Goal: Information Seeking & Learning: Check status

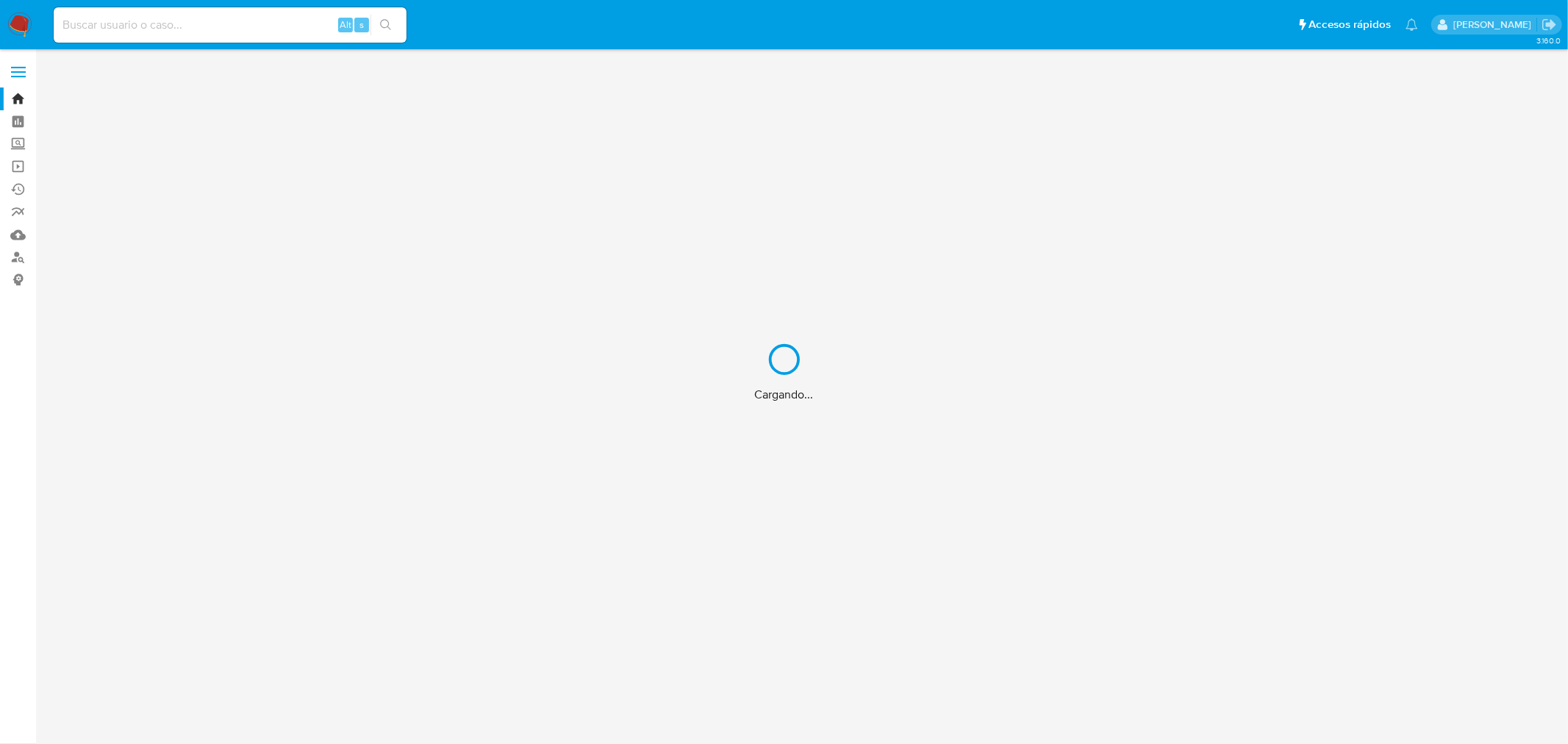
click at [140, 27] on div "Cargando..." at bounding box center [784, 372] width 1568 height 744
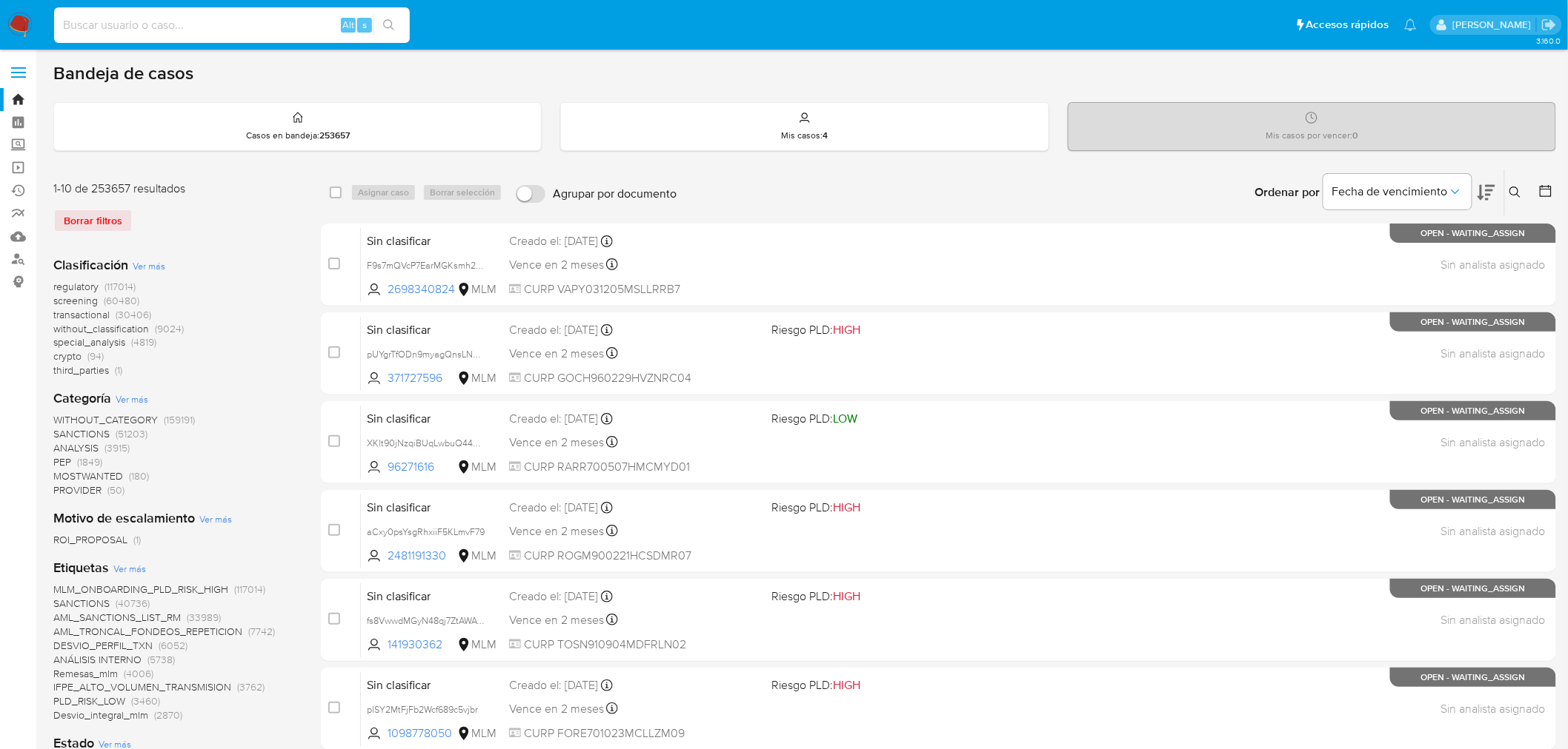
click at [137, 27] on input at bounding box center [231, 25] width 356 height 20
paste input "2172731690"
type input "2172731690"
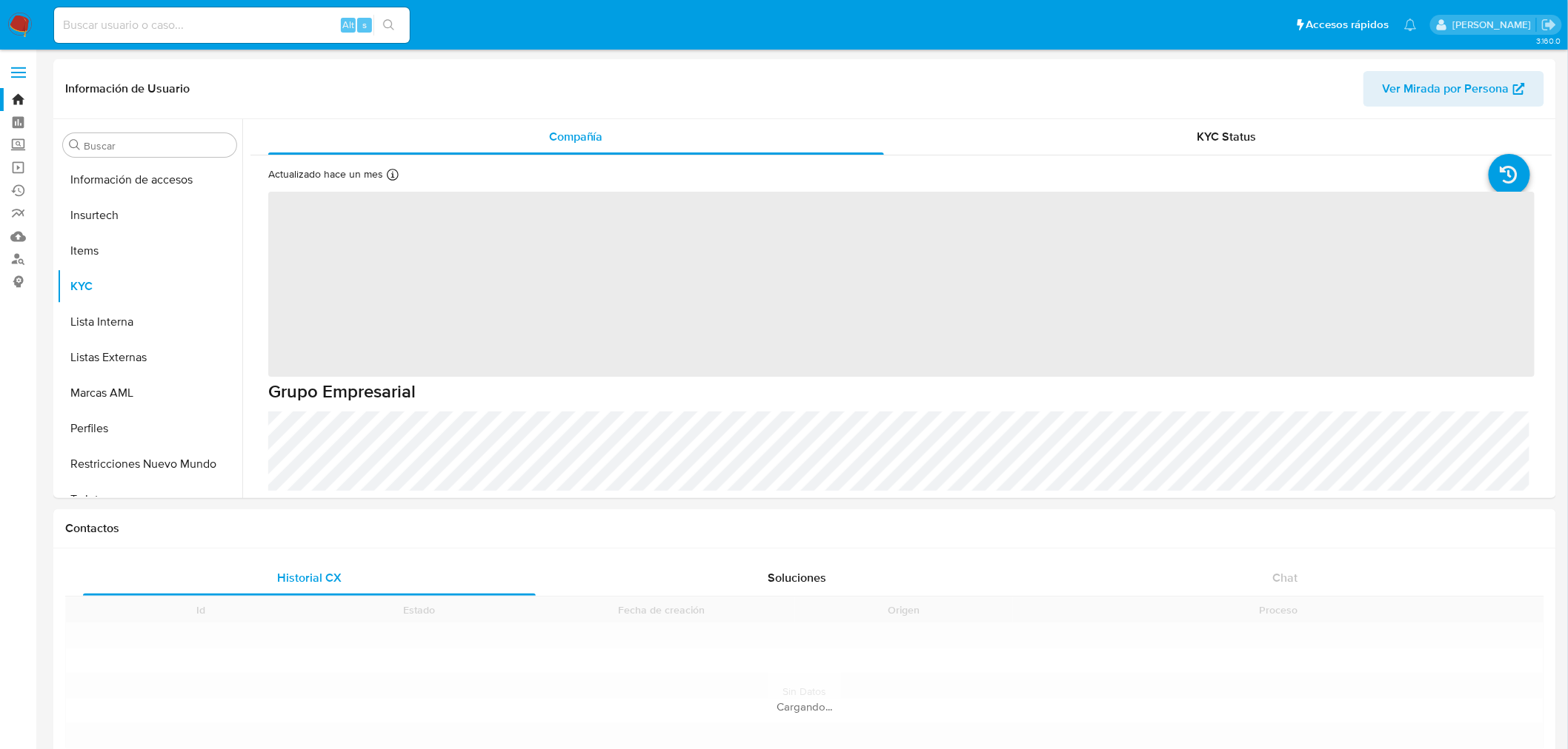
scroll to position [625, 0]
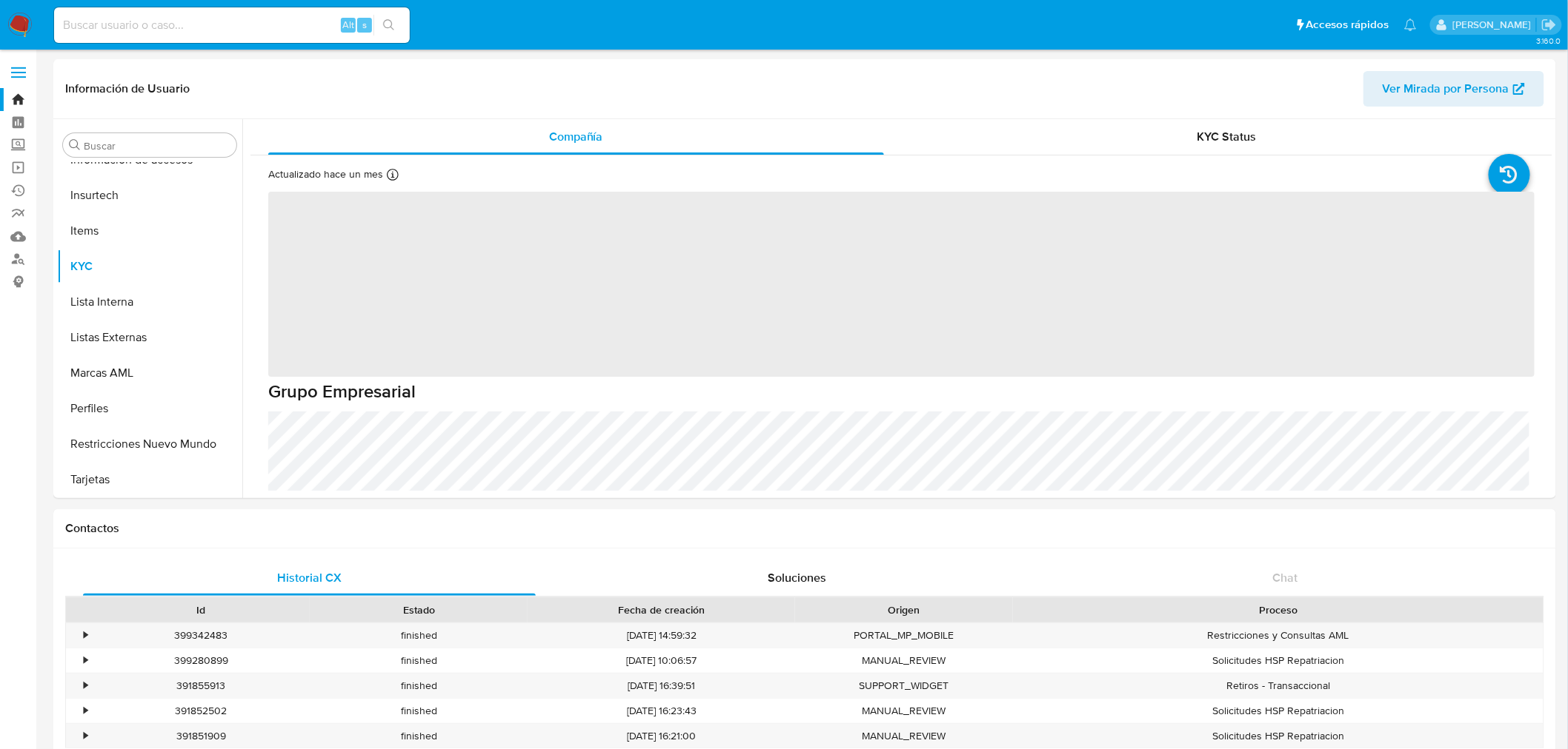
select select "10"
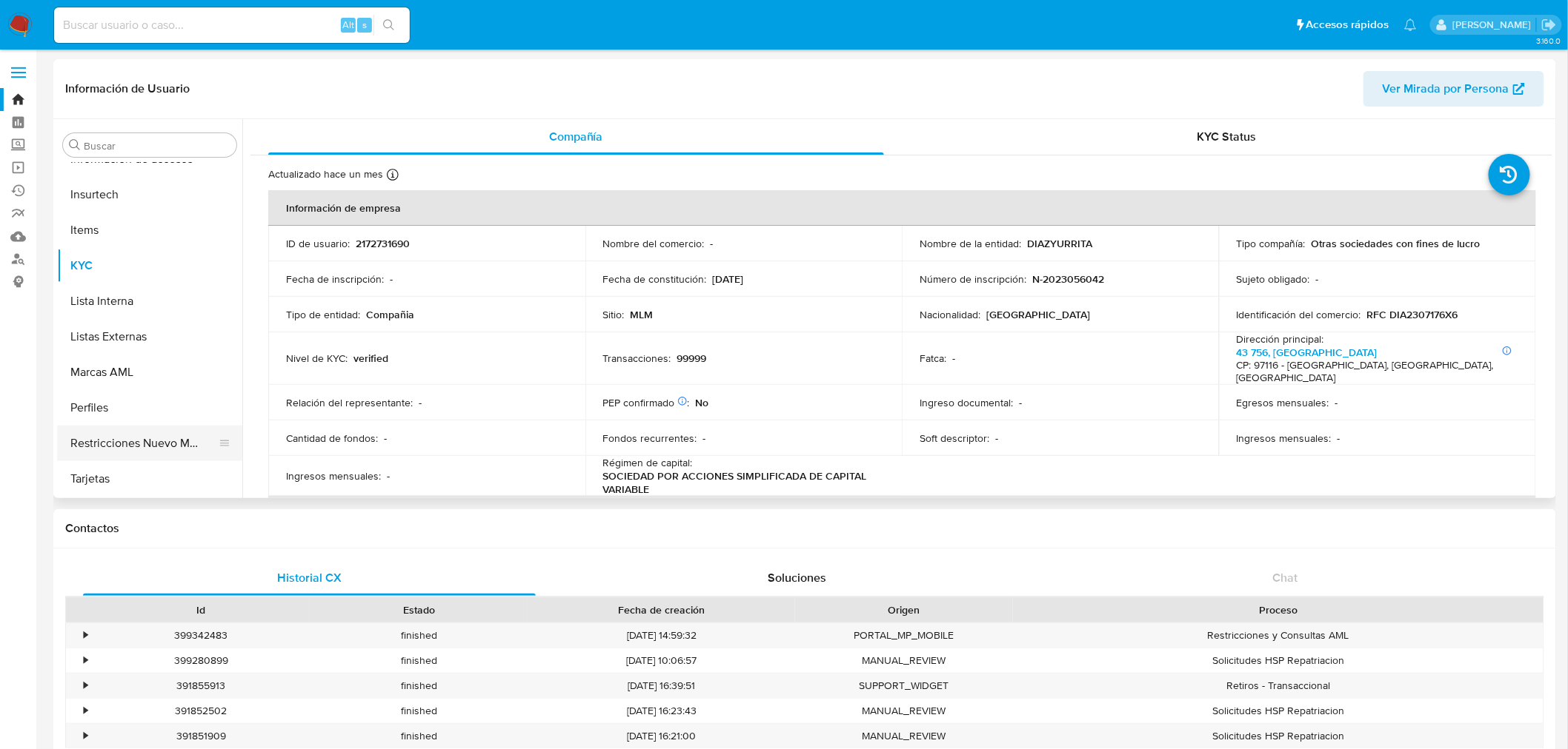
click at [144, 437] on button "Restricciones Nuevo Mundo" at bounding box center [143, 444] width 173 height 36
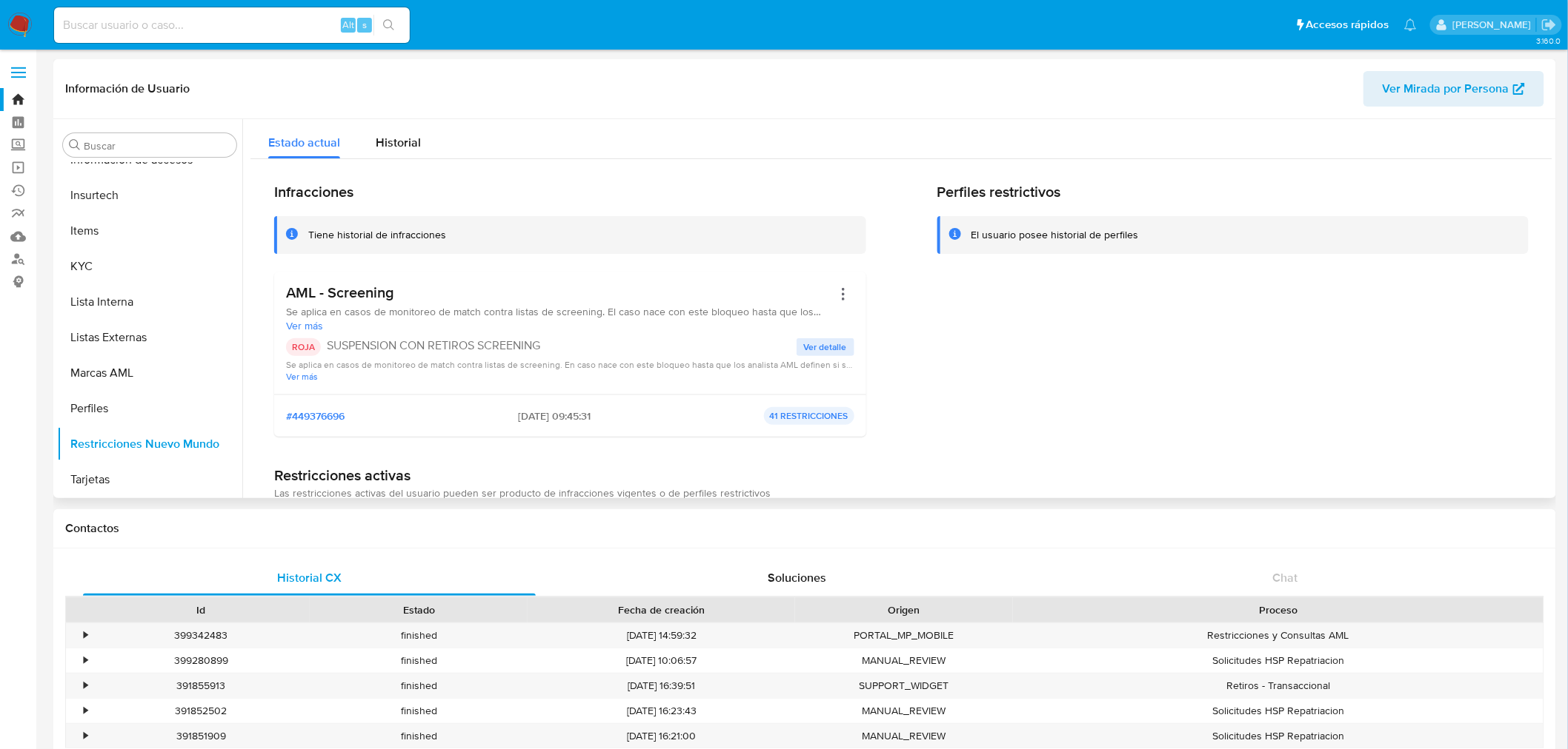
click at [825, 340] on span "Ver detalle" at bounding box center [825, 346] width 43 height 15
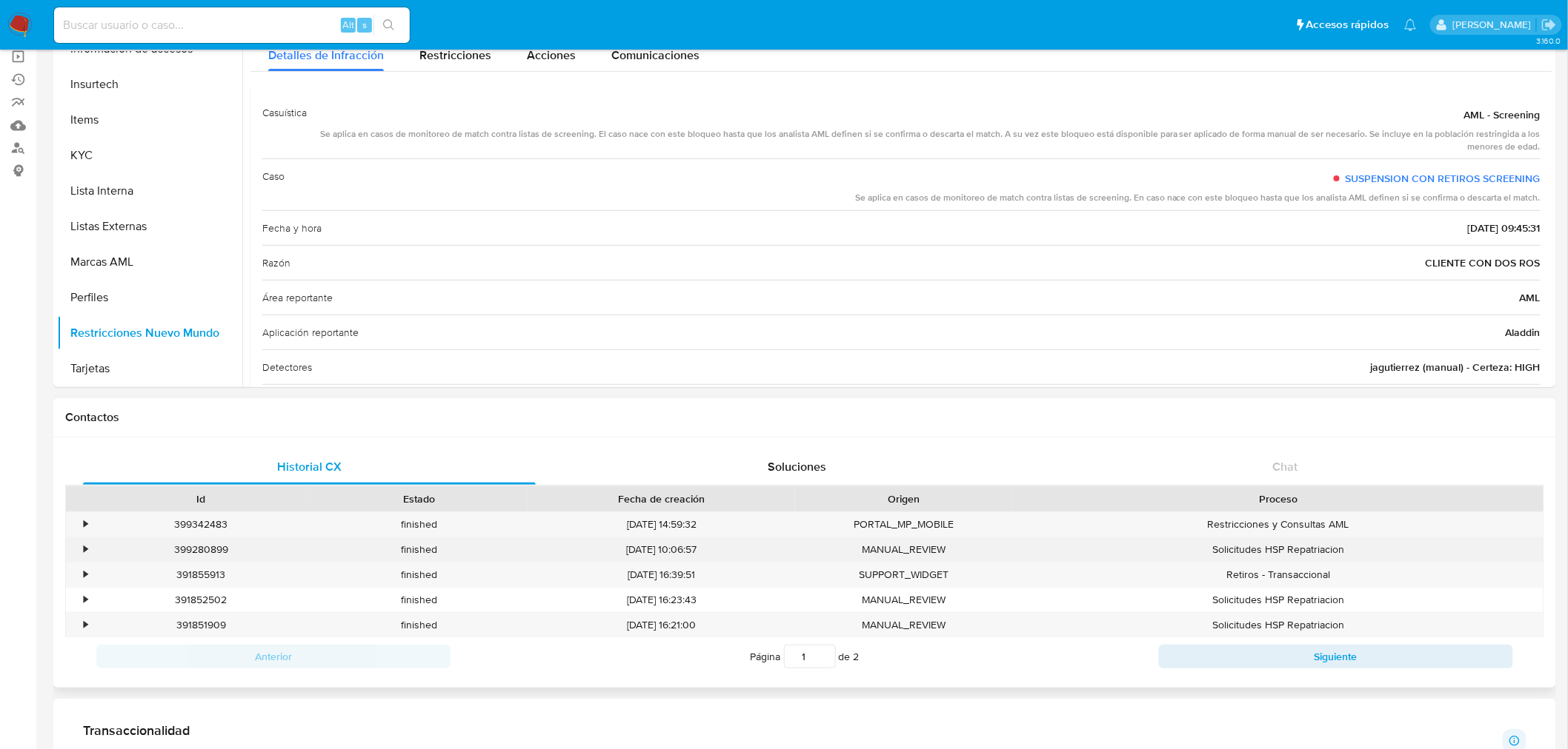
scroll to position [82, 0]
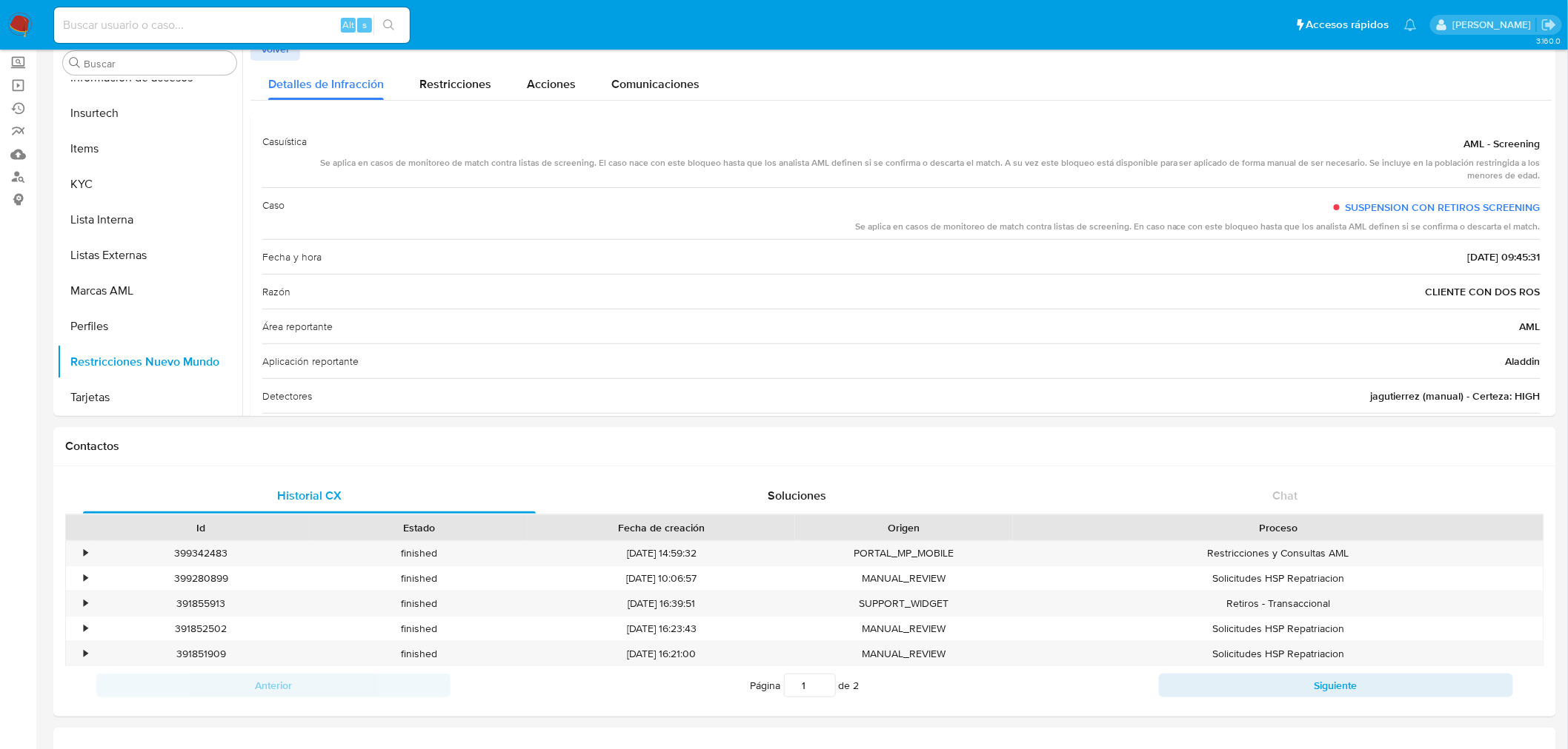
click at [153, 28] on input at bounding box center [231, 25] width 356 height 20
paste input "643771112"
type input "643771112"
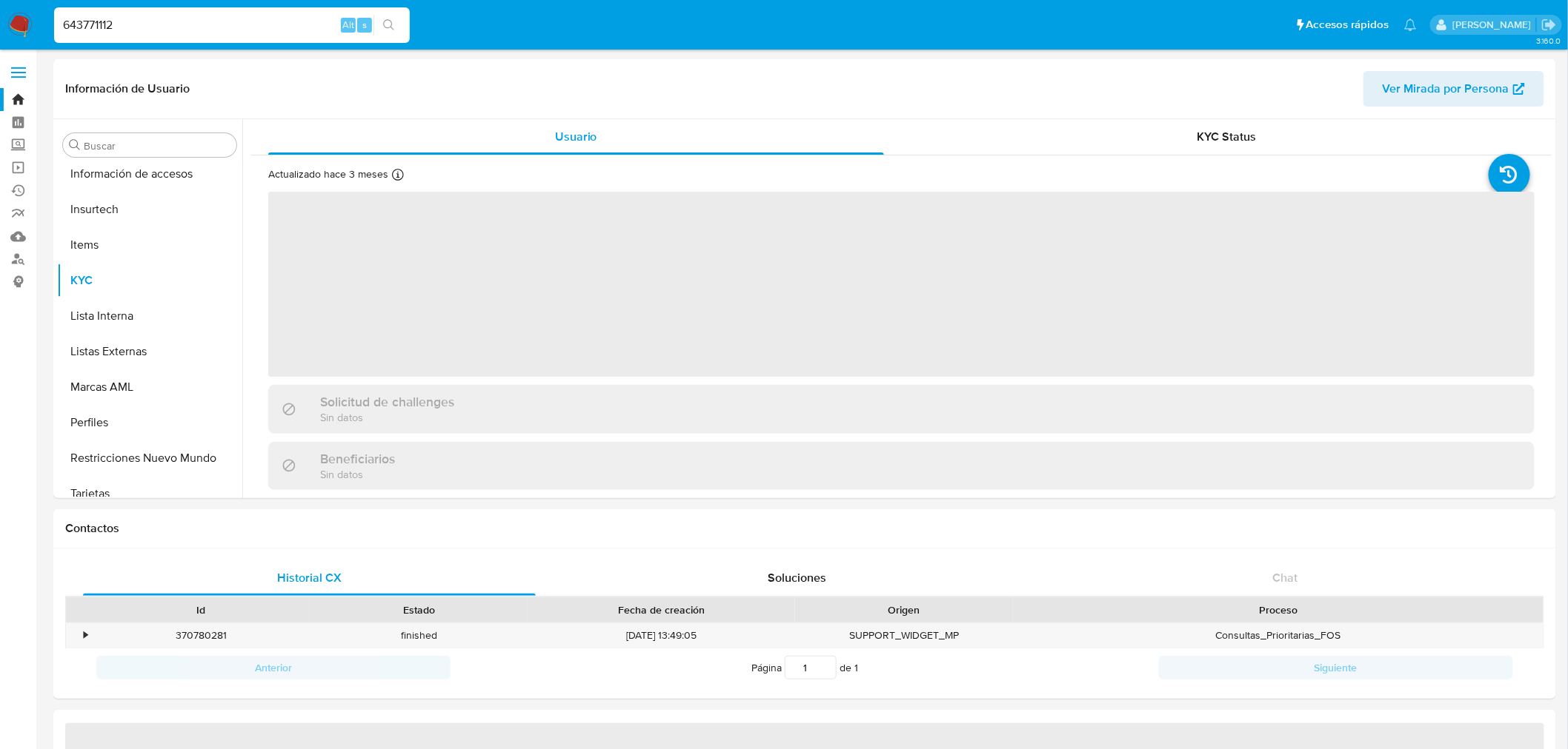
scroll to position [625, 0]
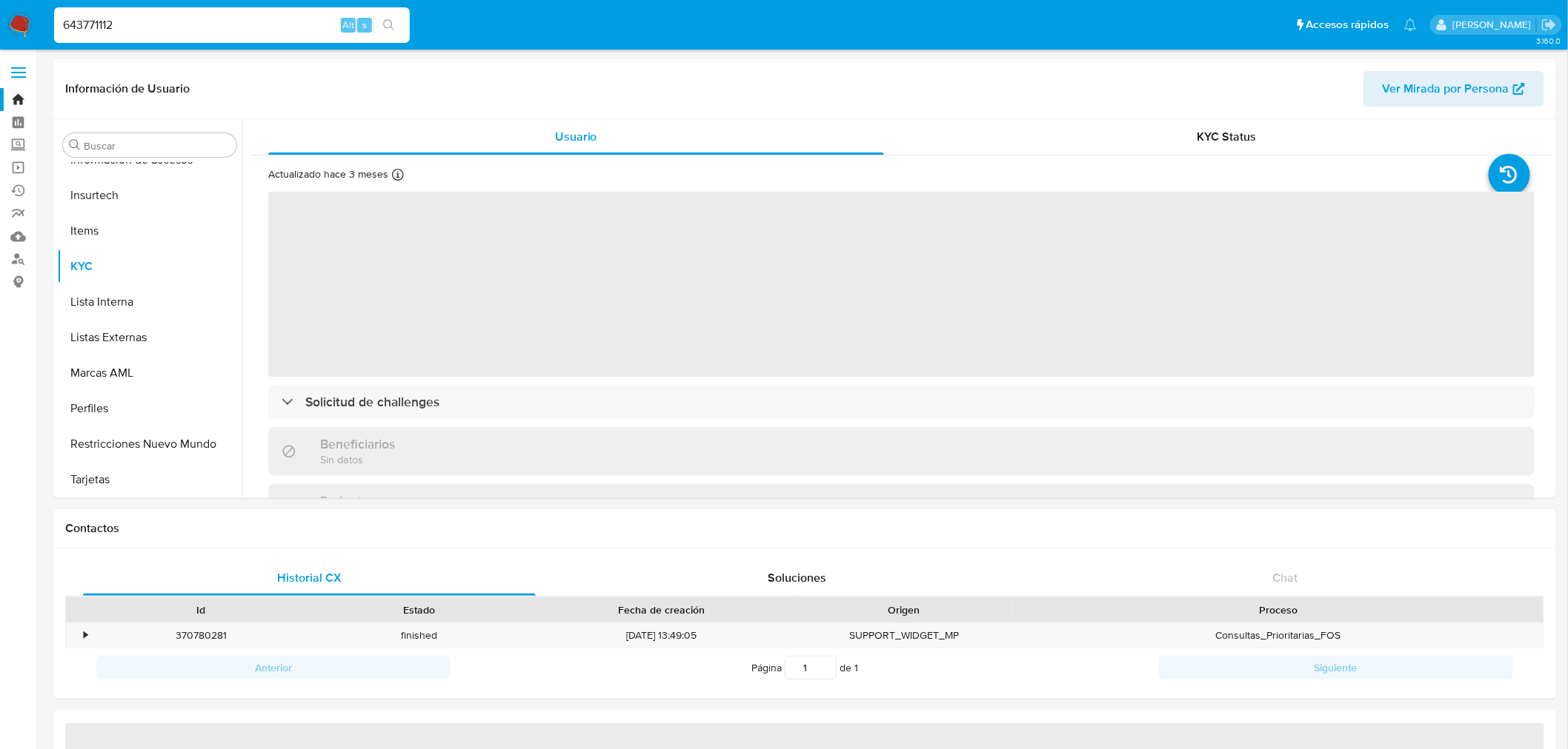
select select "10"
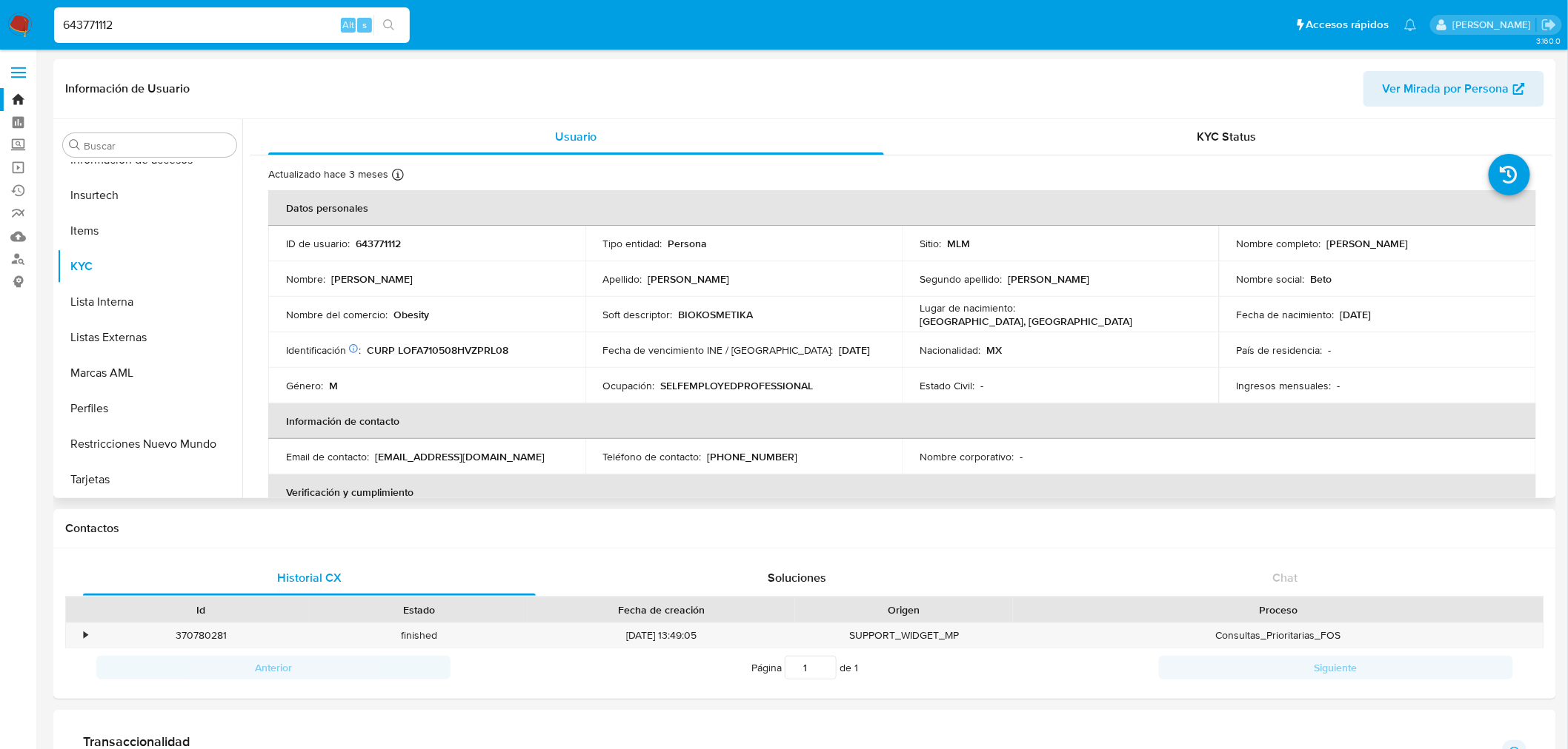
drag, startPoint x: 143, startPoint y: 449, endPoint x: 395, endPoint y: 491, distance: 255.5
click at [143, 448] on button "Restricciones Nuevo Mundo" at bounding box center [149, 444] width 185 height 36
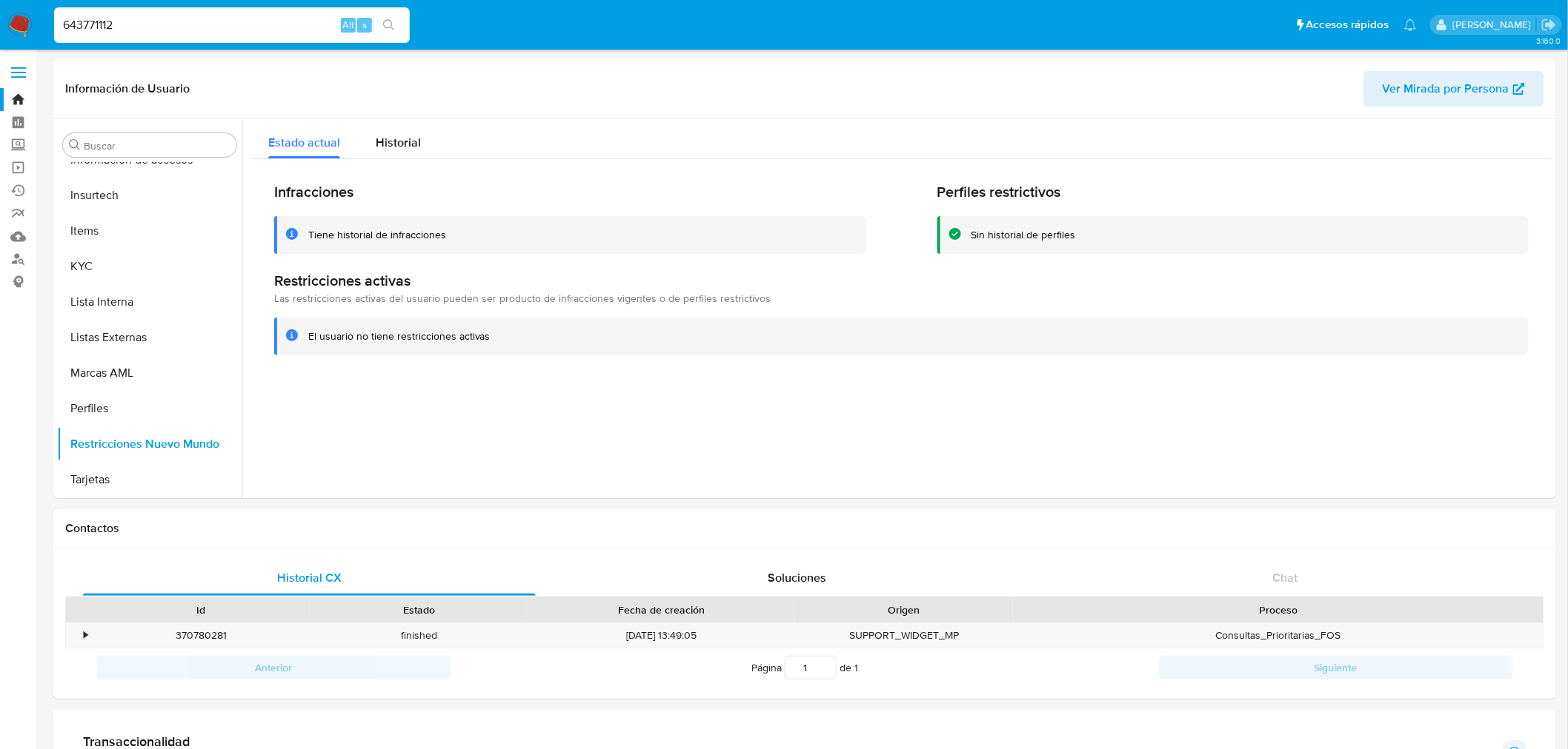
click at [105, 36] on div "643771112 Alt s" at bounding box center [231, 26] width 356 height 36
click at [108, 24] on input "643771112" at bounding box center [231, 25] width 356 height 20
paste input "1269549859"
type input "1269549859"
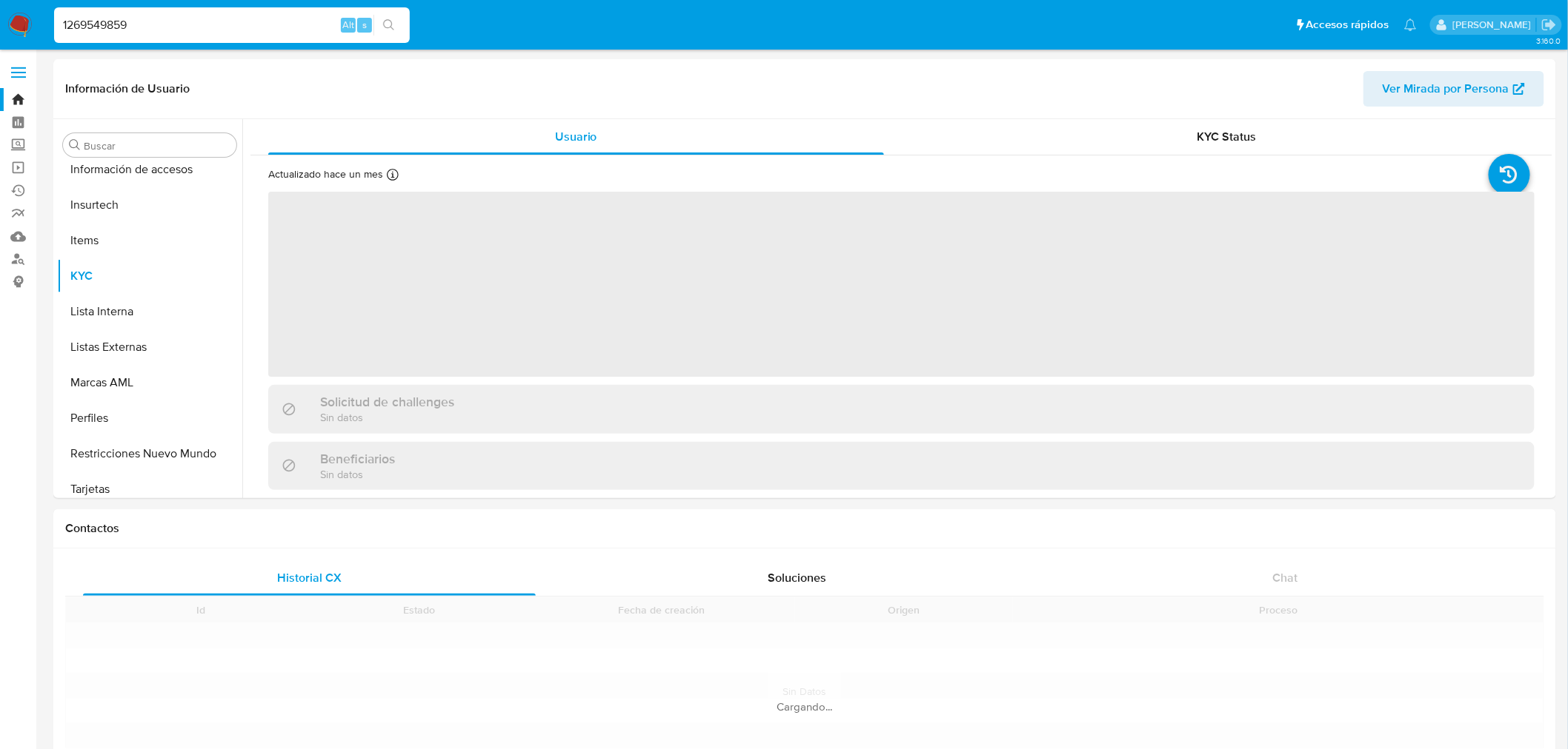
scroll to position [625, 0]
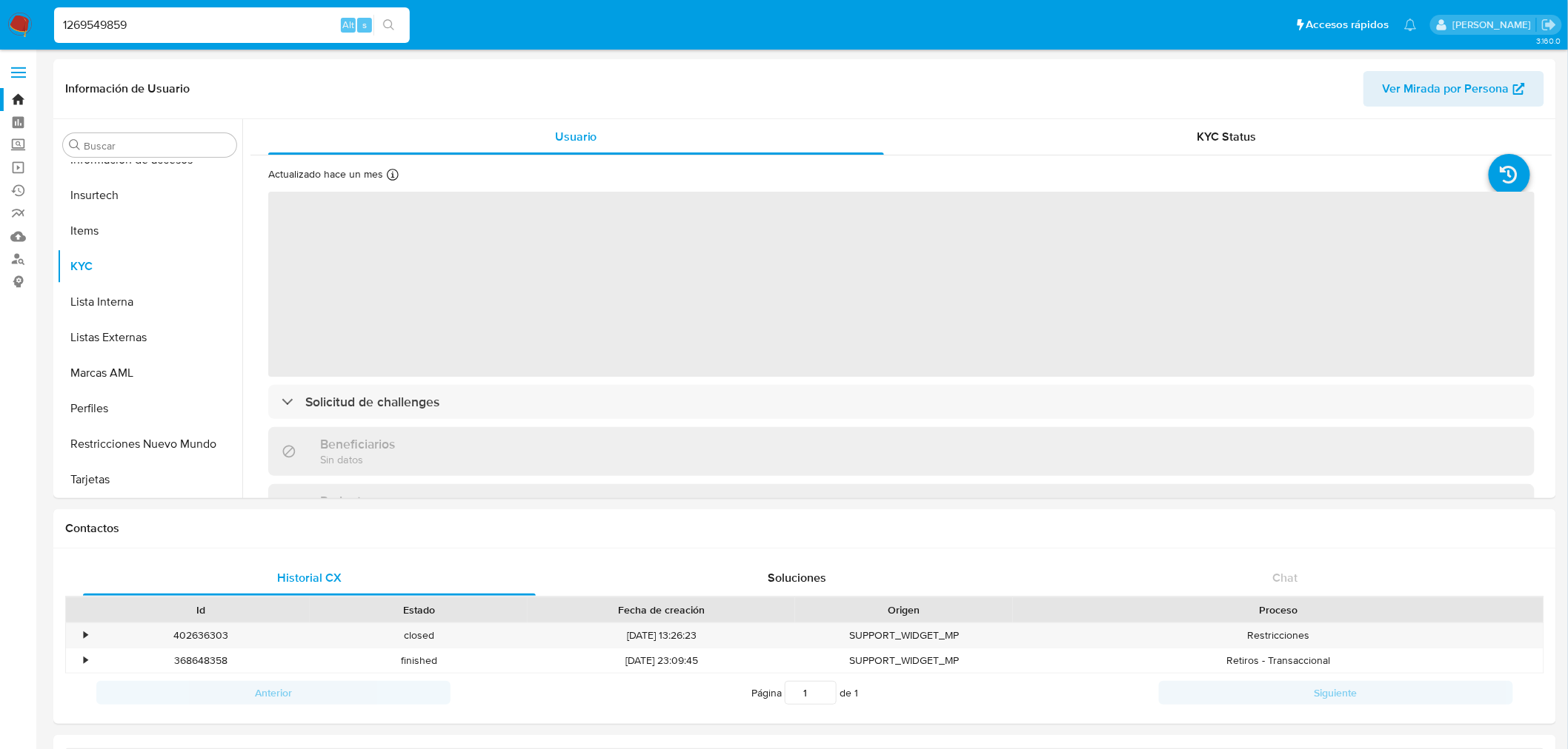
select select "10"
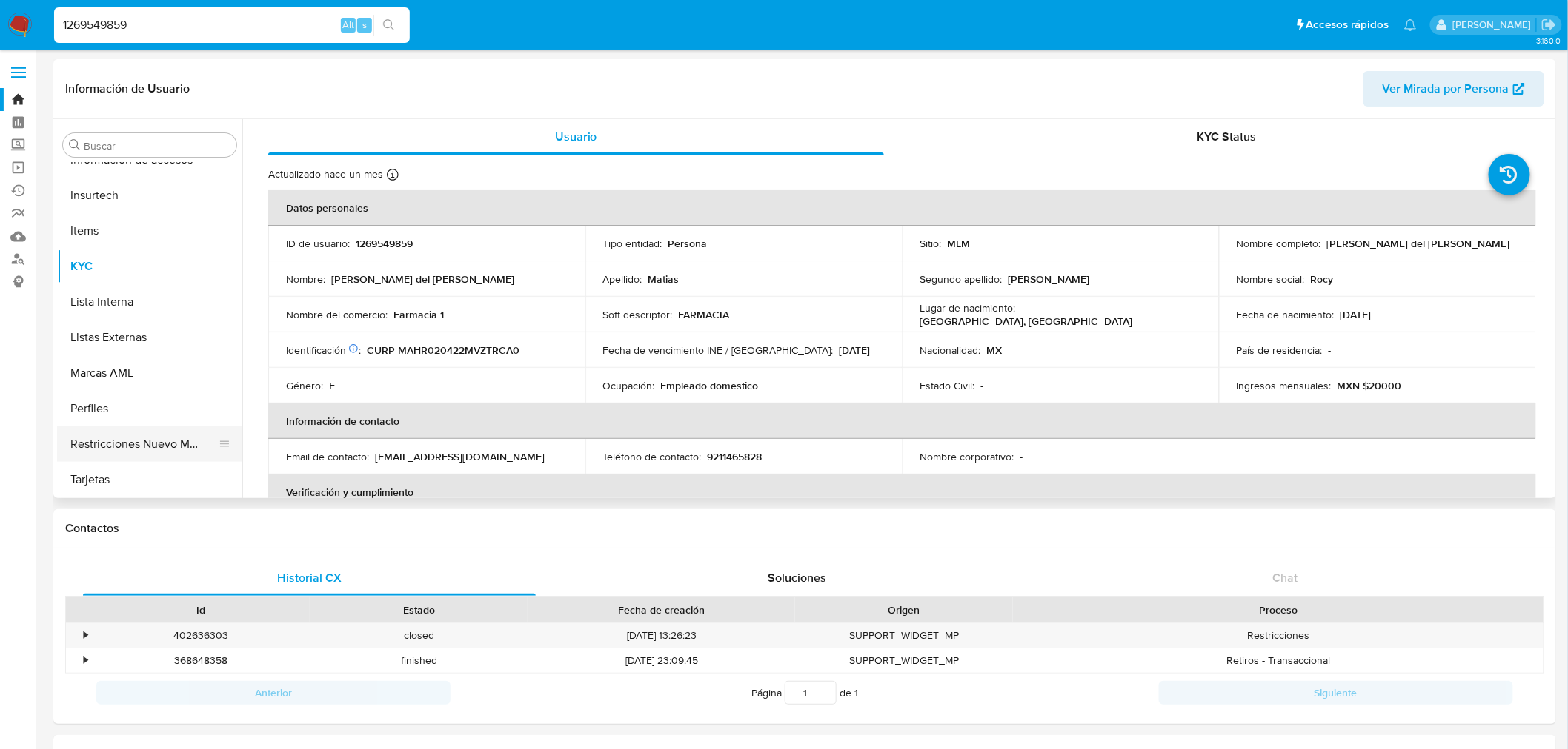
click at [167, 433] on button "Restricciones Nuevo Mundo" at bounding box center [143, 444] width 173 height 36
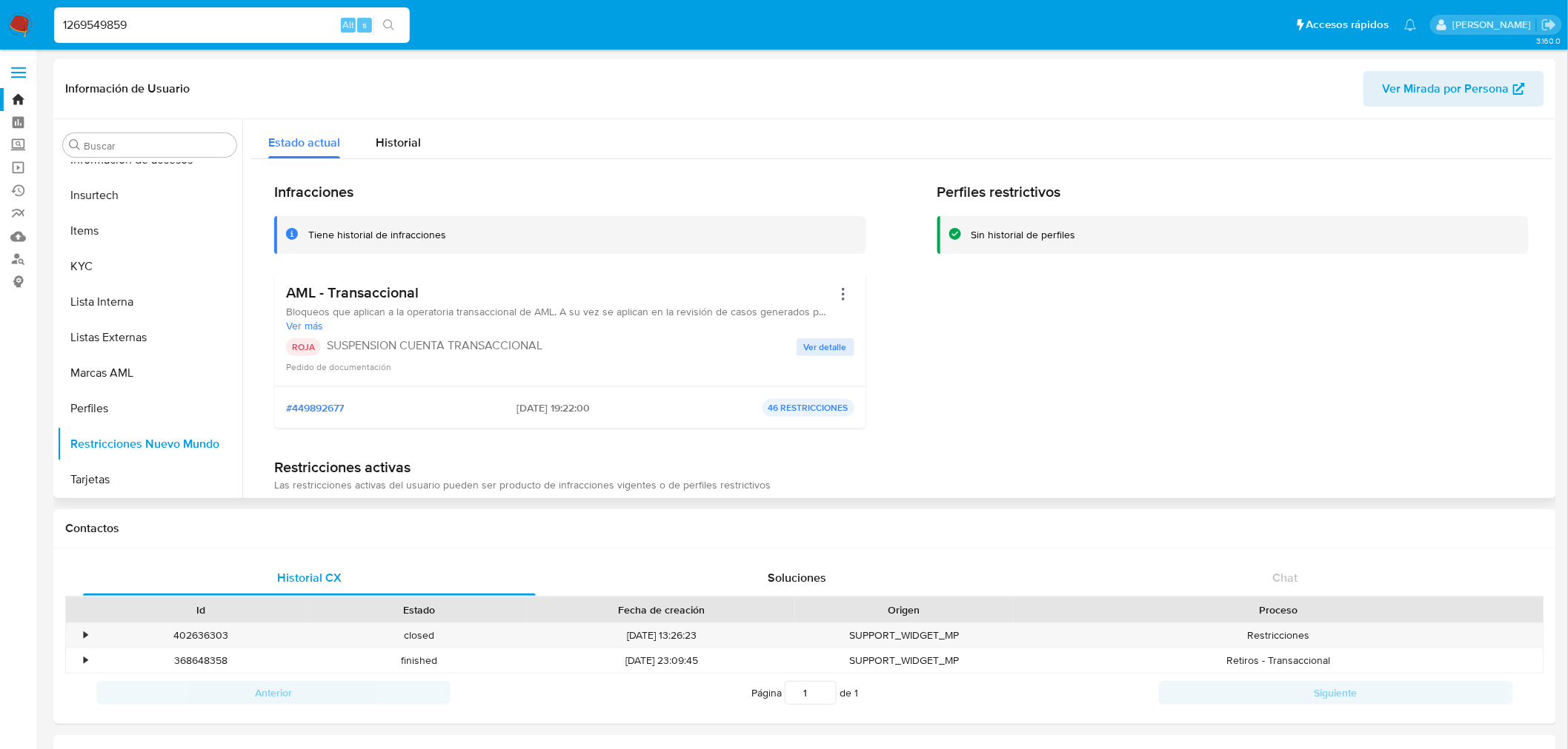
click at [818, 355] on span "Ver detalle" at bounding box center [825, 346] width 43 height 15
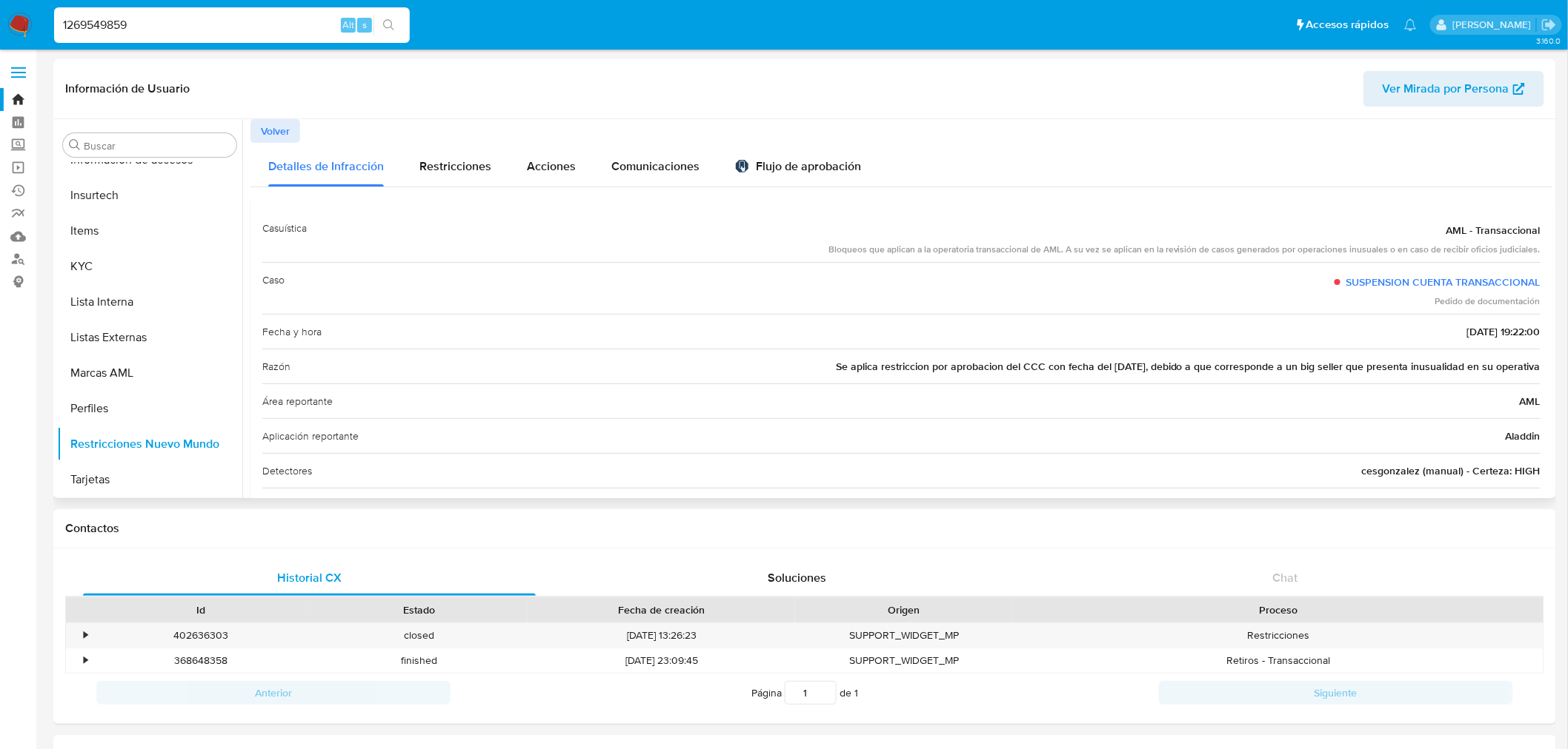
scroll to position [82, 0]
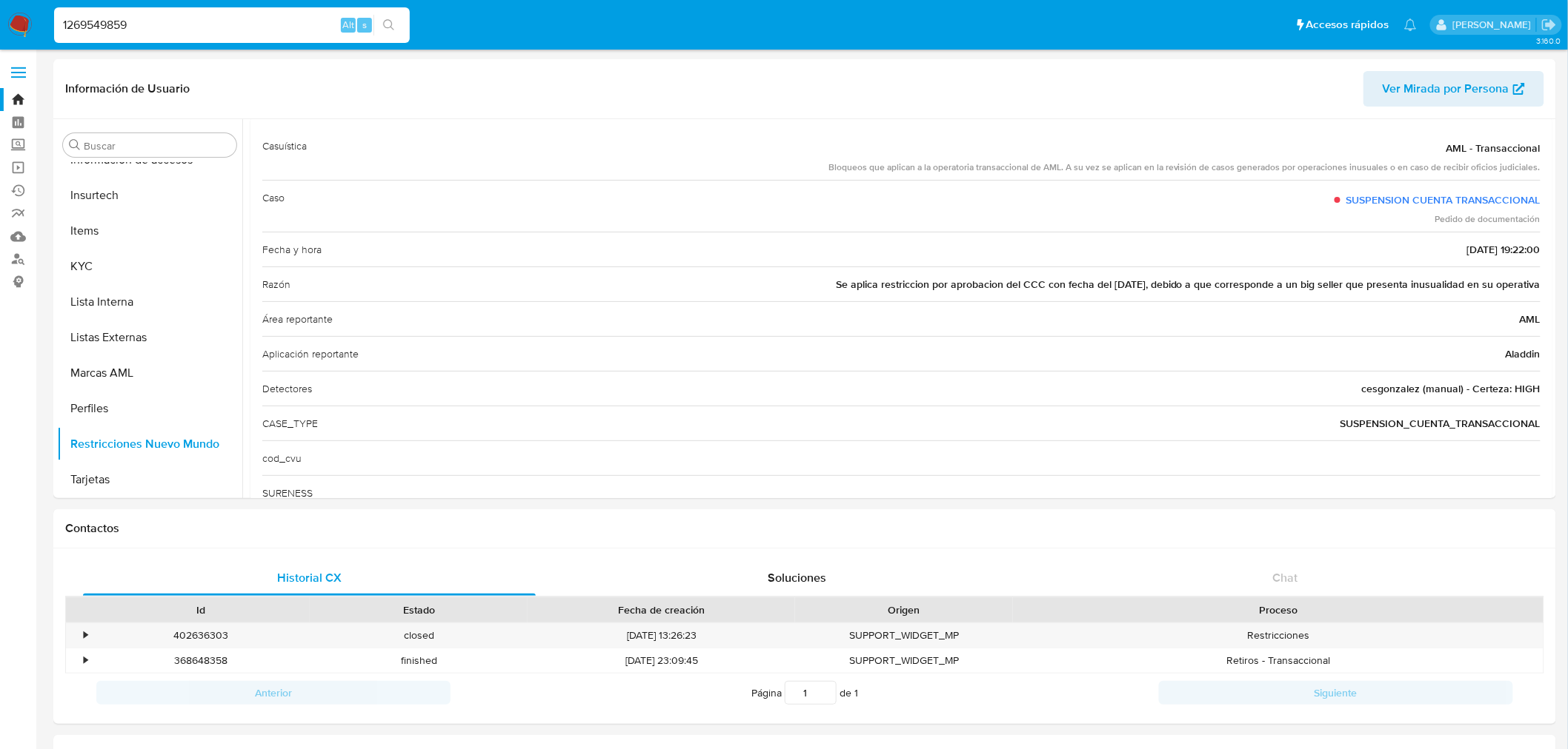
click at [107, 24] on input "1269549859" at bounding box center [231, 25] width 356 height 20
click at [106, 24] on input "1269549859" at bounding box center [231, 25] width 356 height 20
paste input "378926422"
type input "378926422"
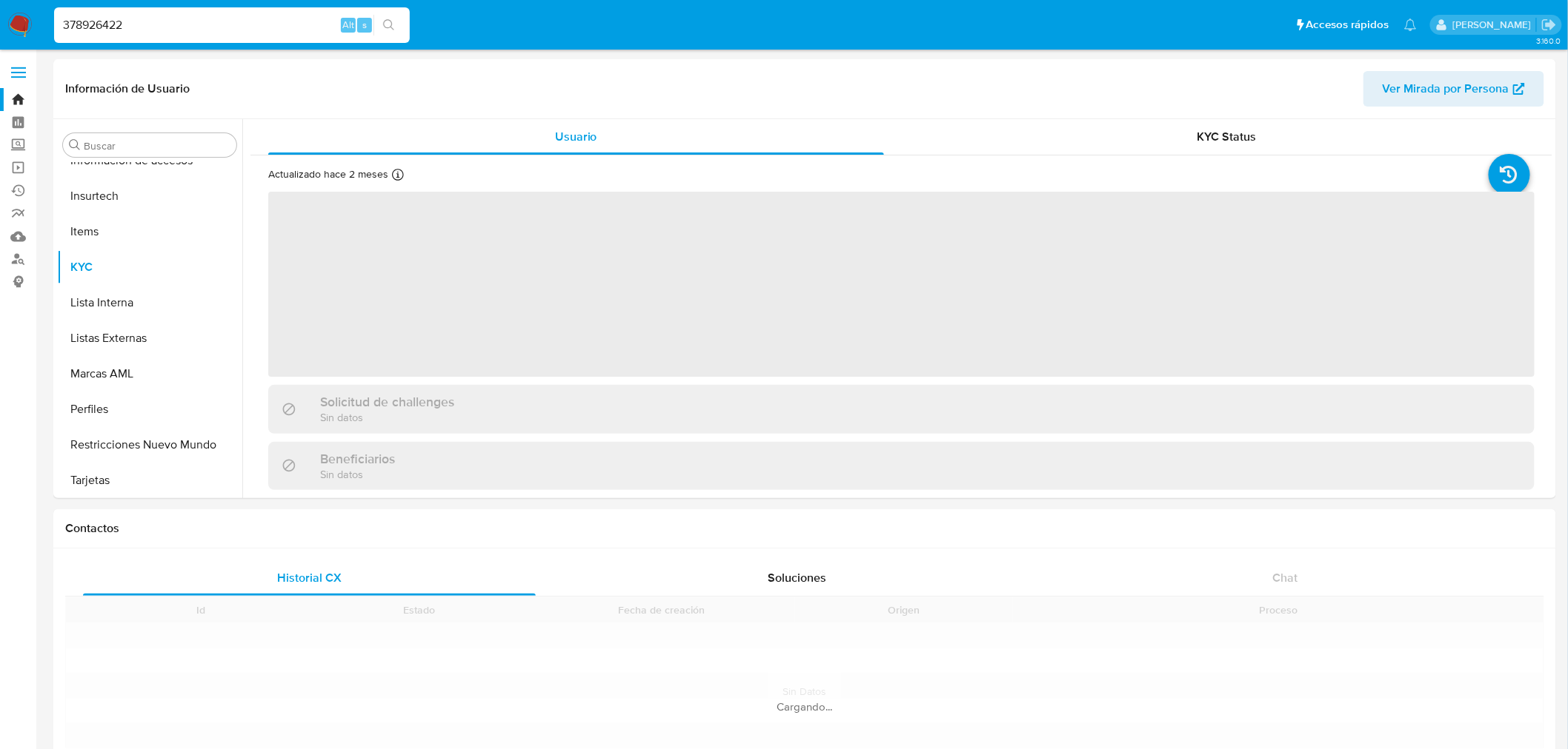
scroll to position [625, 0]
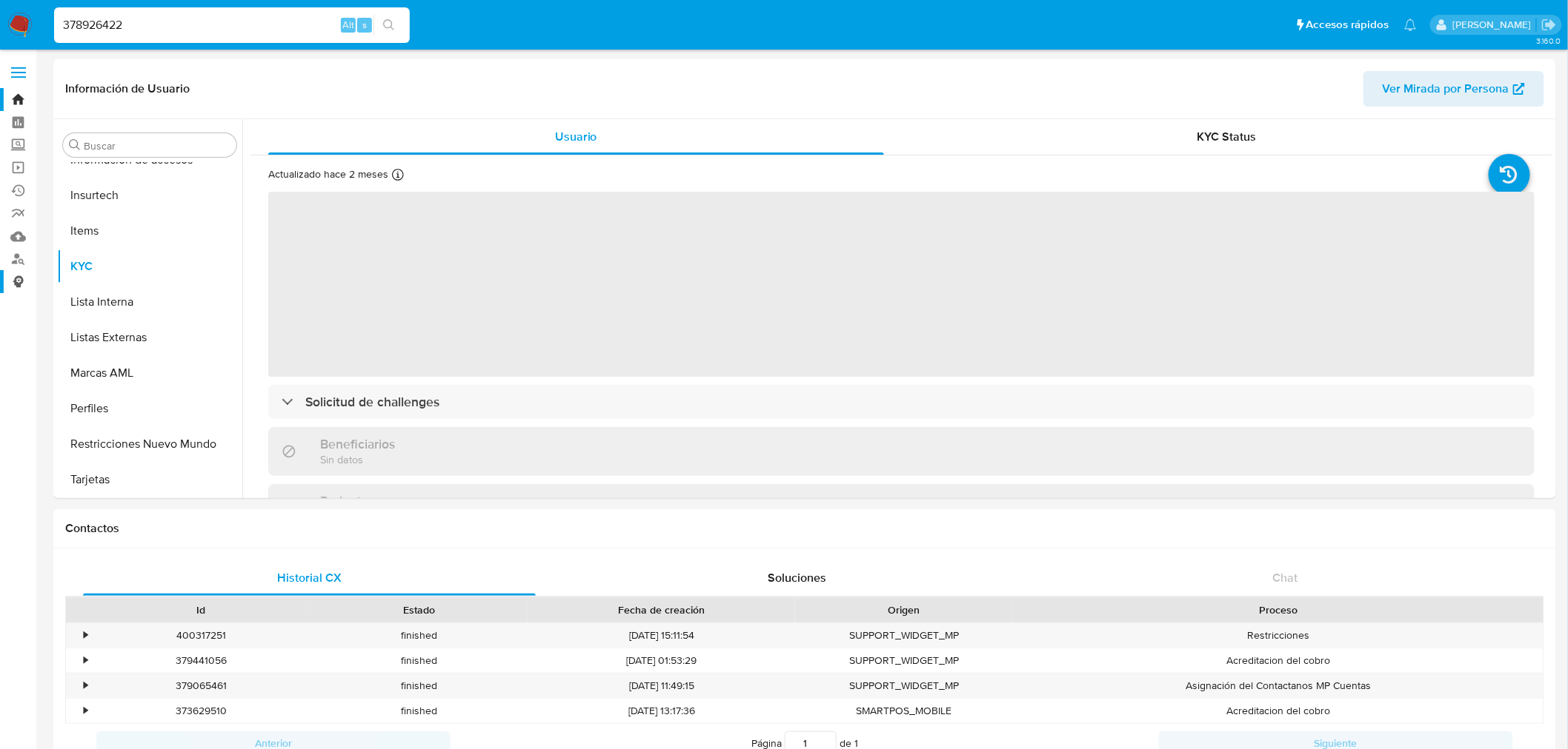
select select "10"
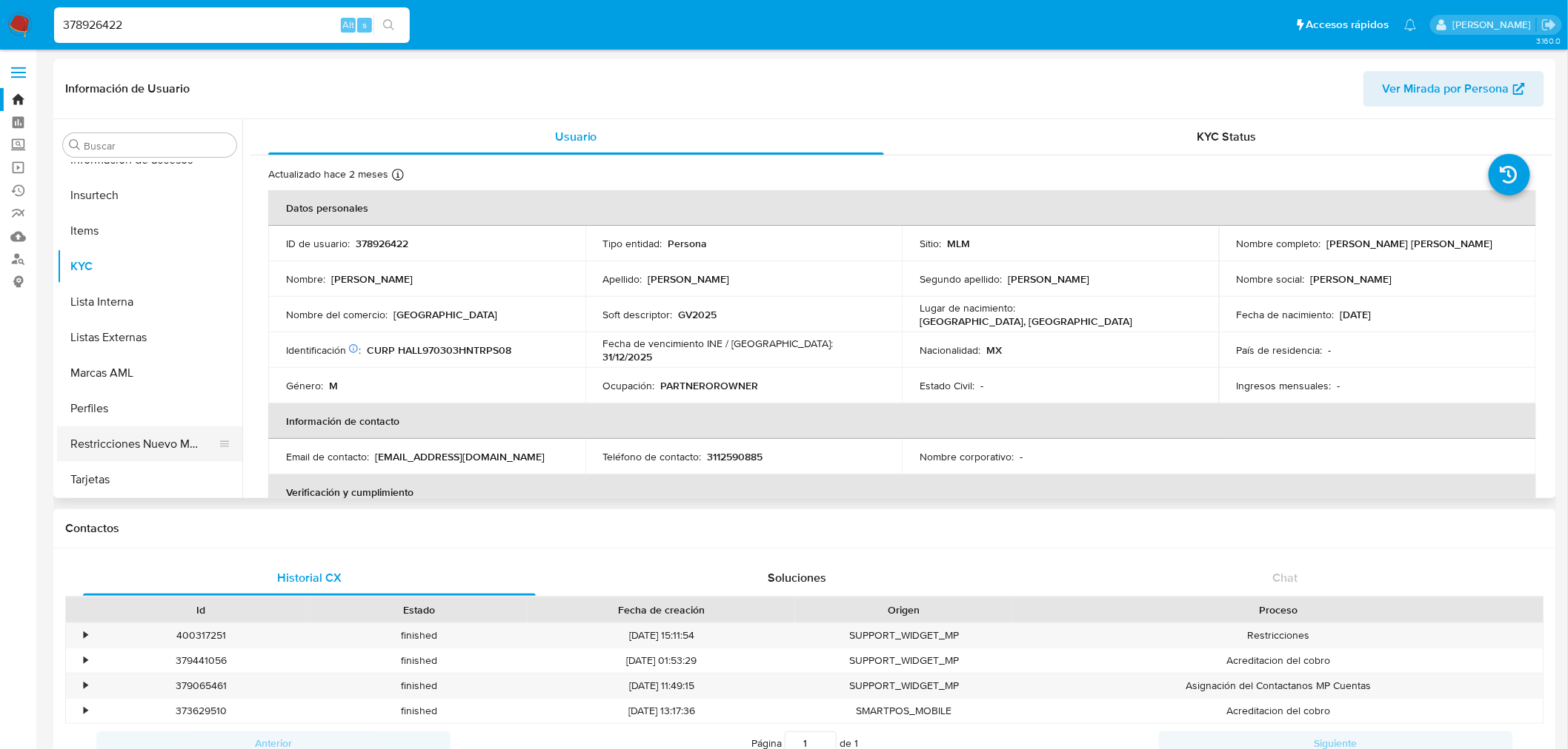
click at [157, 450] on button "Restricciones Nuevo Mundo" at bounding box center [143, 444] width 173 height 36
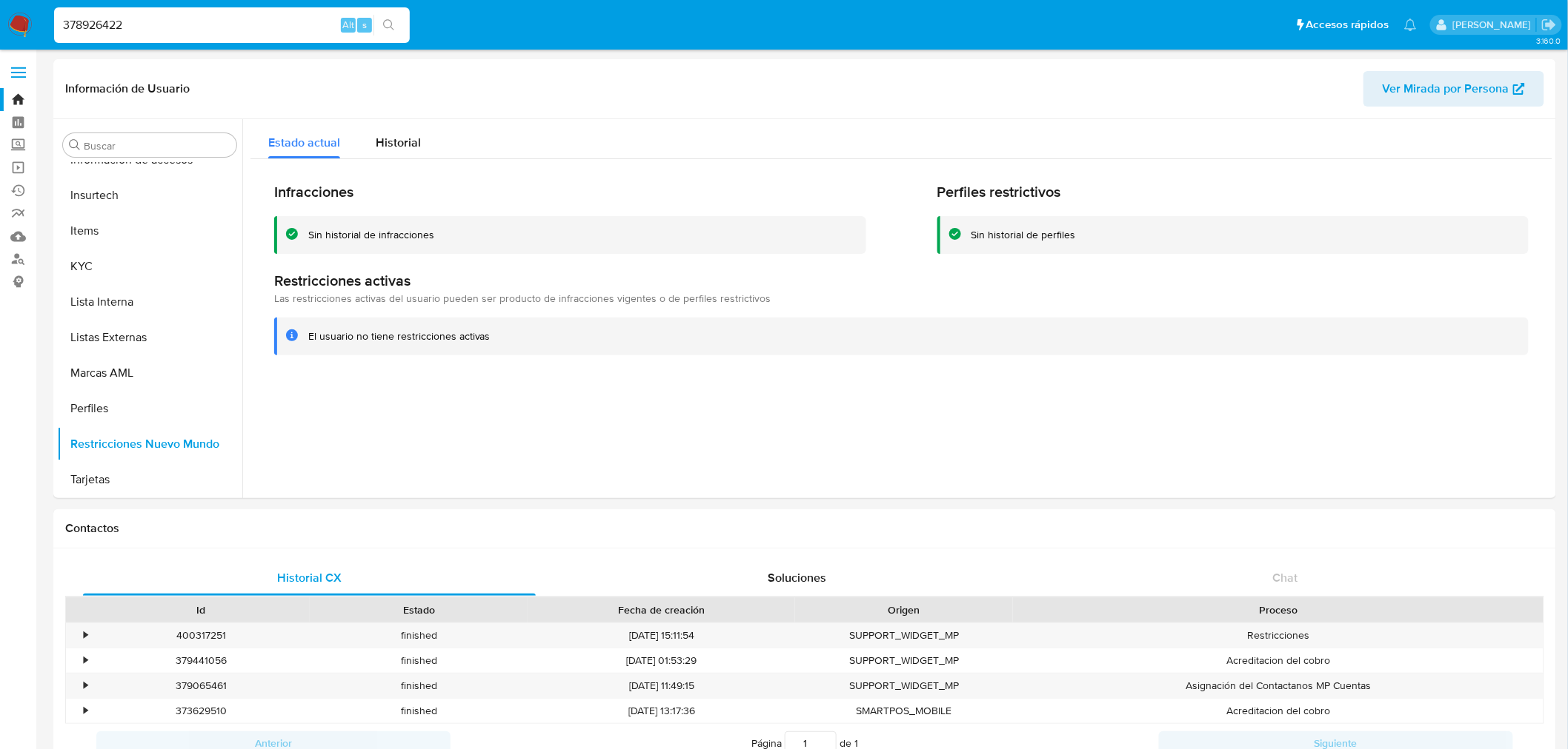
click at [94, 27] on input "378926422" at bounding box center [231, 25] width 356 height 20
paste input "76445766"
type input "764457662"
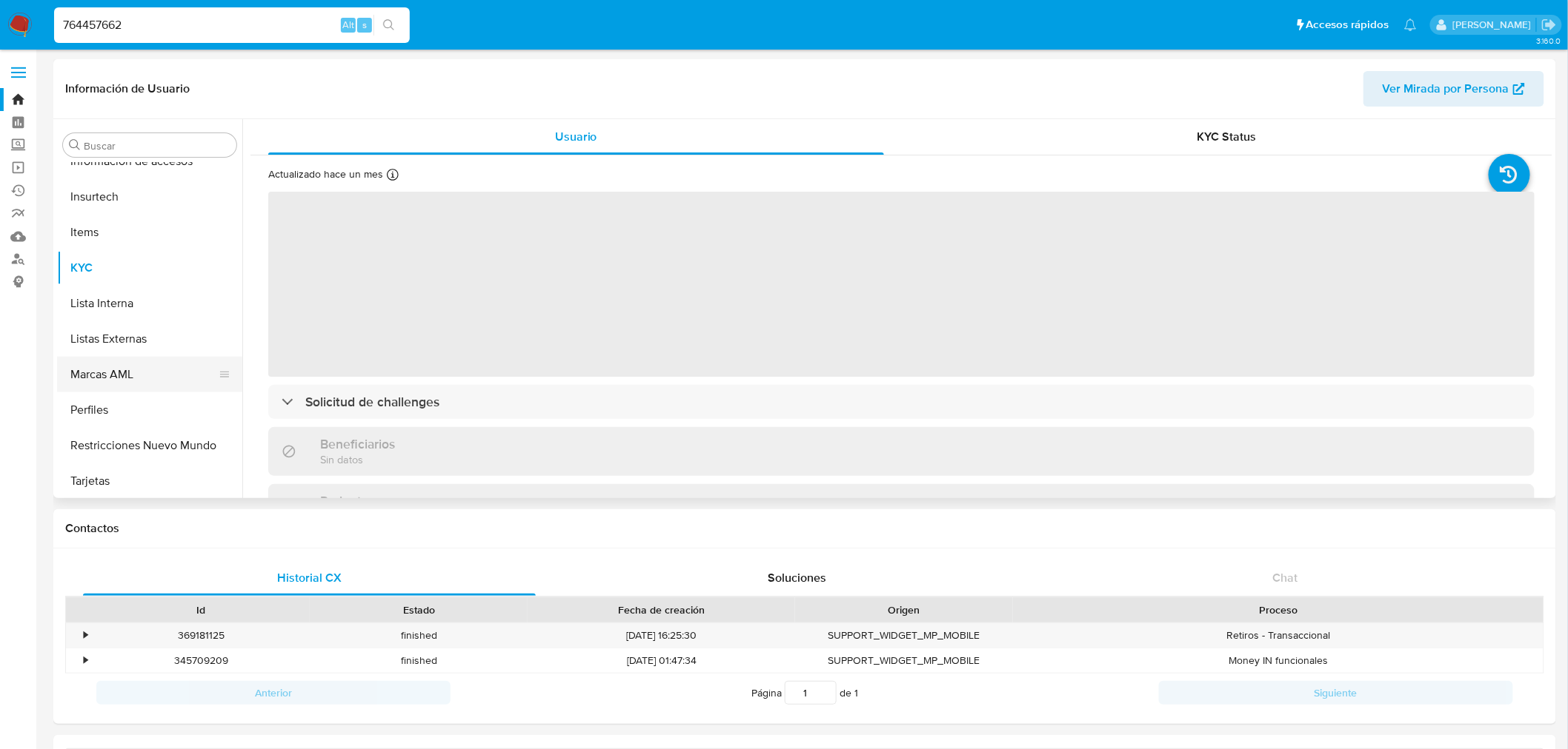
scroll to position [625, 0]
click at [172, 454] on button "Restricciones Nuevo Mundo" at bounding box center [149, 444] width 185 height 36
select select "10"
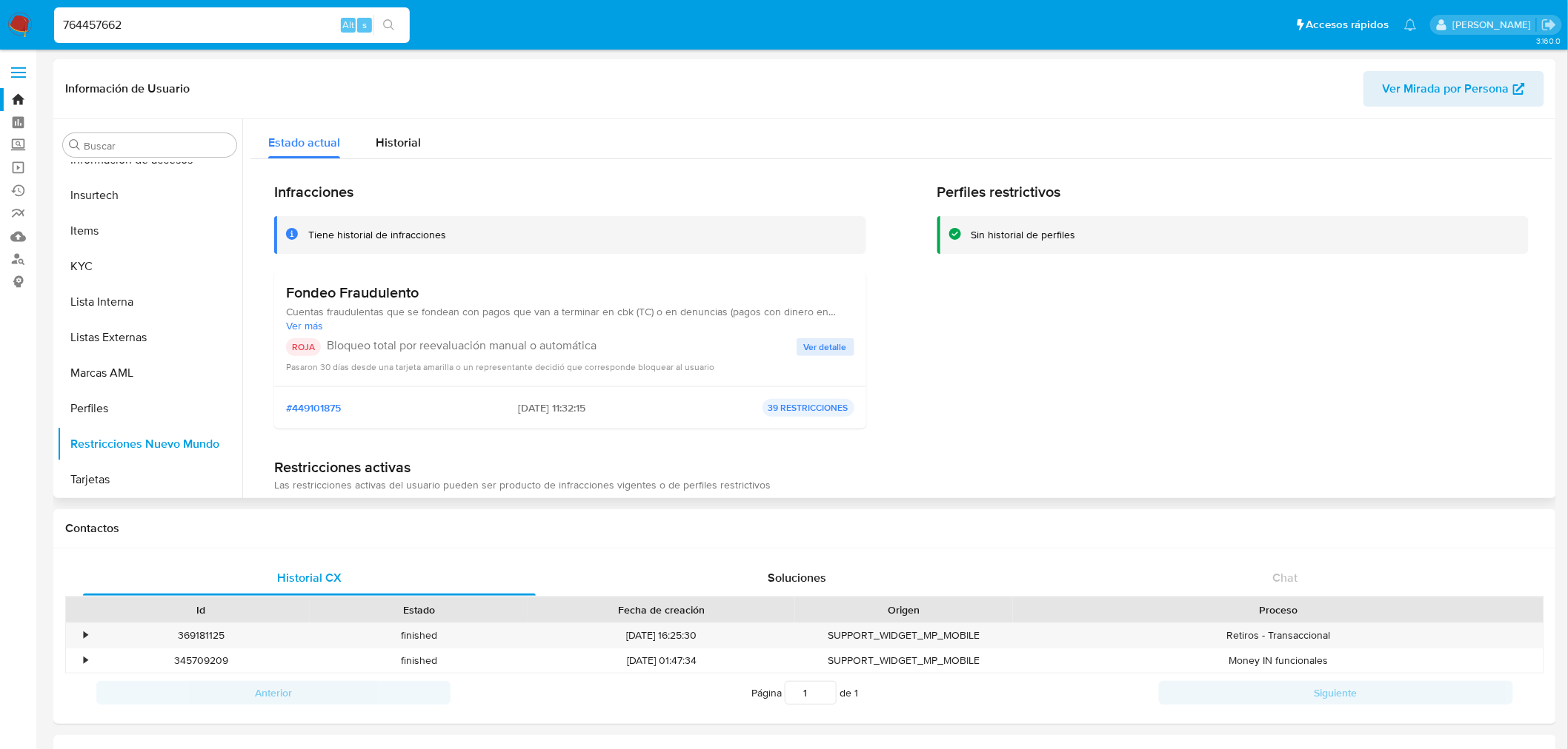
drag, startPoint x: 834, startPoint y: 350, endPoint x: 845, endPoint y: 375, distance: 27.3
click at [834, 349] on span "Ver detalle" at bounding box center [825, 346] width 43 height 15
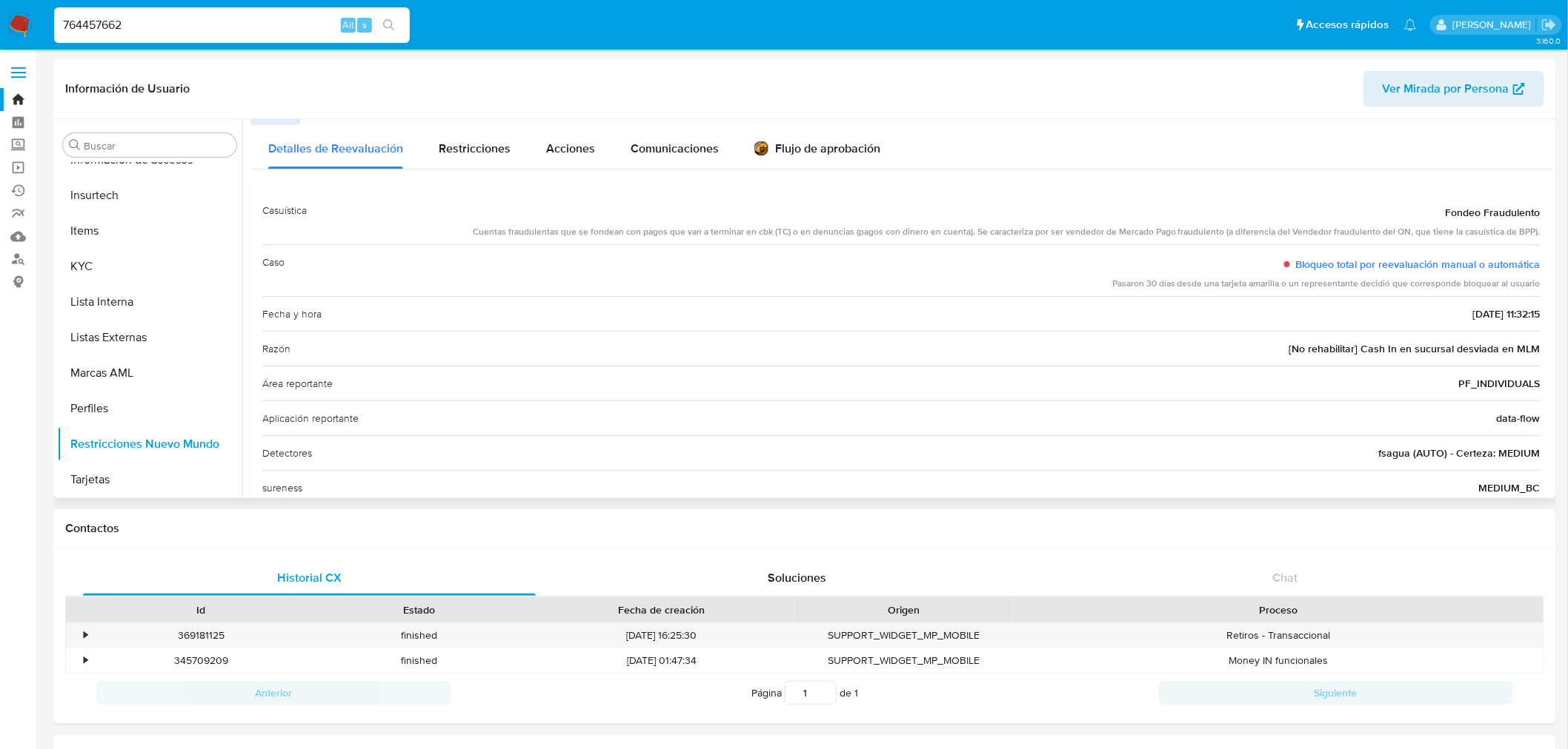
scroll to position [0, 0]
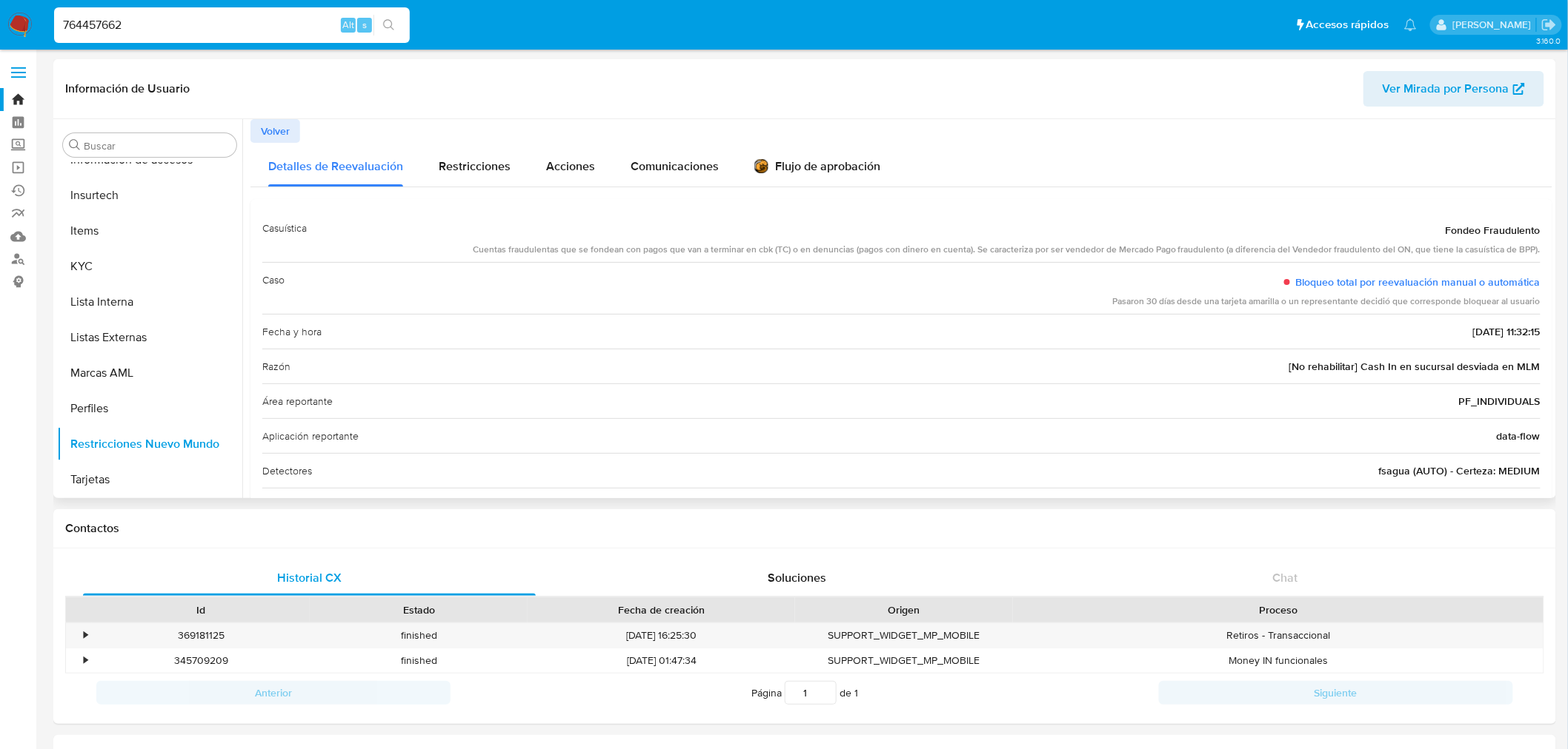
click at [272, 138] on span "Volver" at bounding box center [276, 131] width 29 height 20
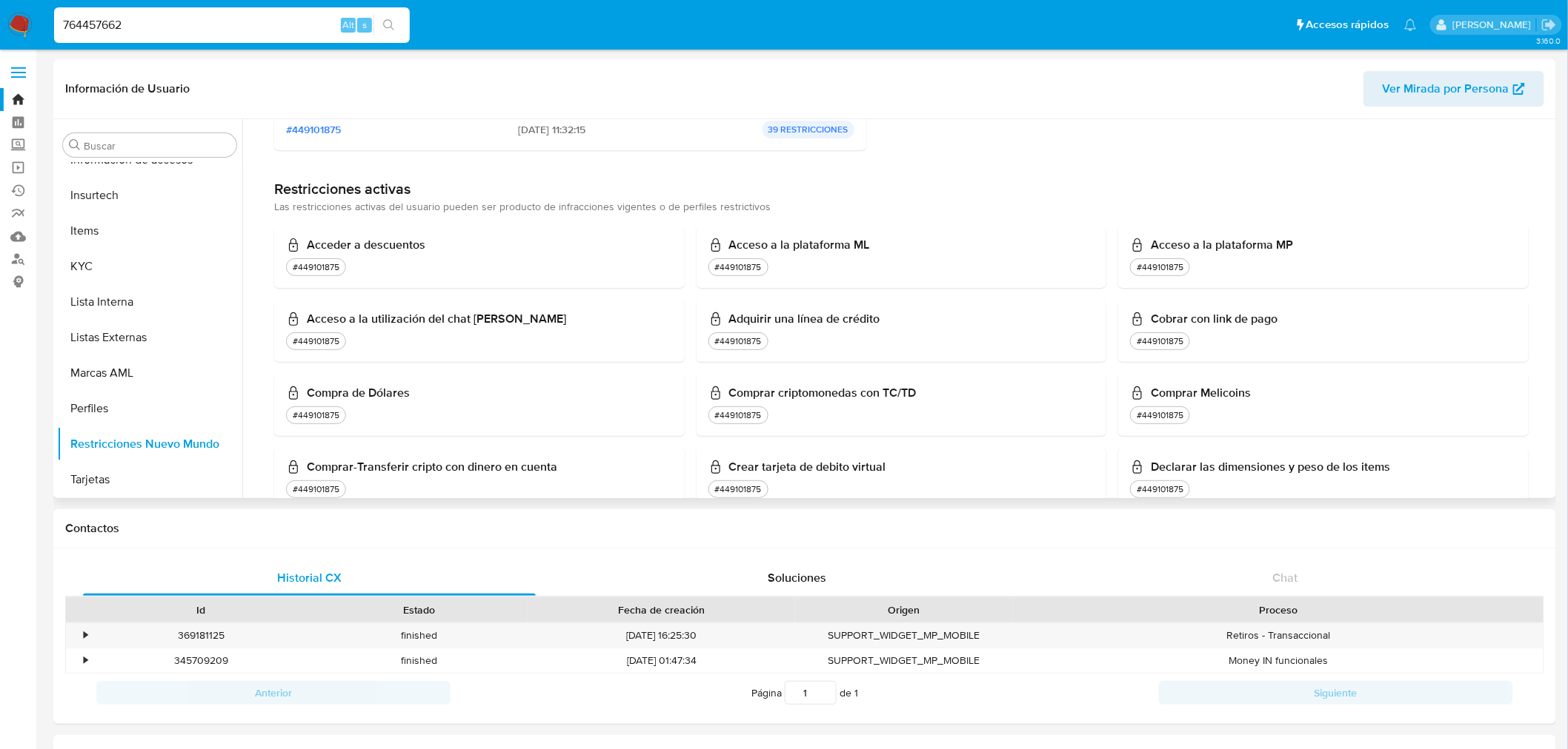
scroll to position [165, 0]
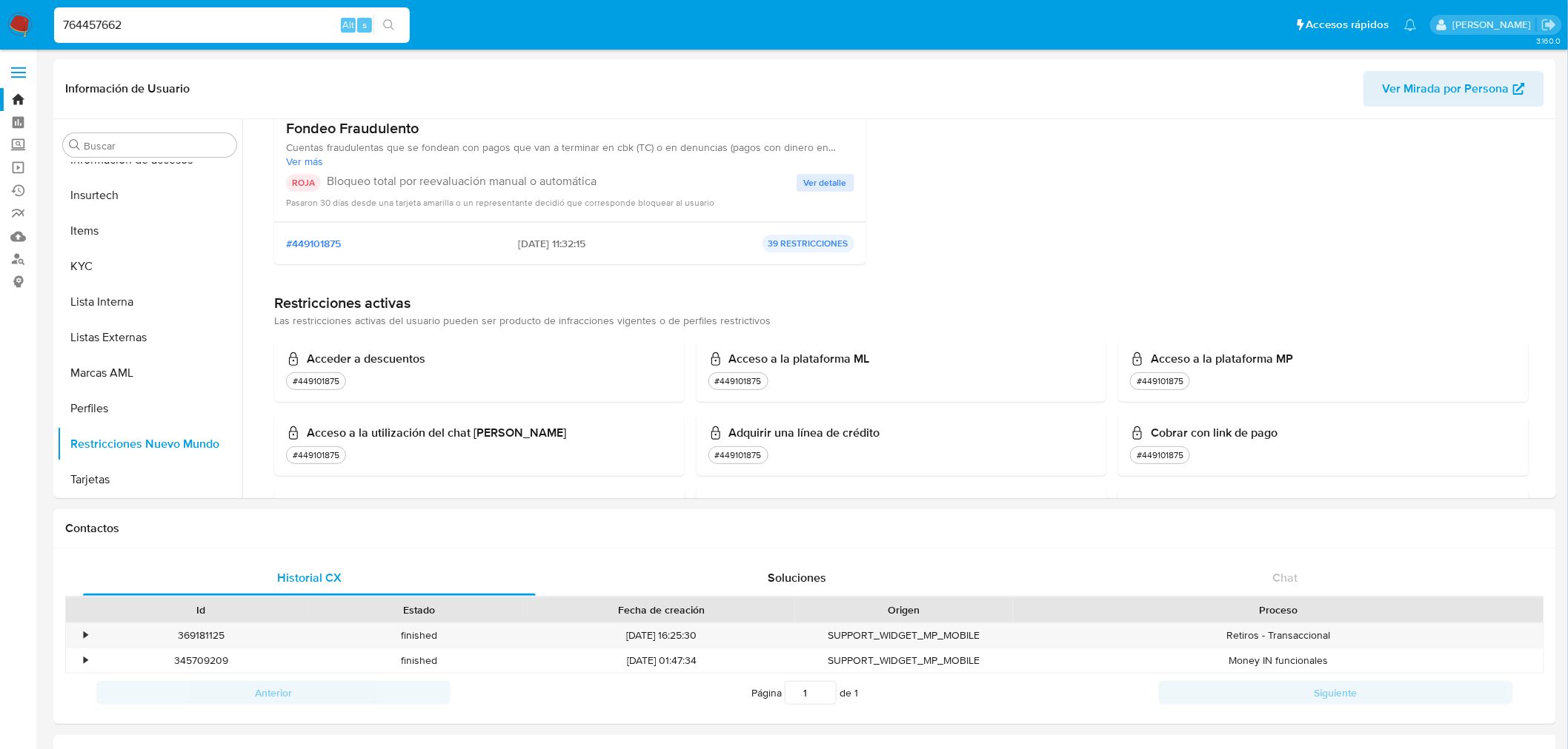
click at [221, 23] on input "764457662" at bounding box center [231, 25] width 356 height 20
paste input "17652124"
type input "176521242"
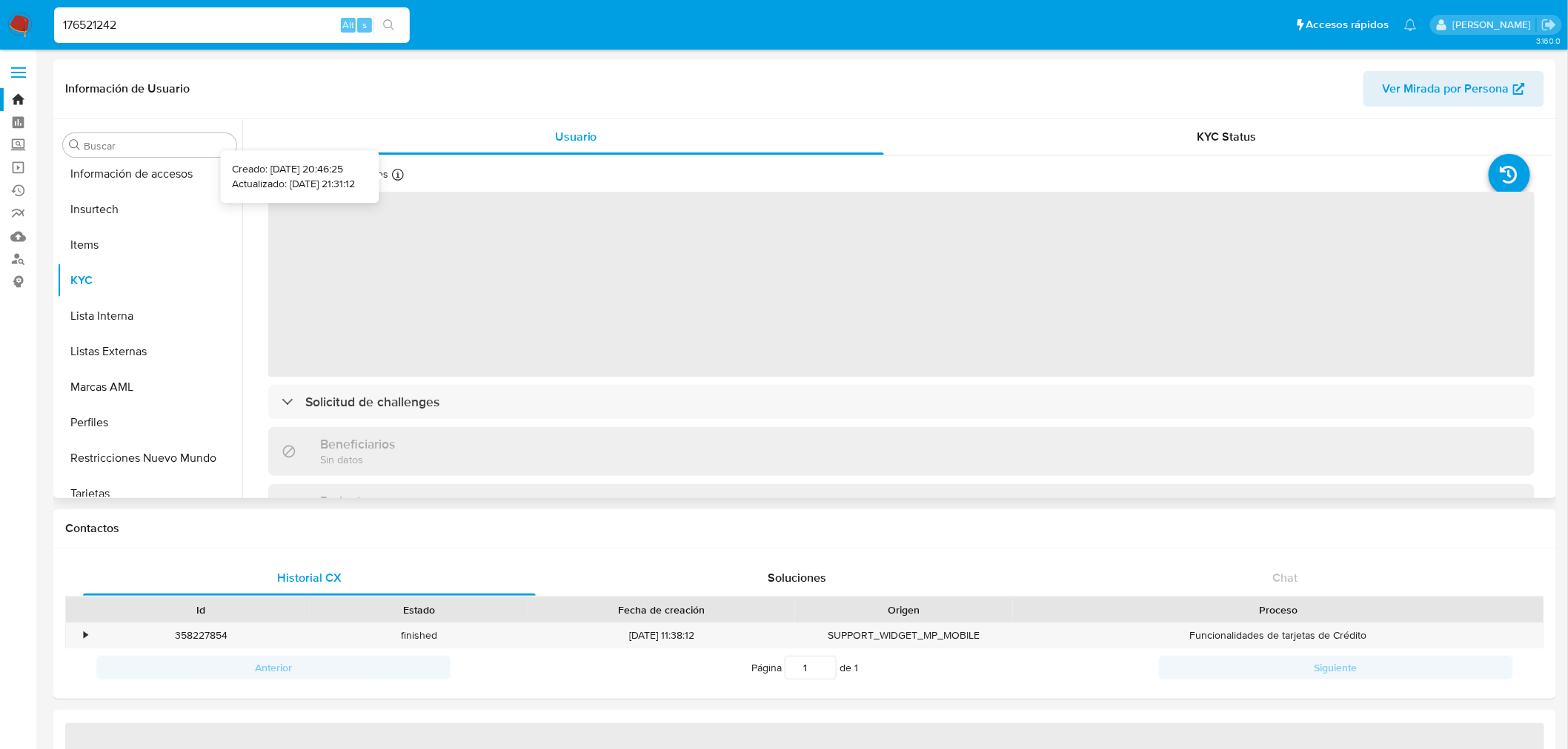
scroll to position [625, 0]
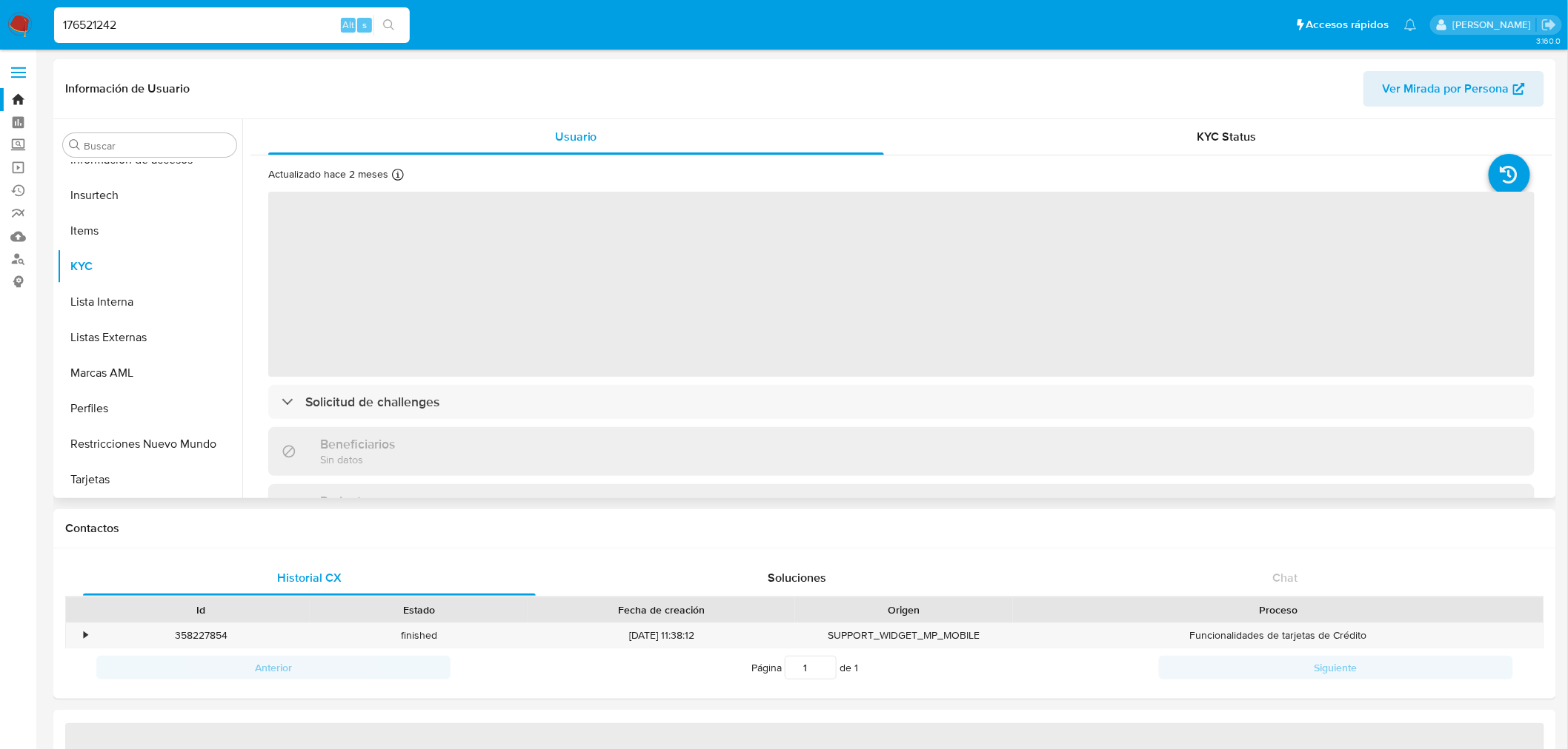
select select "10"
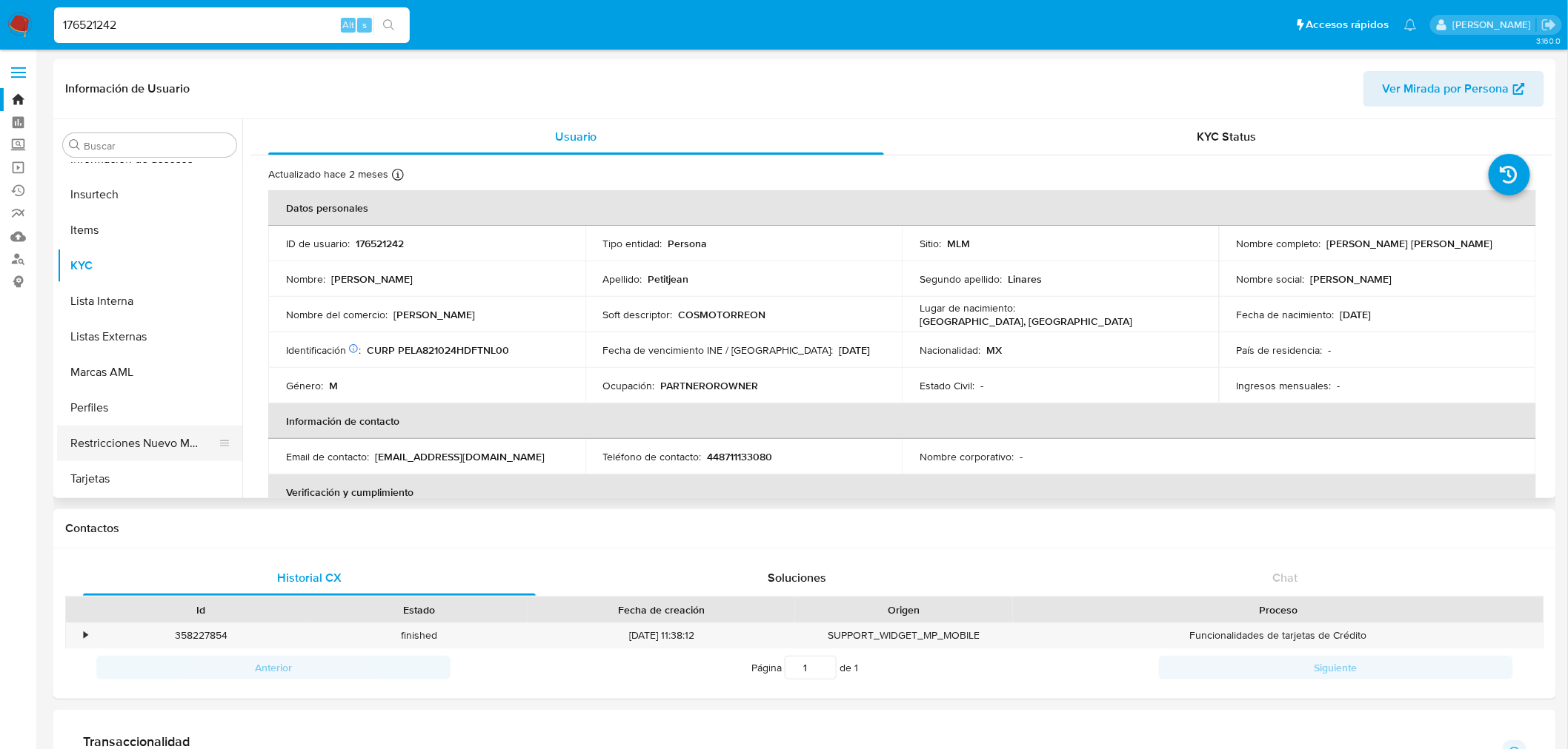
click at [142, 441] on button "Restricciones Nuevo Mundo" at bounding box center [143, 444] width 173 height 36
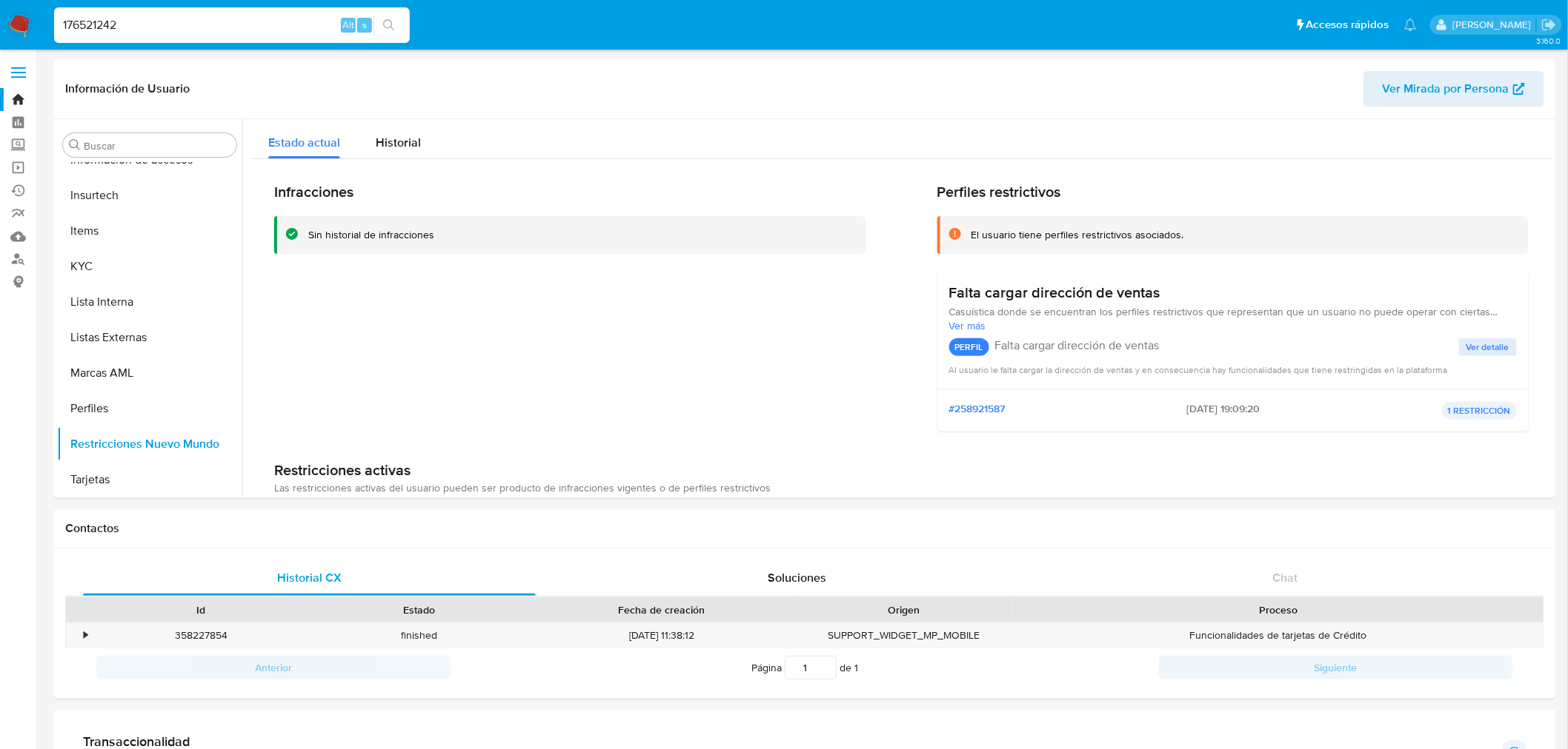
click at [176, 31] on input "176521242" at bounding box center [231, 25] width 356 height 20
paste input "24842766"
type input "1248427662"
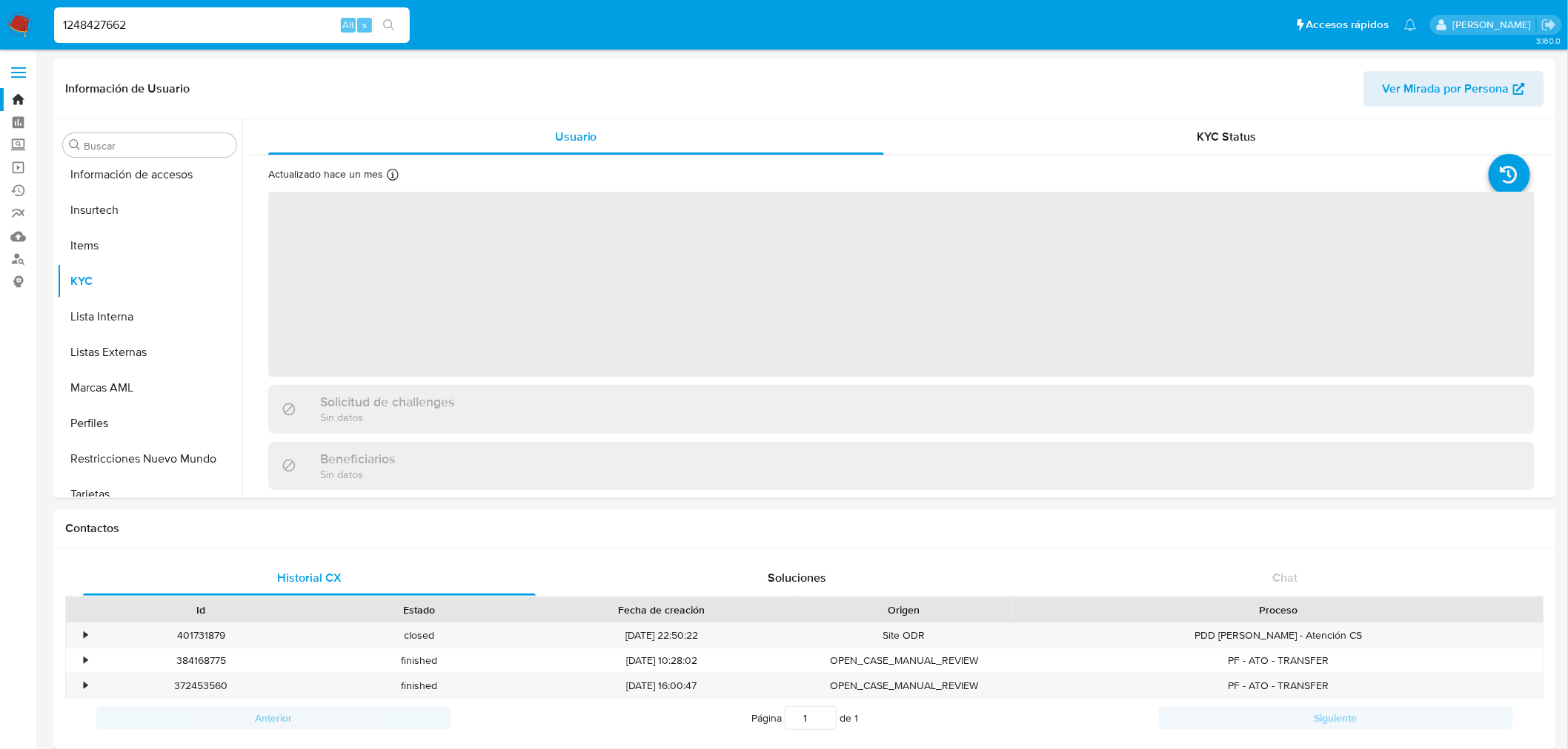
scroll to position [625, 0]
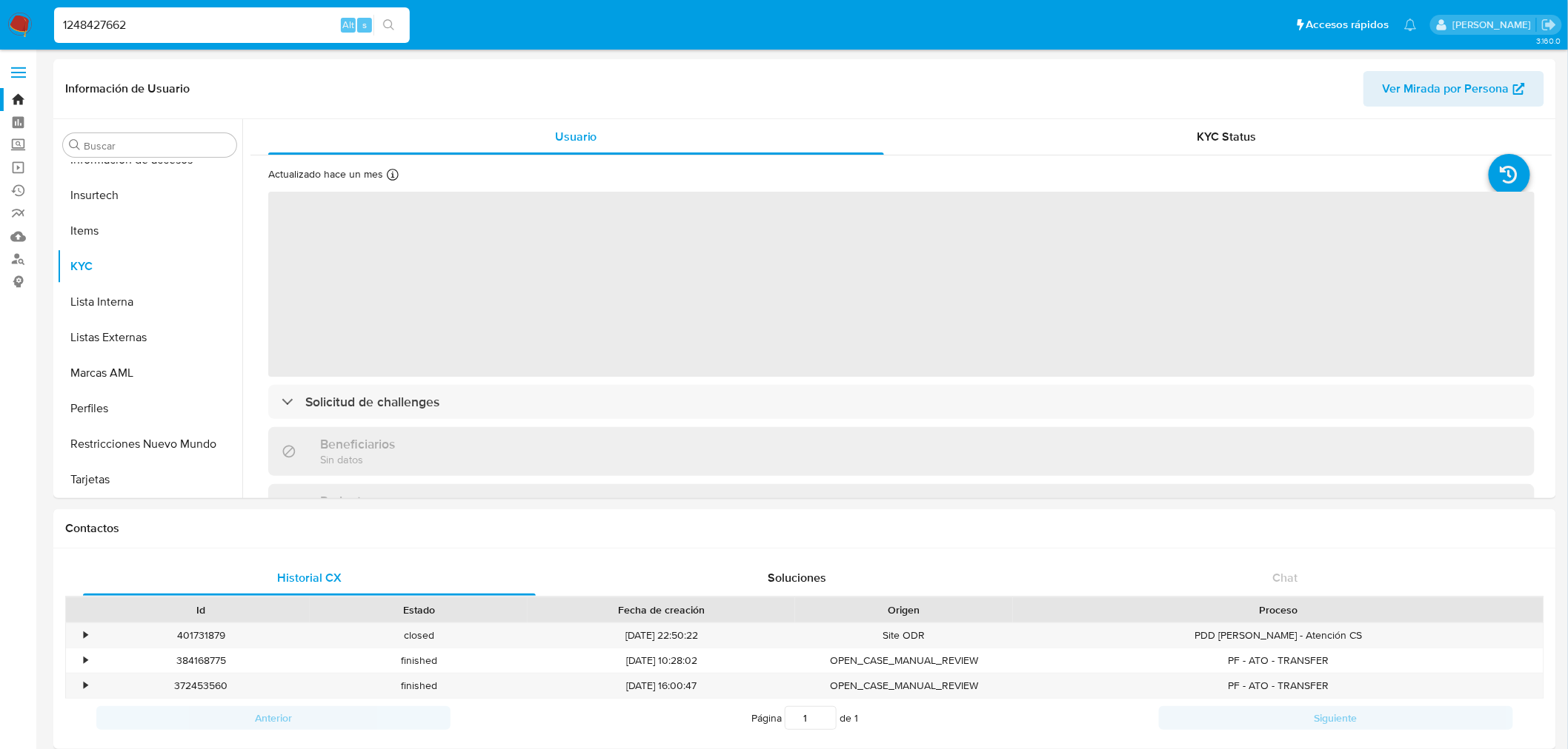
select select "10"
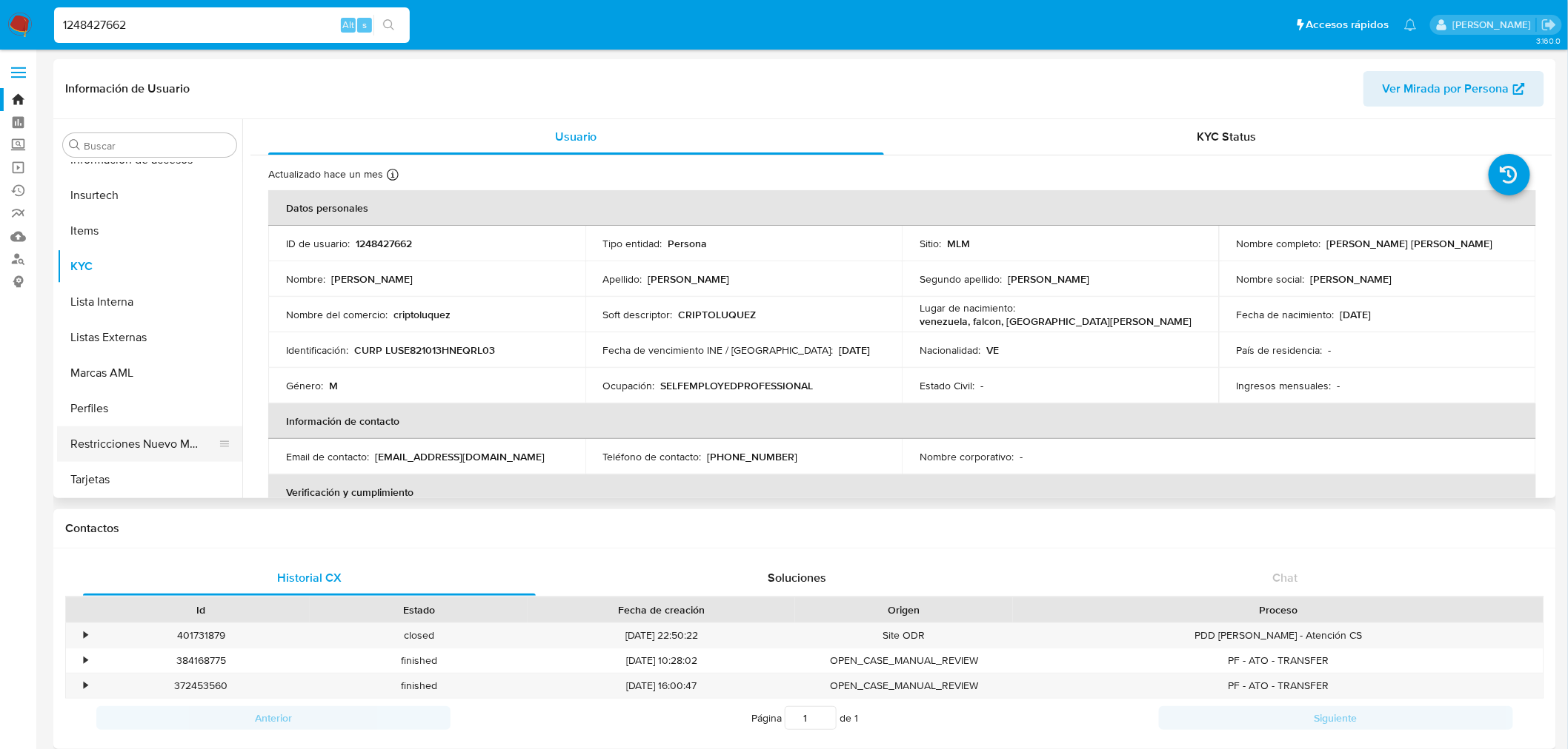
drag, startPoint x: 149, startPoint y: 450, endPoint x: 163, endPoint y: 457, distance: 15.7
click at [149, 450] on button "Restricciones Nuevo Mundo" at bounding box center [143, 444] width 173 height 36
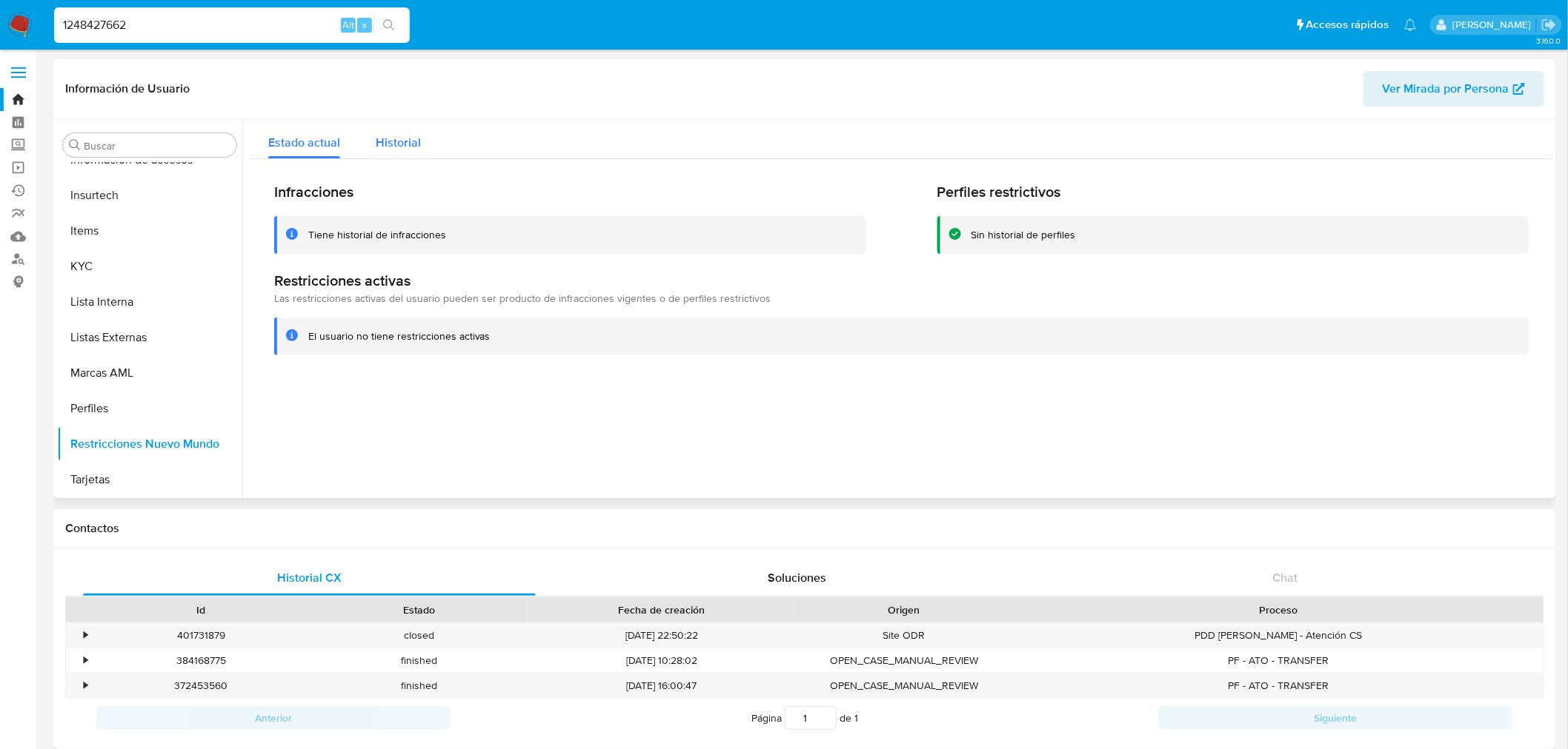
click at [396, 150] on span "Historial" at bounding box center [398, 142] width 45 height 17
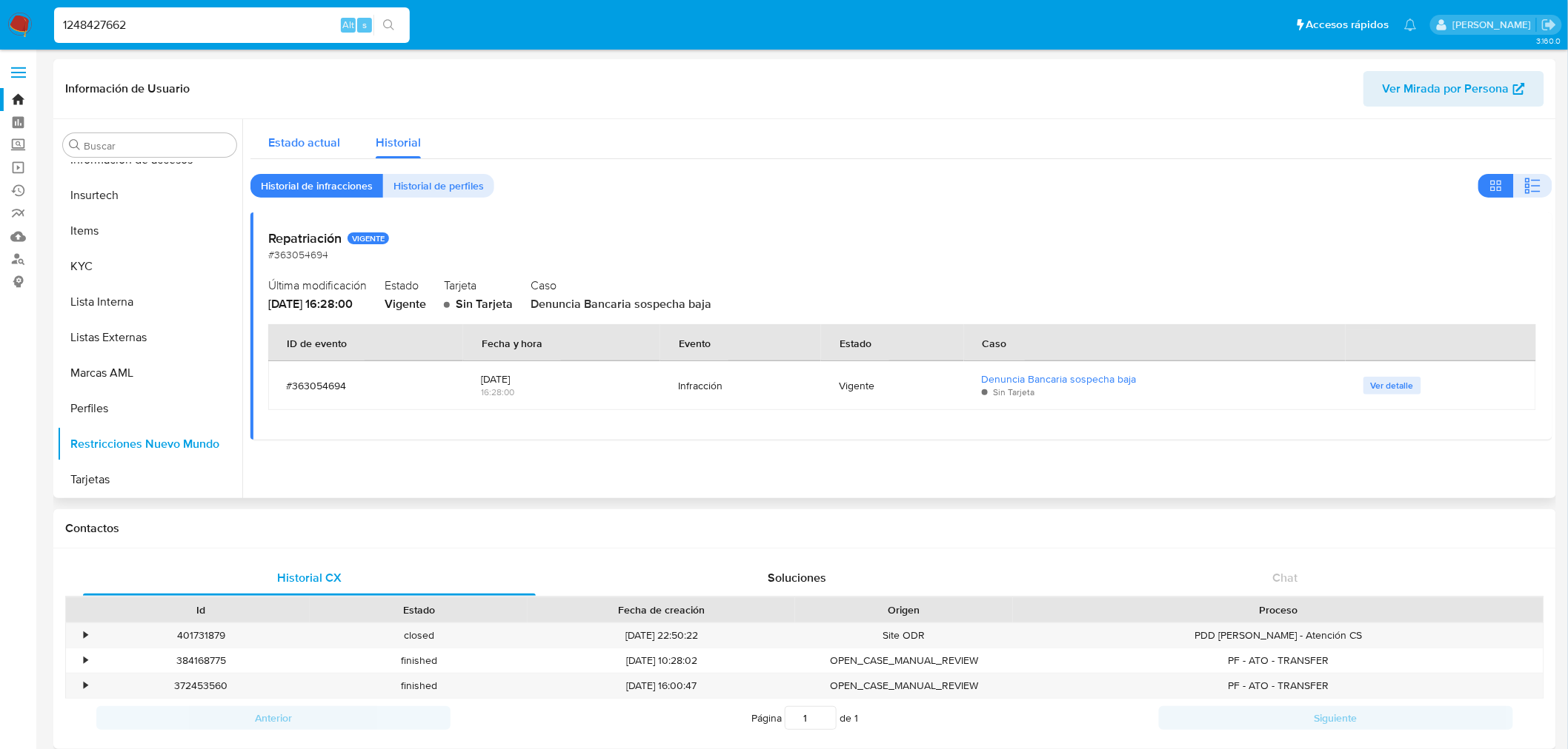
click at [297, 143] on span "Estado actual" at bounding box center [304, 142] width 72 height 17
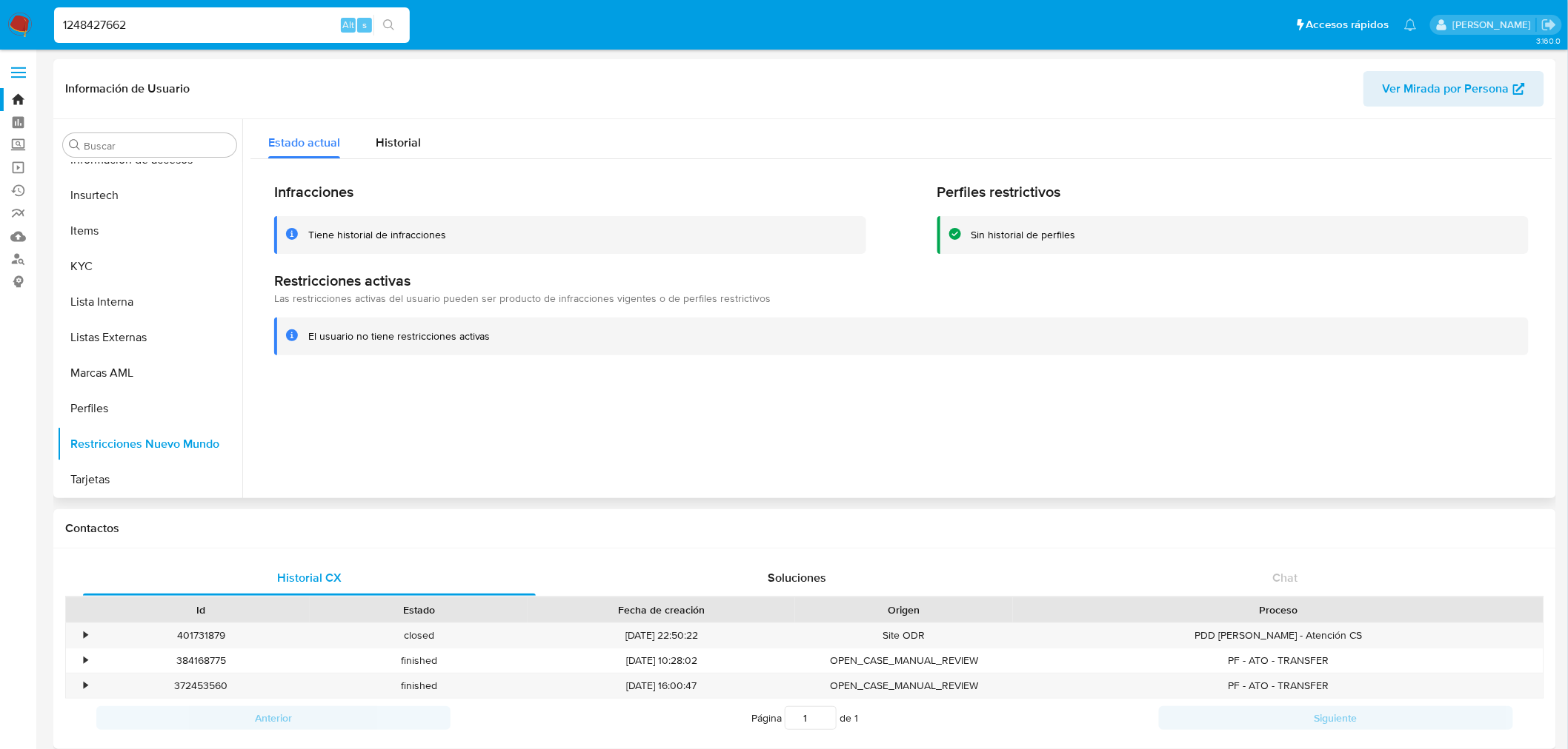
drag, startPoint x: 393, startPoint y: 144, endPoint x: 409, endPoint y: 172, distance: 32.2
click at [393, 144] on span "Historial" at bounding box center [398, 142] width 45 height 17
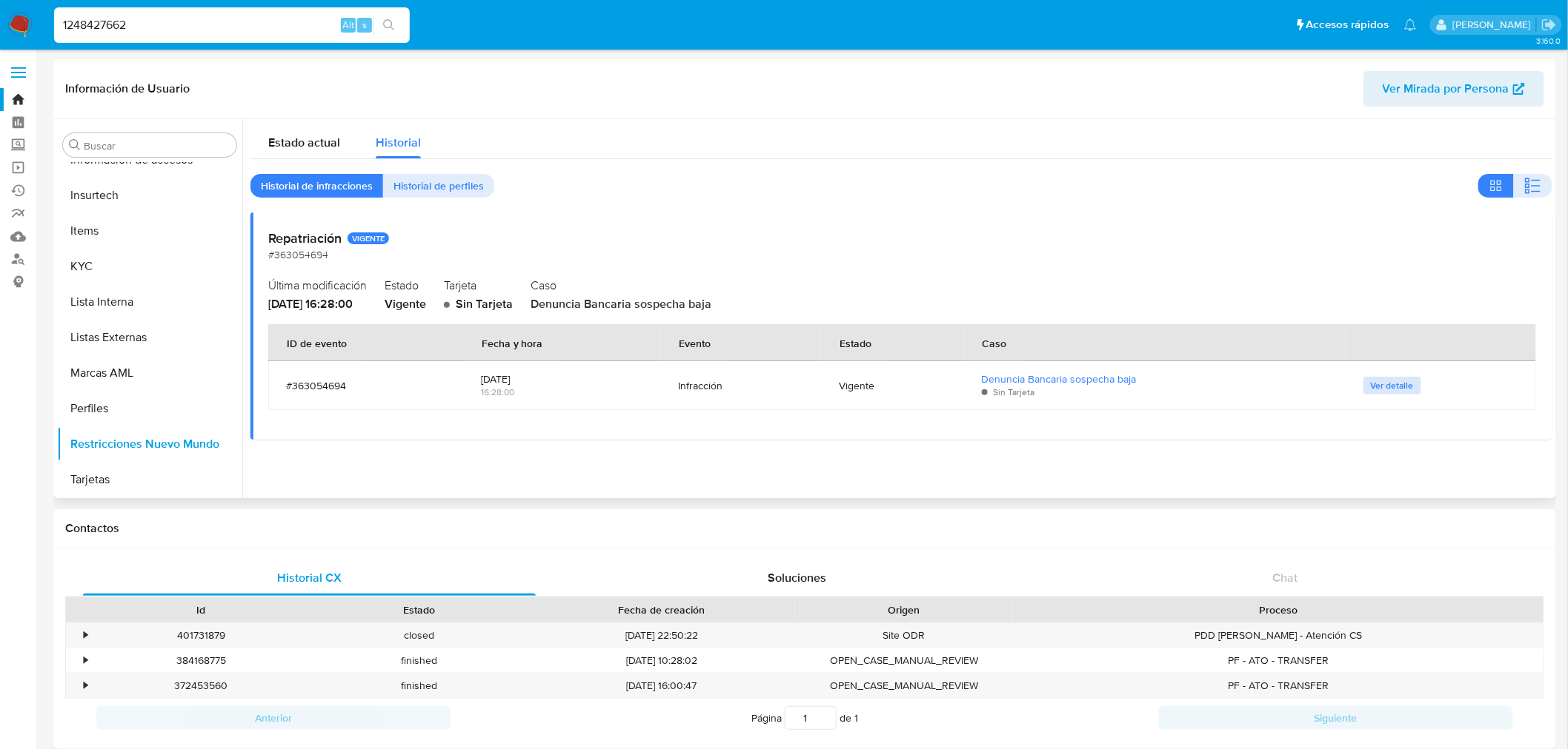
click at [1379, 380] on span "Ver detalle" at bounding box center [1392, 386] width 43 height 15
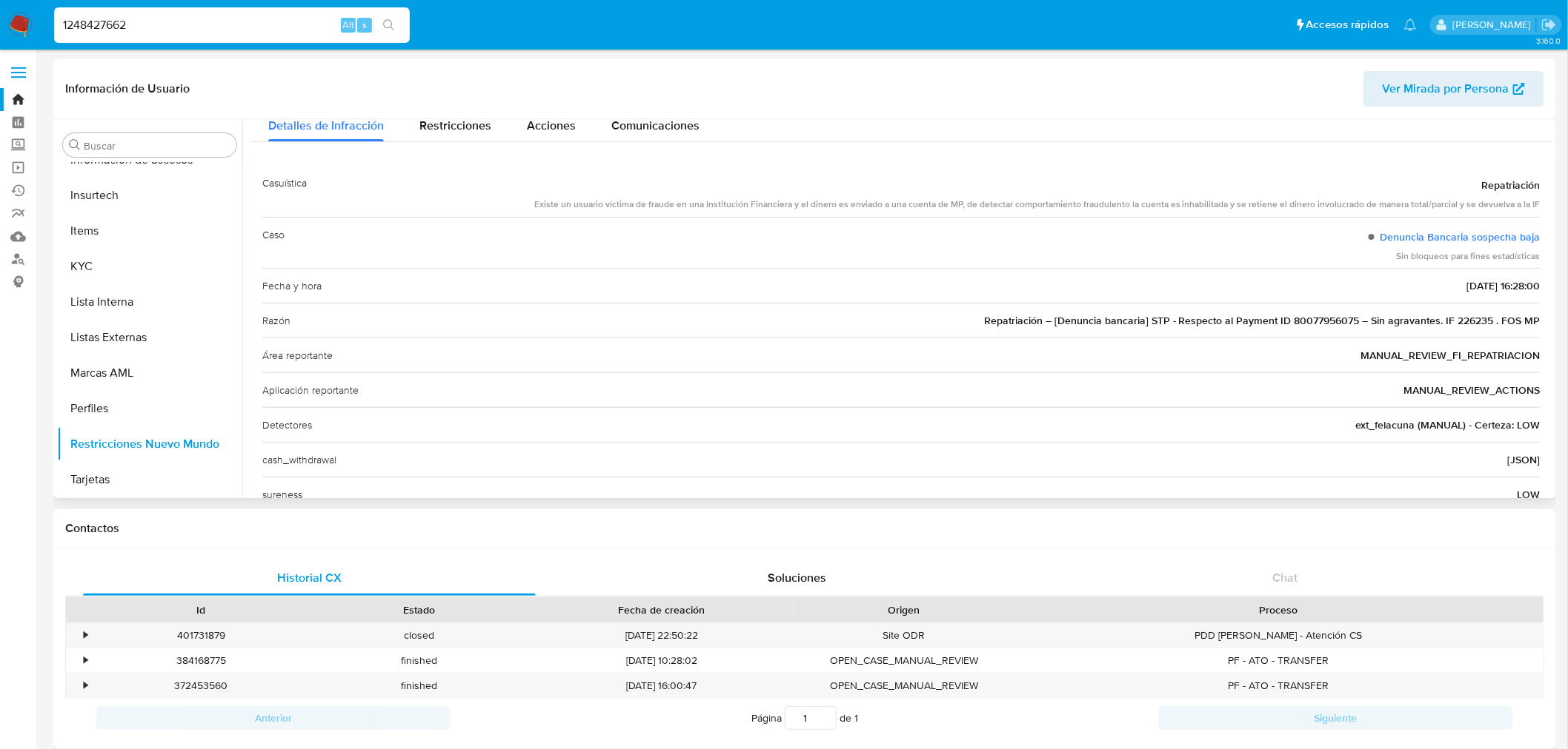
scroll to position [0, 0]
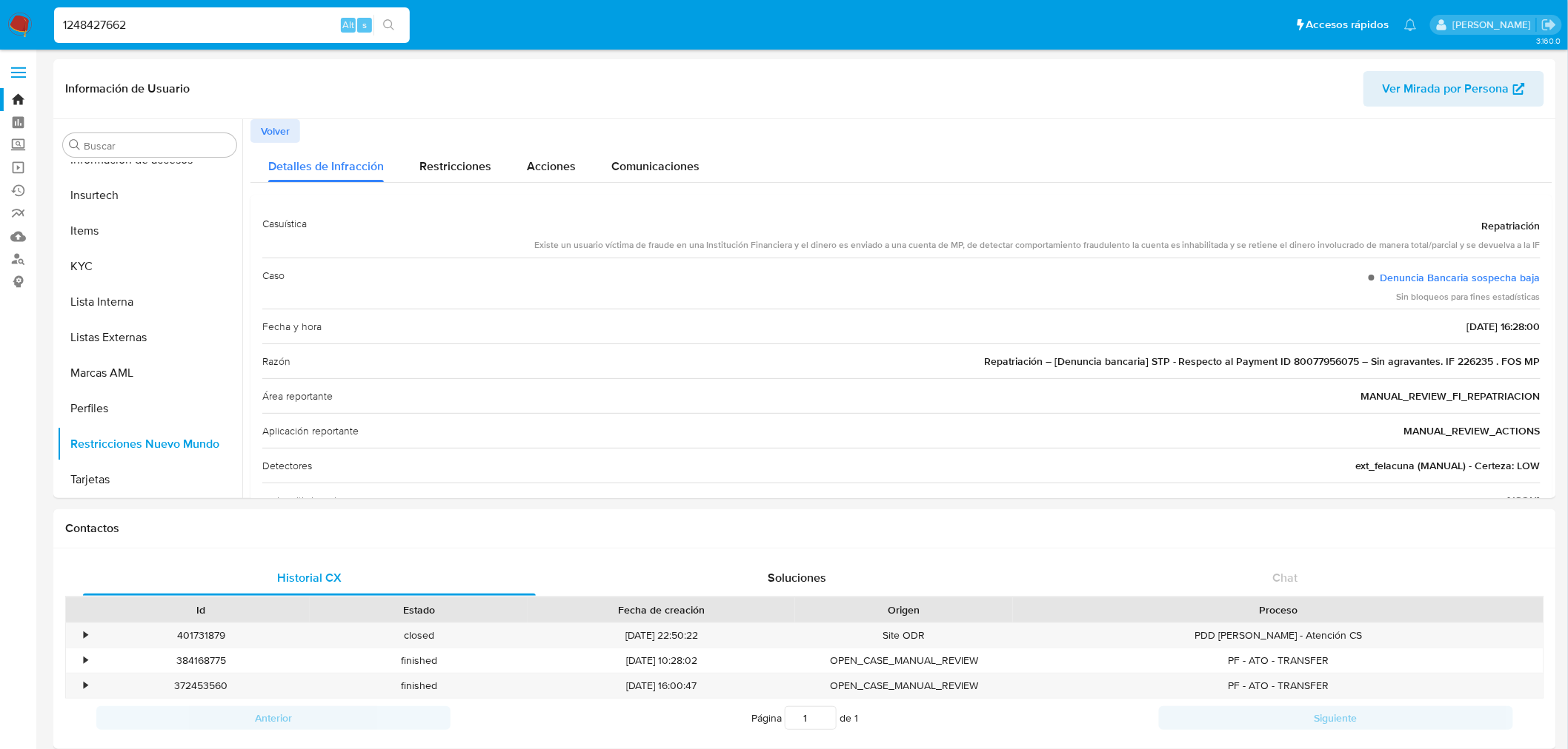
click at [115, 24] on input "1248427662" at bounding box center [231, 25] width 356 height 20
paste input "910088521"
type input "1910088521"
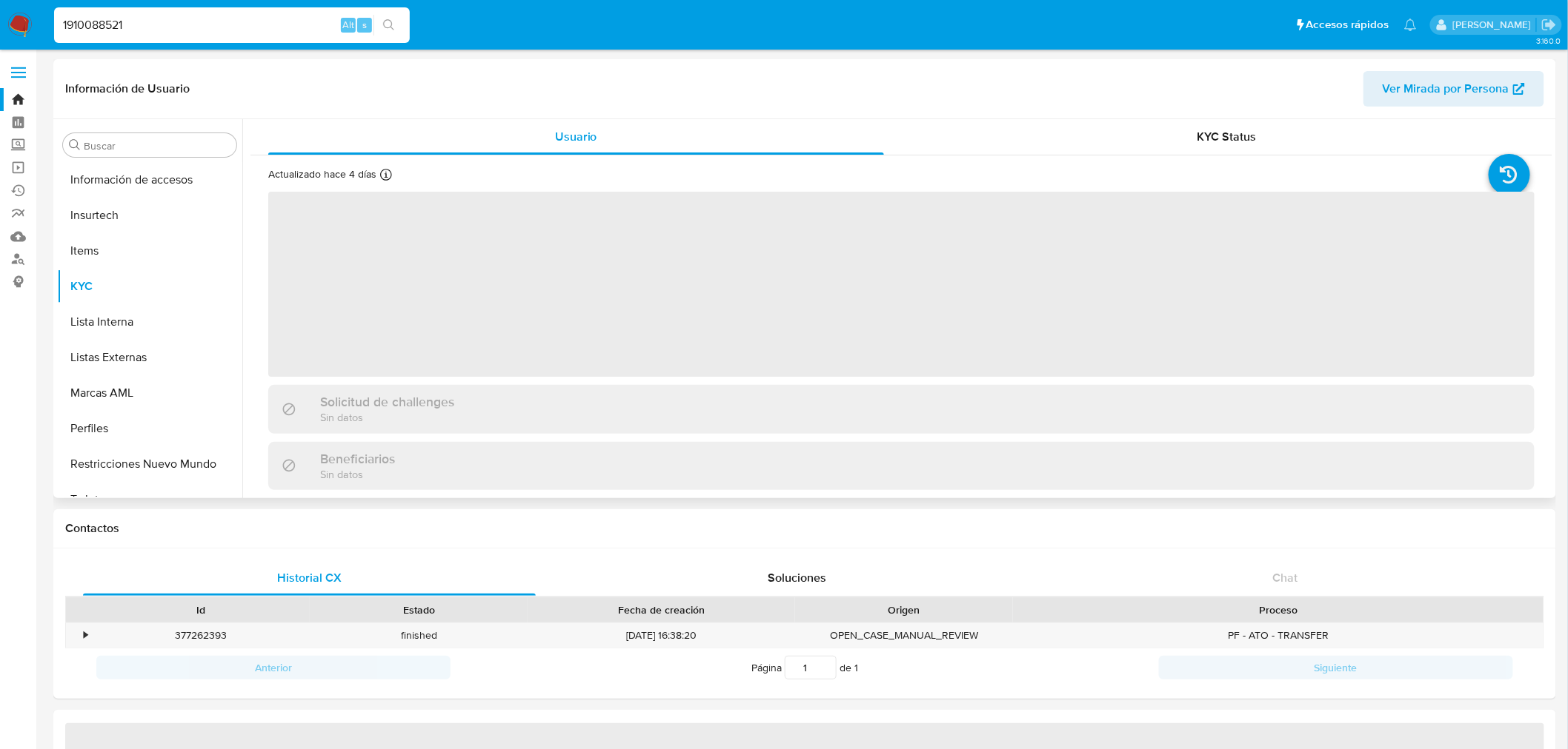
scroll to position [625, 0]
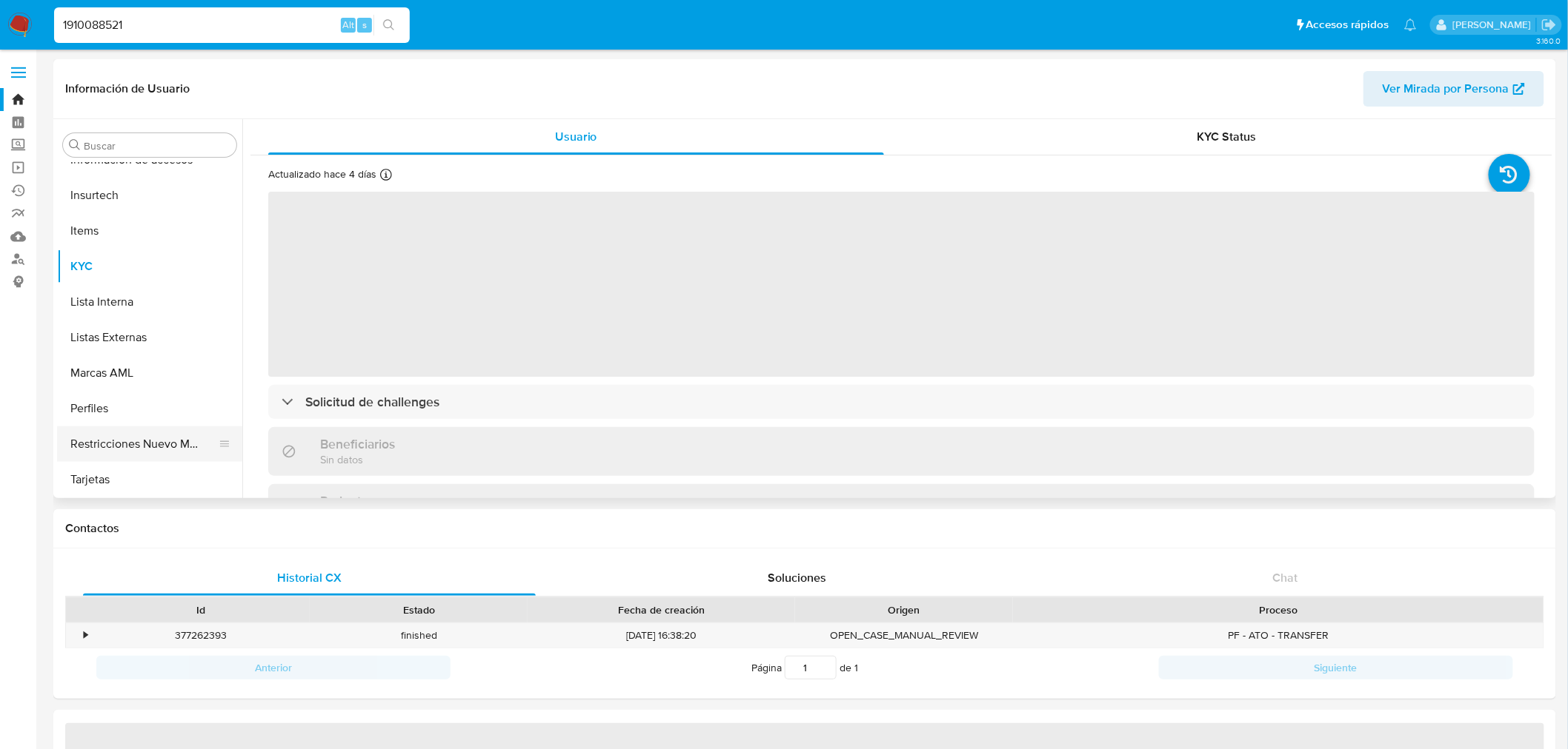
select select "10"
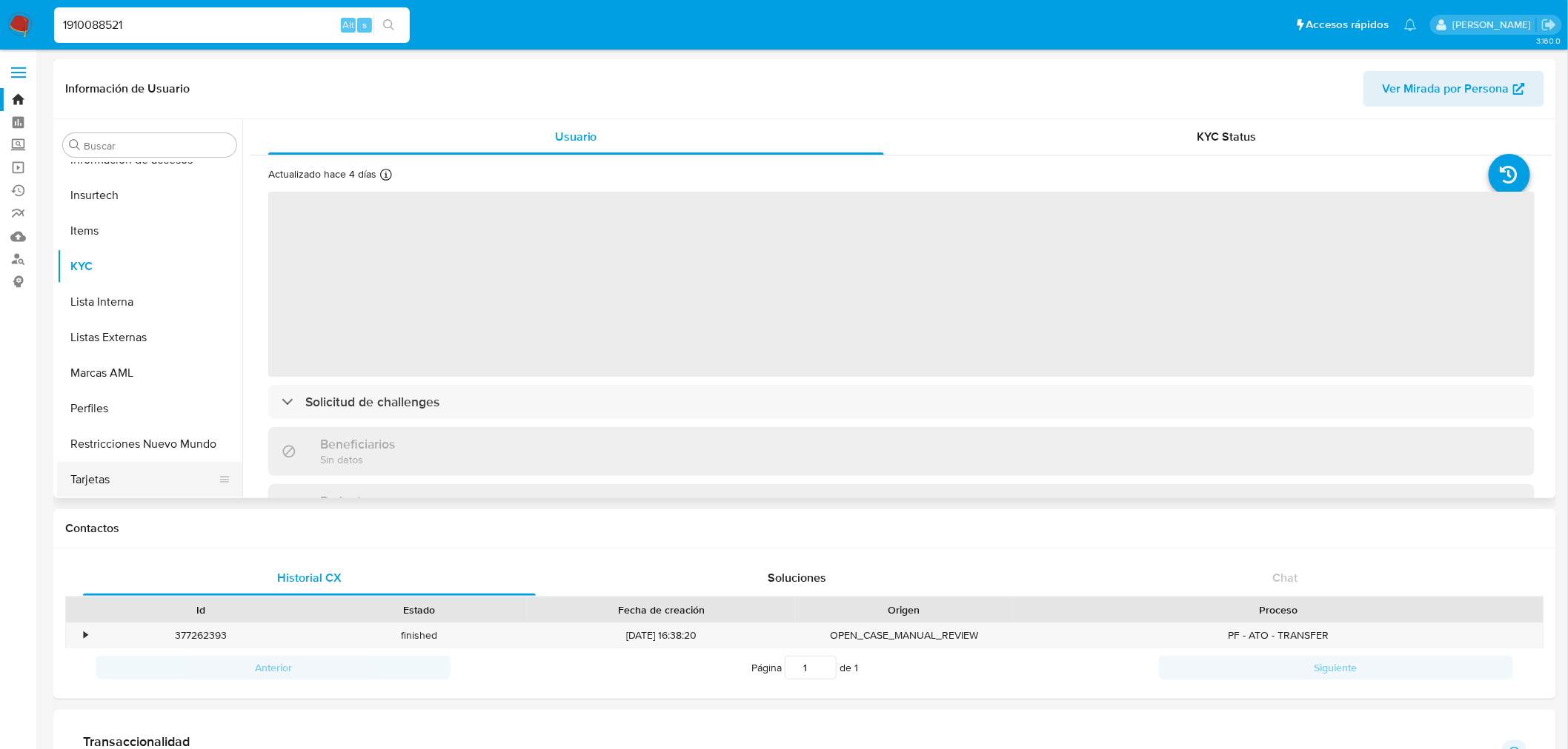
drag, startPoint x: 159, startPoint y: 444, endPoint x: 232, endPoint y: 492, distance: 87.4
click at [157, 444] on button "Restricciones Nuevo Mundo" at bounding box center [149, 444] width 185 height 36
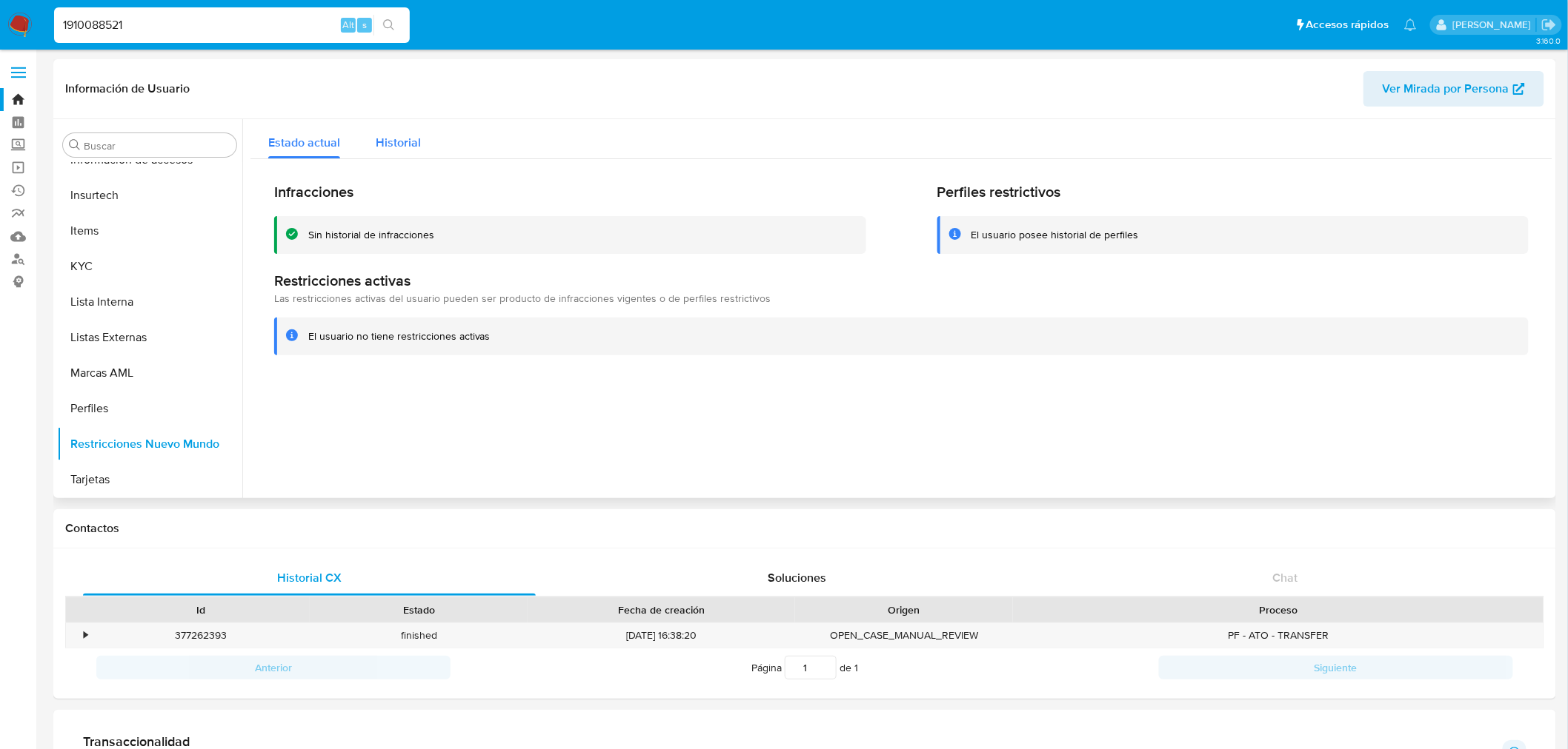
click at [413, 141] on span "Historial" at bounding box center [398, 142] width 45 height 17
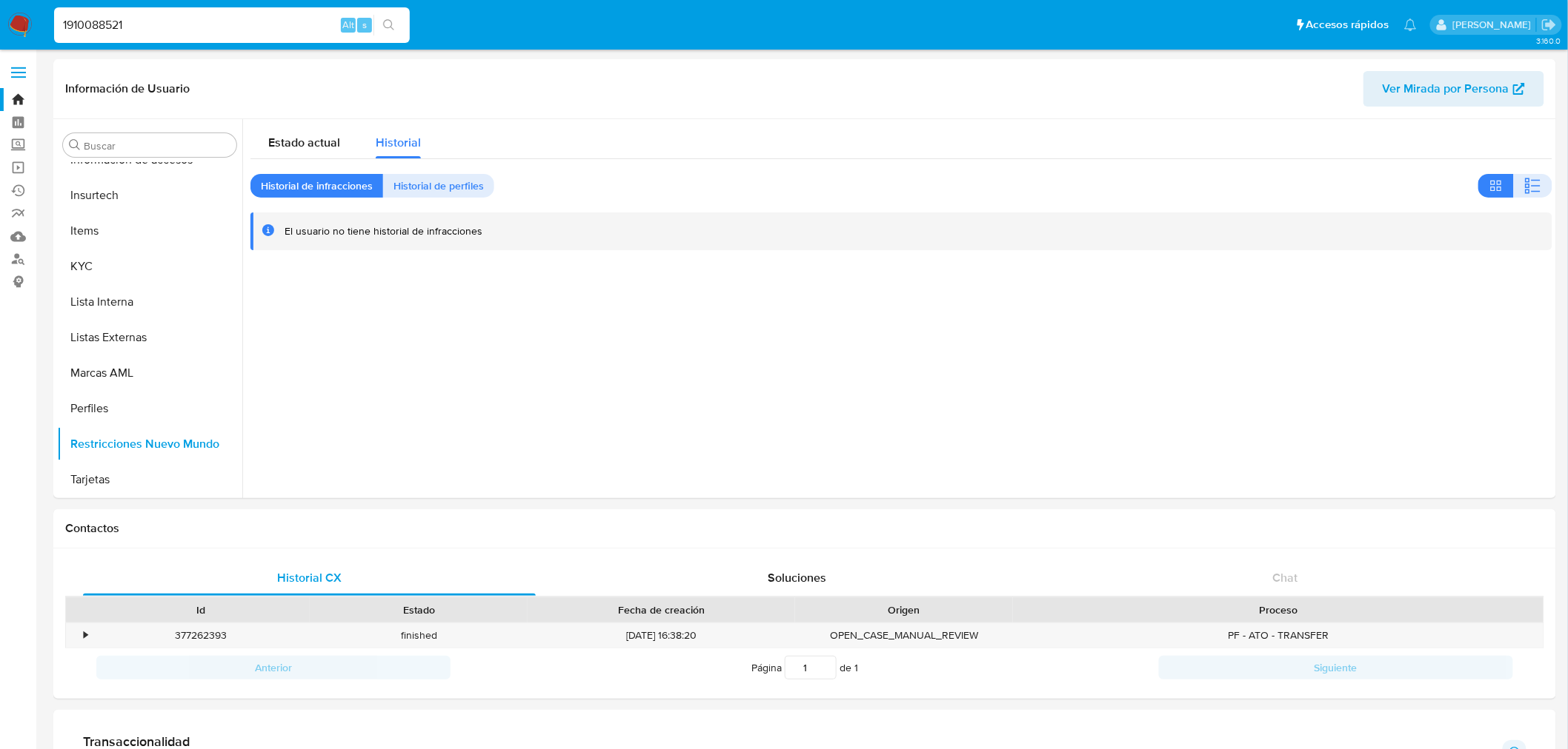
click at [181, 33] on input "1910088521" at bounding box center [231, 25] width 356 height 20
paste input "800059973"
type input "1800059973"
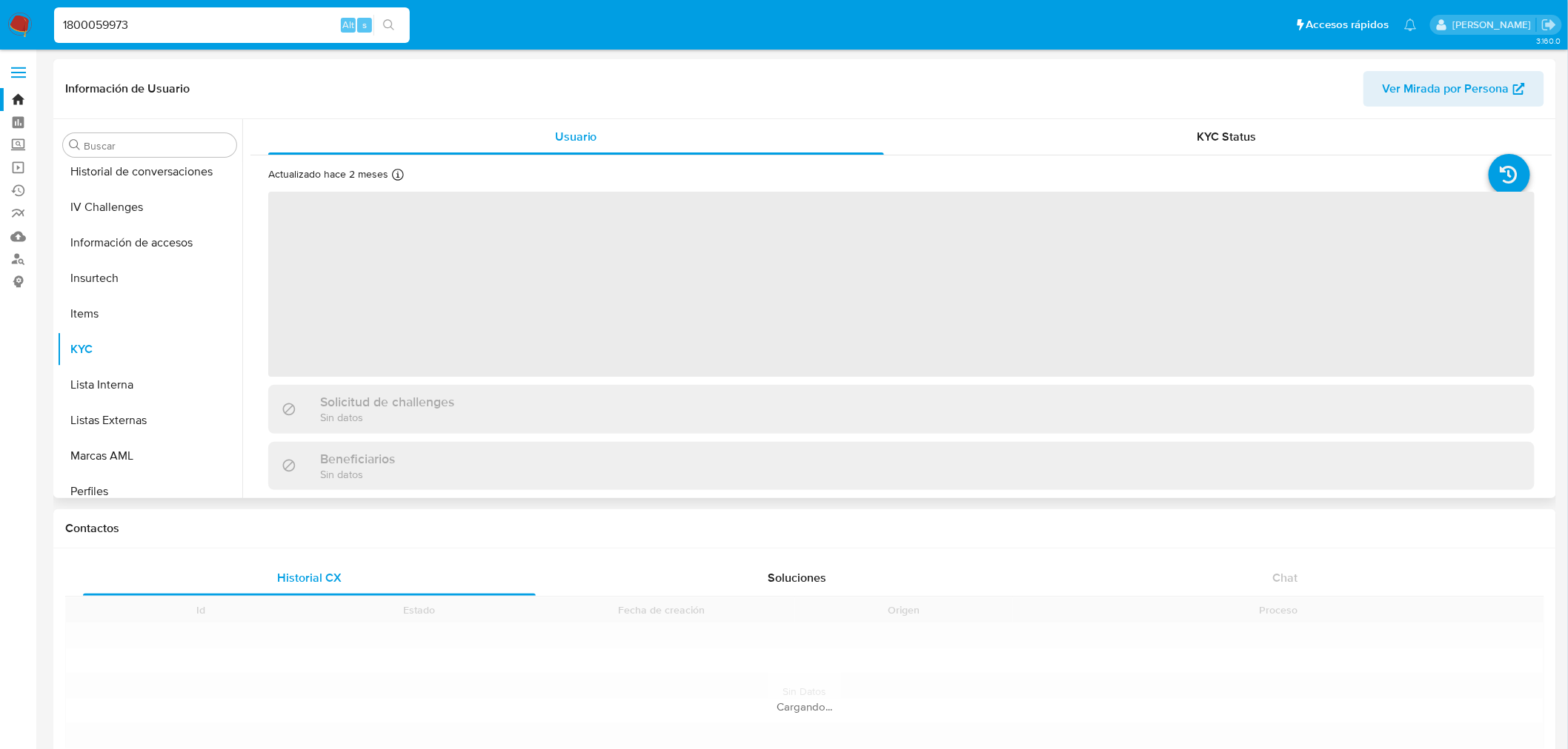
scroll to position [625, 0]
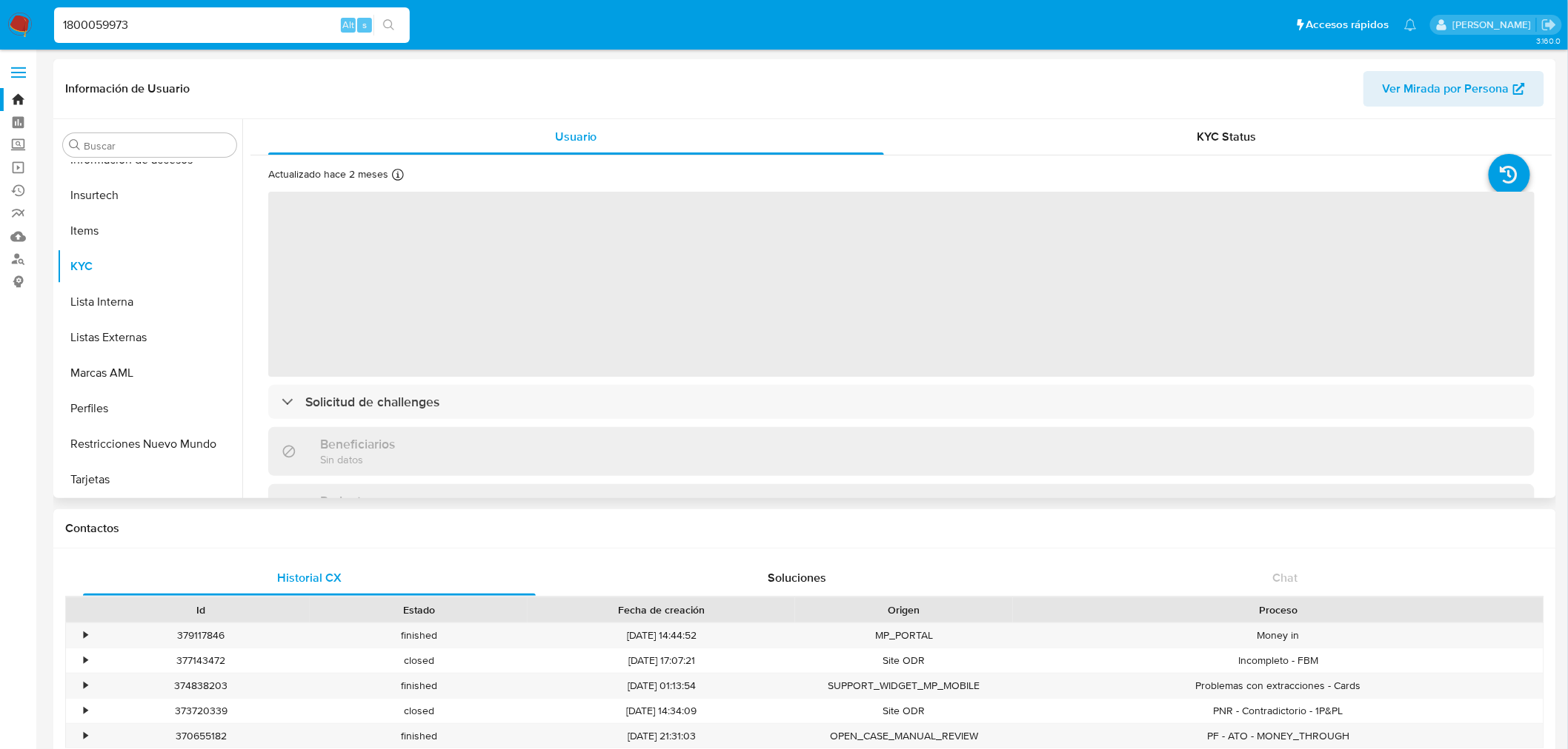
select select "10"
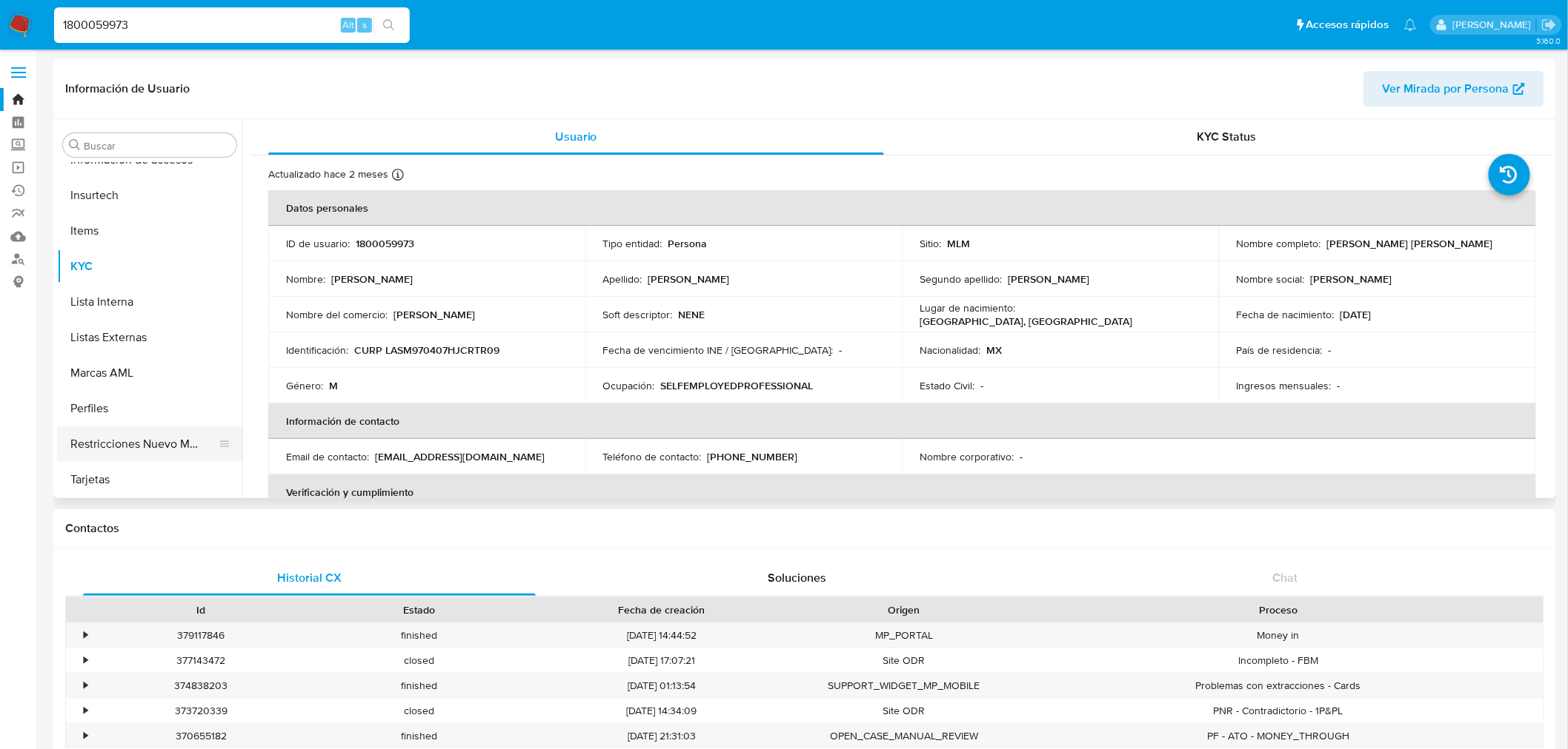
click at [139, 449] on button "Restricciones Nuevo Mundo" at bounding box center [143, 444] width 173 height 36
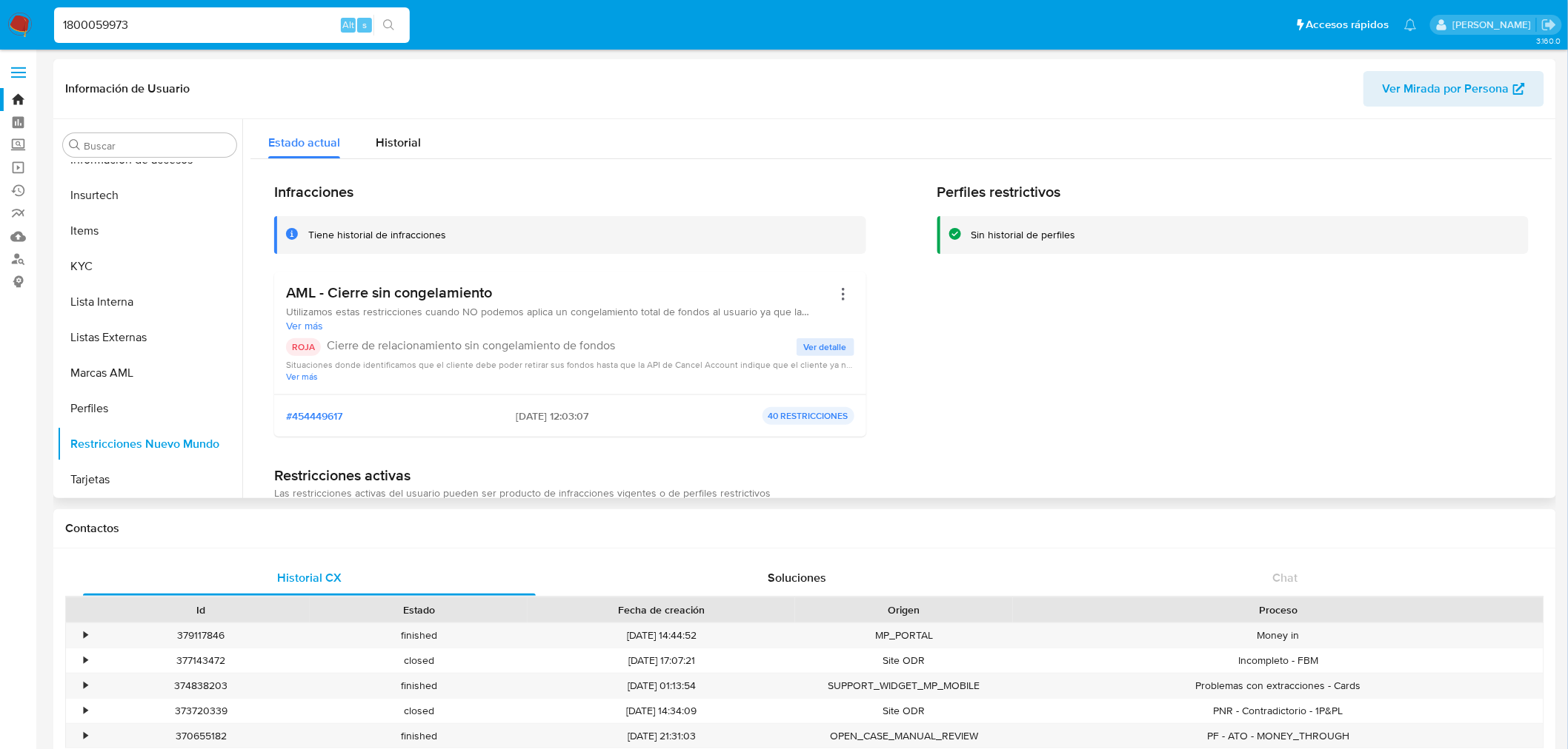
click at [811, 351] on span "Ver detalle" at bounding box center [825, 346] width 43 height 15
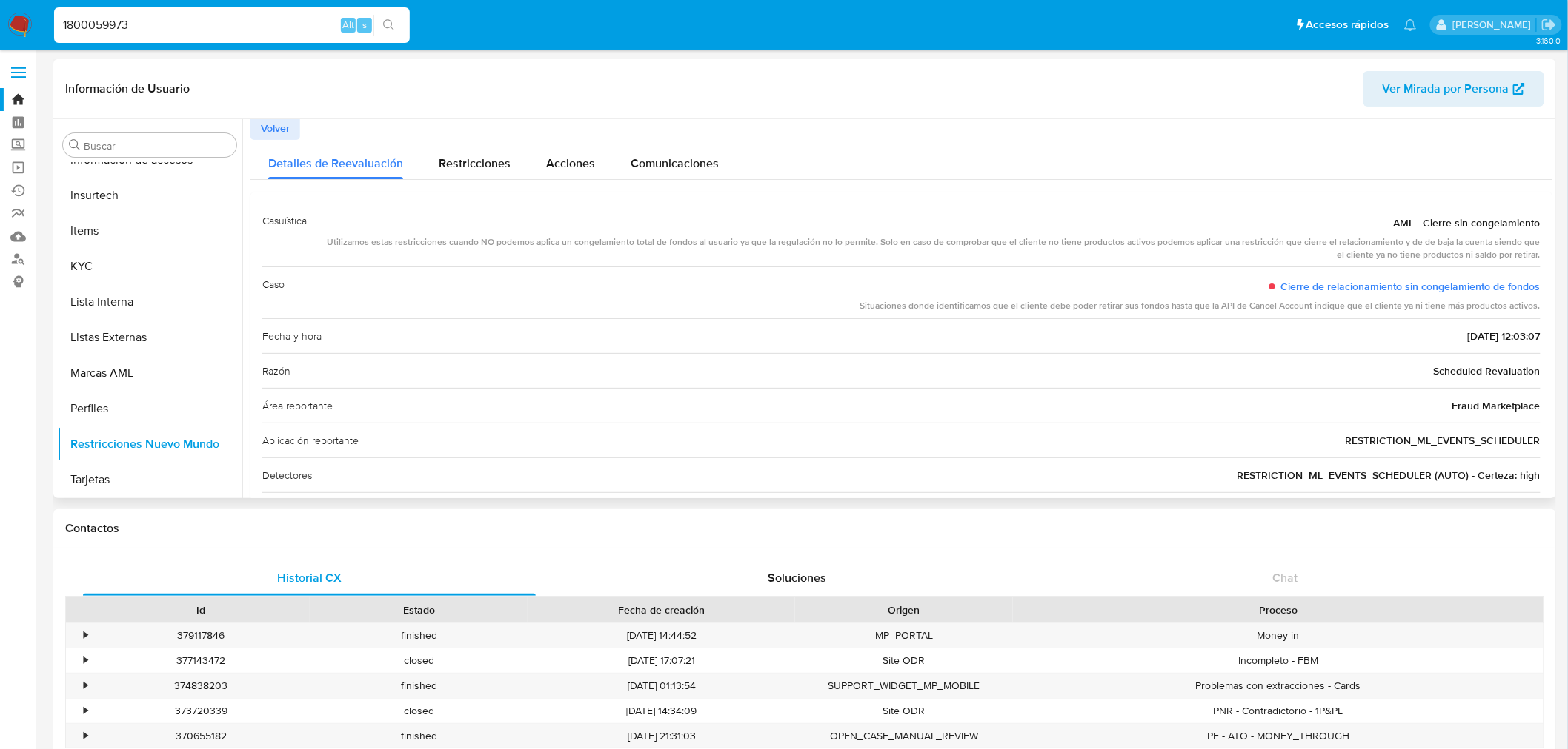
scroll to position [0, 0]
click at [258, 133] on button "Volver" at bounding box center [275, 131] width 50 height 24
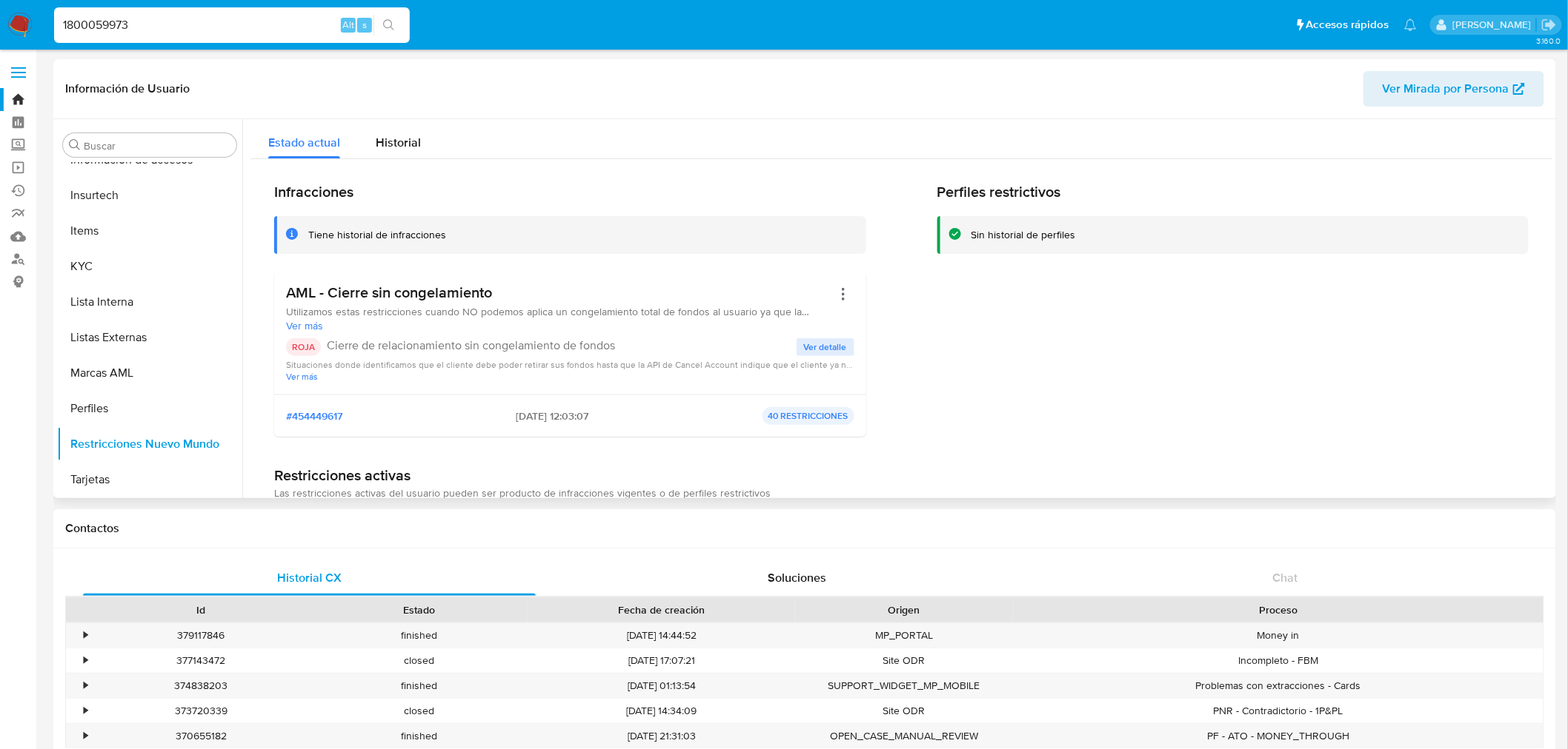
drag, startPoint x: 531, startPoint y: 293, endPoint x: 353, endPoint y: 287, distance: 178.1
click at [353, 287] on h3 "AML - Cierre sin congelamiento" at bounding box center [559, 293] width 546 height 19
click at [511, 272] on div "AML - Cierre sin congelamiento Utilizamos estas restricciones cuando NO podemos…" at bounding box center [570, 334] width 592 height 123
drag, startPoint x: 501, startPoint y: 294, endPoint x: 242, endPoint y: 292, distance: 259.0
click at [242, 292] on div at bounding box center [897, 309] width 1310 height 379
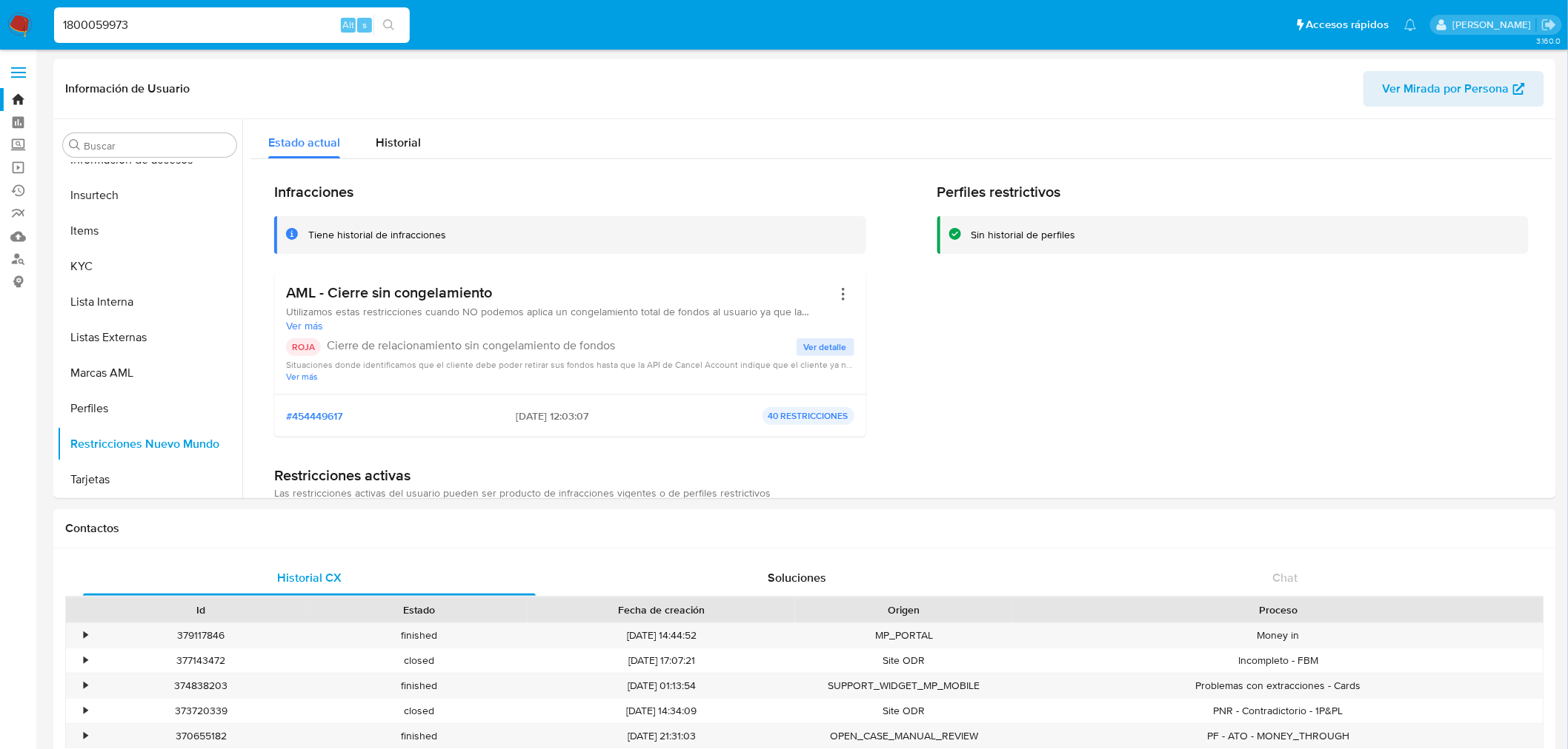
drag, startPoint x: 126, startPoint y: 13, endPoint x: 119, endPoint y: 20, distance: 9.9
click at [126, 13] on div "1800059973 Alt s" at bounding box center [231, 26] width 356 height 36
click at [119, 20] on input "1800059973" at bounding box center [231, 25] width 356 height 20
paste input "941440394"
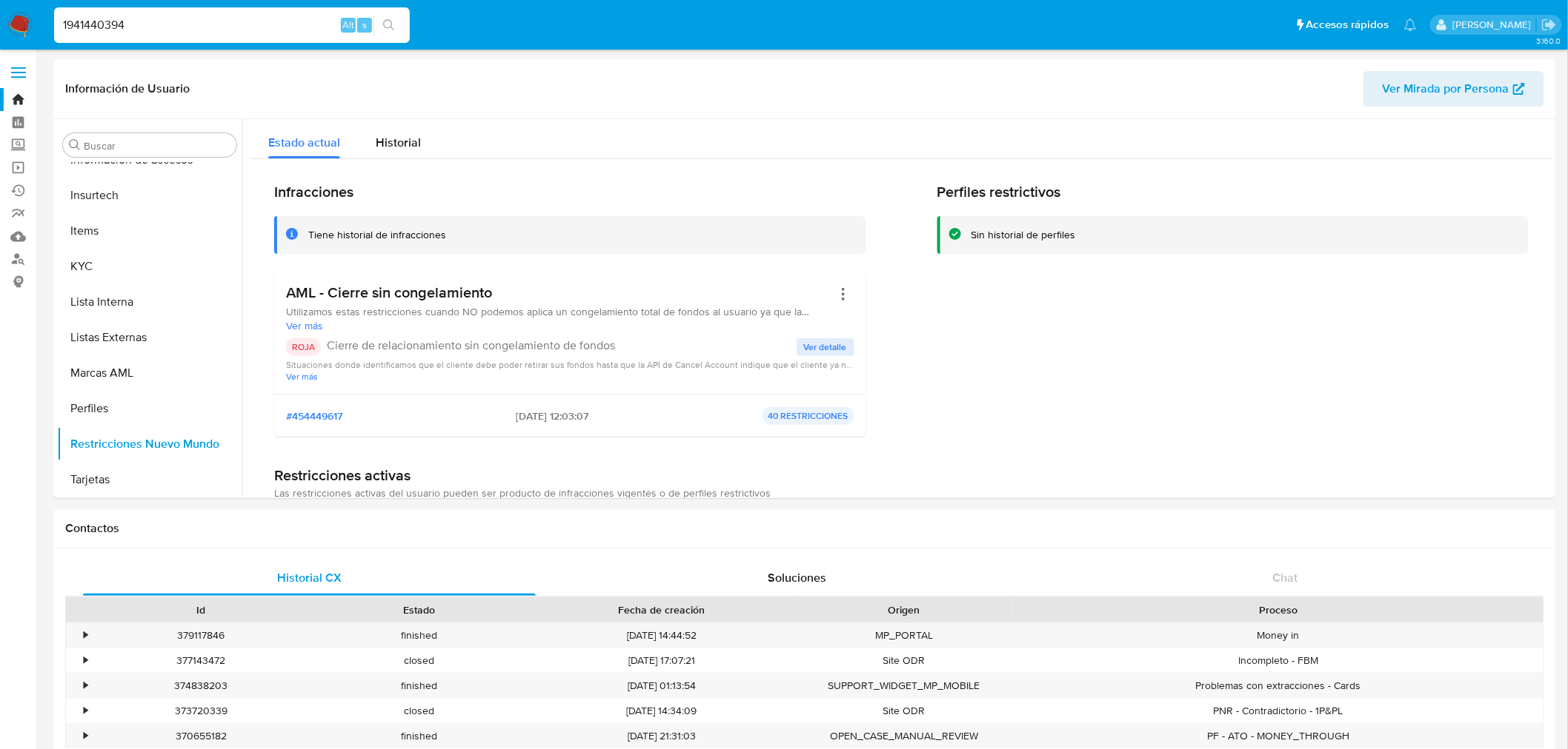
type input "1941440394"
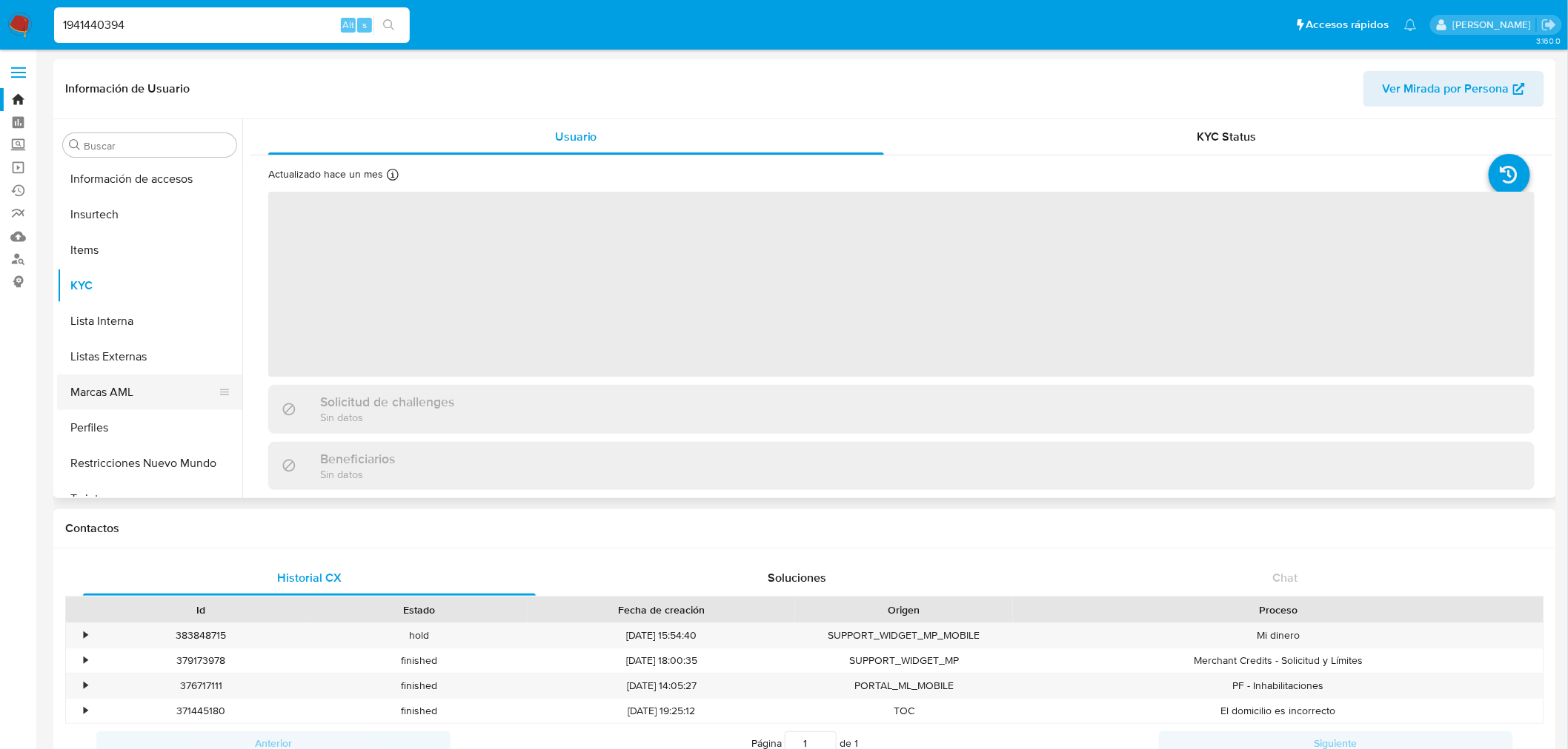
scroll to position [625, 0]
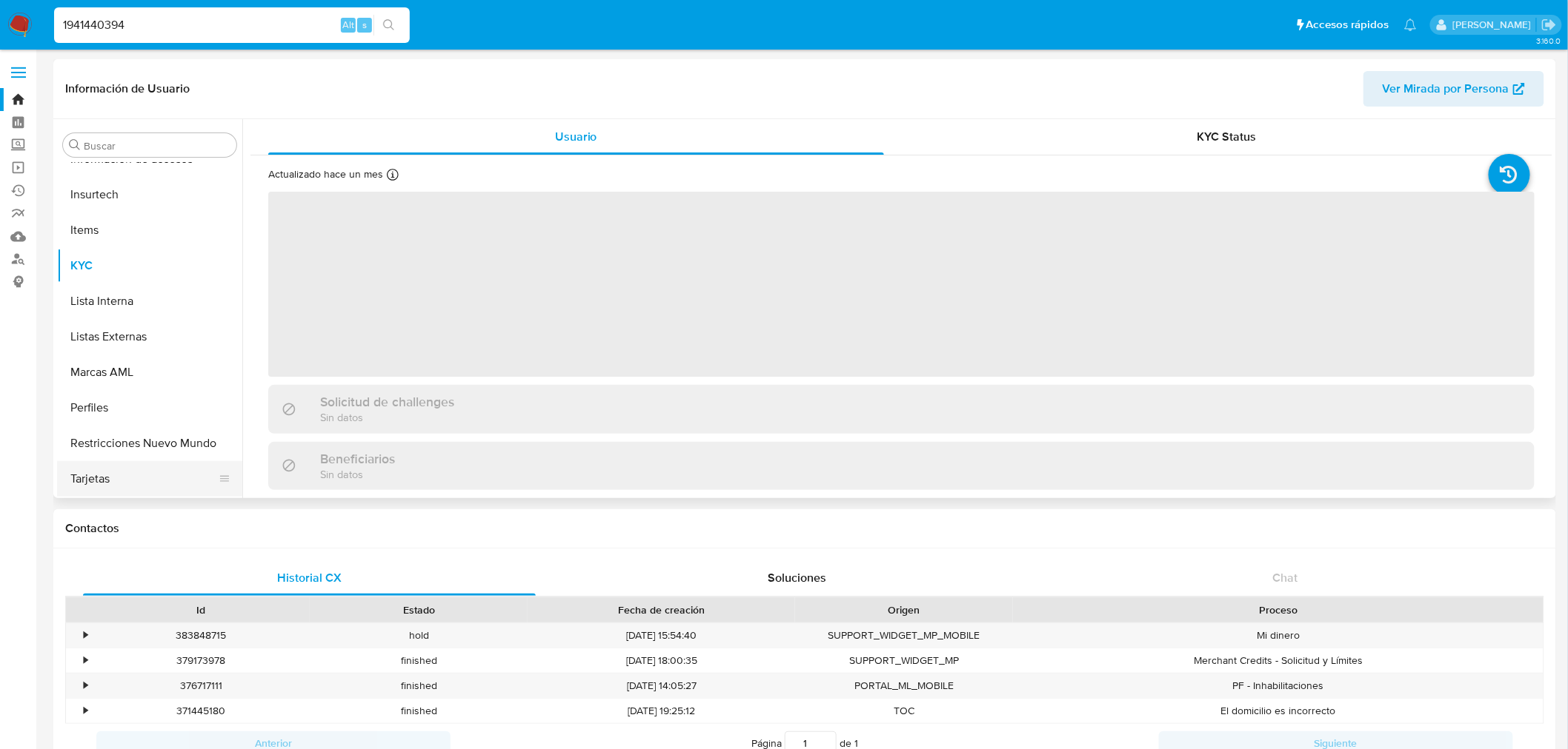
drag, startPoint x: 160, startPoint y: 443, endPoint x: 201, endPoint y: 463, distance: 45.6
click at [160, 442] on button "Restricciones Nuevo Mundo" at bounding box center [149, 444] width 185 height 36
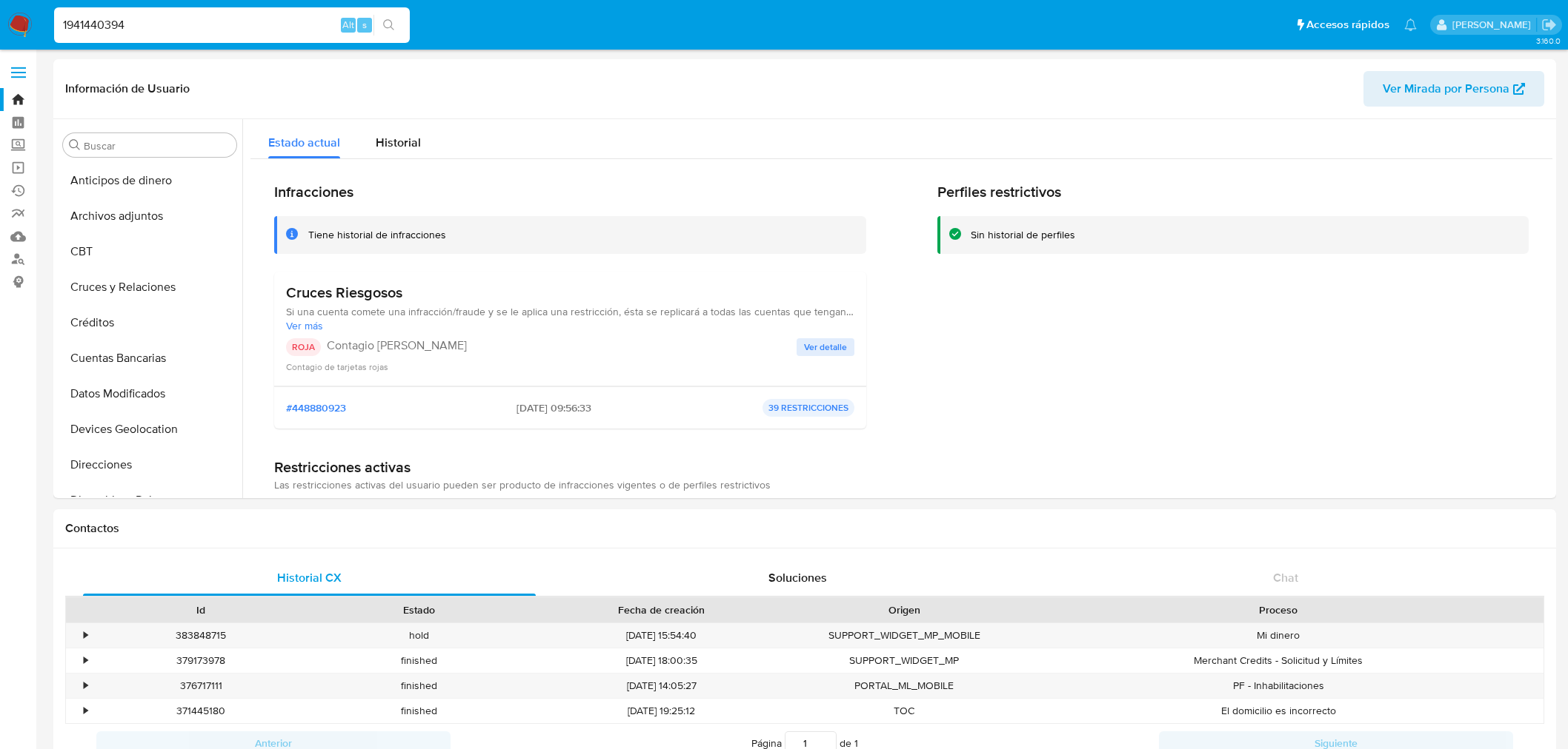
select select "10"
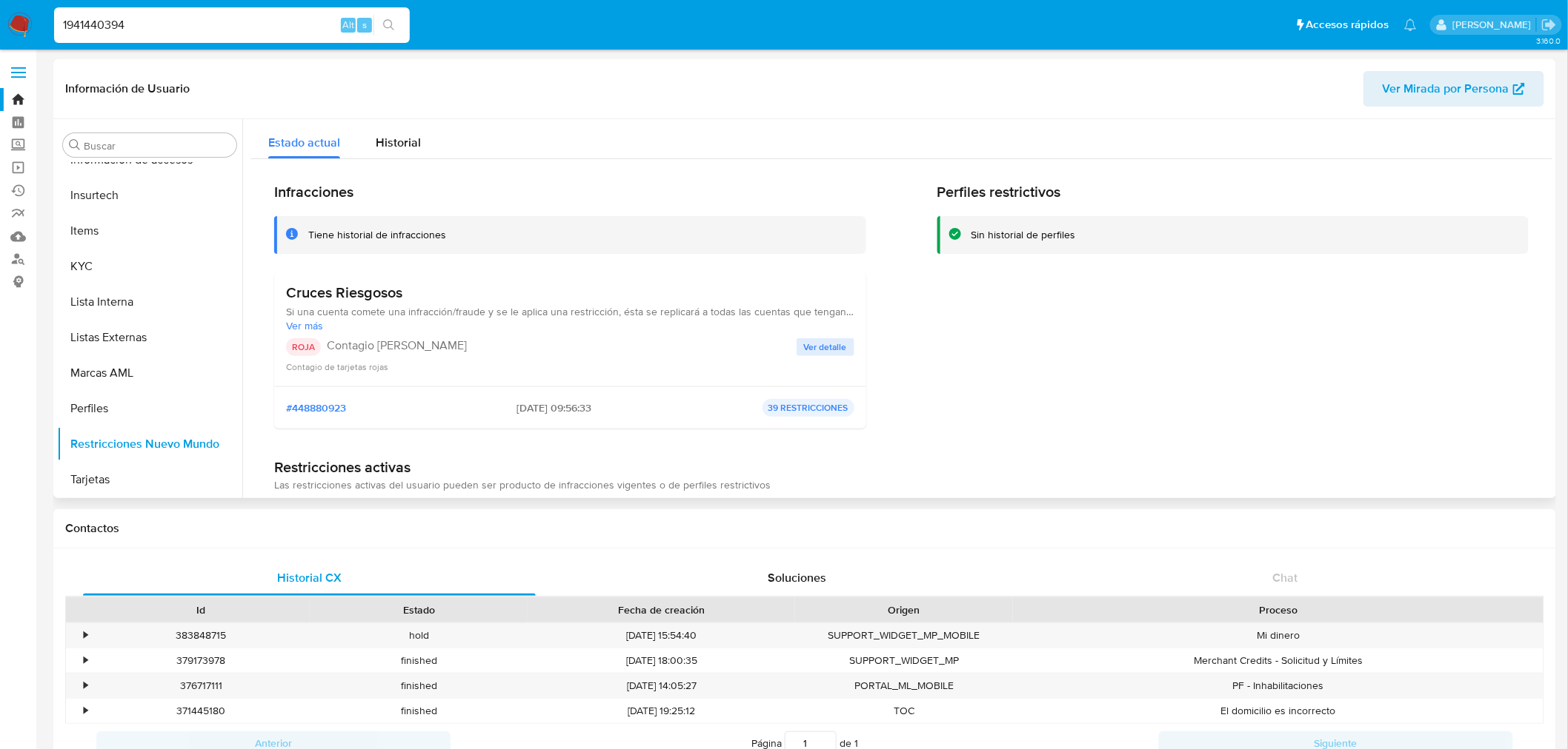
scroll to position [625, 0]
drag, startPoint x: 441, startPoint y: 289, endPoint x: 289, endPoint y: 293, distance: 152.1
click at [289, 293] on h3 "Cruces Riesgosos" at bounding box center [570, 293] width 568 height 19
drag, startPoint x: 1050, startPoint y: 357, endPoint x: 1035, endPoint y: 404, distance: 49.3
click at [1050, 357] on div "Perfiles restrictivos Sin historial de perfiles" at bounding box center [1233, 311] width 592 height 258
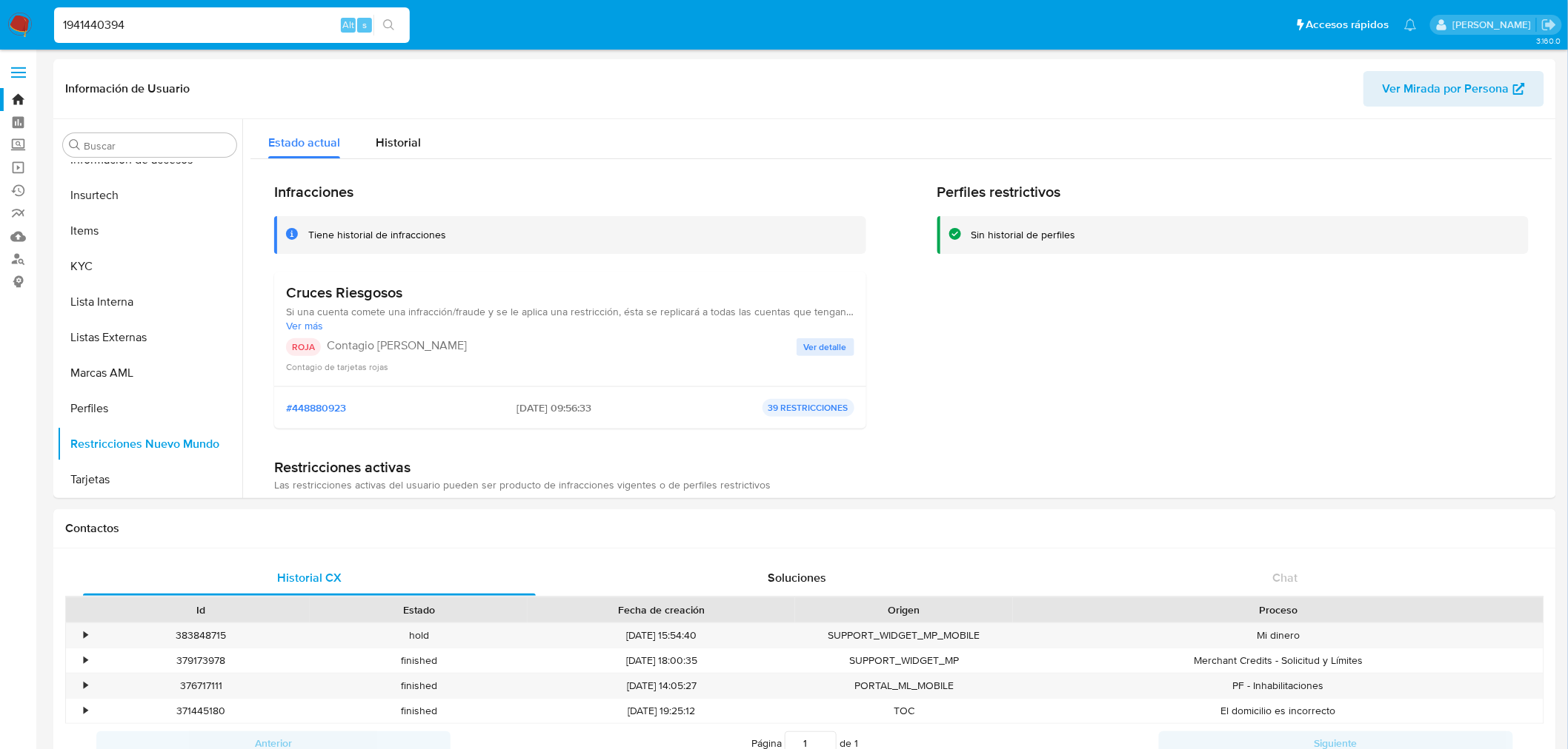
click at [99, 24] on input "1941440394" at bounding box center [231, 25] width 356 height 20
paste input "609389670"
type input "609389670"
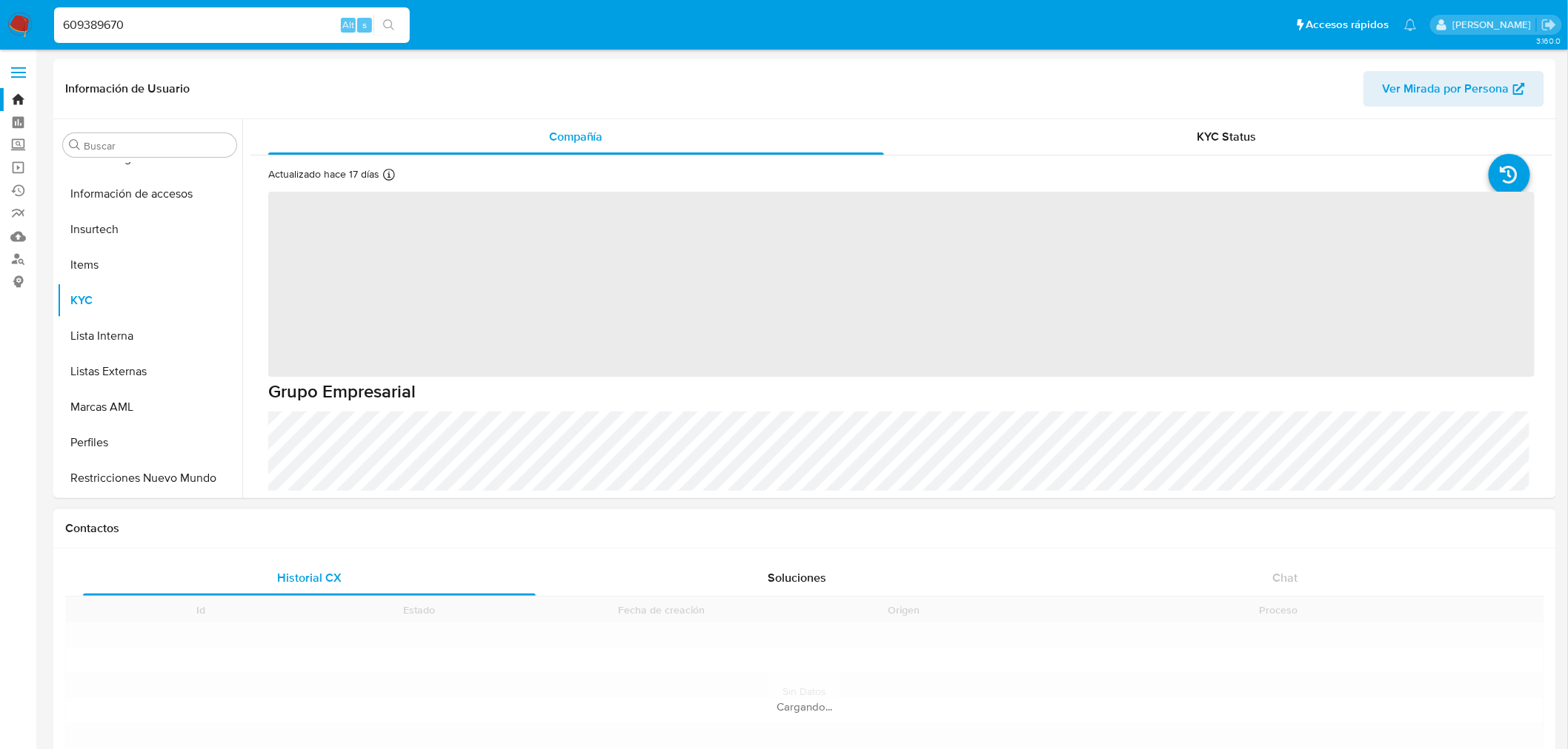
scroll to position [625, 0]
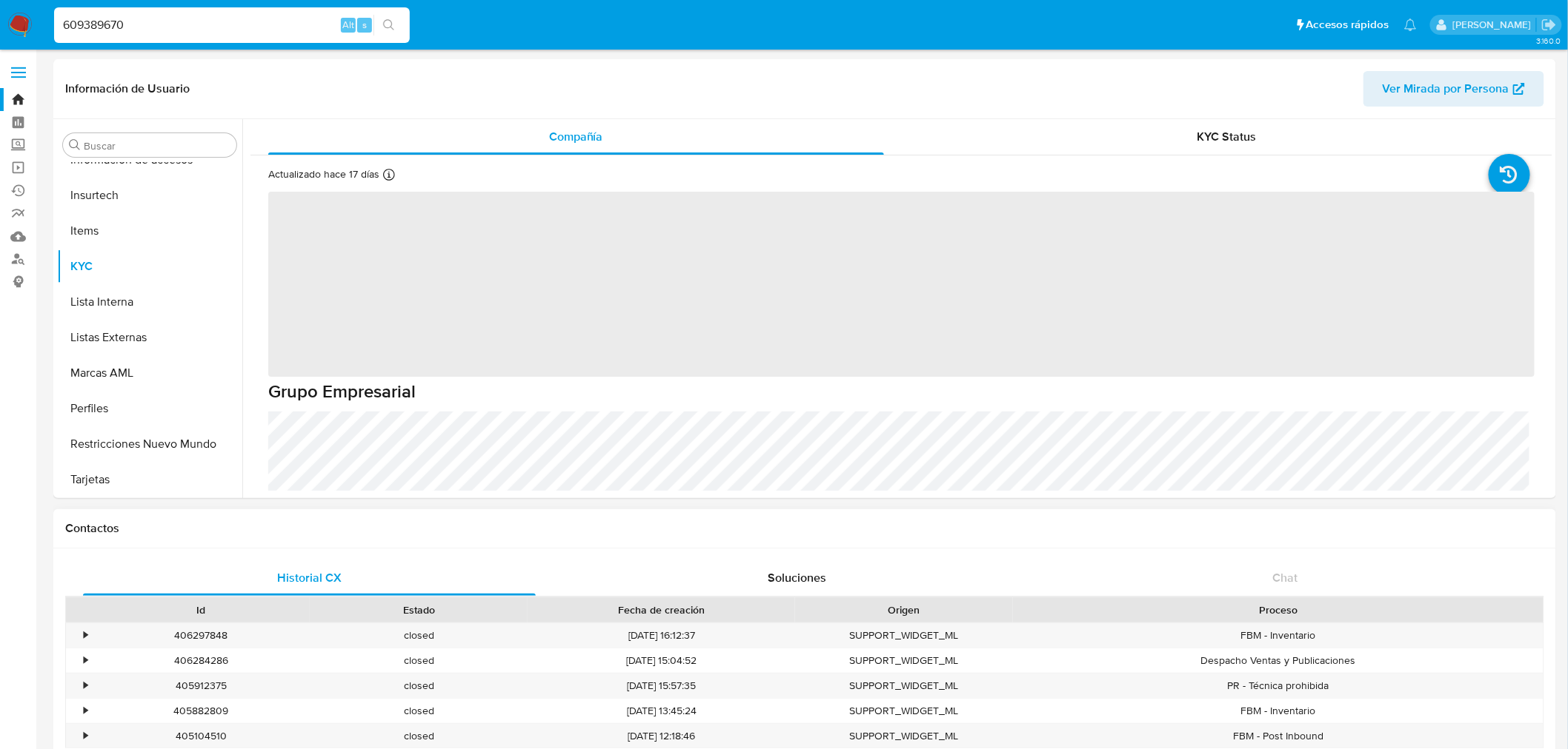
select select "10"
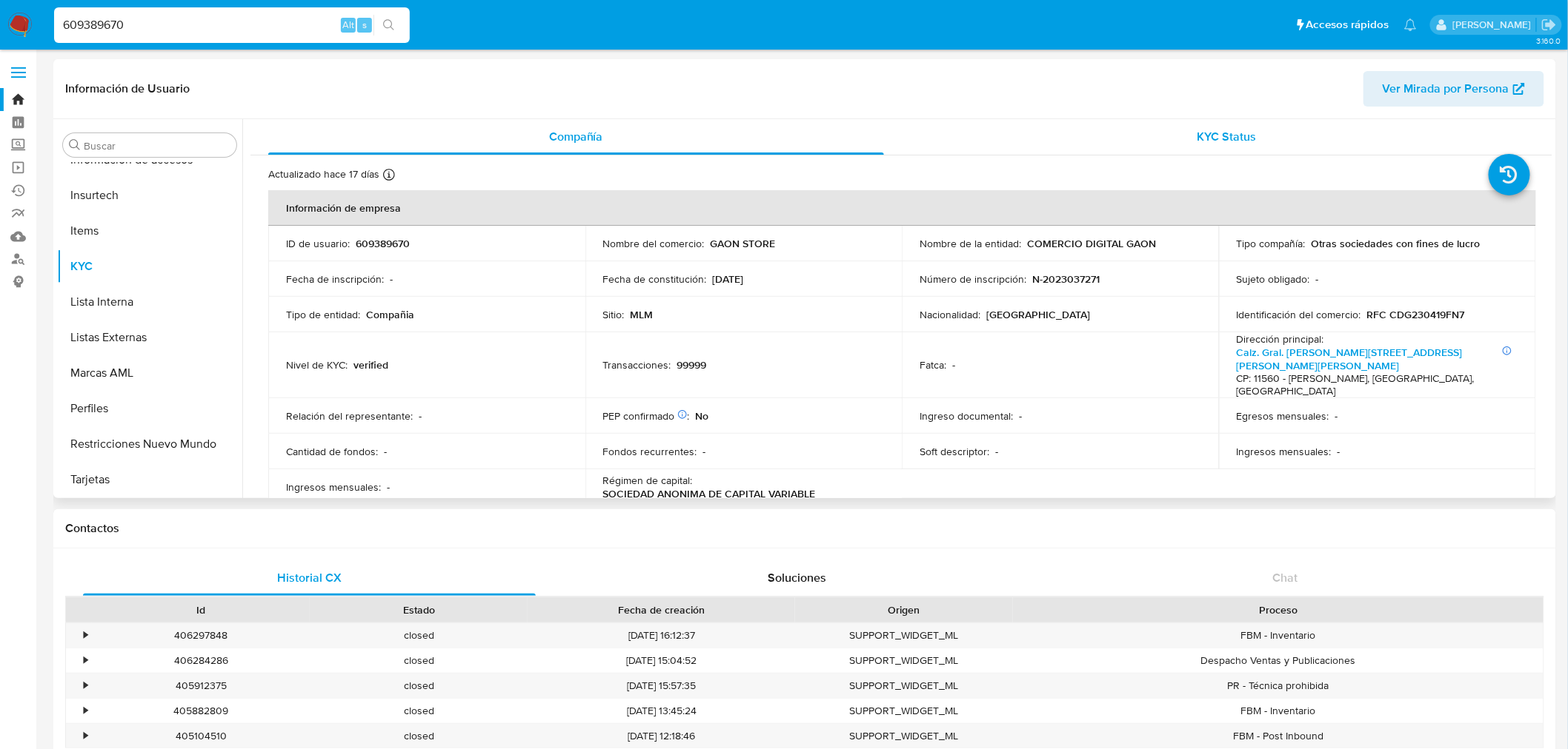
drag, startPoint x: 1101, startPoint y: 171, endPoint x: 1026, endPoint y: 136, distance: 82.8
click at [1101, 171] on div "Actualizado hace 17 días Creado: 14/07/2020 10:57:37 Actualizado: 03/09/2025 03…" at bounding box center [883, 177] width 1229 height 20
click at [135, 38] on div "609389670 Alt s" at bounding box center [231, 26] width 356 height 36
click at [137, 26] on input "609389670" at bounding box center [231, 25] width 356 height 20
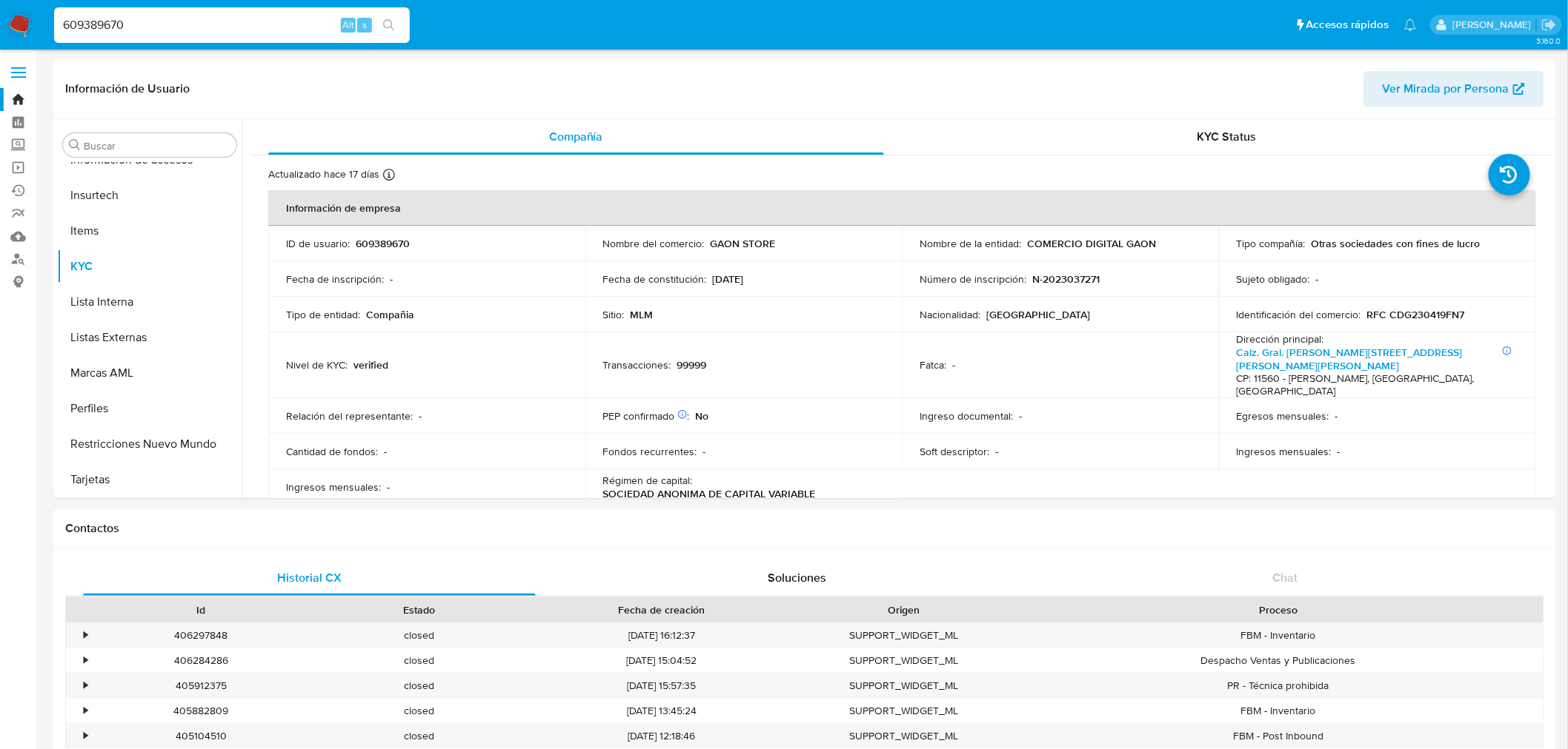
paste input "1800059973"
type input "1800059973"
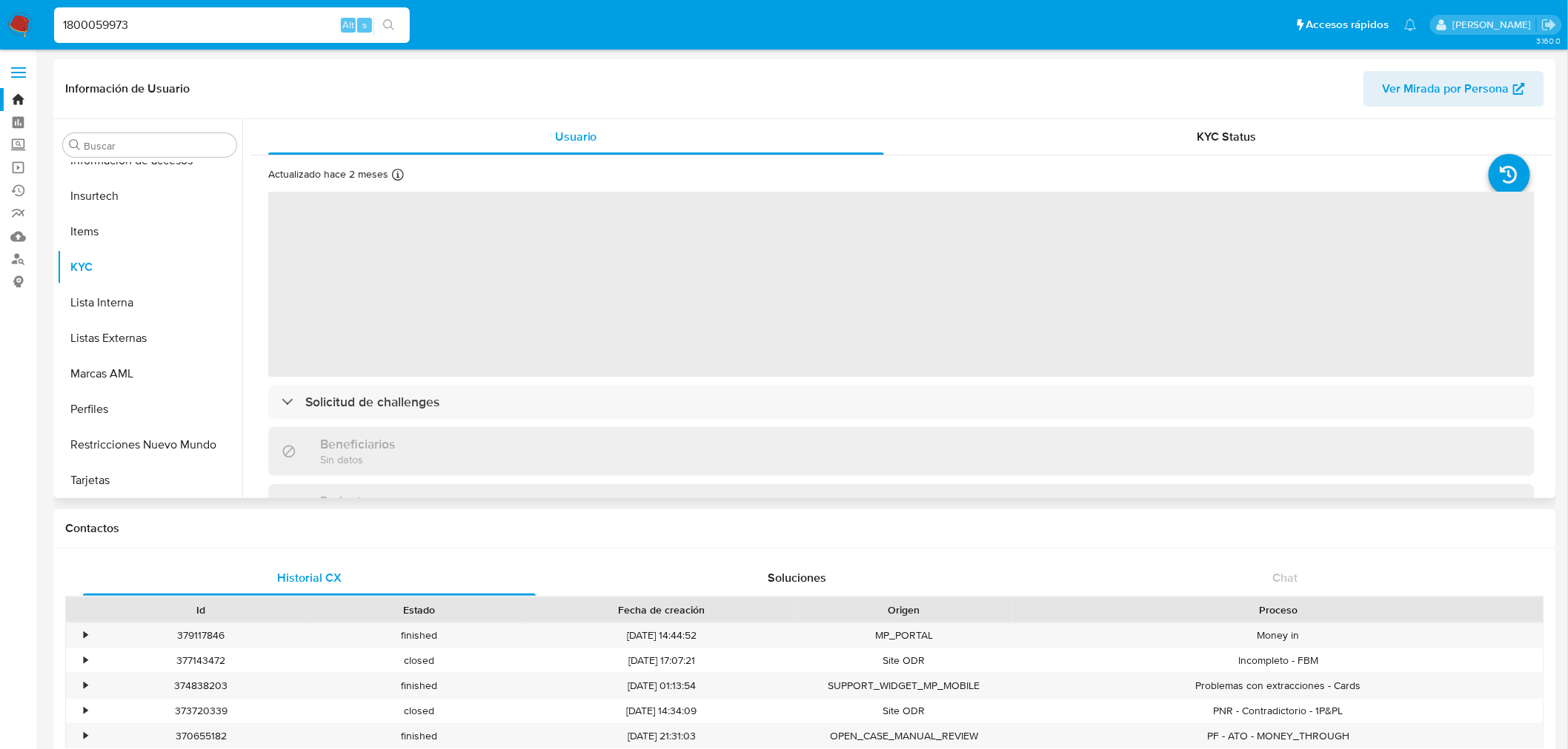
scroll to position [625, 0]
select select "10"
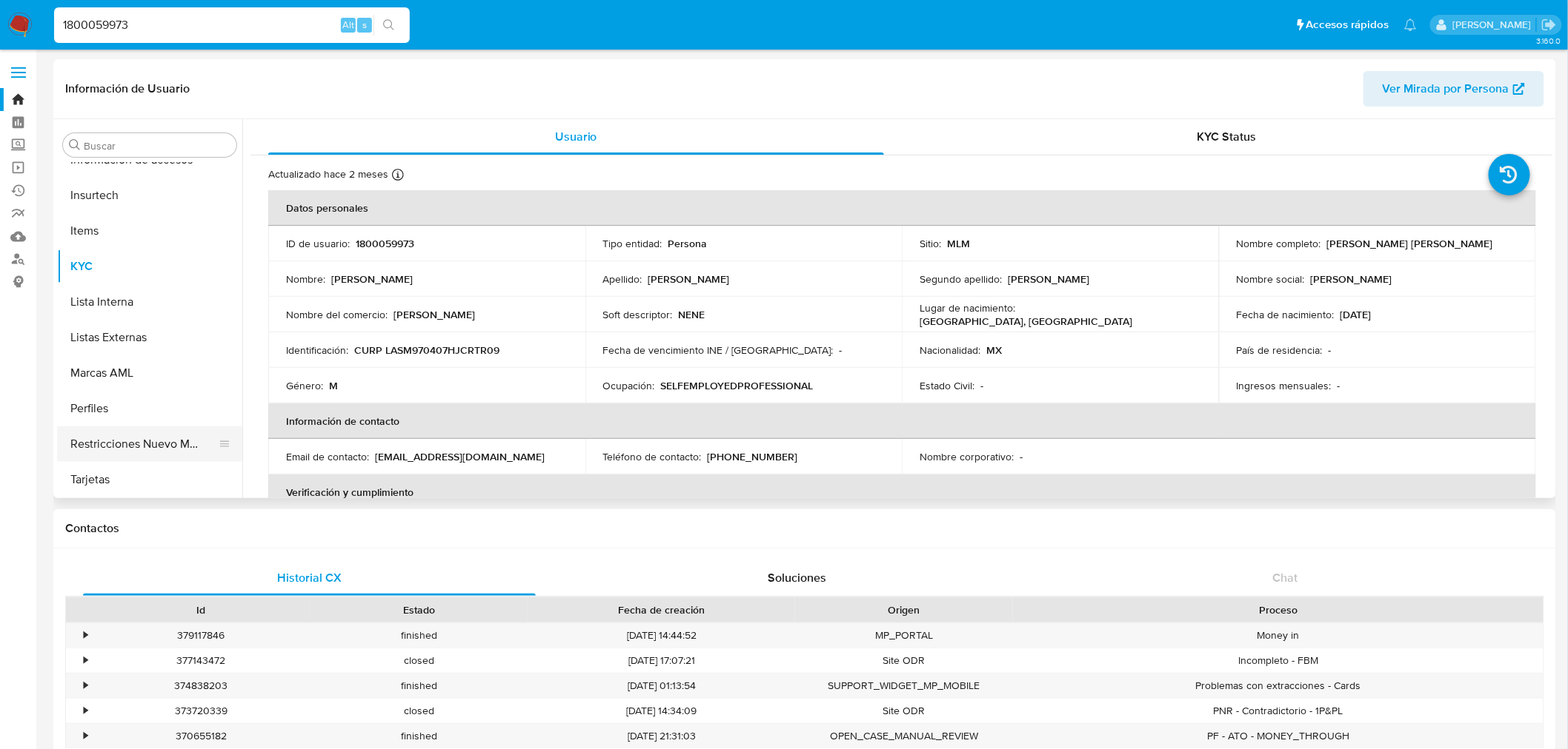
click at [174, 442] on button "Restricciones Nuevo Mundo" at bounding box center [143, 444] width 173 height 36
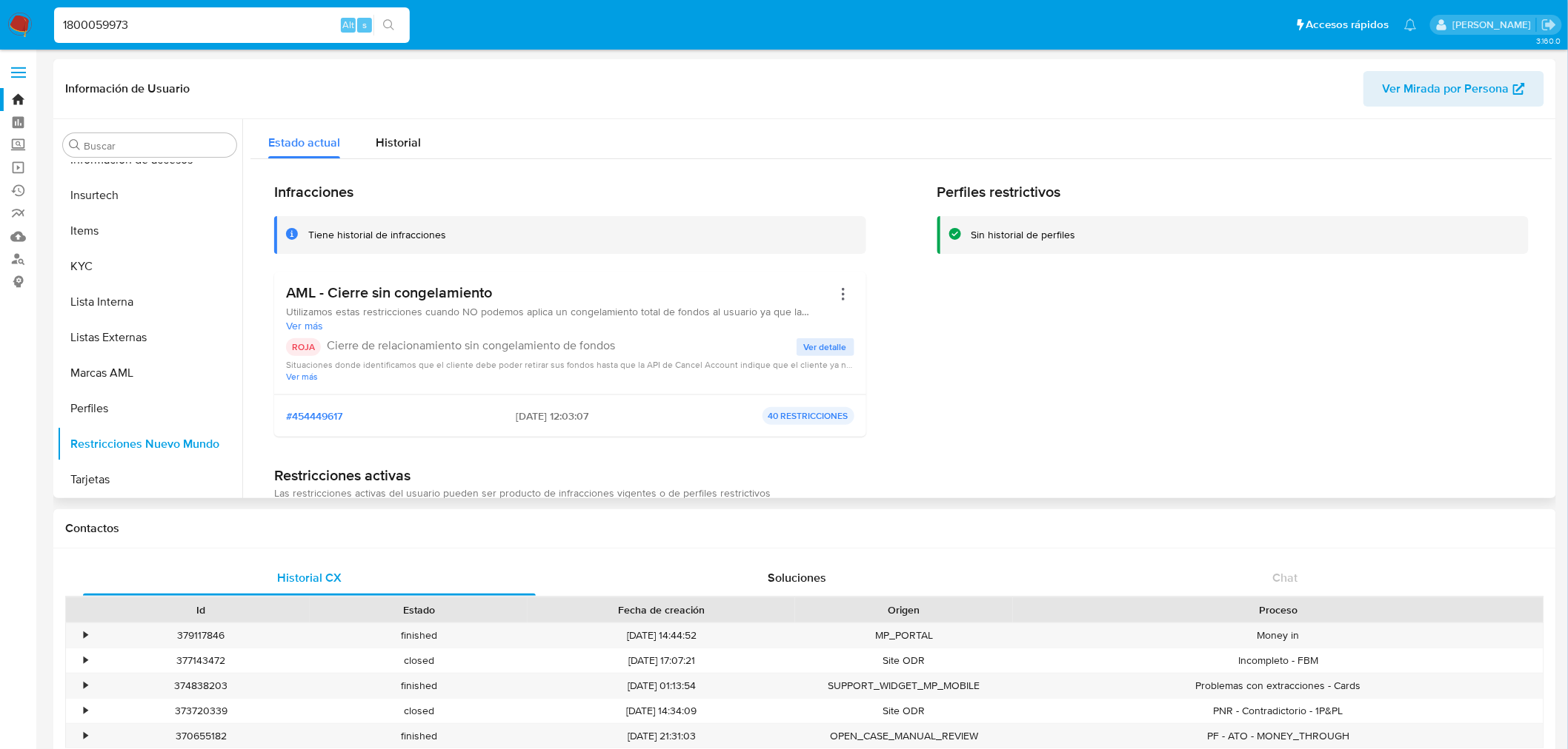
click at [840, 346] on span "Ver detalle" at bounding box center [825, 346] width 43 height 15
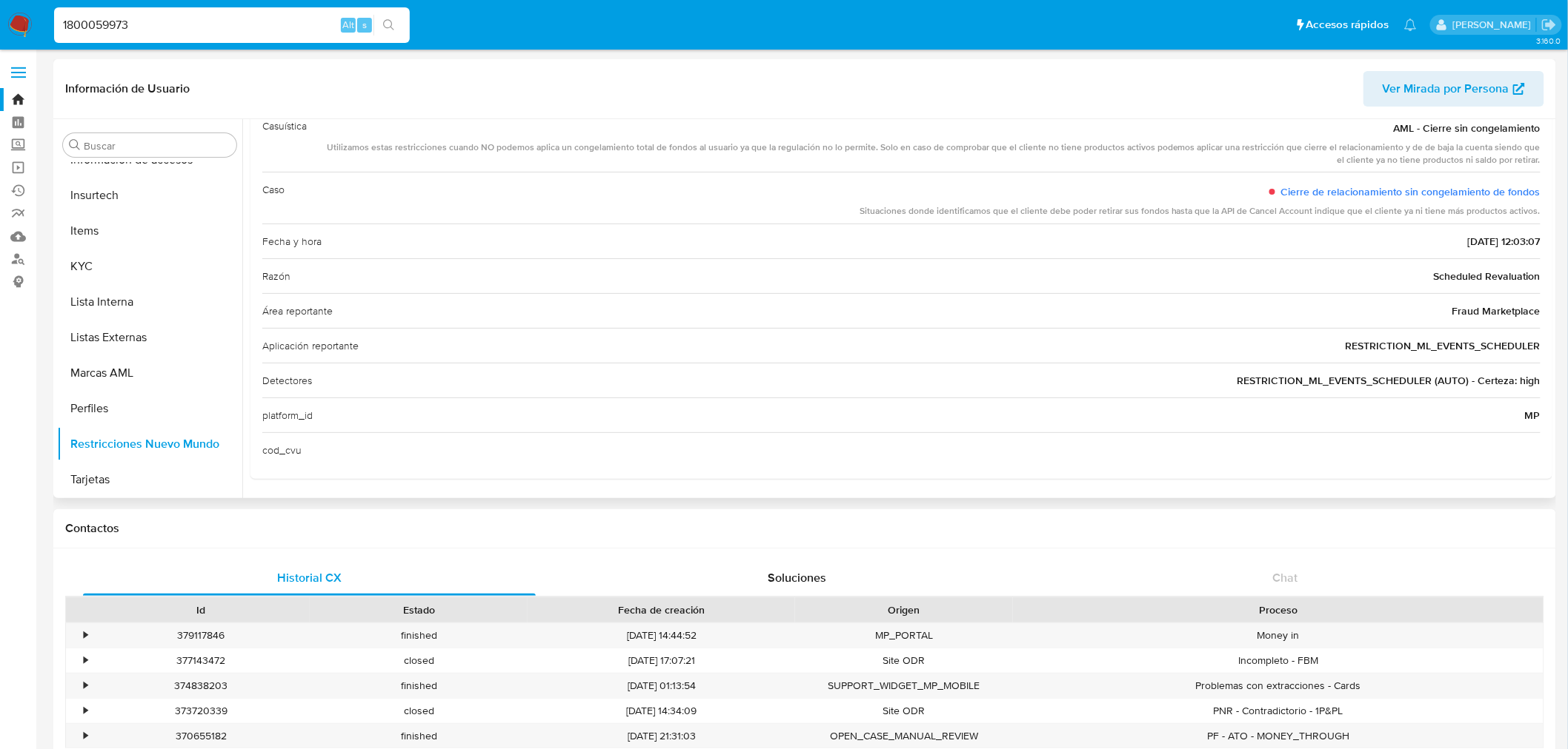
scroll to position [15, 0]
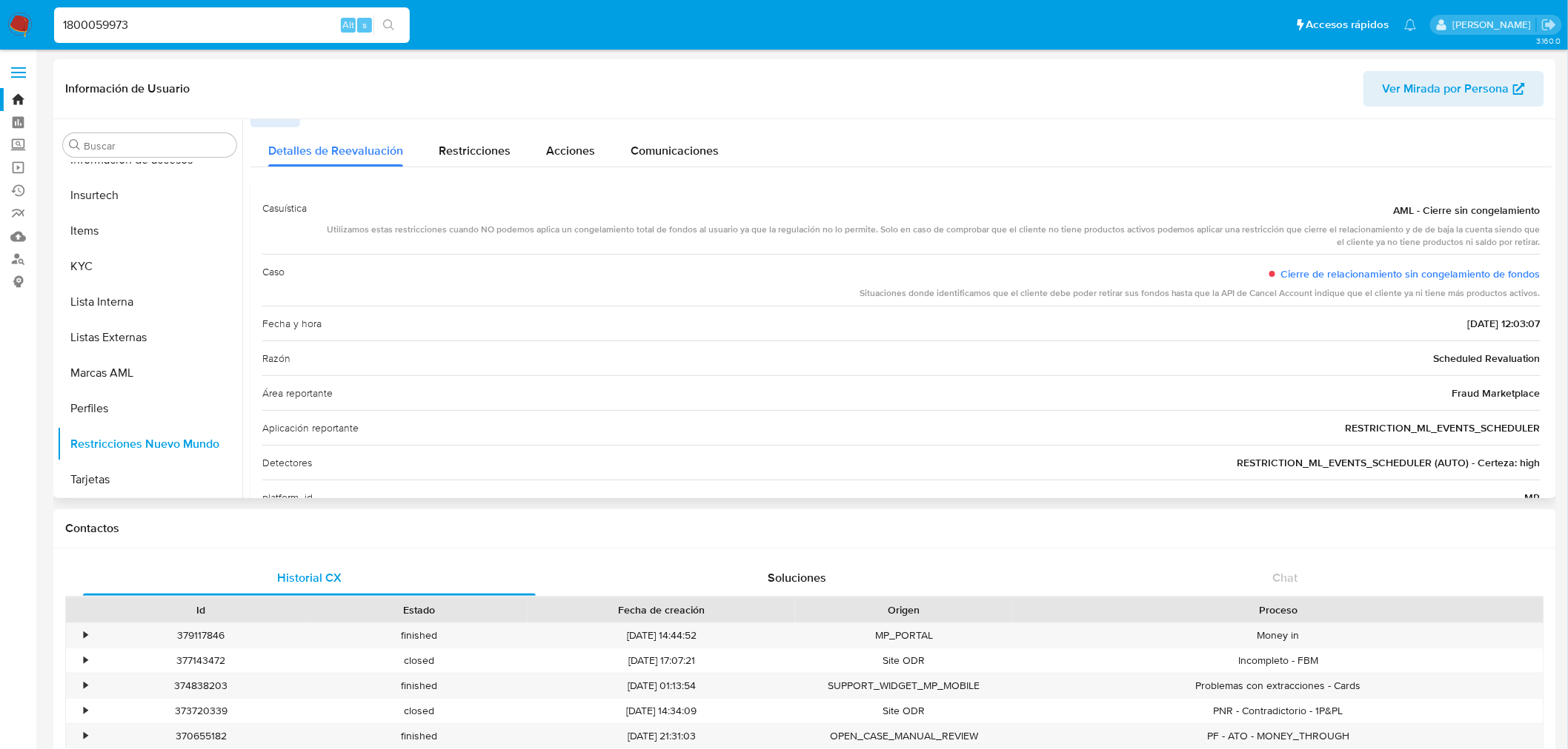
click at [974, 171] on div "Detalles de Reevaluación Restricciones Acciones Comunicaciones Casuística AML -…" at bounding box center [901, 344] width 1302 height 434
click at [129, 26] on input "1800059973" at bounding box center [231, 25] width 356 height 20
click at [130, 27] on input "1800059973" at bounding box center [231, 25] width 356 height 20
paste input "609389670"
type input "609389670"
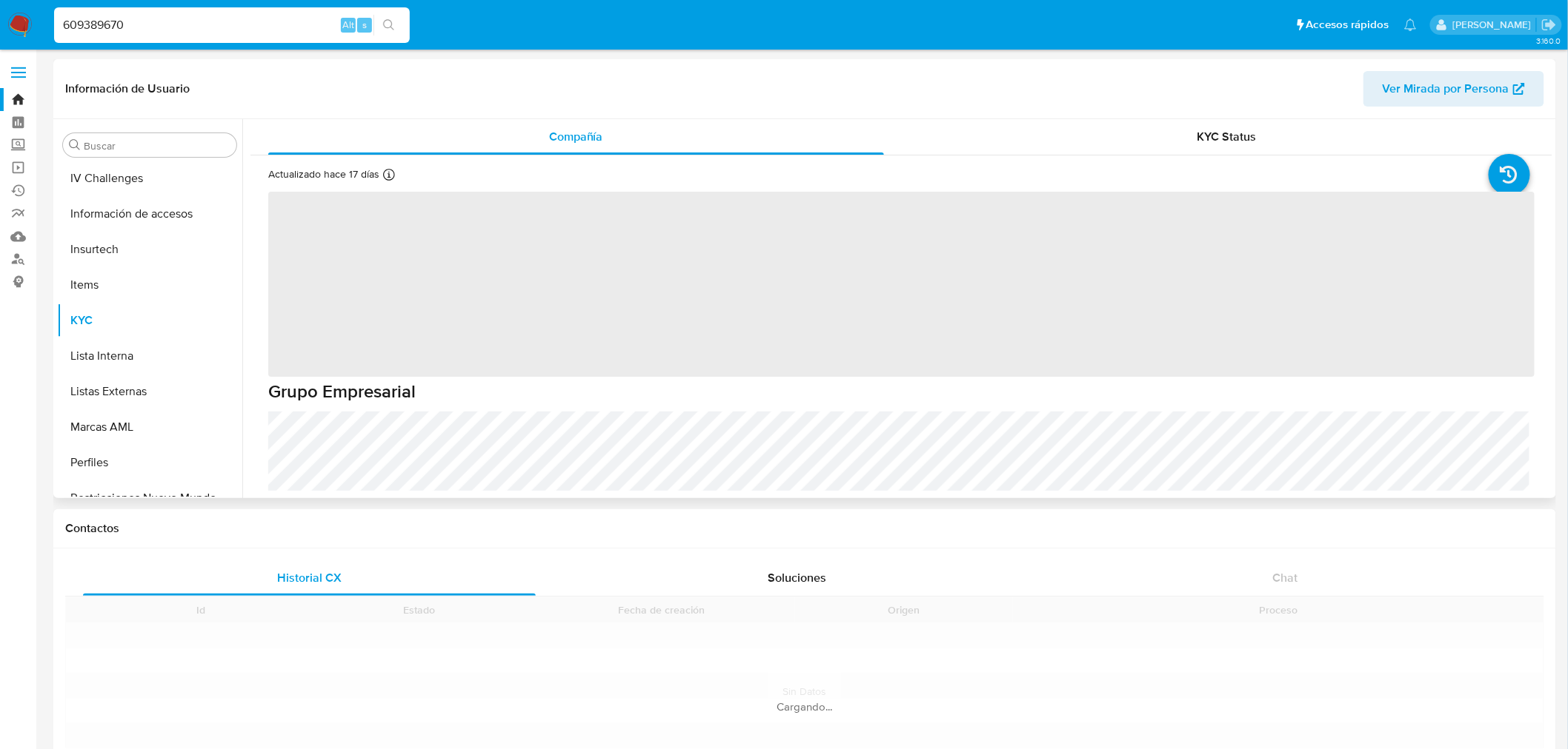
scroll to position [625, 0]
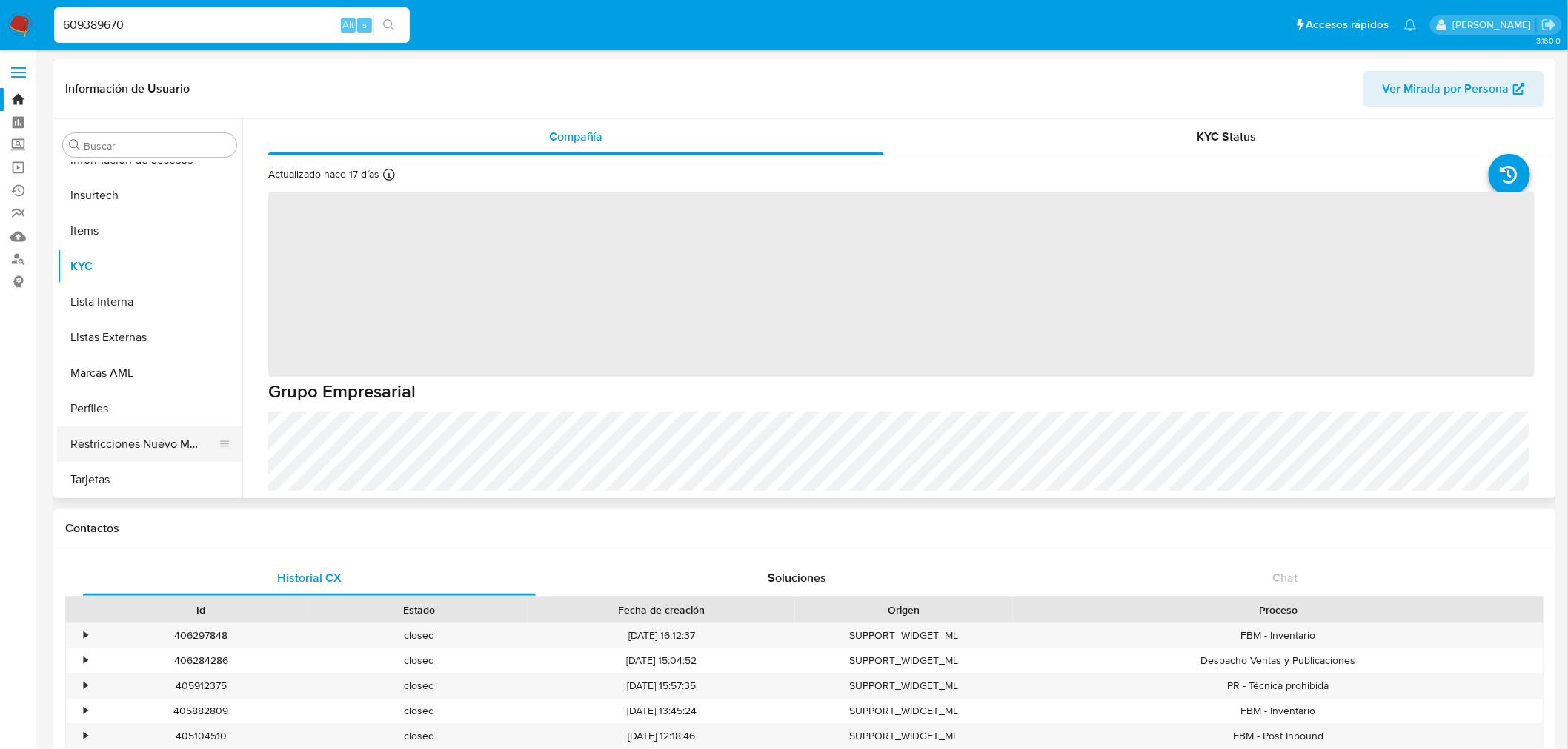
click at [143, 446] on button "Restricciones Nuevo Mundo" at bounding box center [143, 444] width 173 height 36
select select "10"
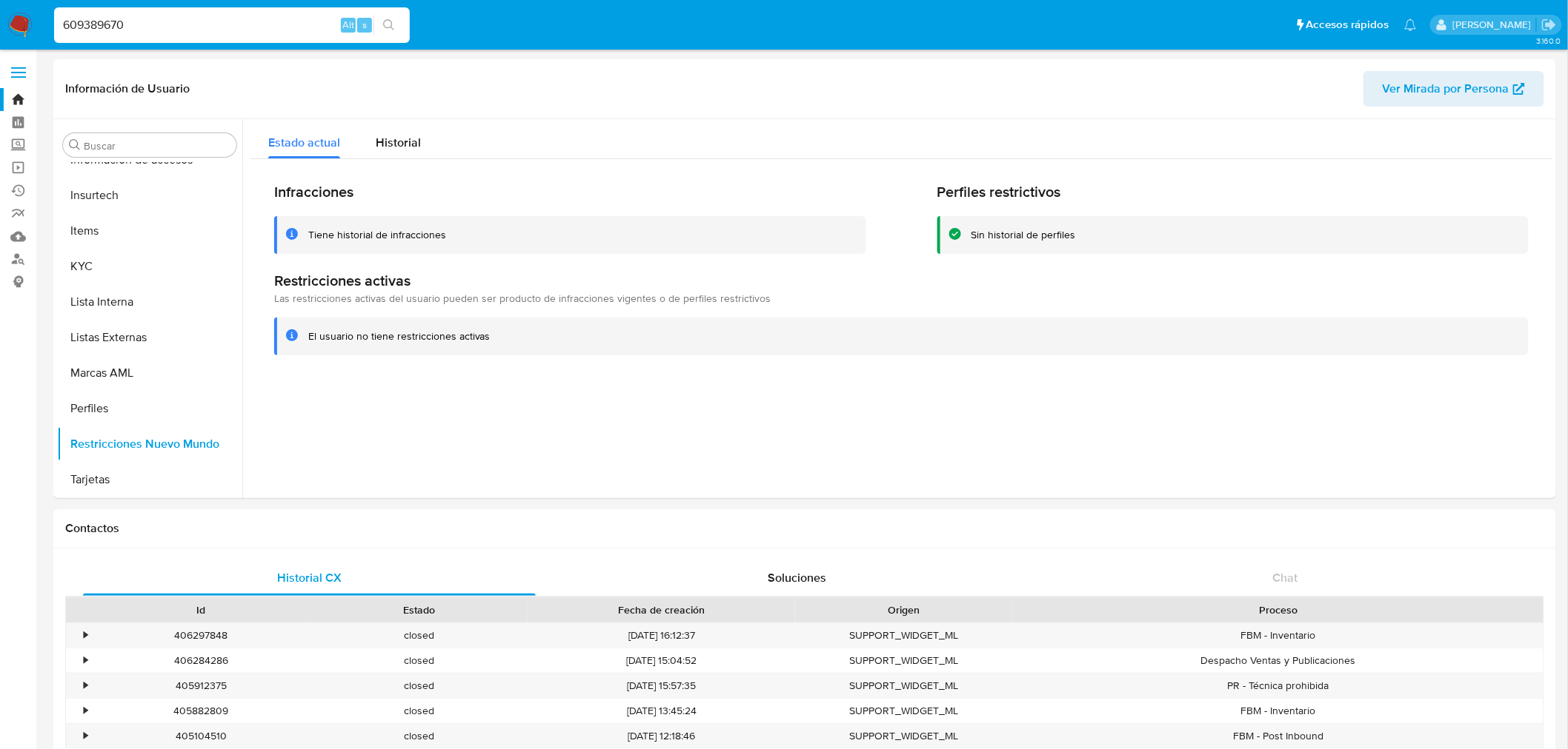
click at [120, 24] on input "609389670" at bounding box center [231, 25] width 356 height 20
paste input "9769398"
type input "697693980"
click at [388, 25] on icon "search-icon" at bounding box center [389, 26] width 12 height 12
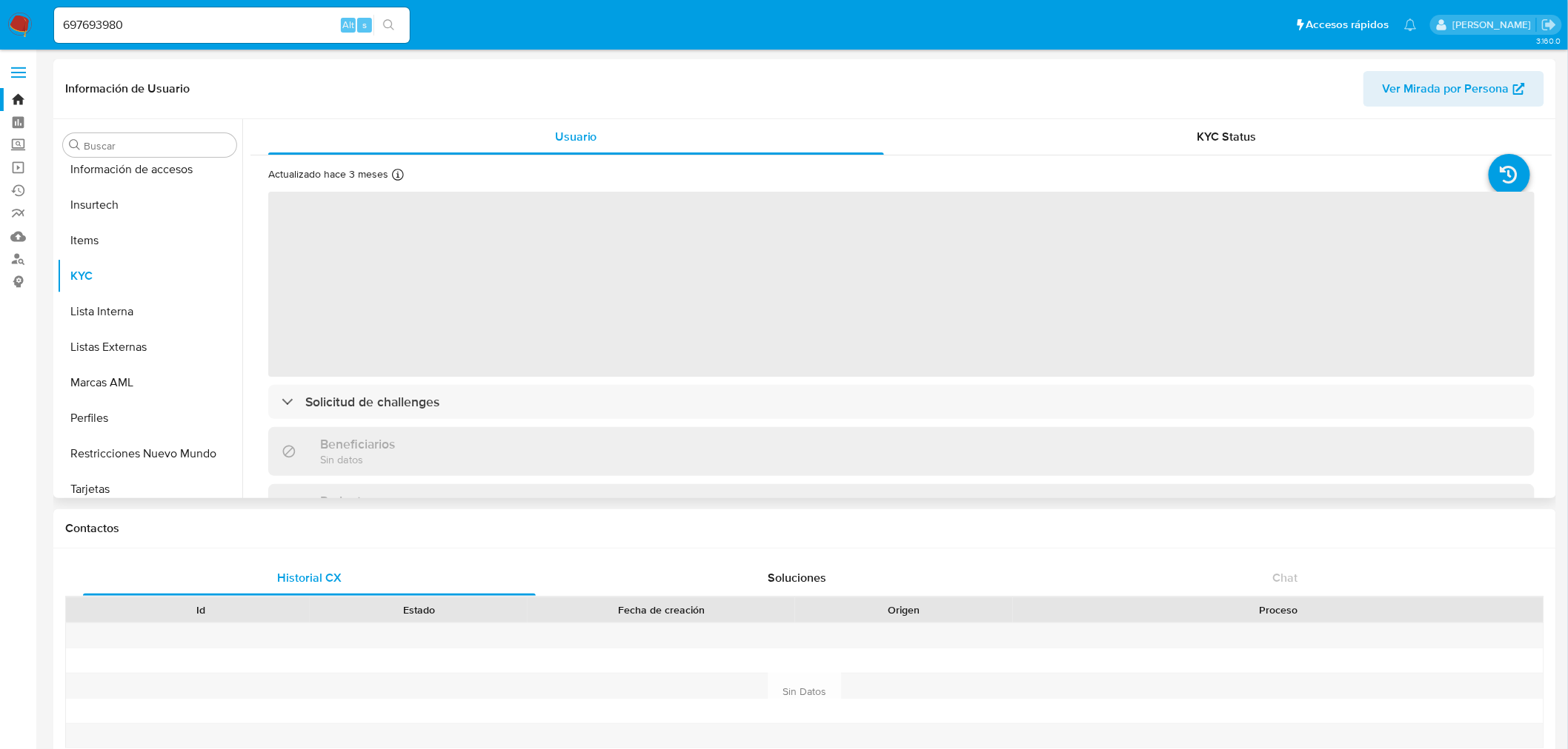
scroll to position [625, 0]
select select "10"
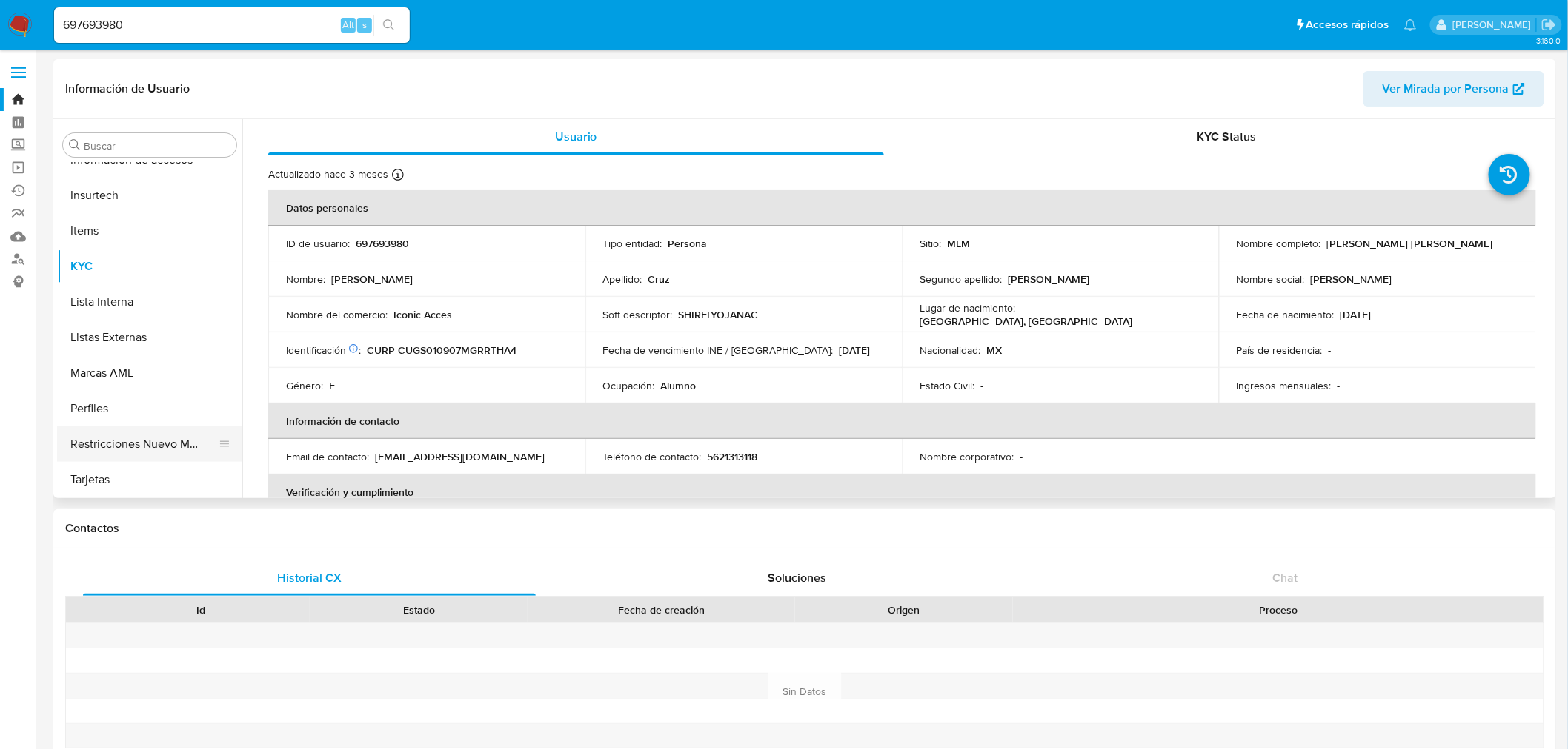
click at [125, 442] on button "Restricciones Nuevo Mundo" at bounding box center [143, 444] width 173 height 36
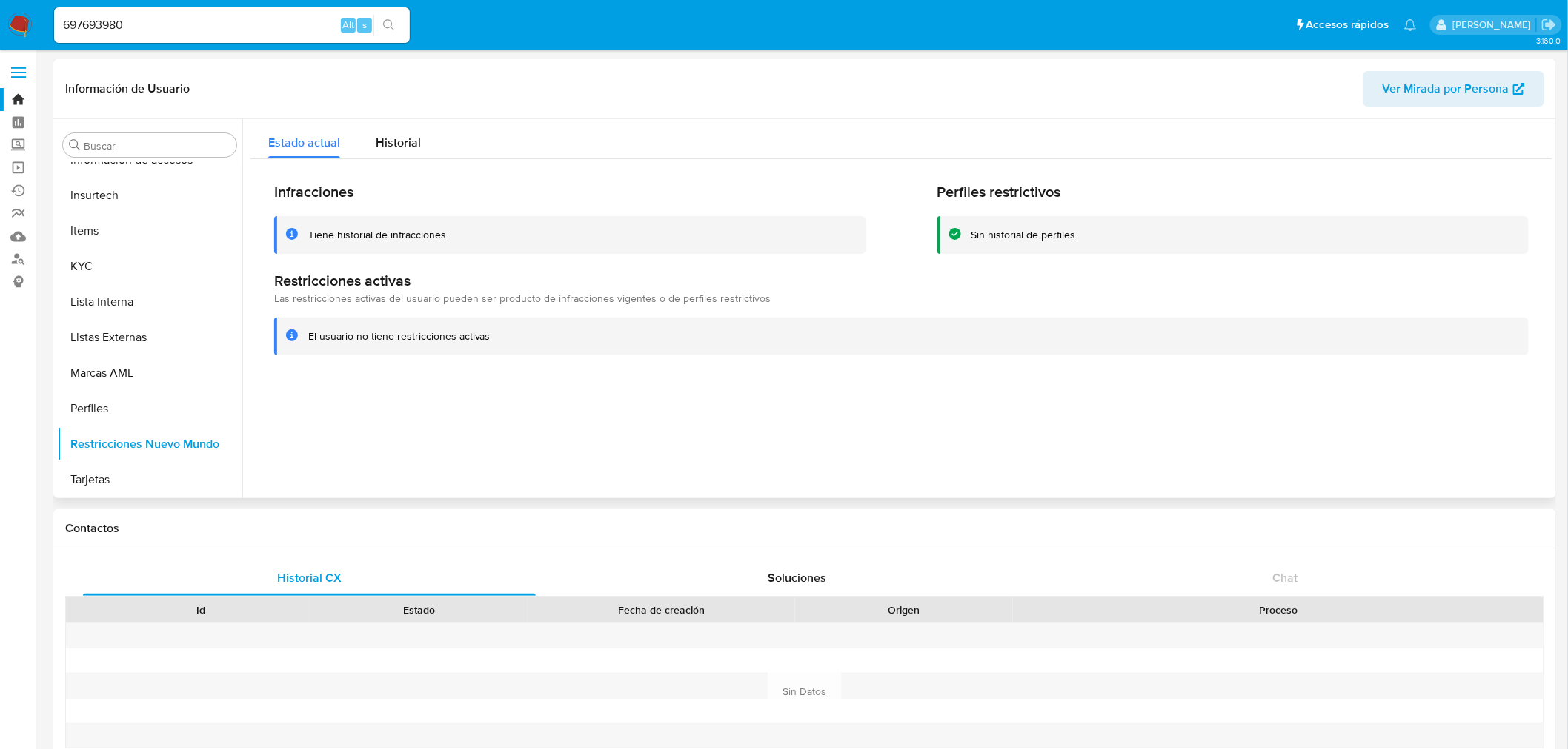
click at [402, 160] on div "Infracciones Tiene historial de infracciones Perfiles restrictivos Sin historia…" at bounding box center [901, 270] width 1302 height 220
click at [1041, 123] on div "Estado actual Historial" at bounding box center [901, 139] width 1302 height 39
click at [127, 22] on input "697693980" at bounding box center [231, 25] width 356 height 20
paste input "1800059973"
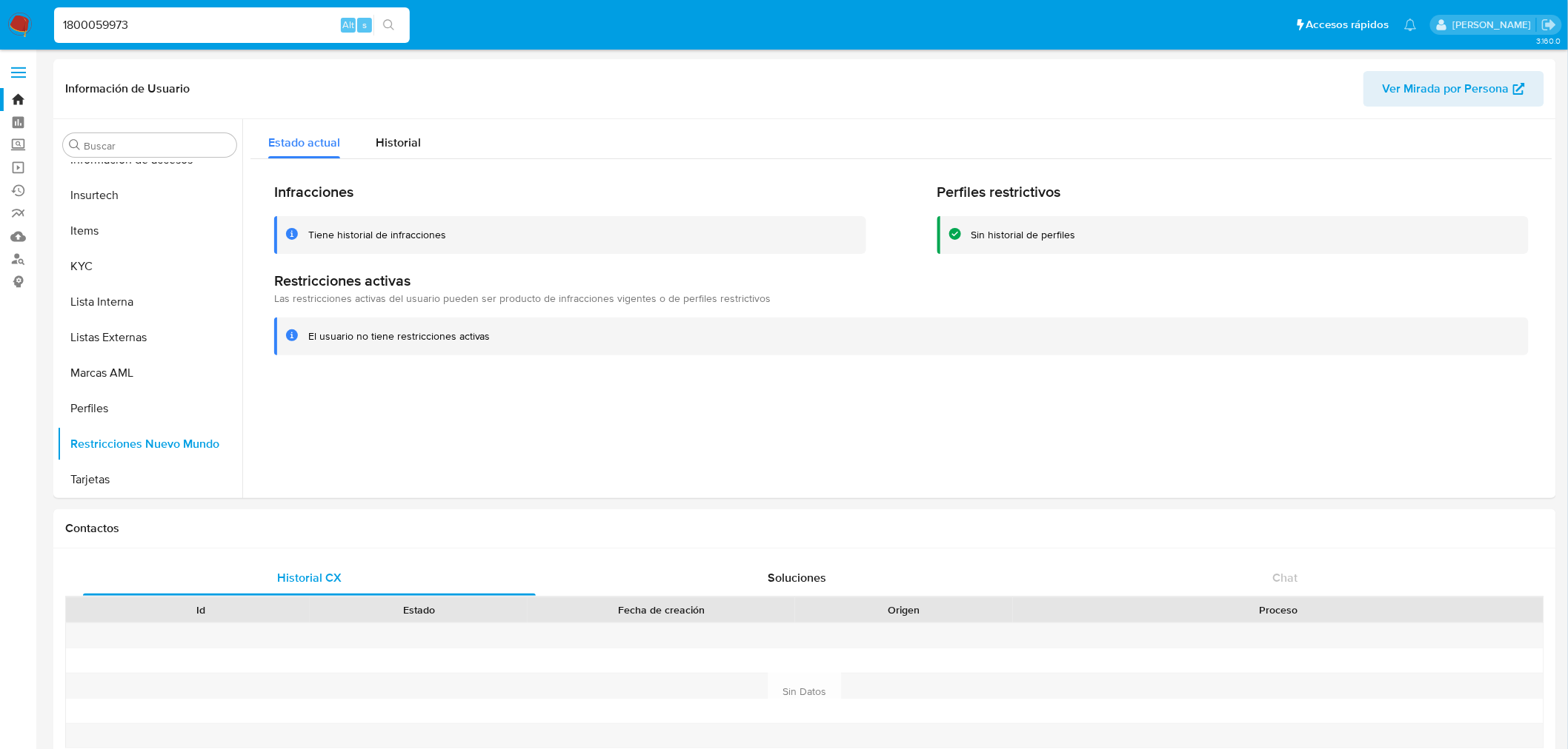
type input "1800059973"
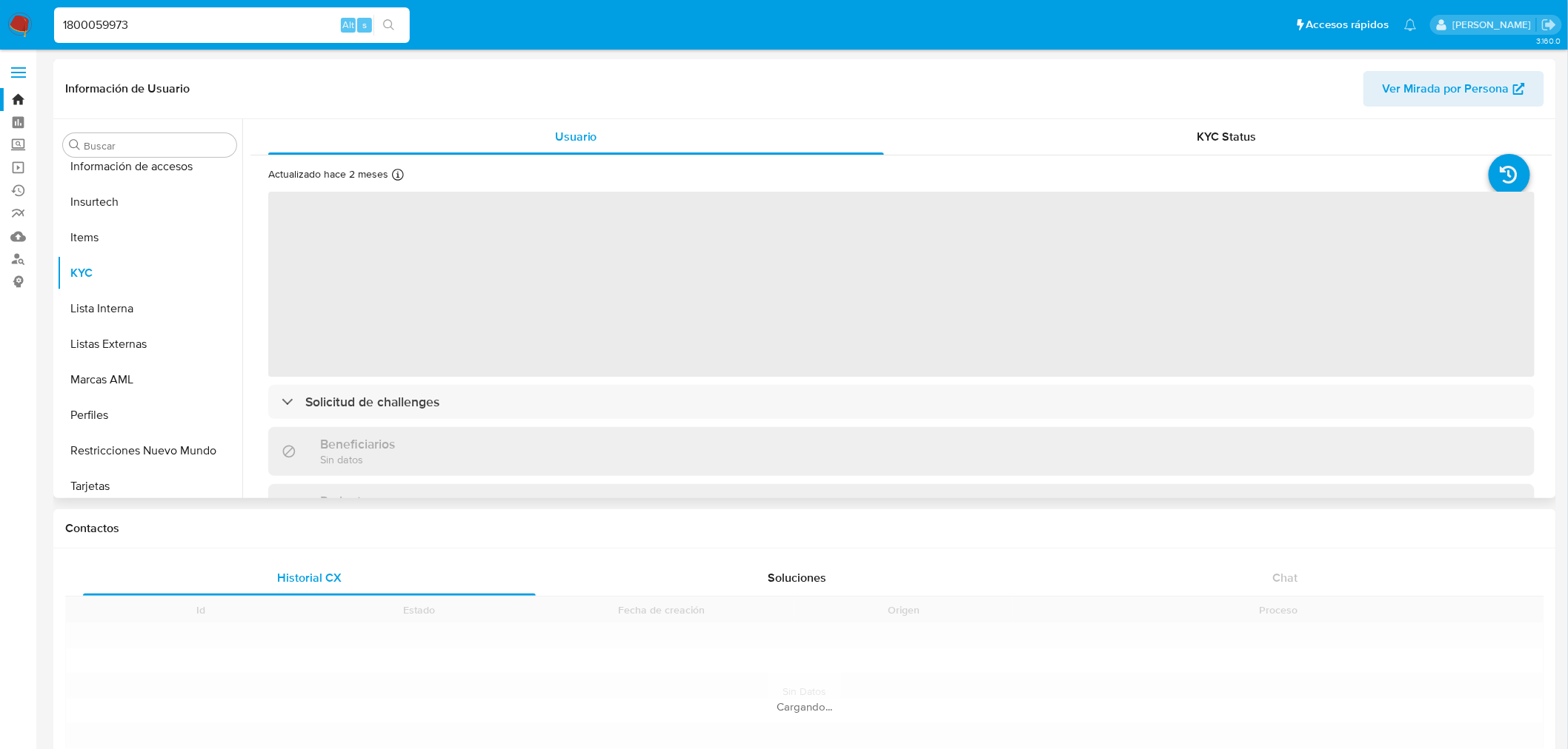
scroll to position [625, 0]
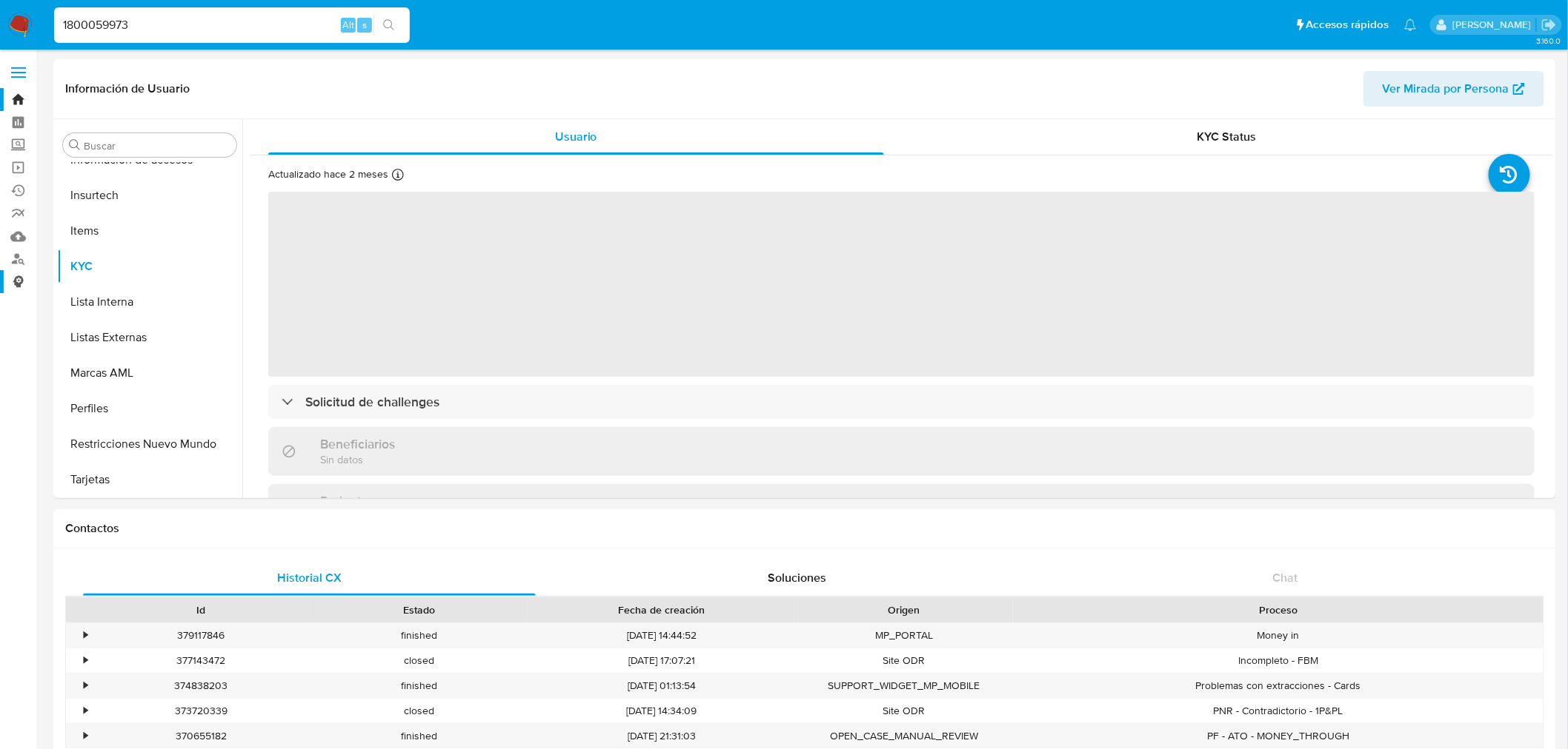
select select "10"
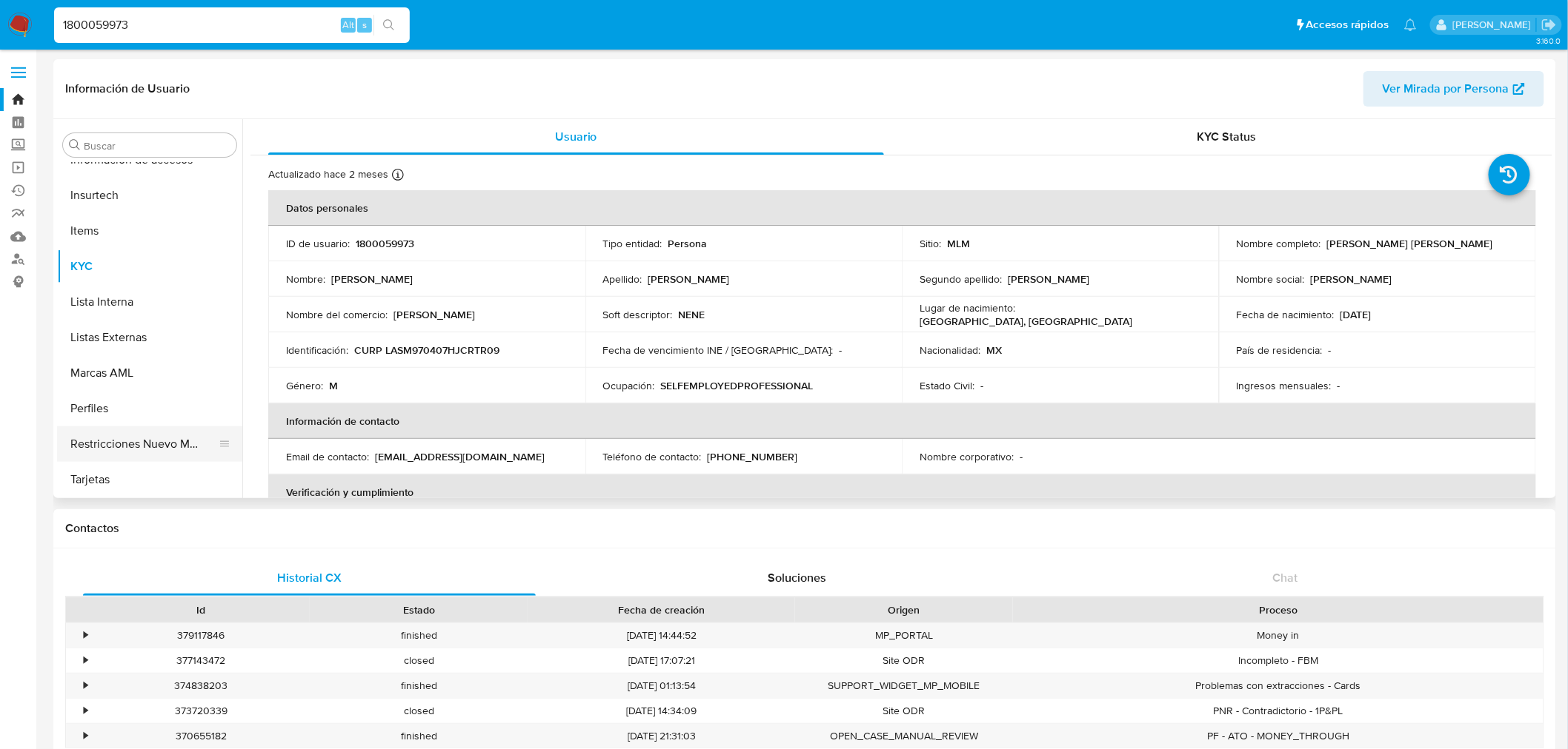
drag, startPoint x: 129, startPoint y: 444, endPoint x: 157, endPoint y: 442, distance: 28.1
click at [129, 443] on button "Restricciones Nuevo Mundo" at bounding box center [143, 444] width 173 height 36
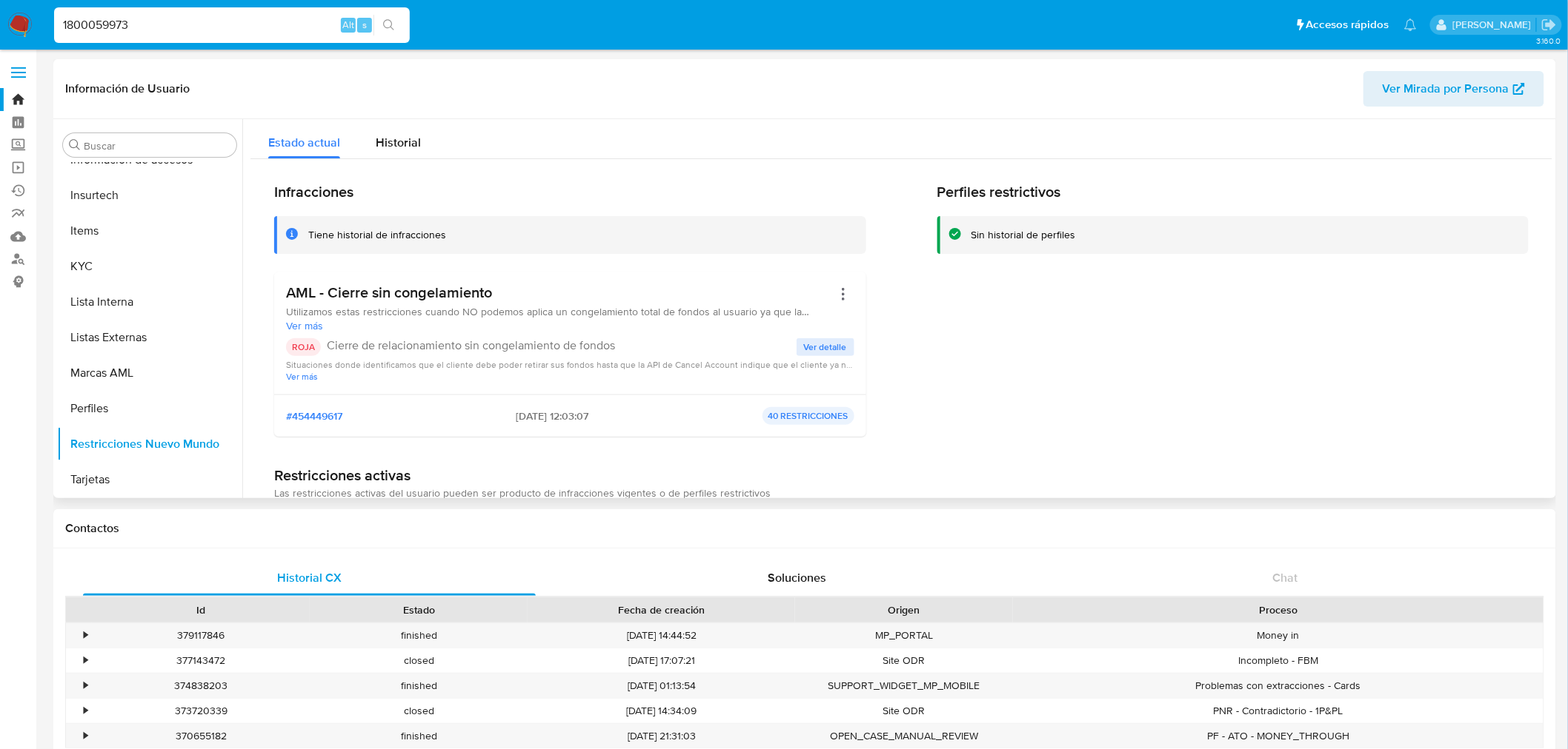
click at [831, 336] on div "AML - Cierre sin congelamiento Utilizamos estas restricciones cuando NO podemos…" at bounding box center [570, 332] width 568 height 98
click at [808, 350] on span "Ver detalle" at bounding box center [825, 346] width 43 height 15
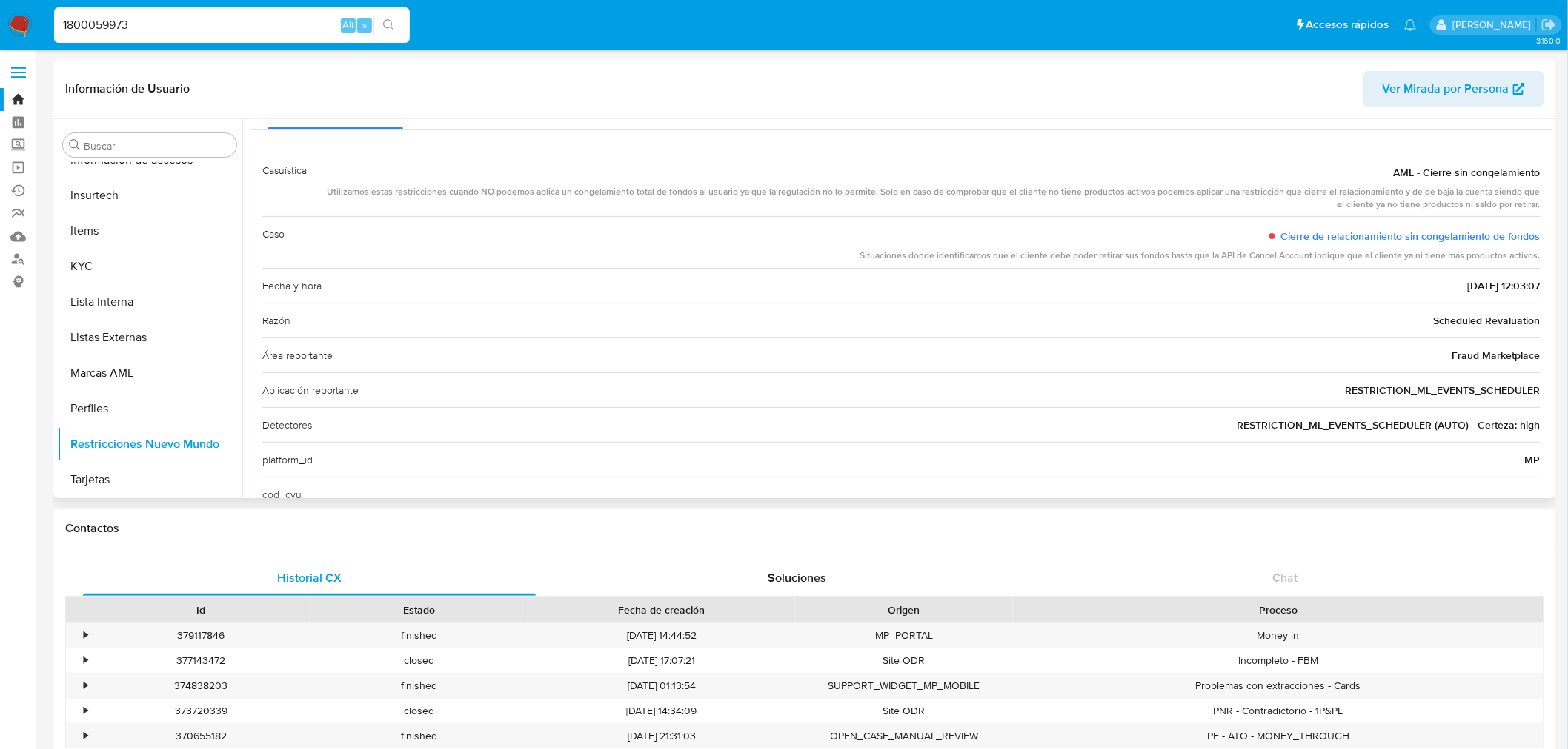
scroll to position [82, 0]
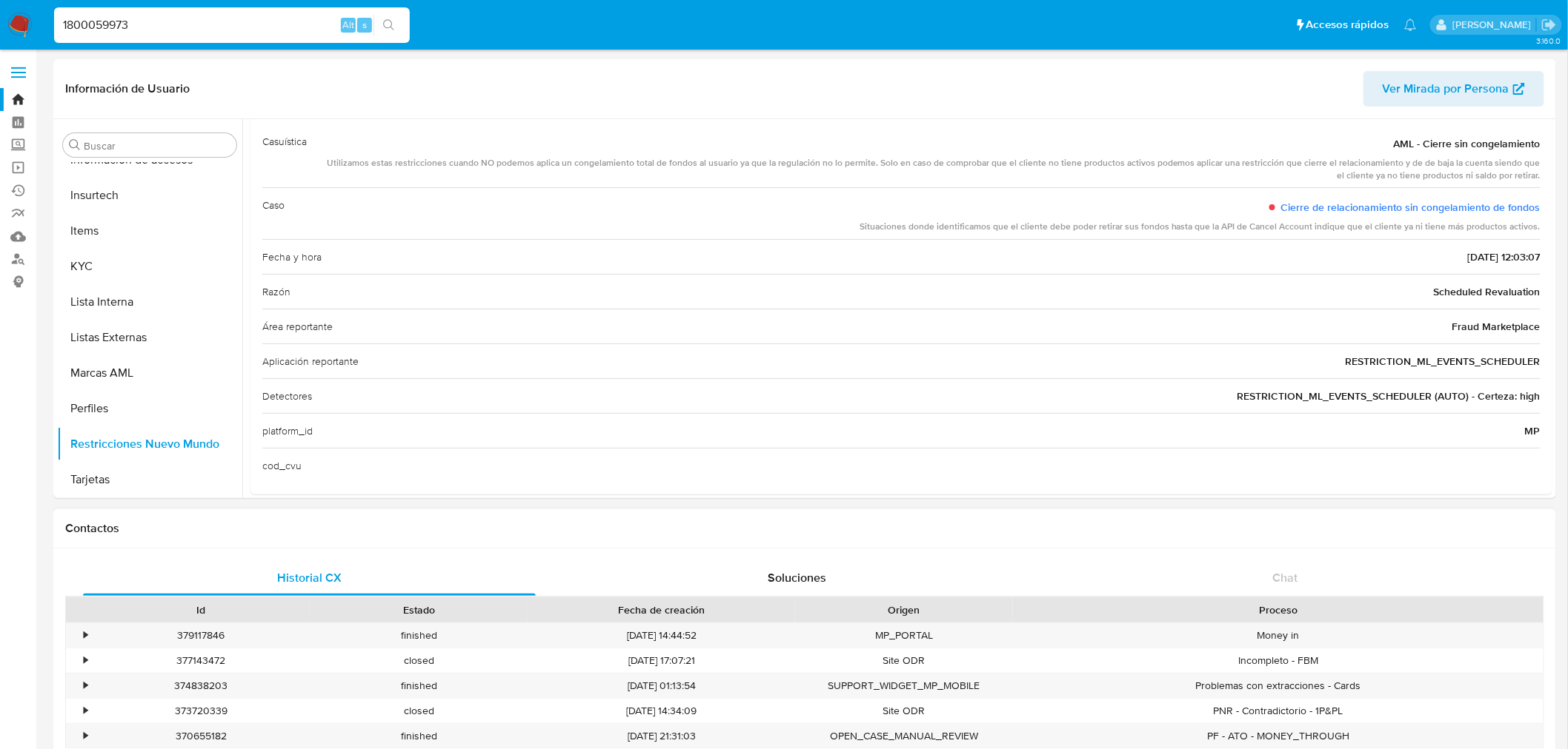
click at [1239, 515] on div "Contactos" at bounding box center [804, 529] width 1502 height 39
click at [126, 20] on input "1800059973" at bounding box center [231, 25] width 356 height 20
paste input "54954442"
type input "549544423"
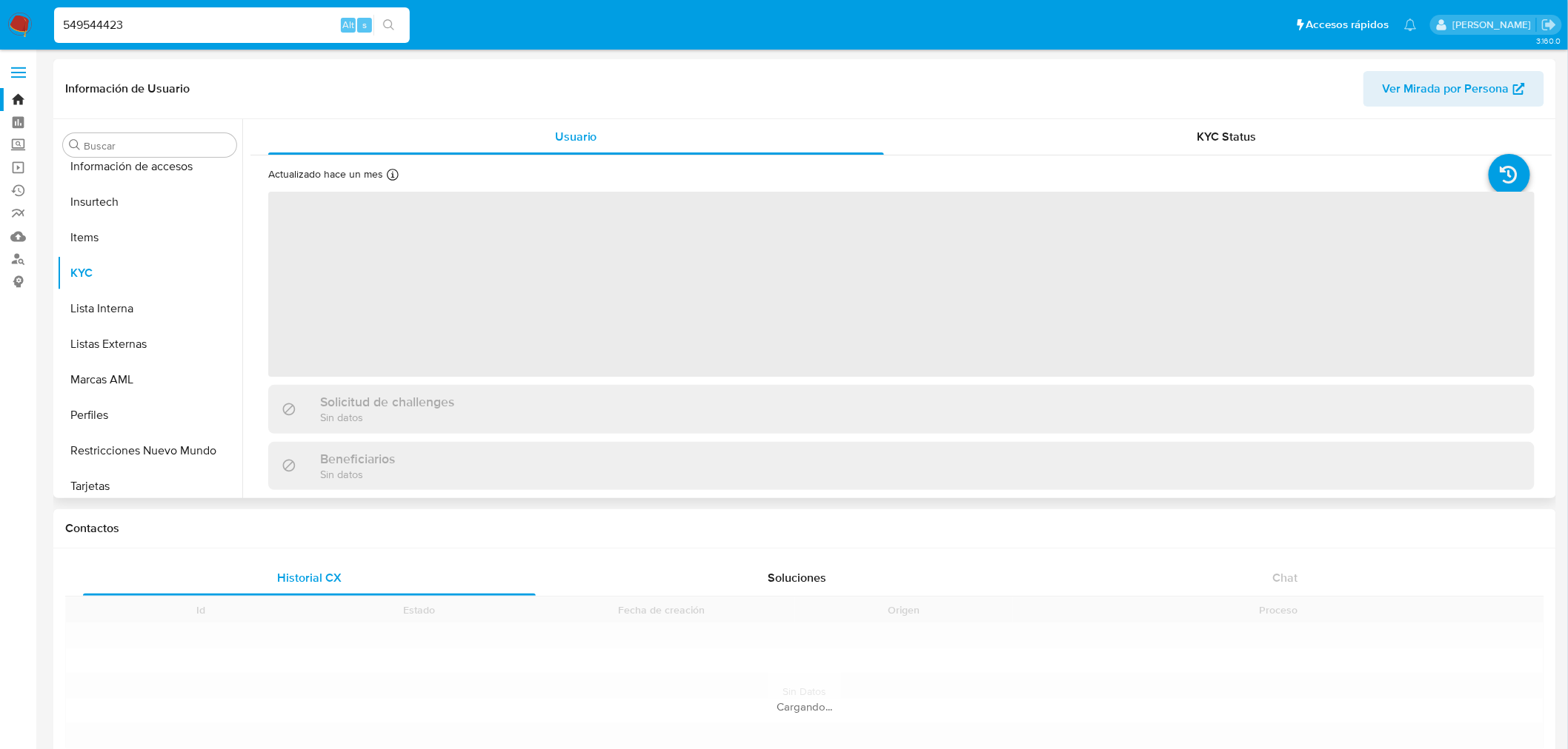
scroll to position [625, 0]
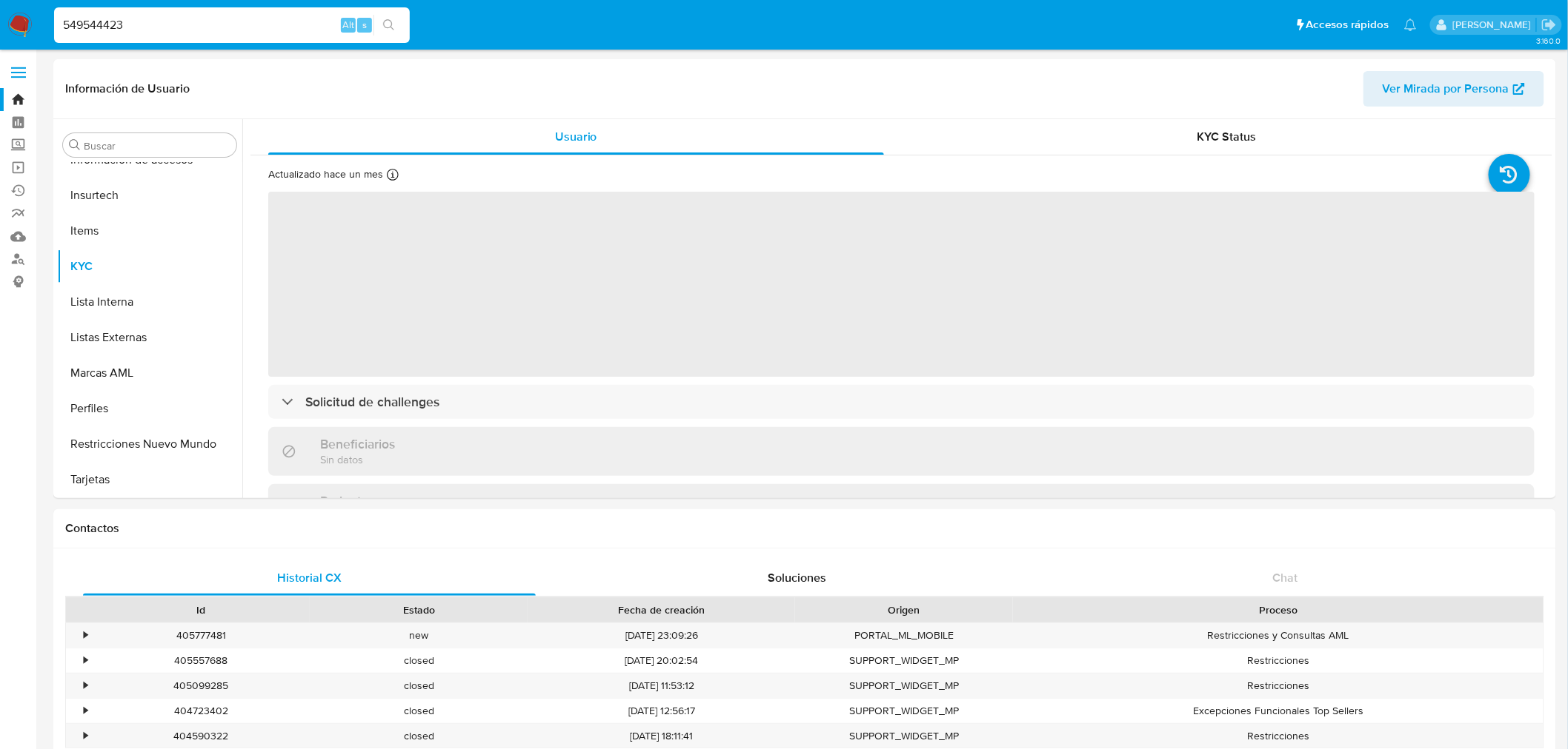
select select "10"
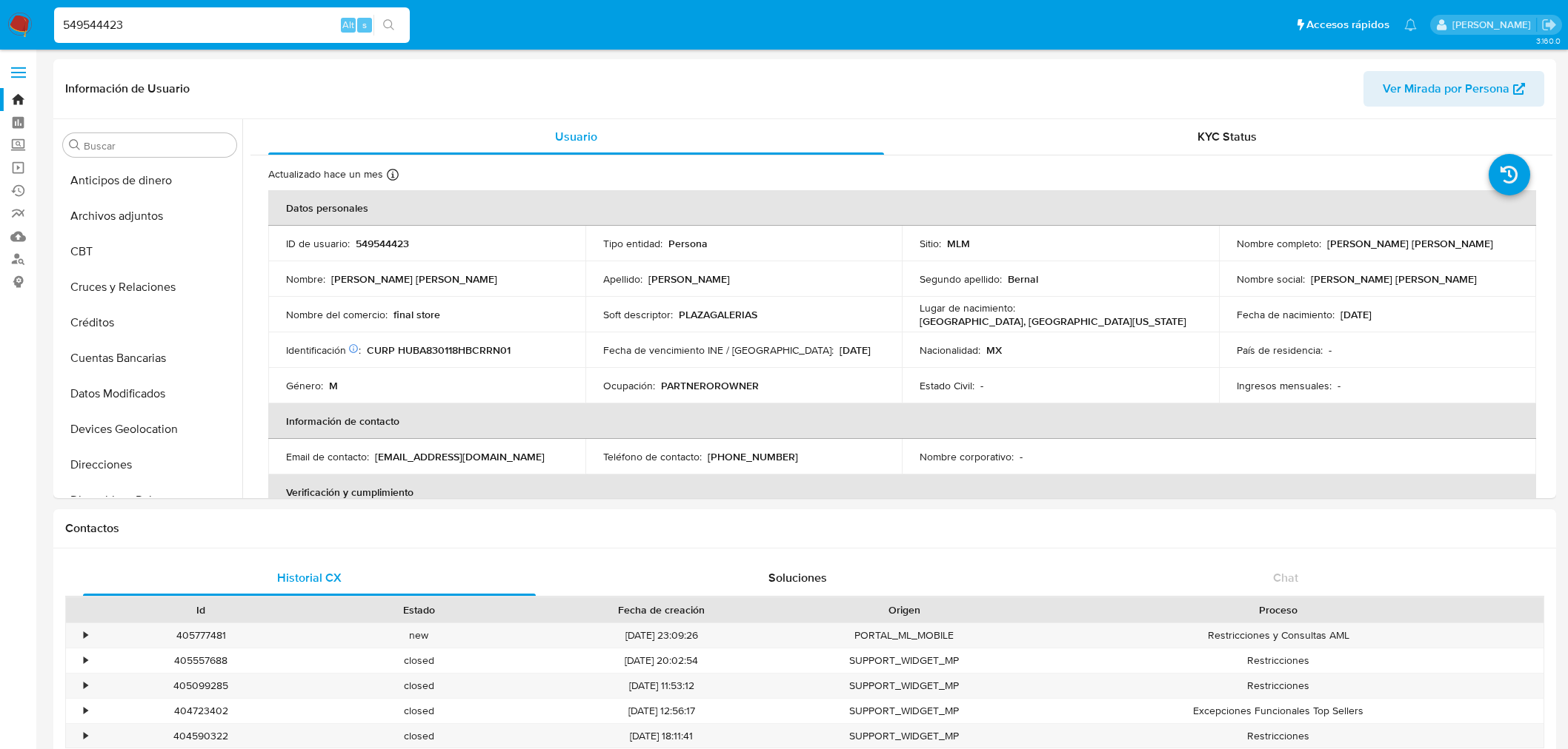
select select "10"
click at [169, 450] on button "Restricciones Nuevo Mundo" at bounding box center [143, 444] width 173 height 36
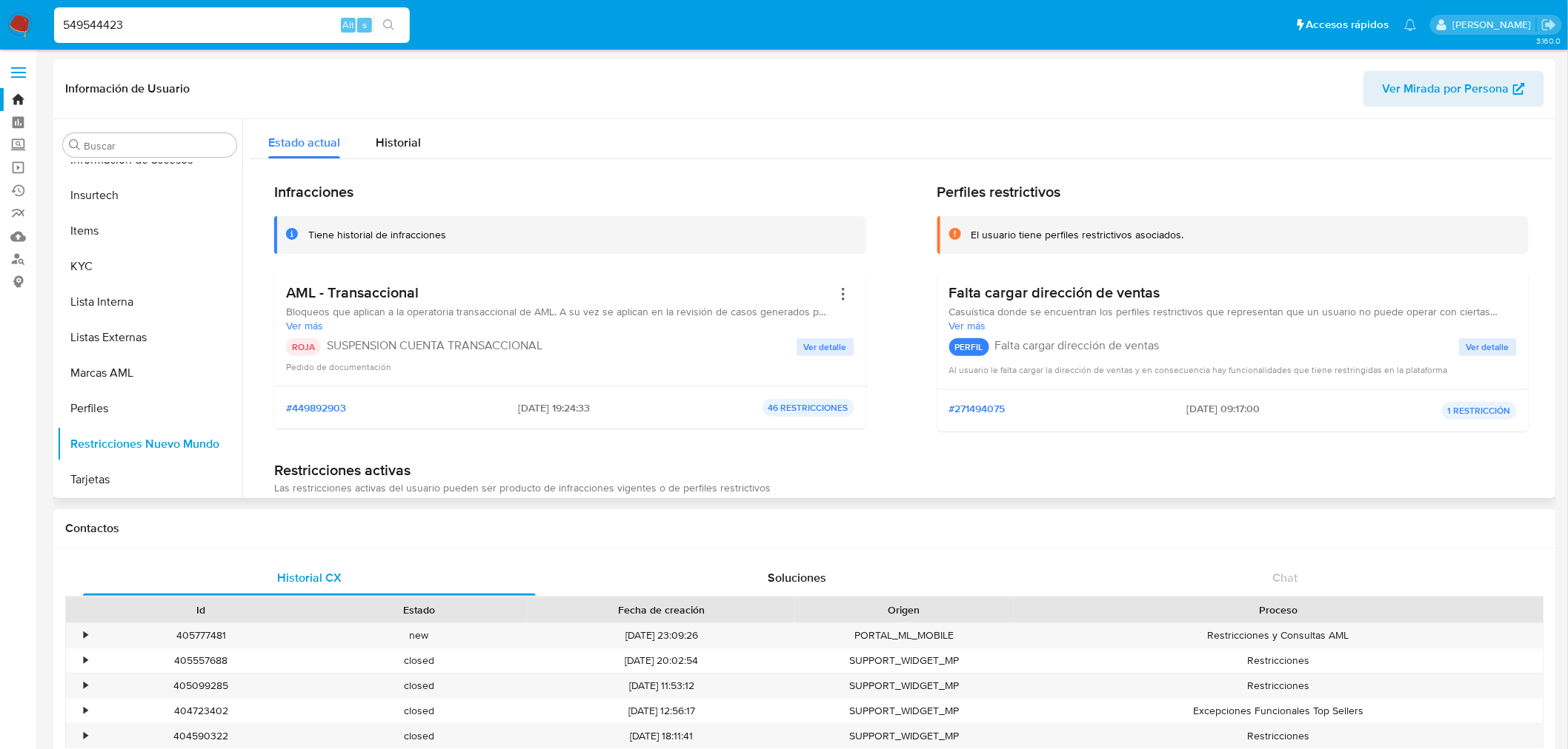
click at [833, 342] on span "Ver detalle" at bounding box center [825, 346] width 43 height 15
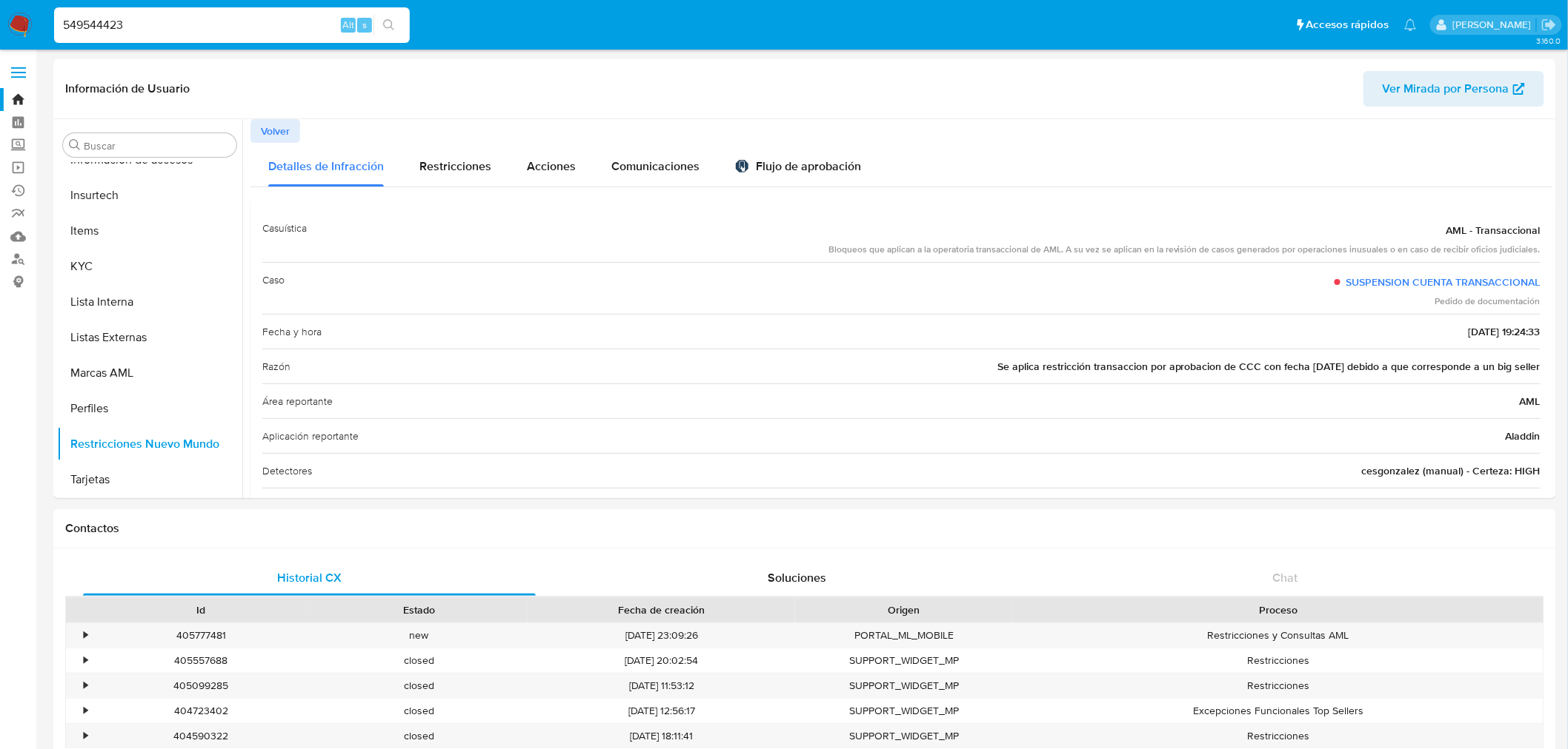
click at [178, 34] on div "549544423 Alt s" at bounding box center [231, 26] width 356 height 36
click at [178, 26] on input "549544423" at bounding box center [231, 25] width 356 height 20
paste input "183603105"
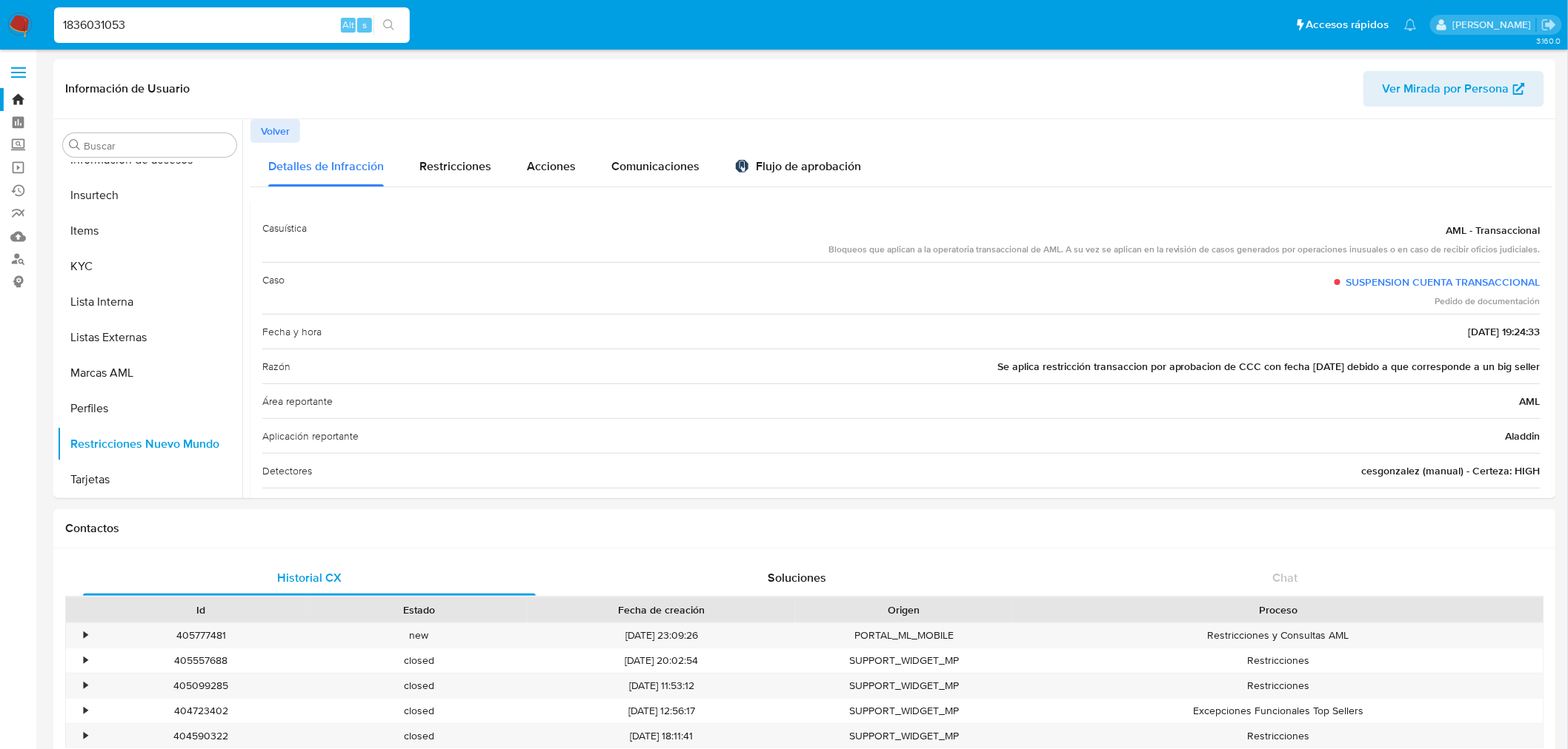
type input "1836031053"
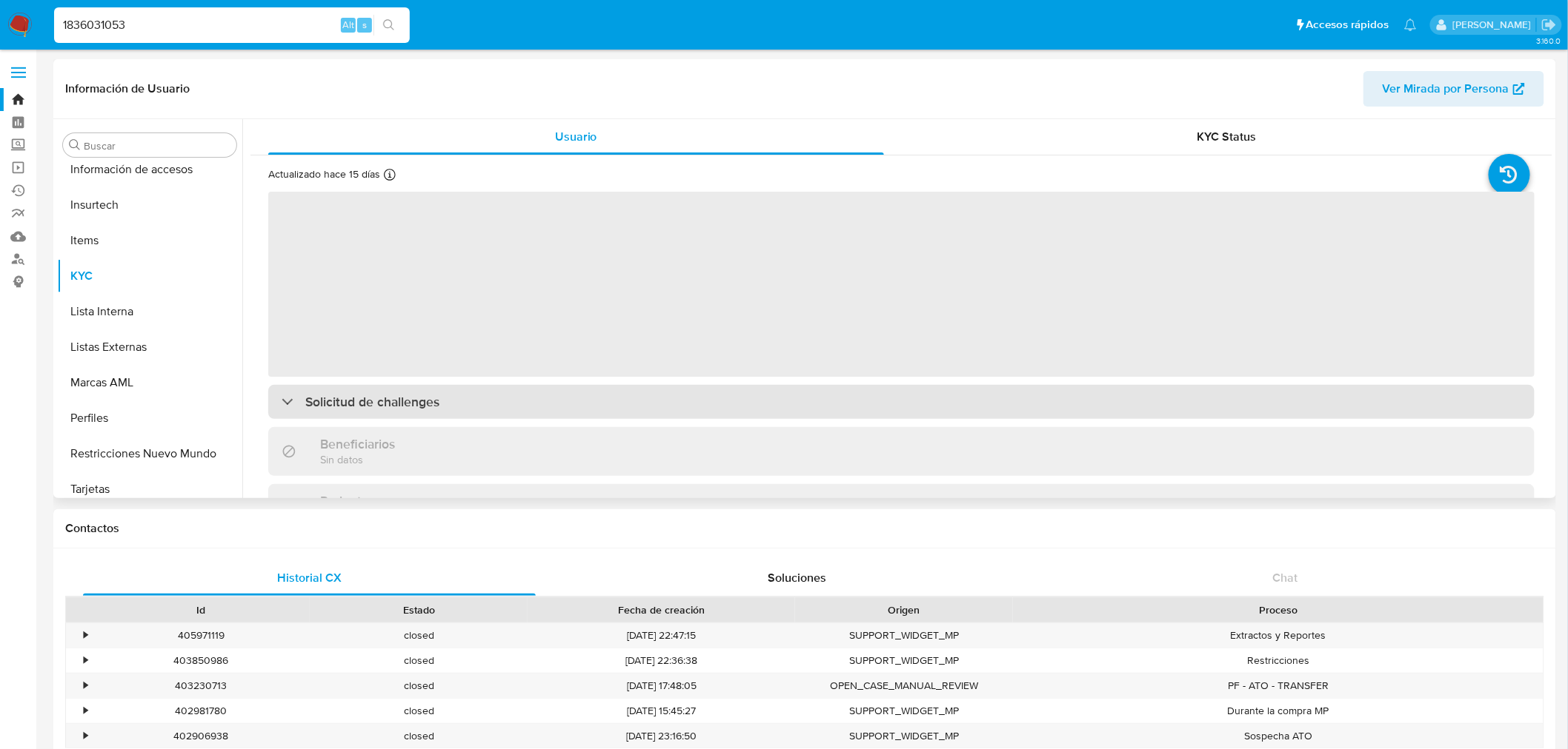
scroll to position [625, 0]
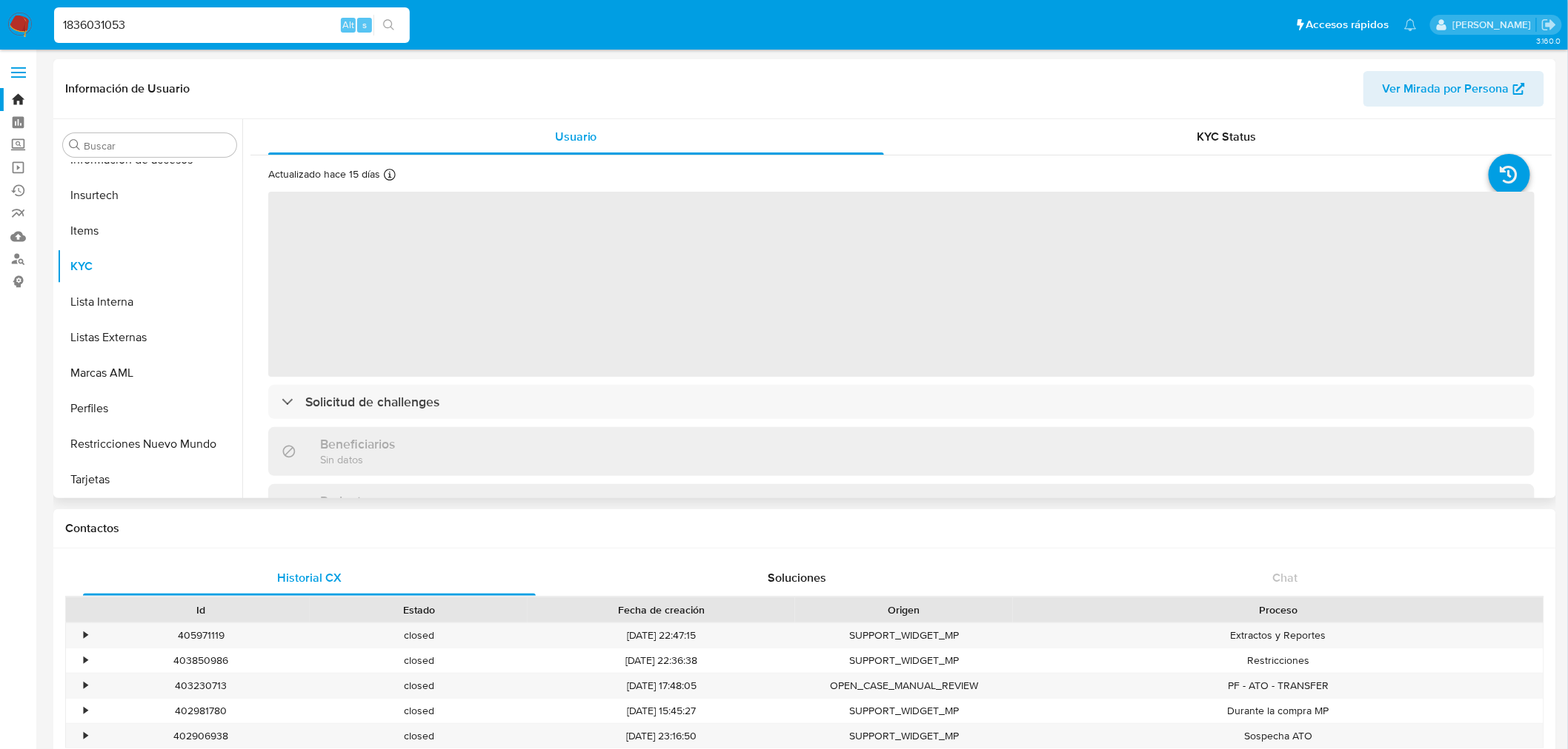
select select "10"
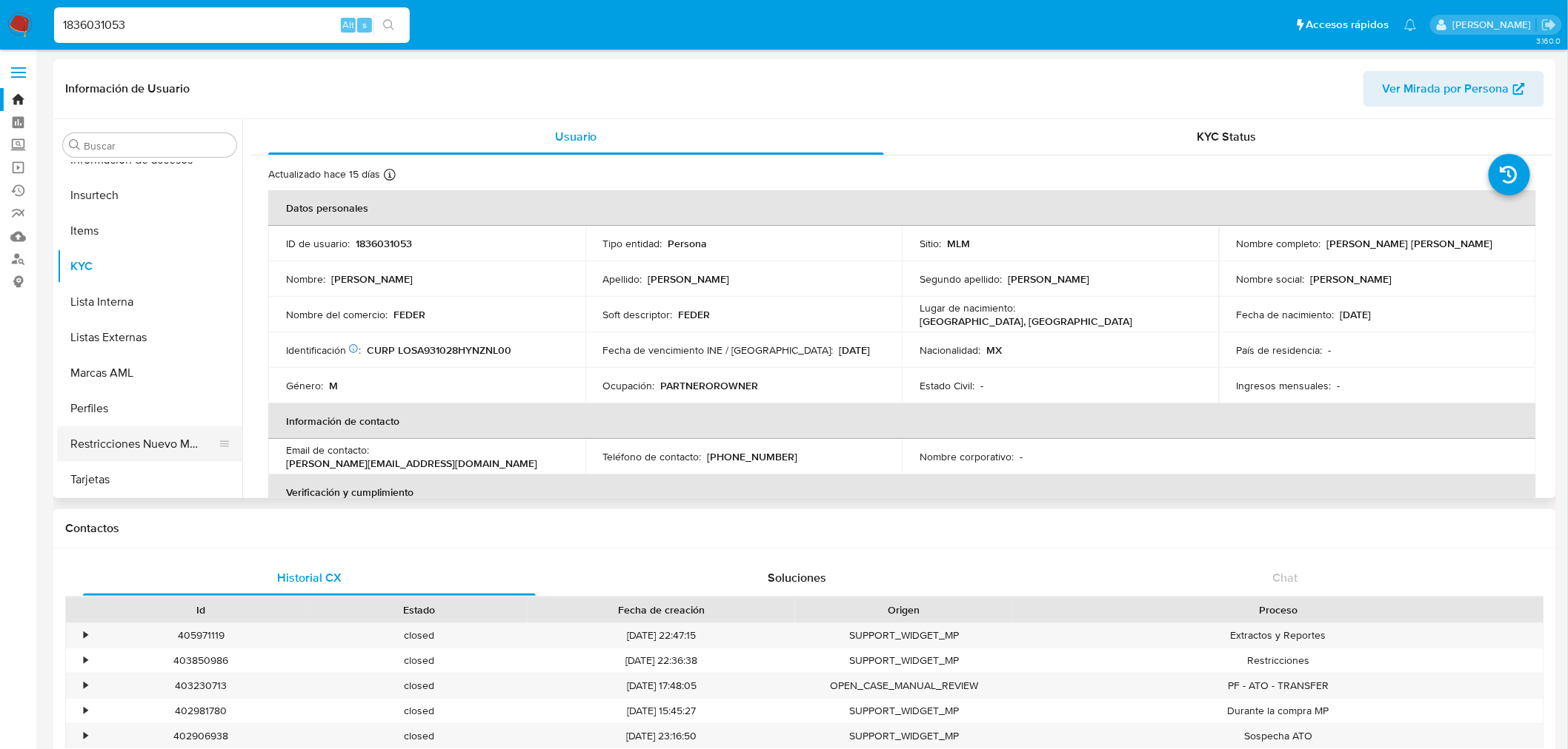
click at [82, 440] on button "Restricciones Nuevo Mundo" at bounding box center [143, 444] width 173 height 36
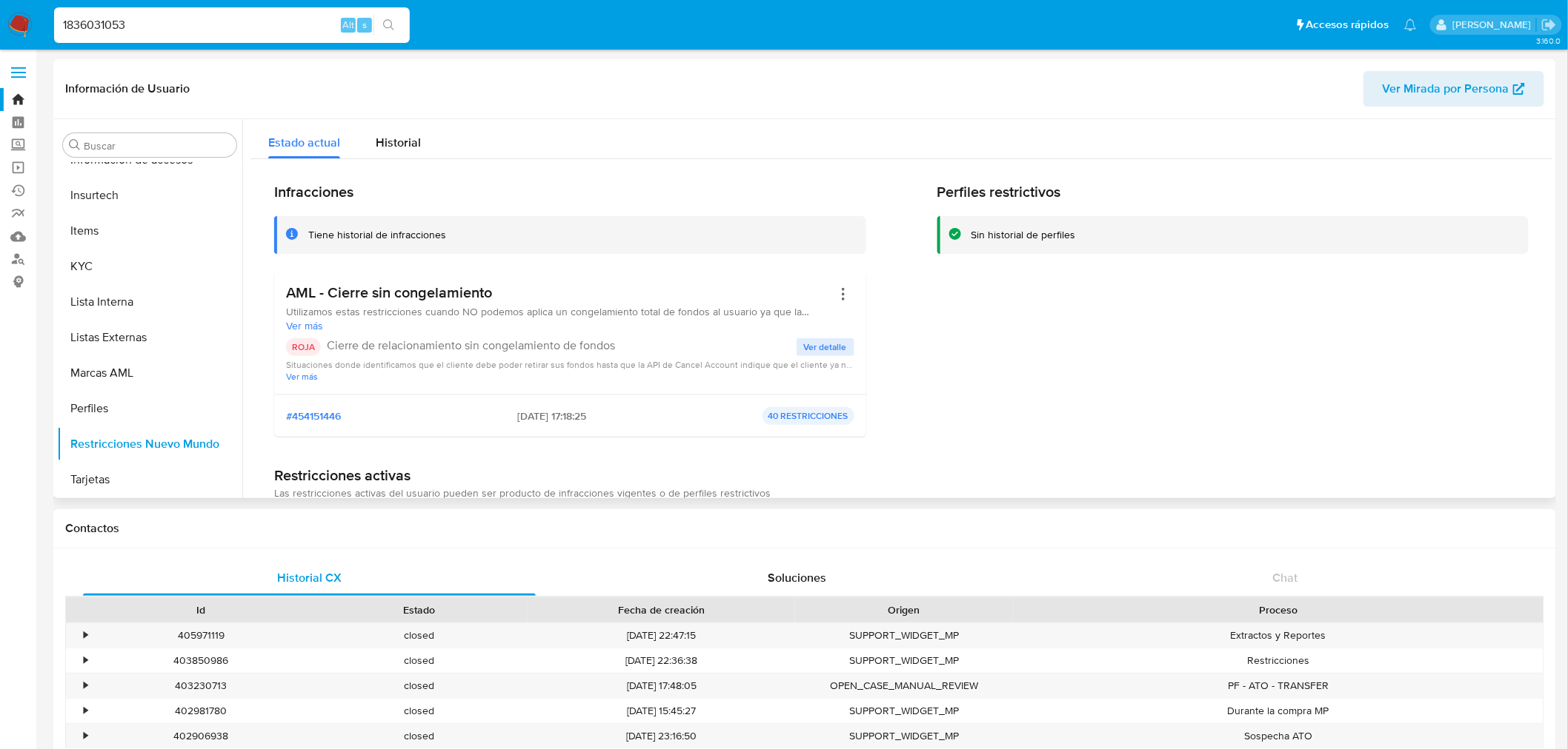
click at [787, 345] on p "Cierre de relacionamiento sin congelamiento de fondos" at bounding box center [562, 345] width 469 height 15
click at [830, 348] on span "Ver detalle" at bounding box center [825, 346] width 43 height 15
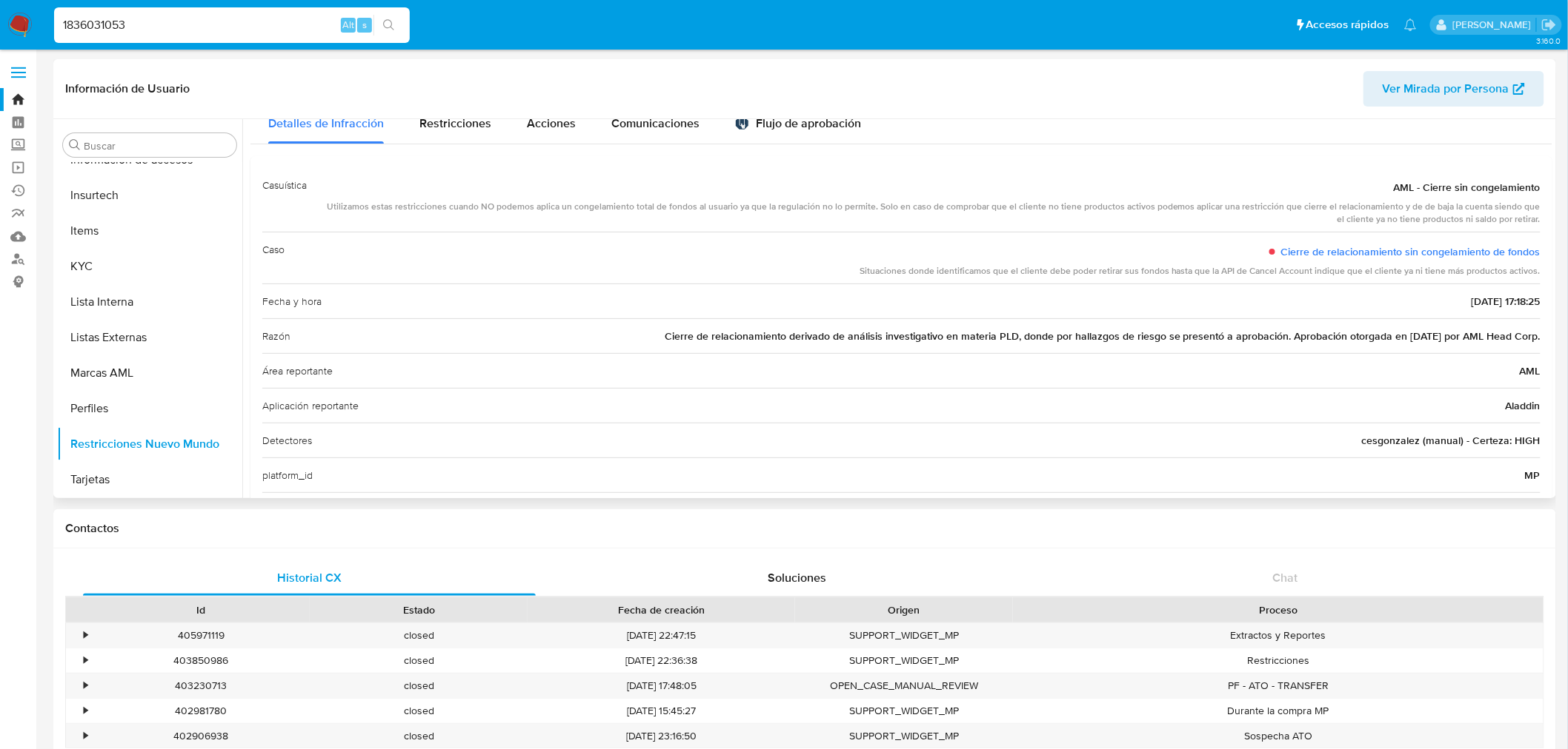
scroll to position [82, 0]
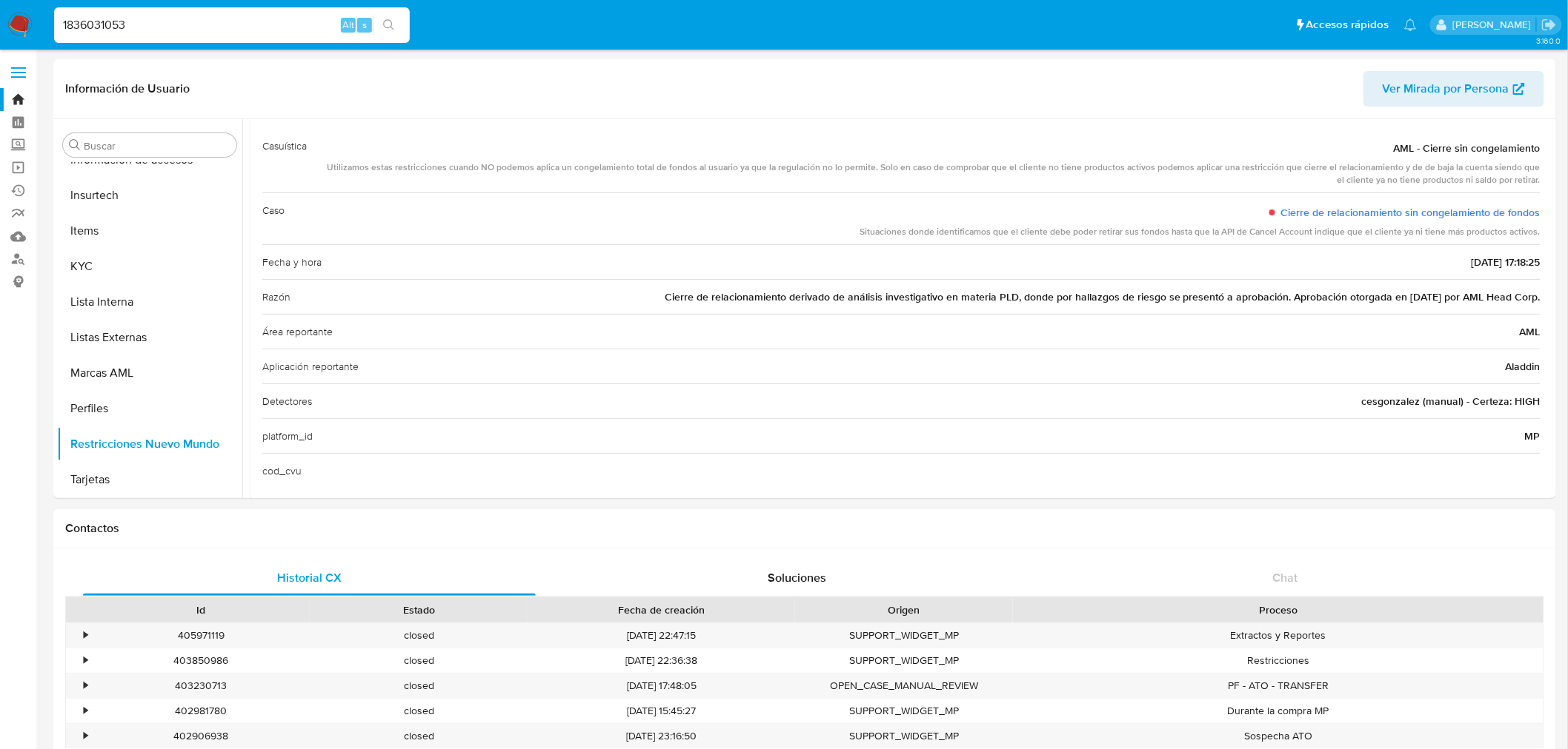
click at [101, 34] on div "1836031053 Alt s" at bounding box center [231, 26] width 356 height 36
click at [101, 27] on input "1836031053" at bounding box center [231, 25] width 356 height 20
paste input "165990975"
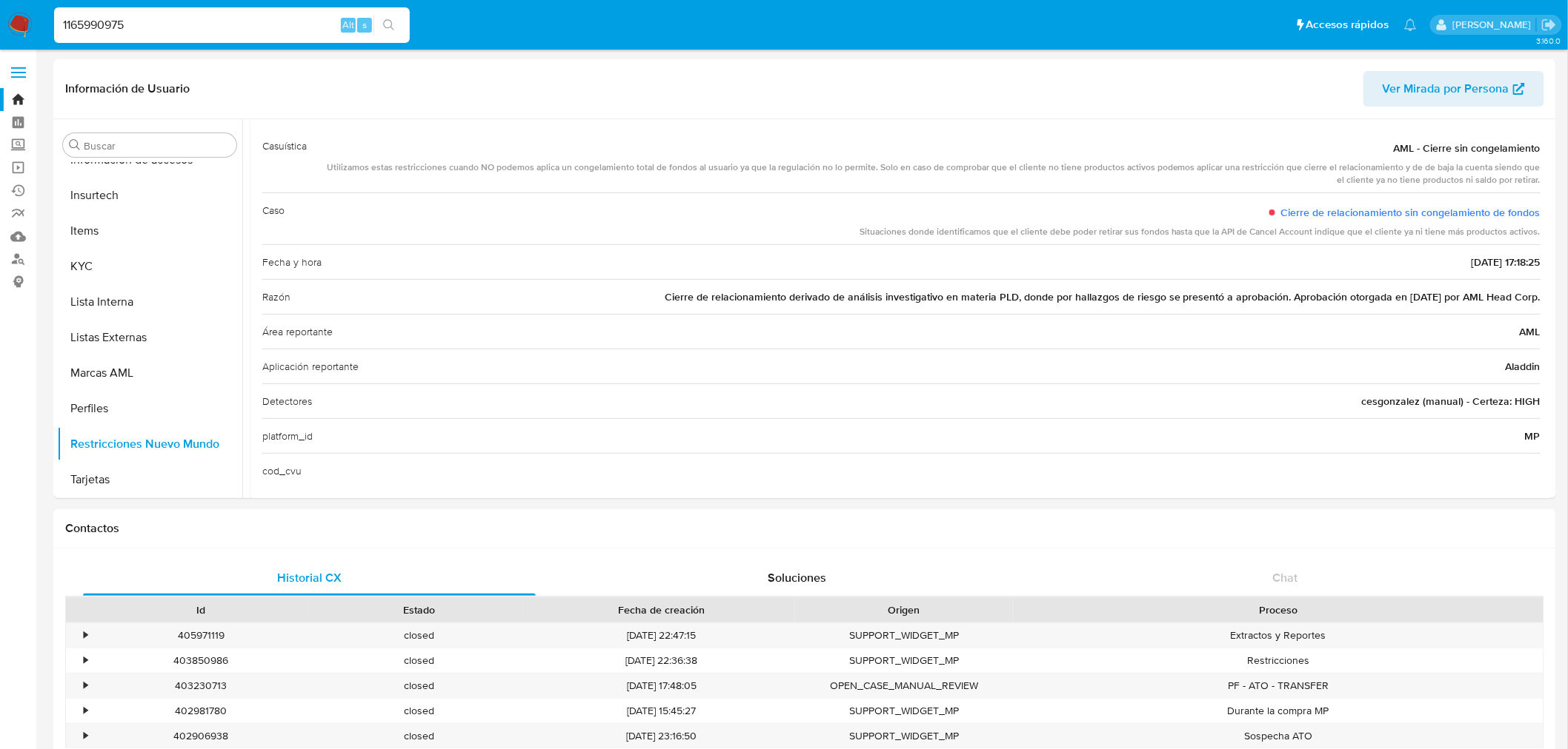
type input "1165990975"
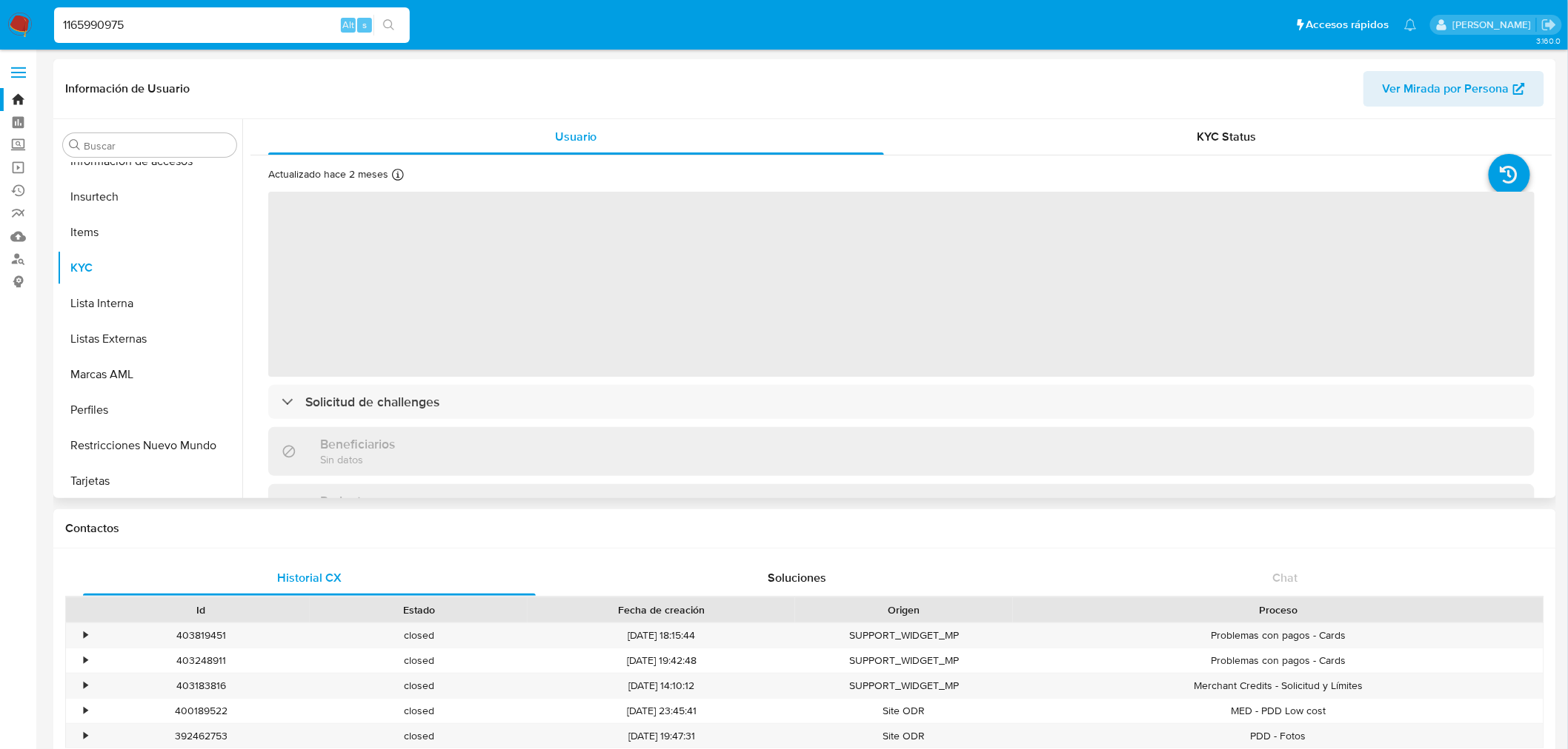
scroll to position [625, 0]
select select "10"
click at [146, 439] on button "Restricciones Nuevo Mundo" at bounding box center [143, 444] width 173 height 36
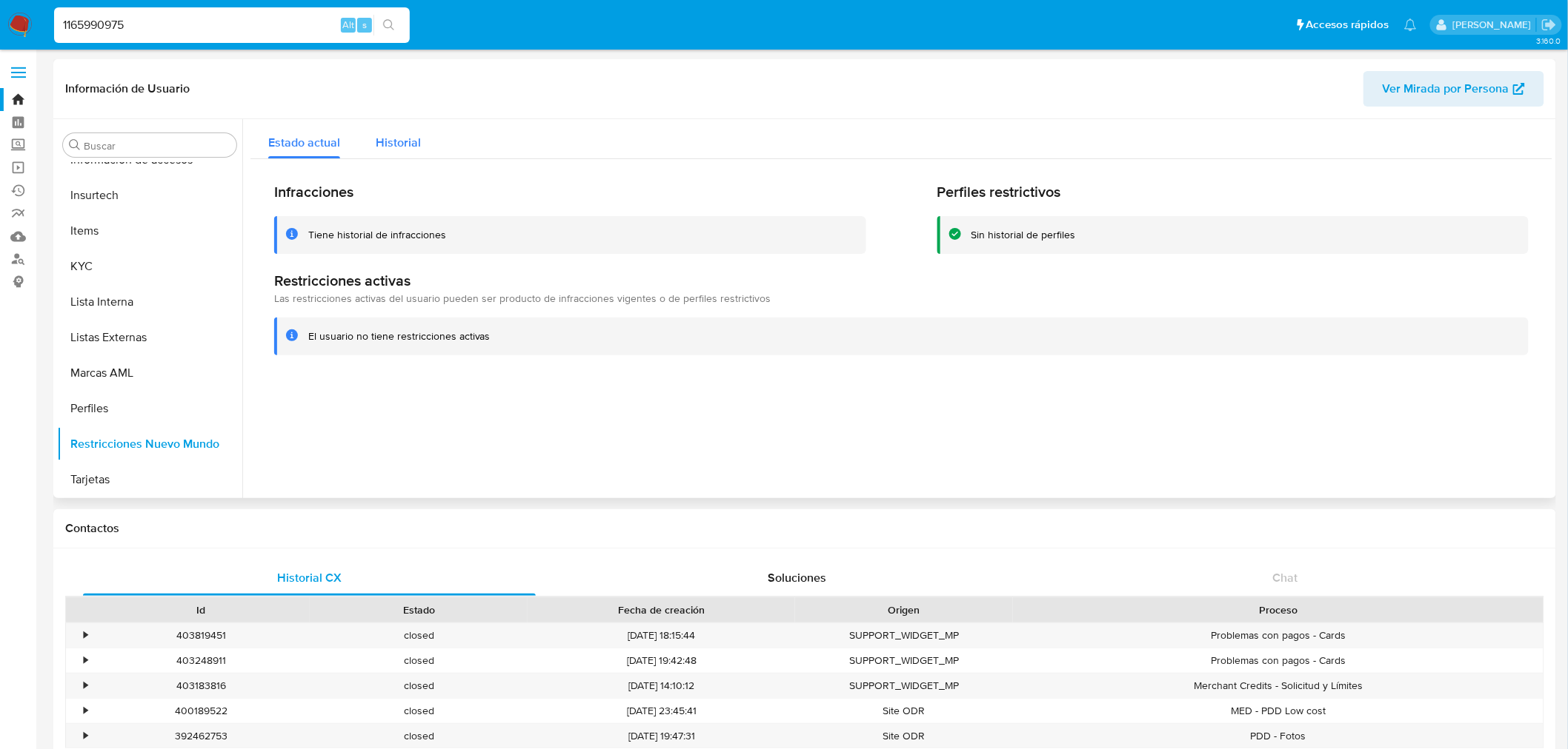
click at [406, 143] on span "Historial" at bounding box center [398, 142] width 45 height 17
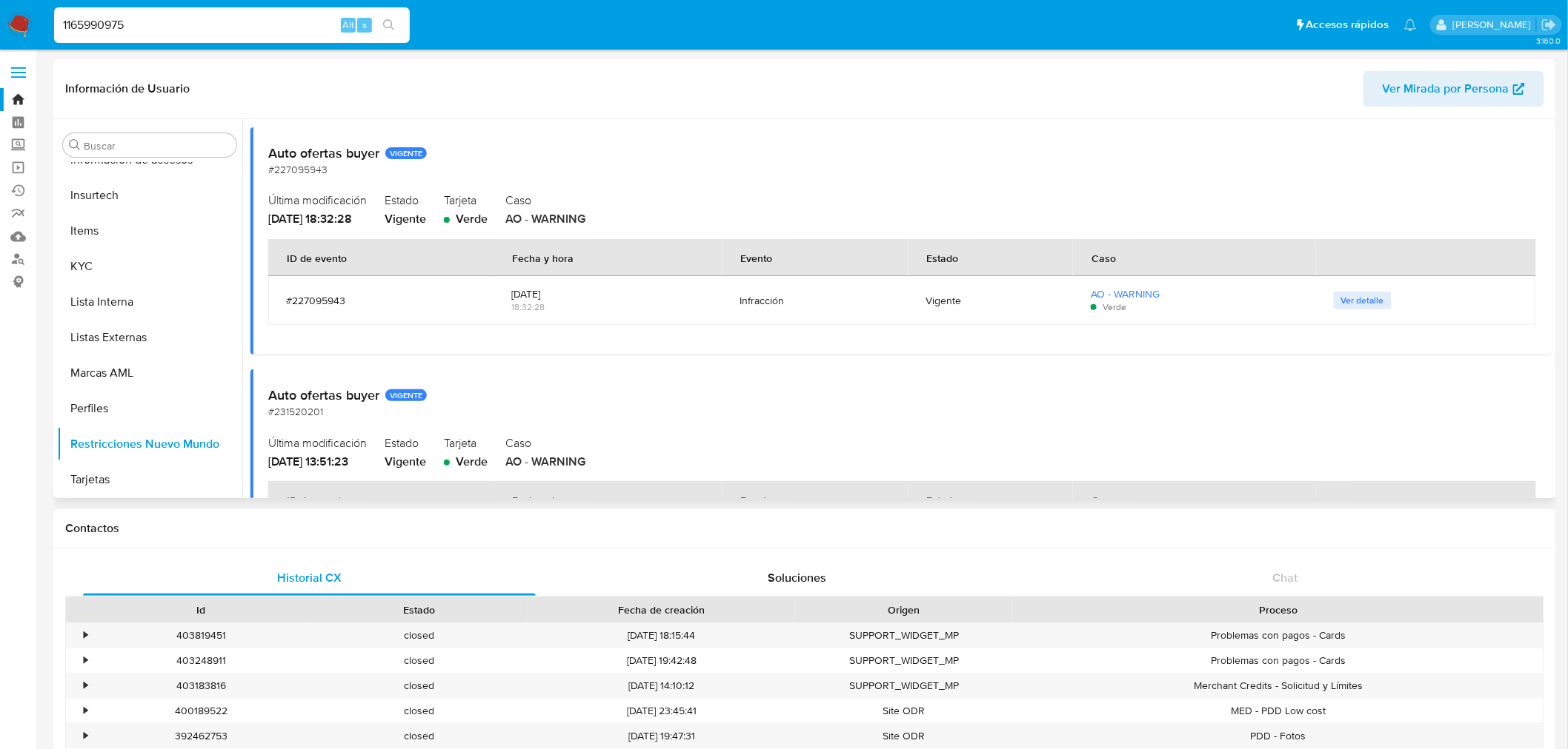
scroll to position [0, 0]
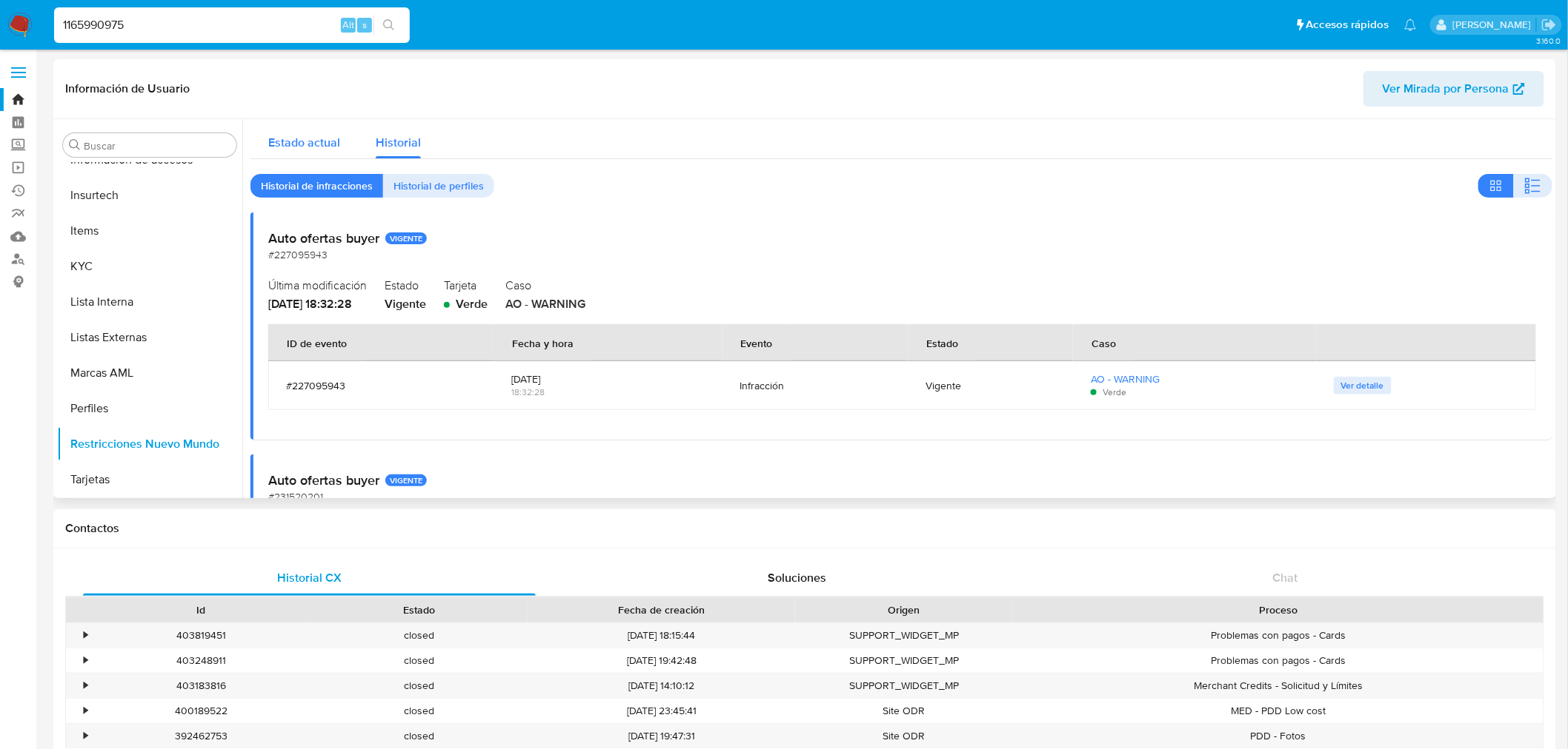
click at [343, 130] on button "Estado actual" at bounding box center [304, 139] width 108 height 39
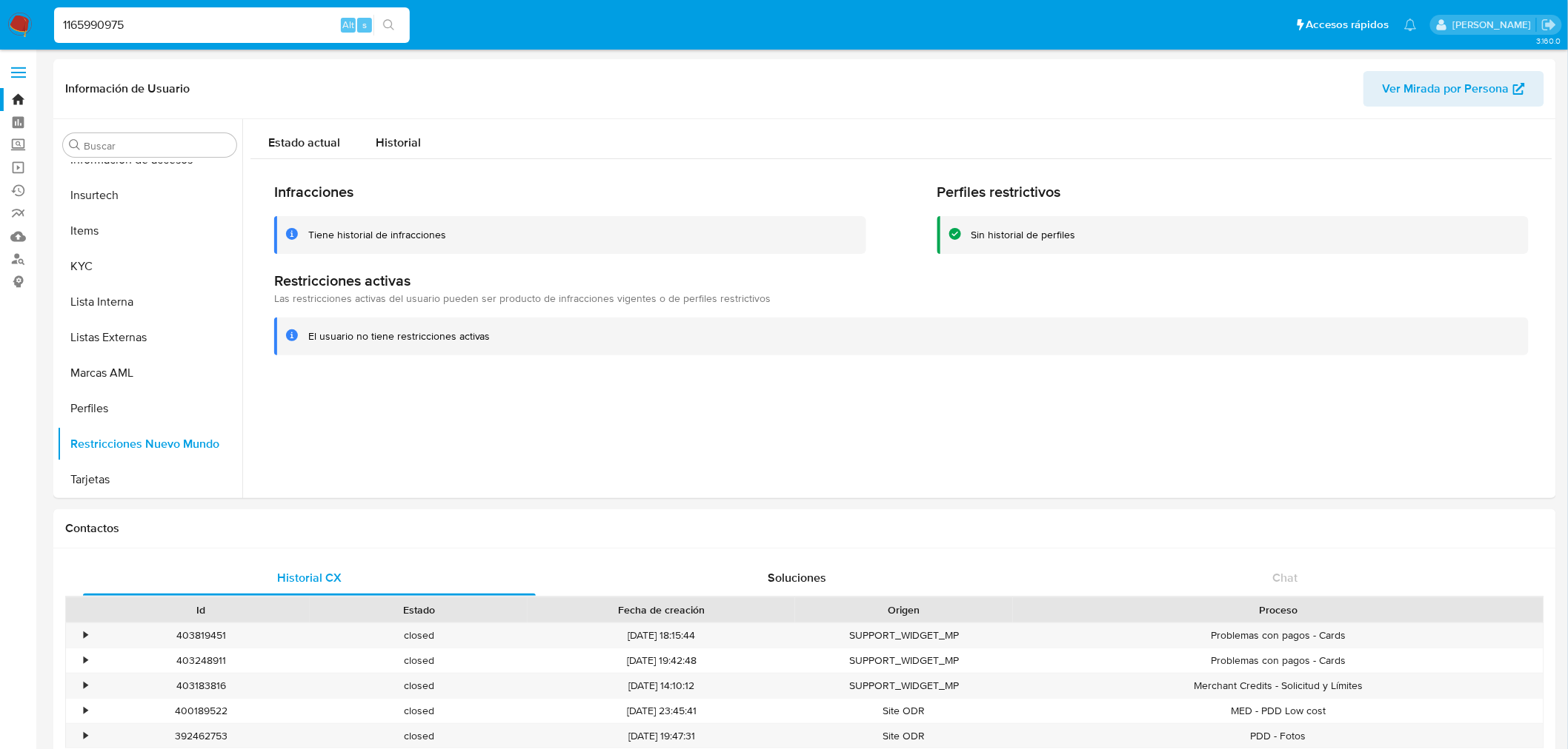
click at [92, 28] on input "1165990975" at bounding box center [231, 25] width 356 height 20
paste input "785987579"
type input "1785987579"
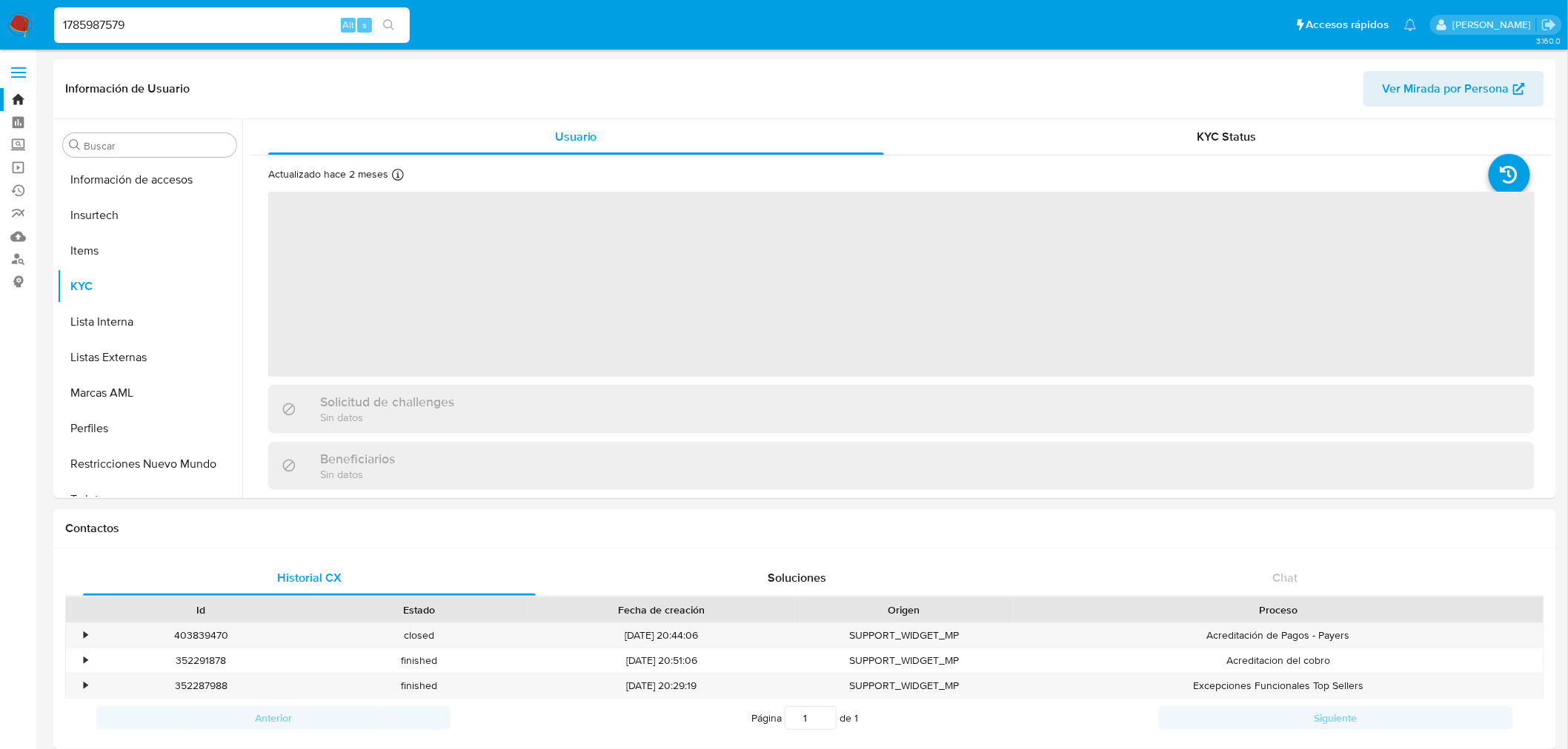
scroll to position [625, 0]
select select "10"
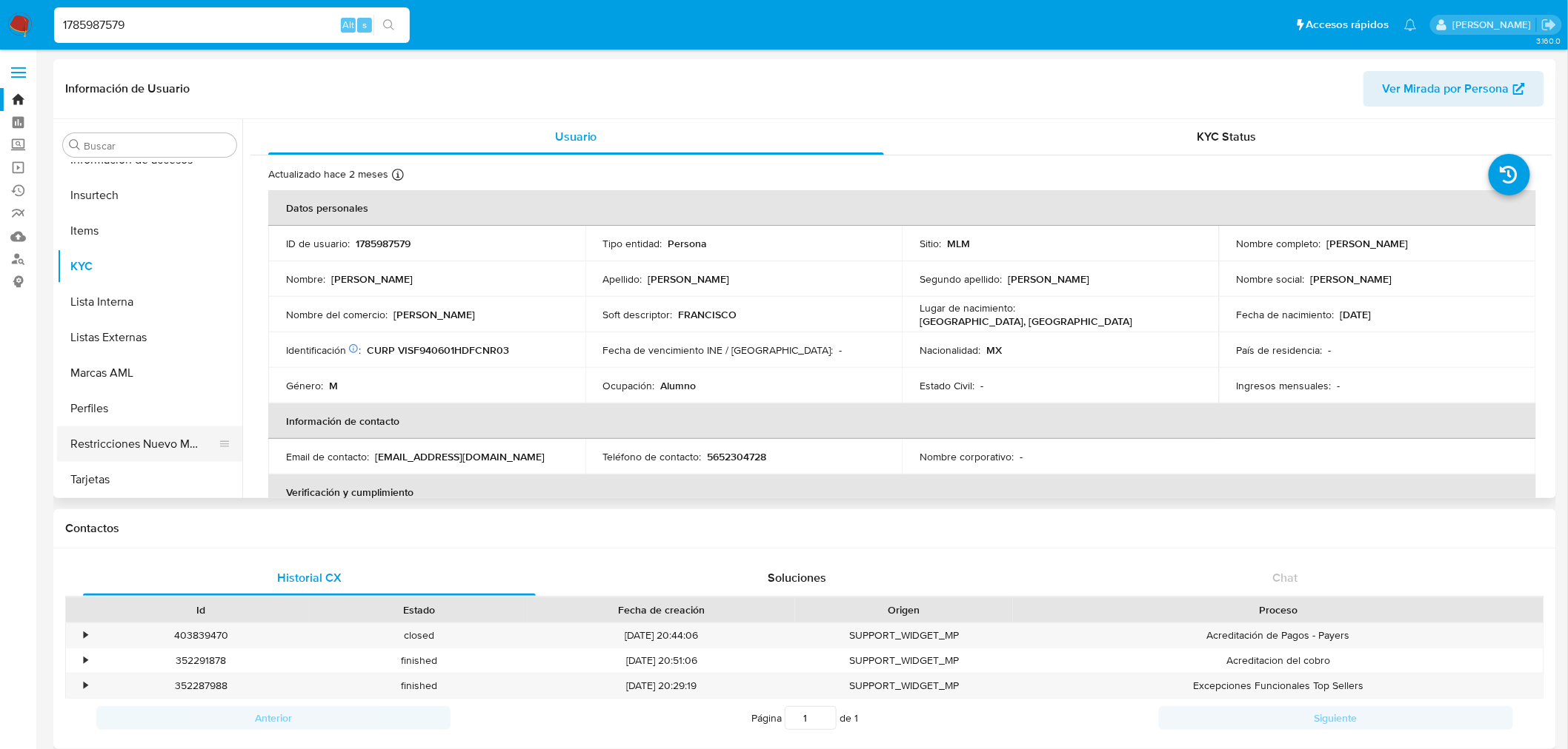
click at [131, 447] on button "Restricciones Nuevo Mundo" at bounding box center [143, 444] width 173 height 36
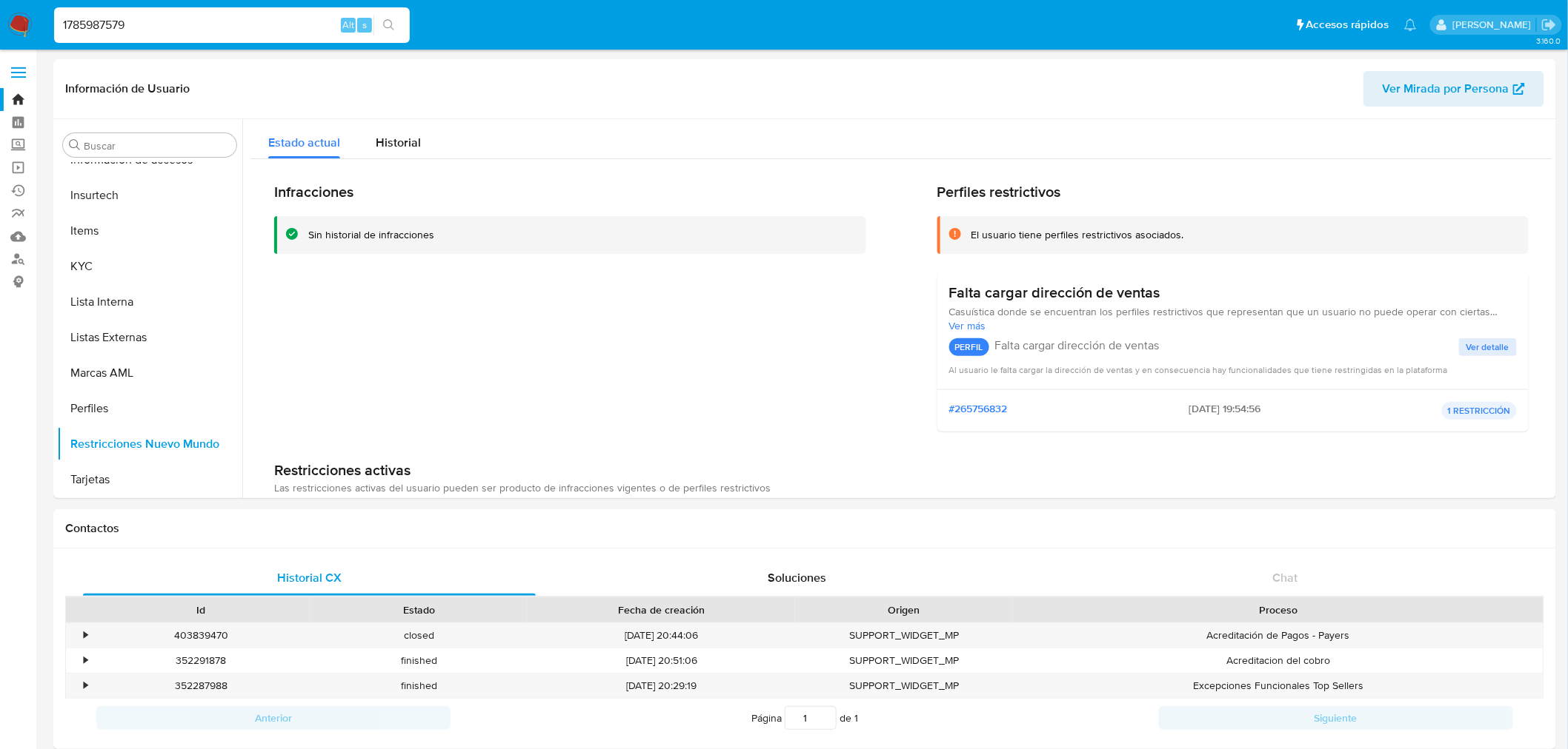
click at [125, 31] on input "1785987579" at bounding box center [231, 25] width 356 height 20
paste input "916797551"
type input "1916797551"
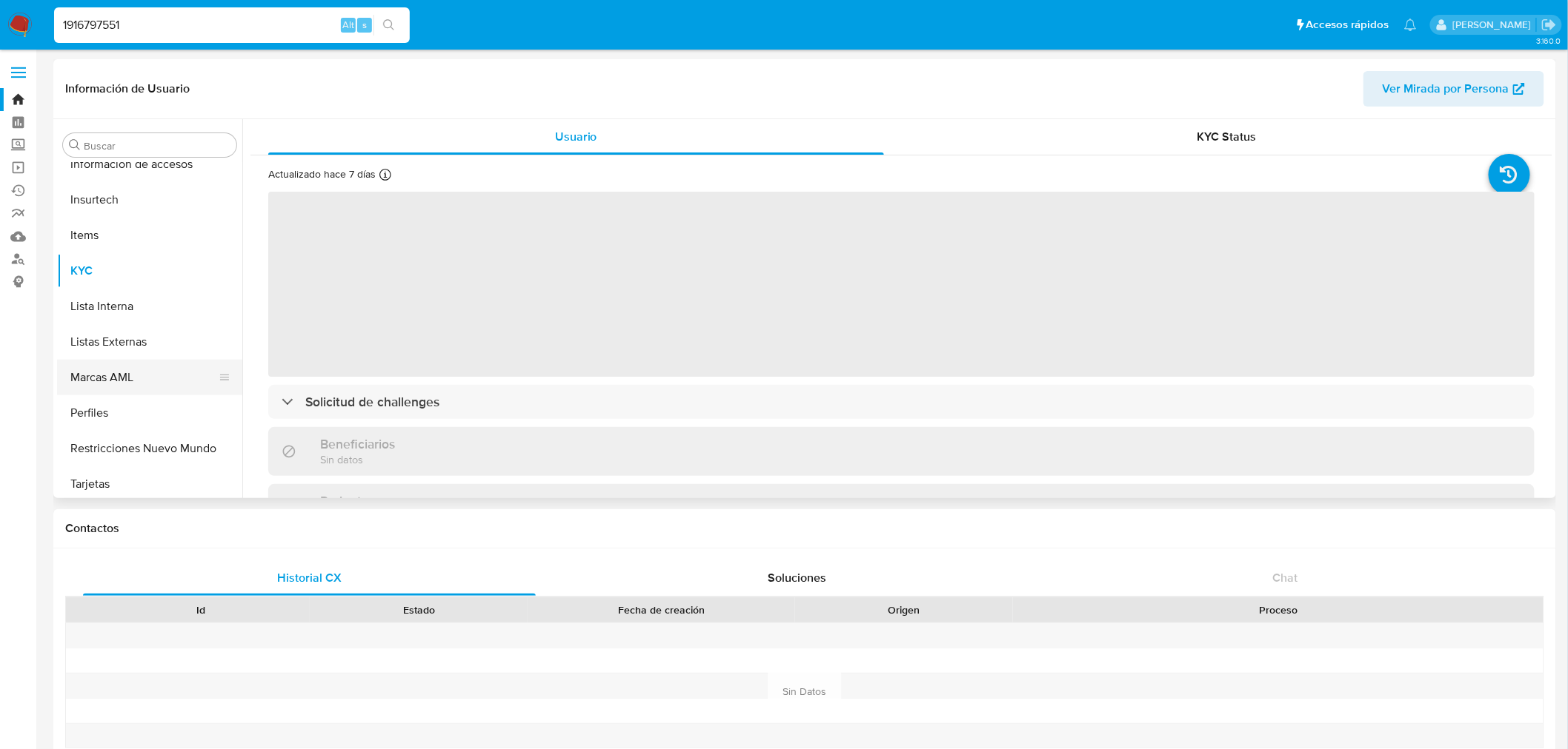
scroll to position [625, 0]
select select "10"
click at [137, 440] on button "Restricciones Nuevo Mundo" at bounding box center [143, 444] width 173 height 36
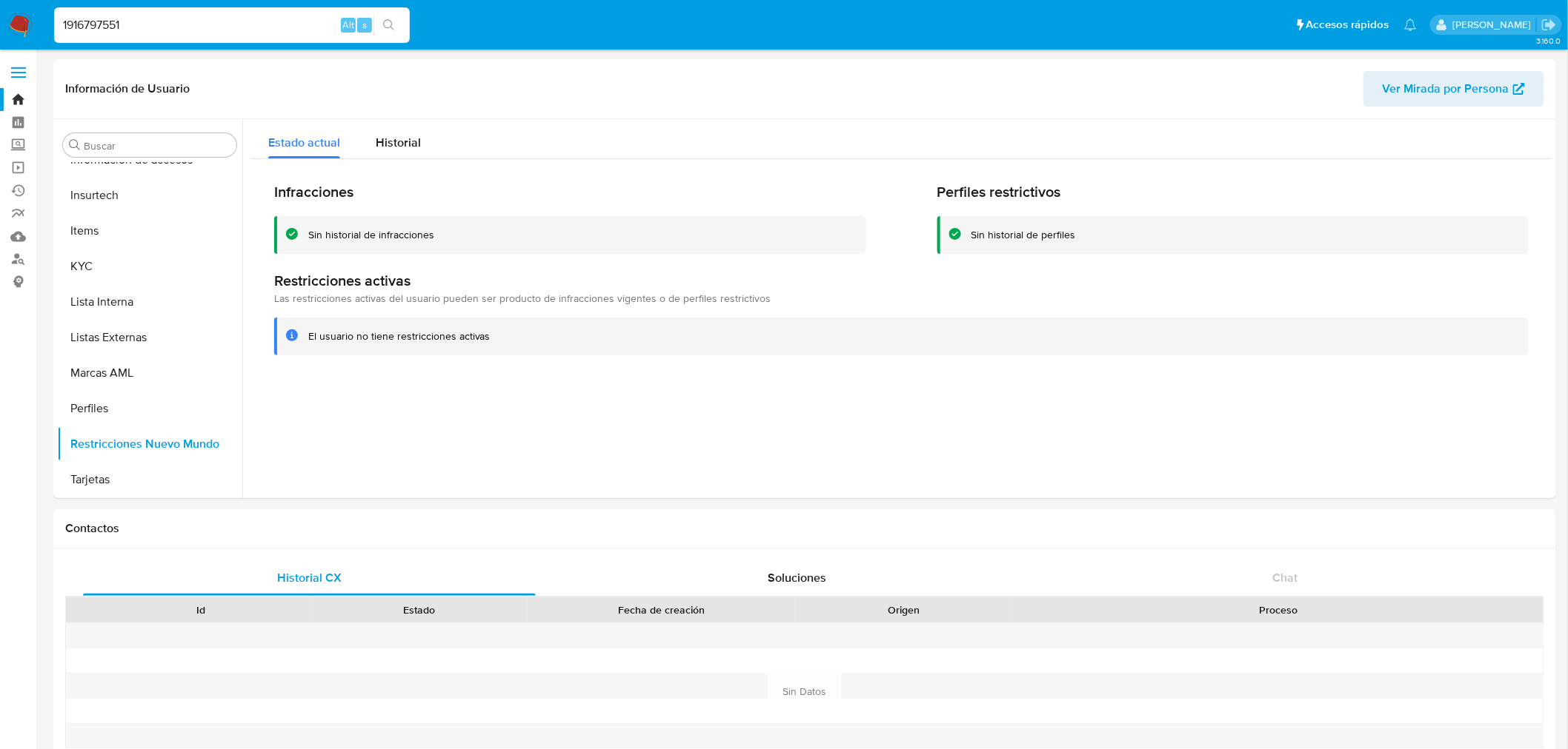
click at [107, 25] on input "1916797551" at bounding box center [231, 25] width 356 height 20
paste input "732592204"
type input "732592204"
click at [403, 28] on button "search-icon" at bounding box center [388, 25] width 31 height 20
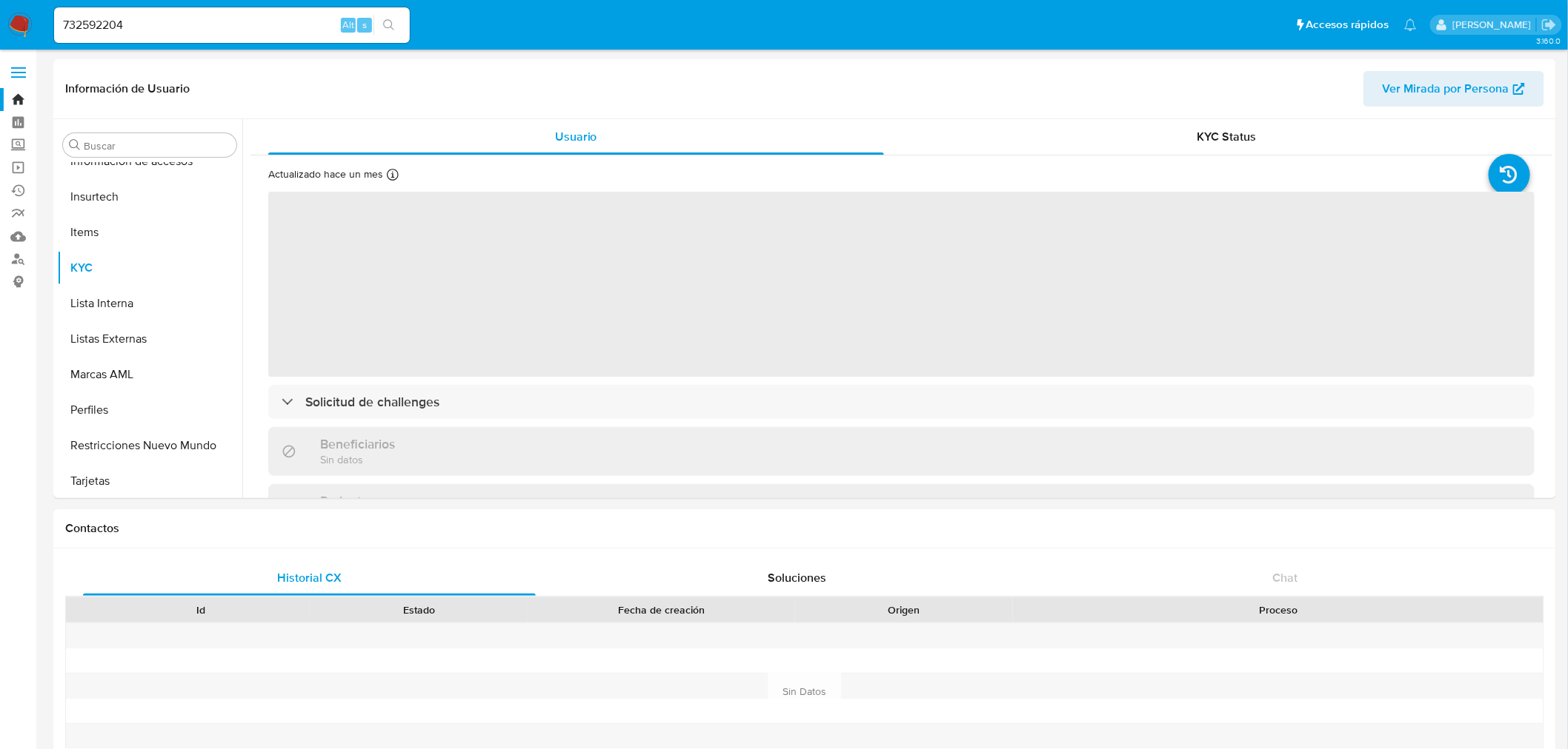
scroll to position [625, 0]
select select "10"
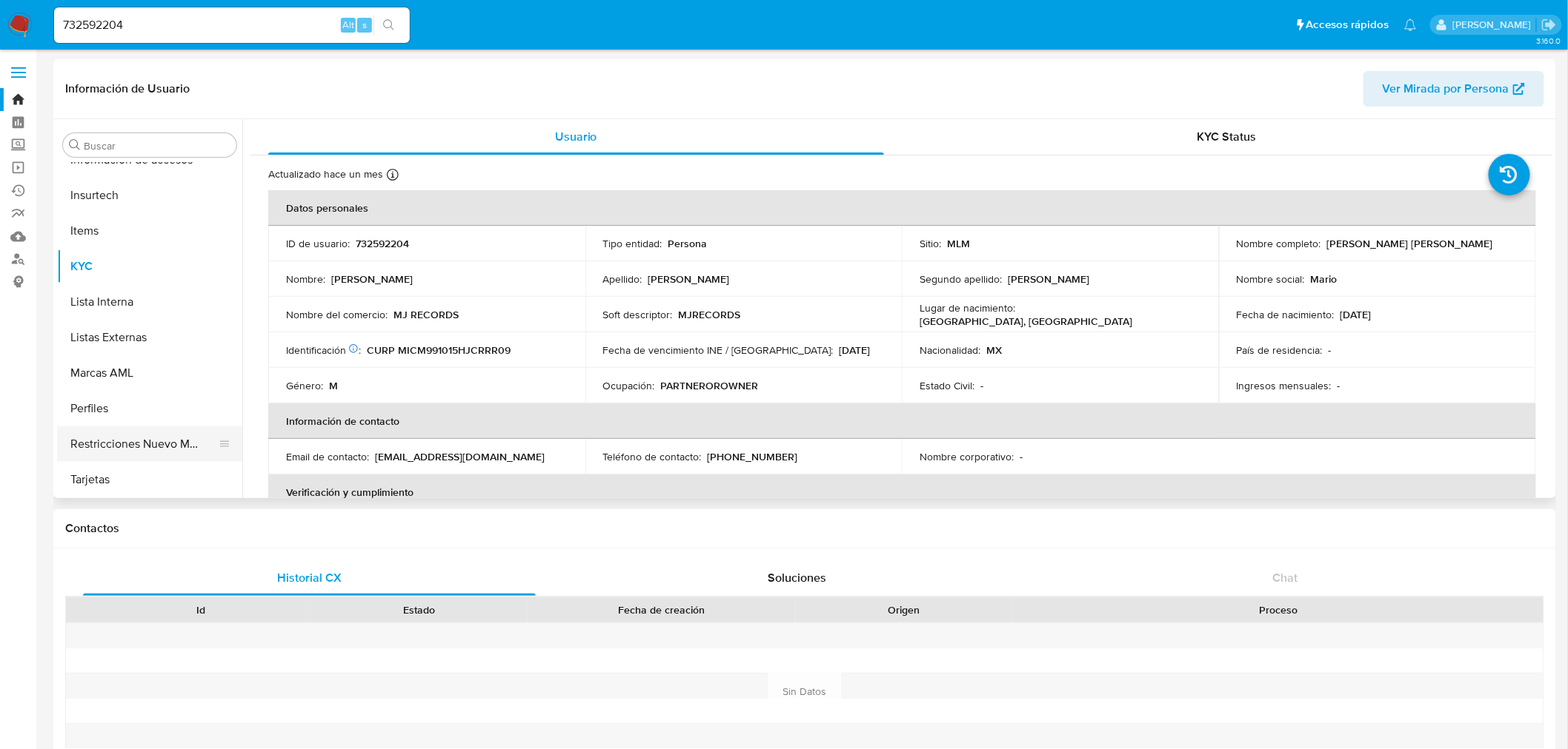
click at [104, 438] on button "Restricciones Nuevo Mundo" at bounding box center [143, 444] width 173 height 36
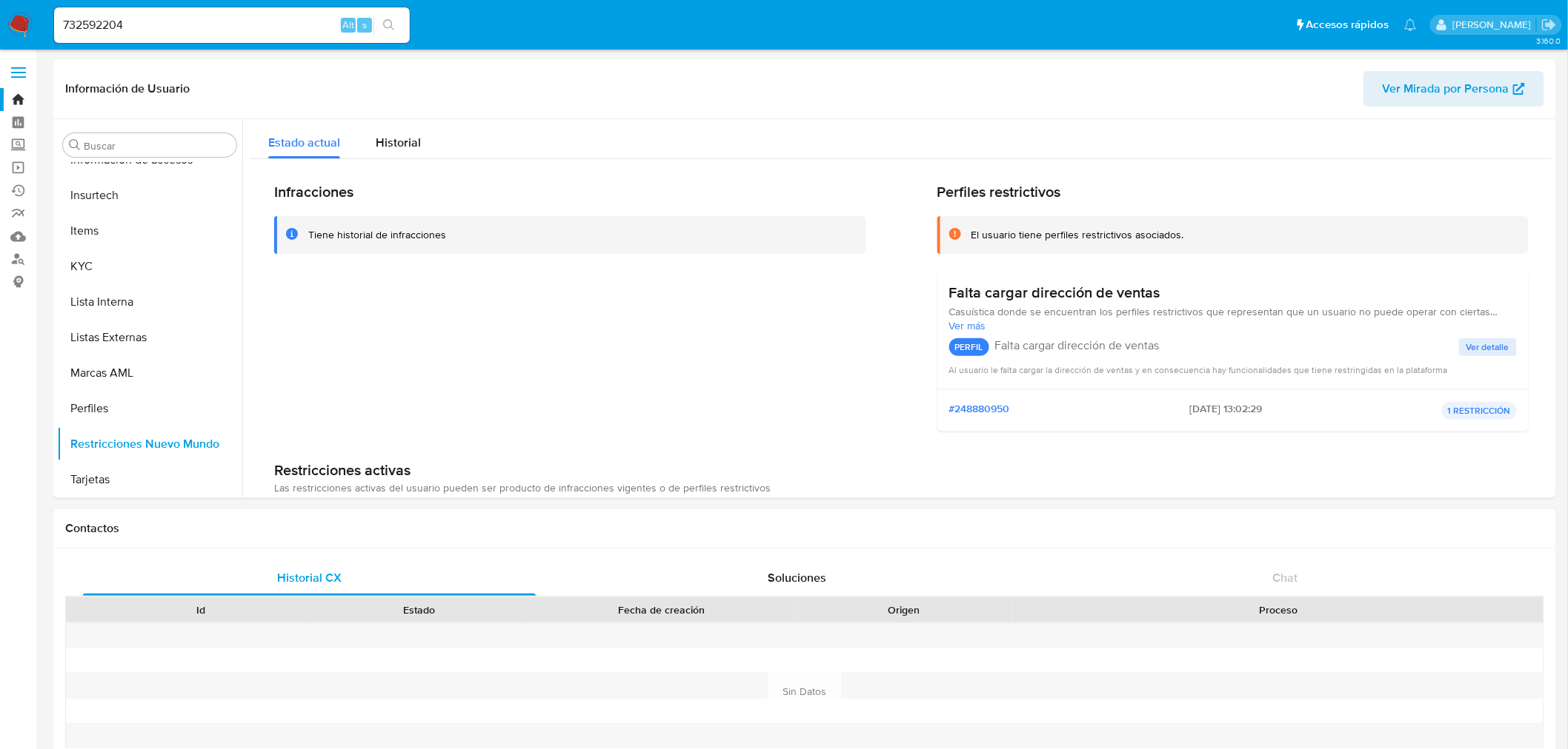
click at [151, 15] on input "732592204" at bounding box center [231, 25] width 356 height 20
paste input "161433899"
type input "161433899"
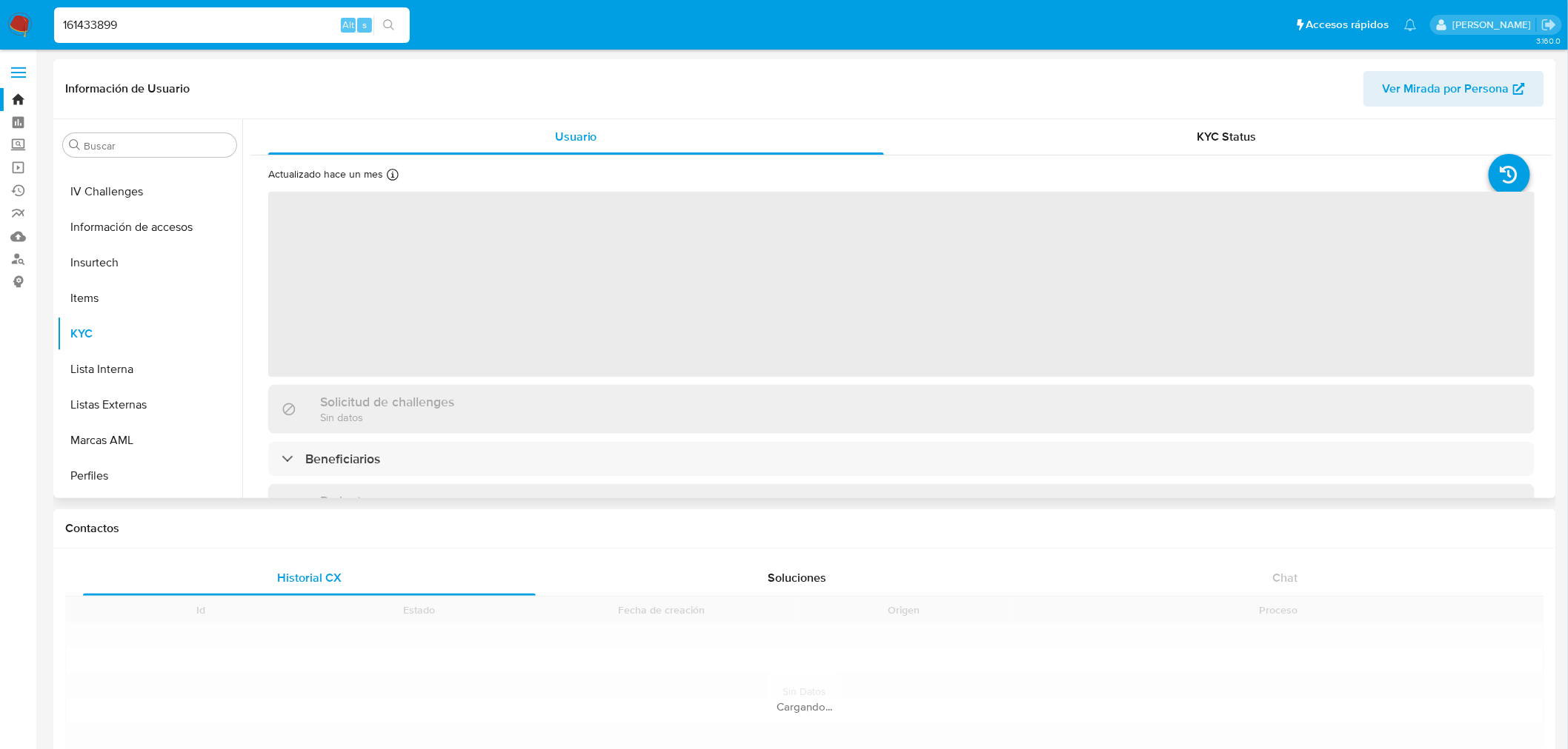
scroll to position [625, 0]
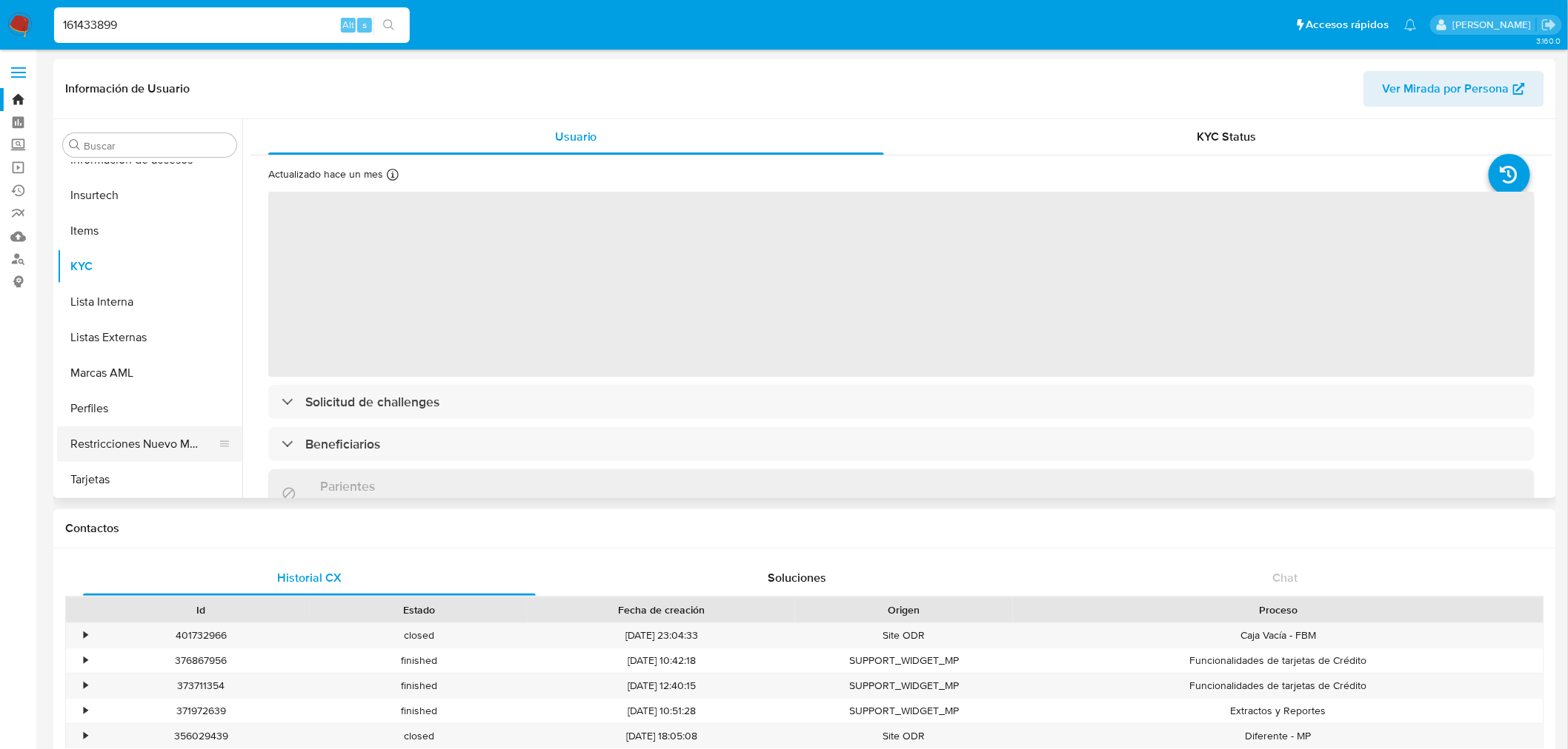
select select "10"
drag, startPoint x: 119, startPoint y: 443, endPoint x: 150, endPoint y: 451, distance: 32.0
click at [119, 442] on button "Restricciones Nuevo Mundo" at bounding box center [143, 444] width 173 height 36
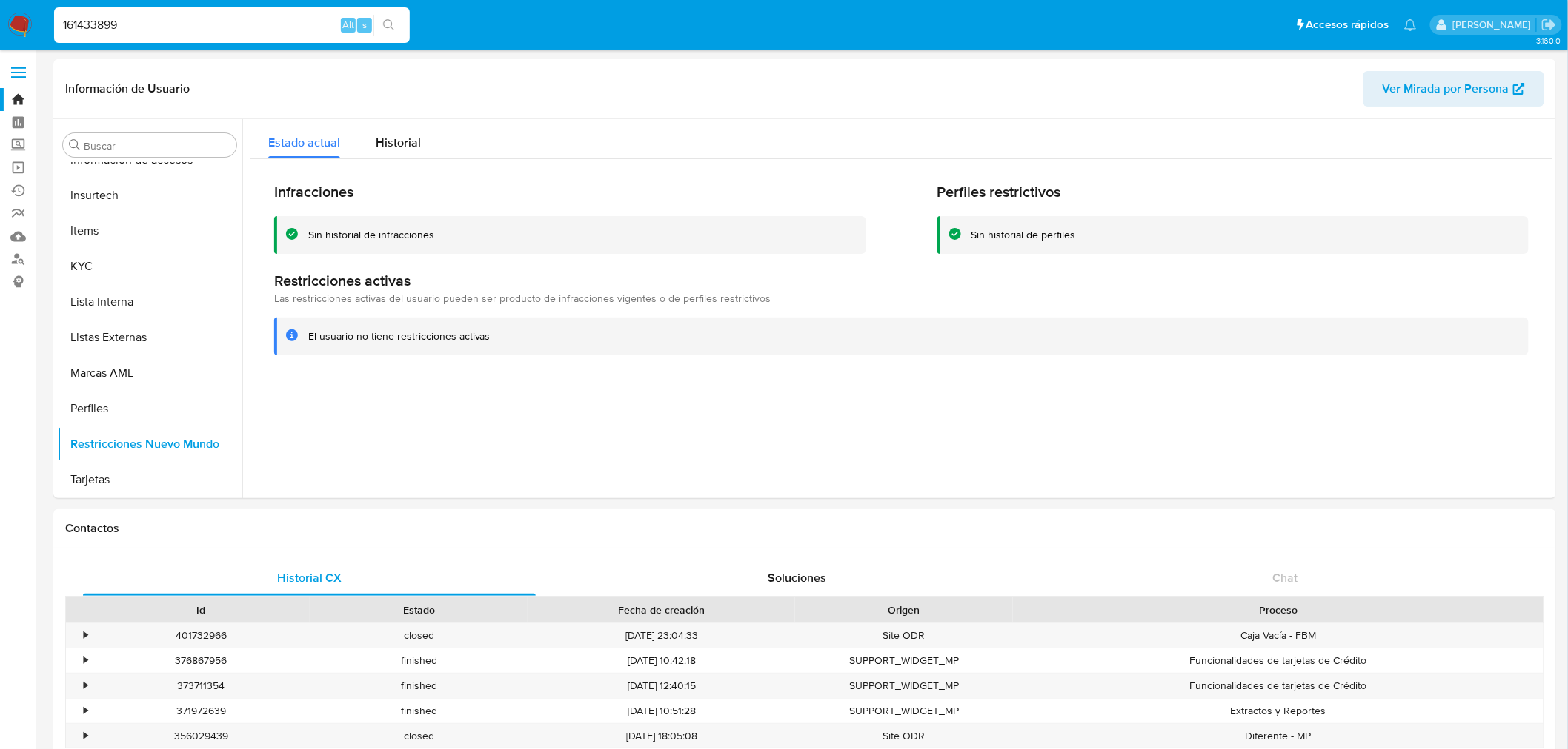
click at [153, 32] on input "161433899" at bounding box center [231, 25] width 356 height 20
paste input "083609434"
type input "1083609434"
click at [390, 26] on icon "search-icon" at bounding box center [388, 25] width 11 height 11
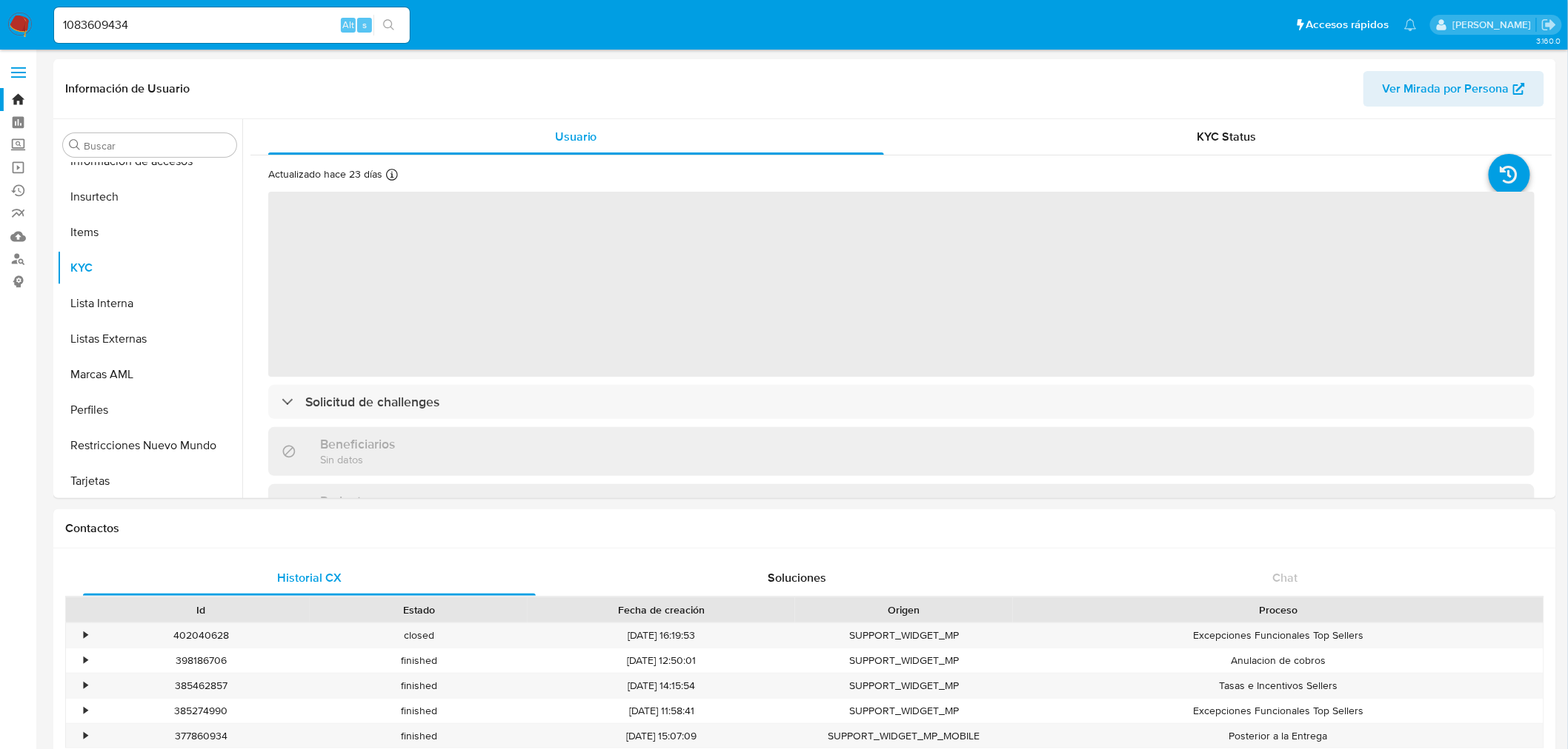
scroll to position [625, 0]
select select "10"
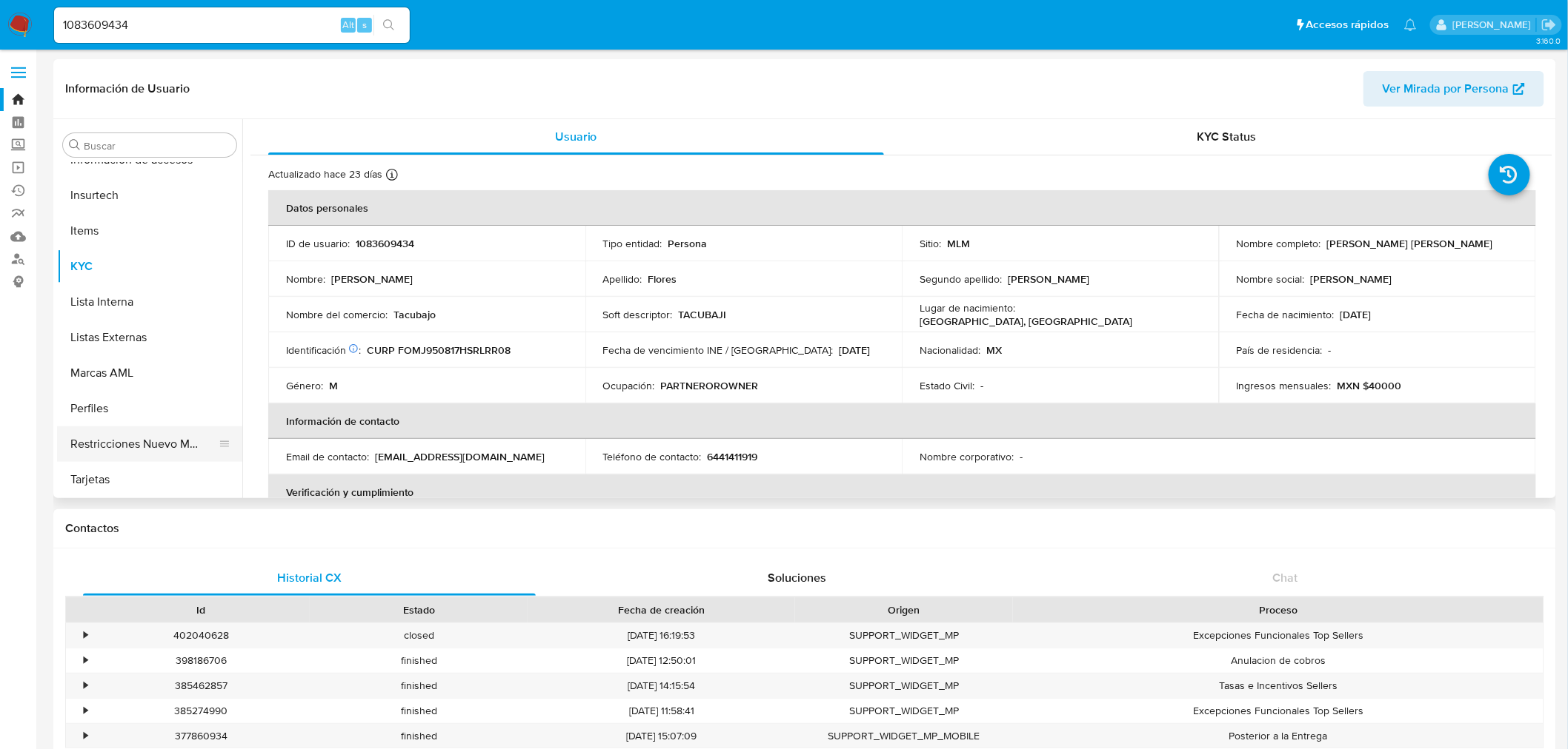
click at [152, 445] on button "Restricciones Nuevo Mundo" at bounding box center [143, 444] width 173 height 36
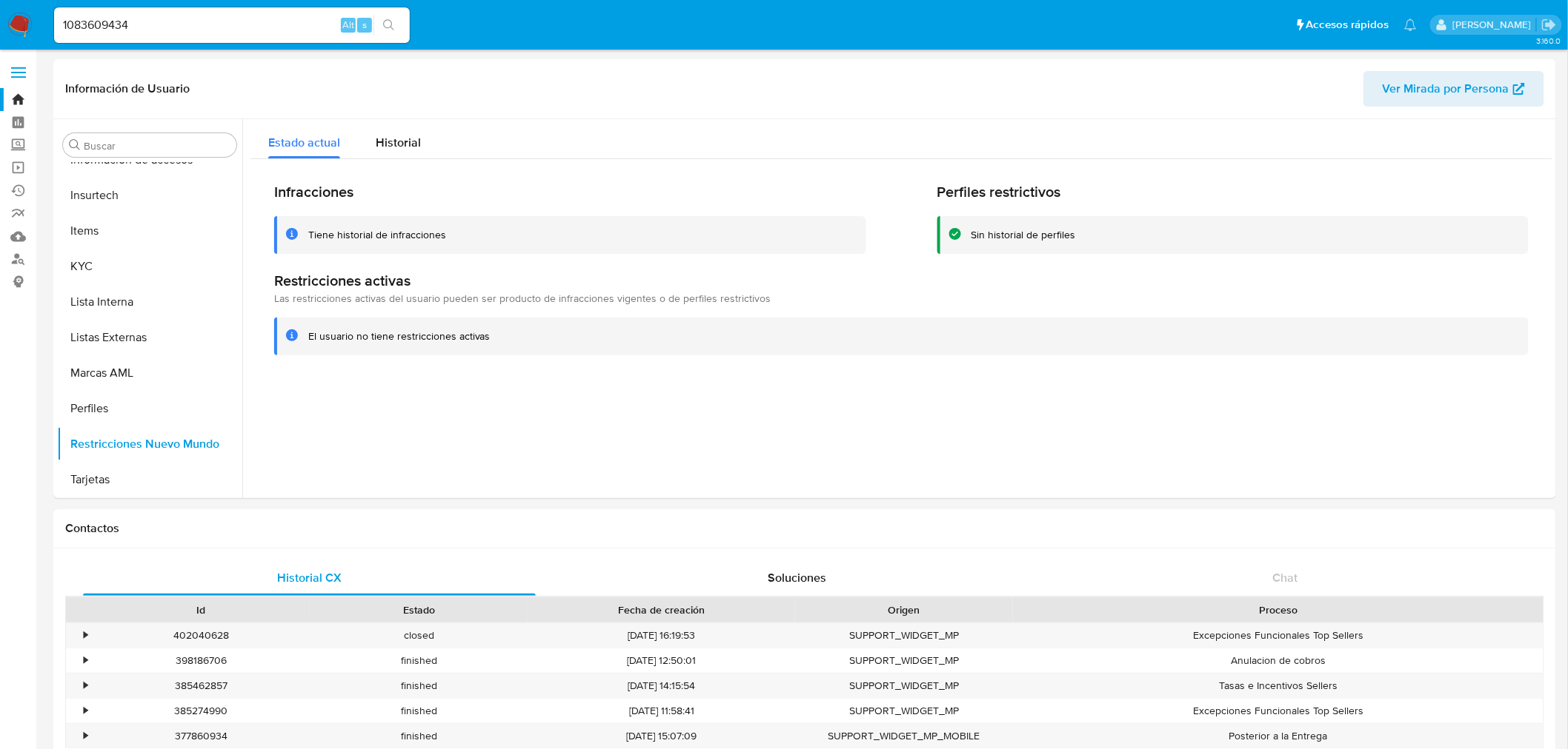
click at [230, 18] on input "1083609434" at bounding box center [231, 25] width 356 height 20
paste input "2466671520"
type input "2466671520"
click at [395, 26] on button "search-icon" at bounding box center [388, 25] width 31 height 20
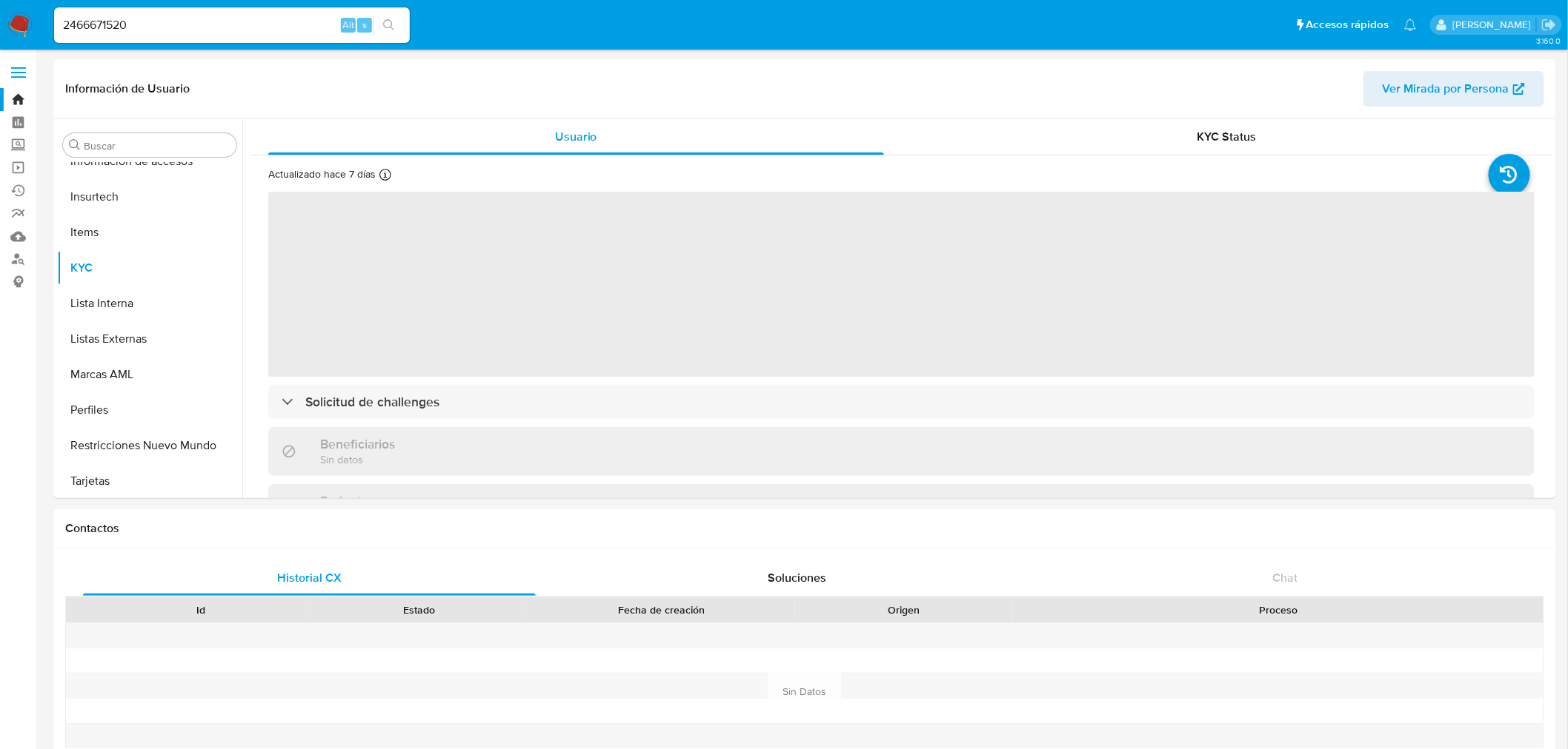
scroll to position [625, 0]
select select "10"
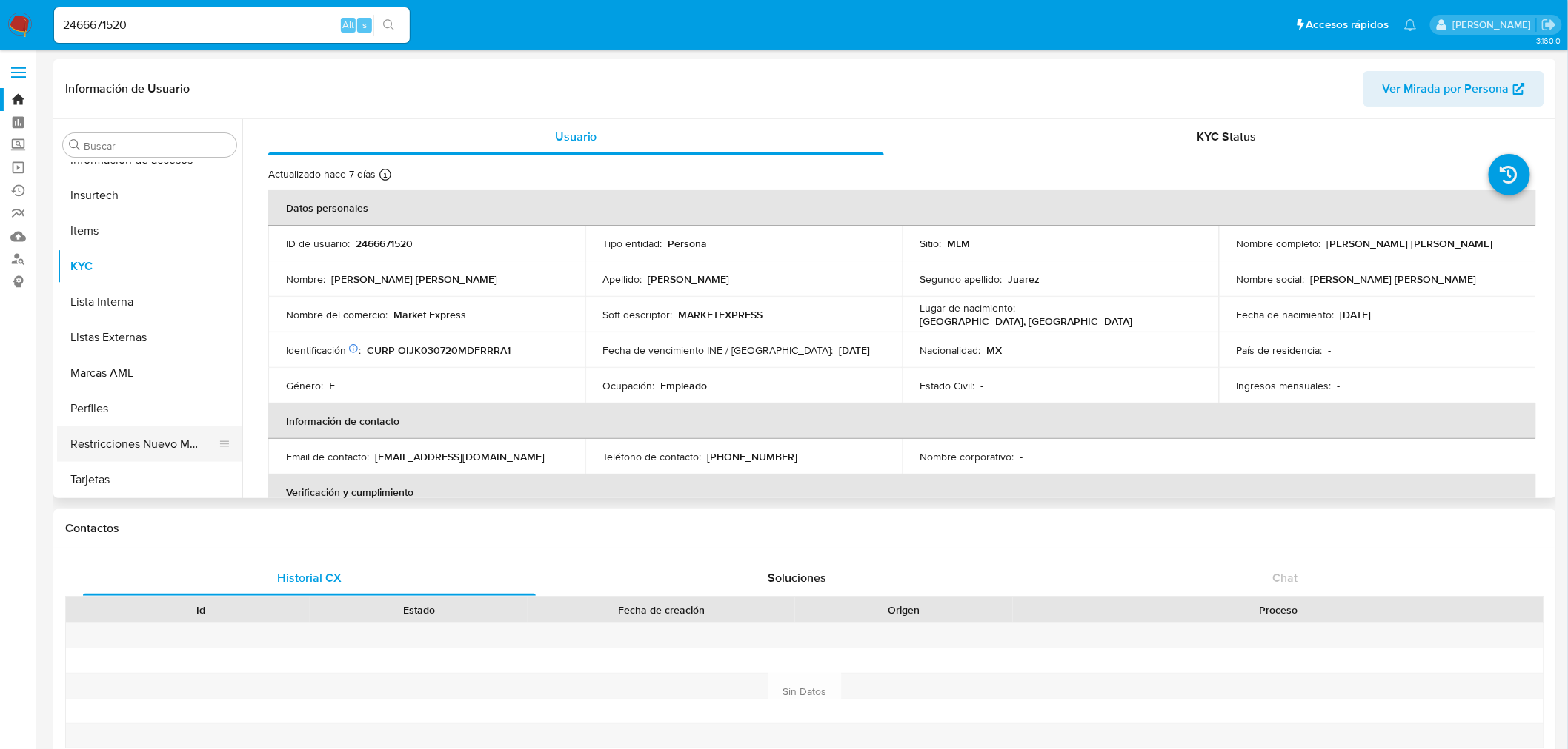
click at [131, 432] on button "Restricciones Nuevo Mundo" at bounding box center [143, 444] width 173 height 36
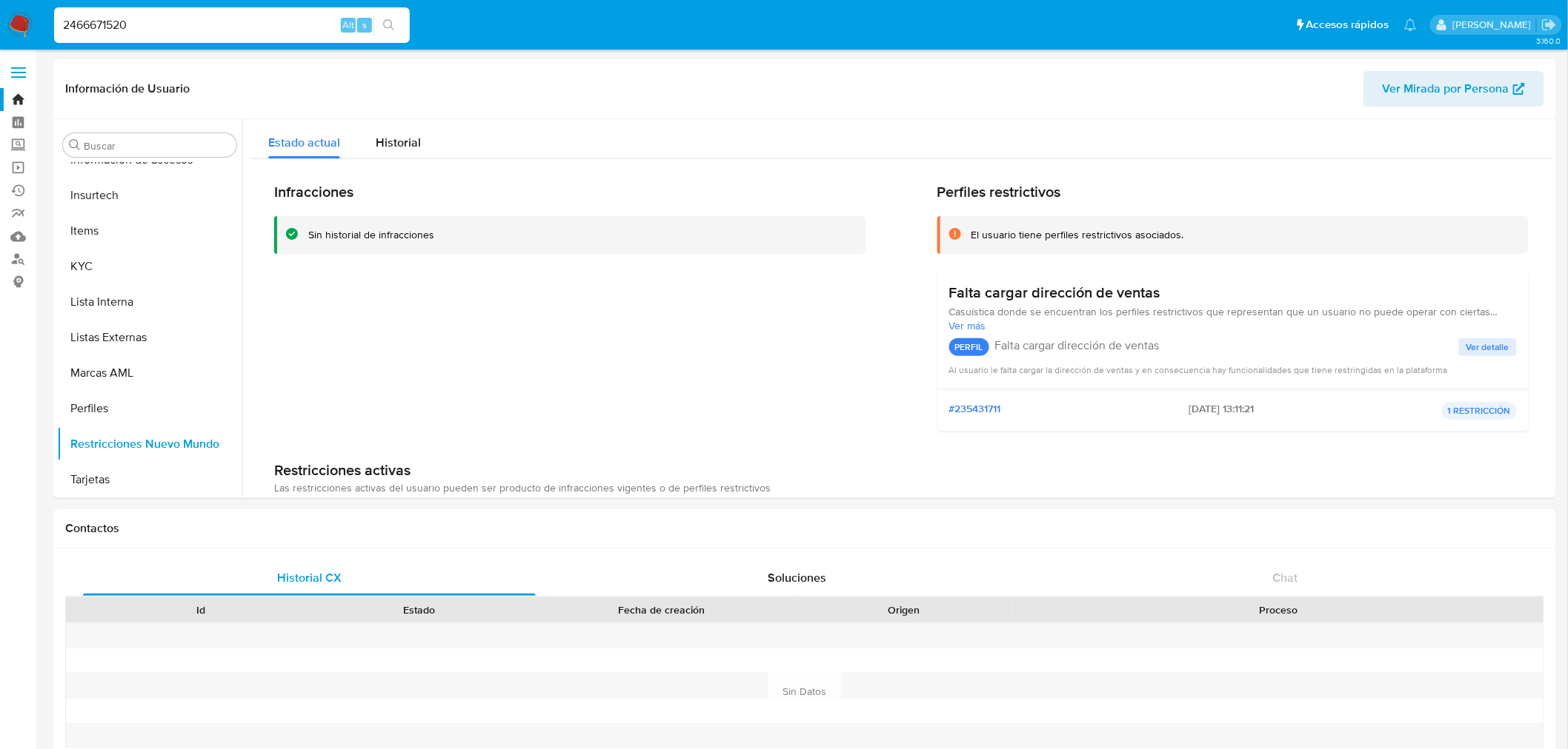
click at [143, 31] on input "2466671520" at bounding box center [231, 25] width 356 height 20
paste input "1346570046"
type input "1346570046"
click at [388, 18] on button "search-icon" at bounding box center [388, 25] width 31 height 20
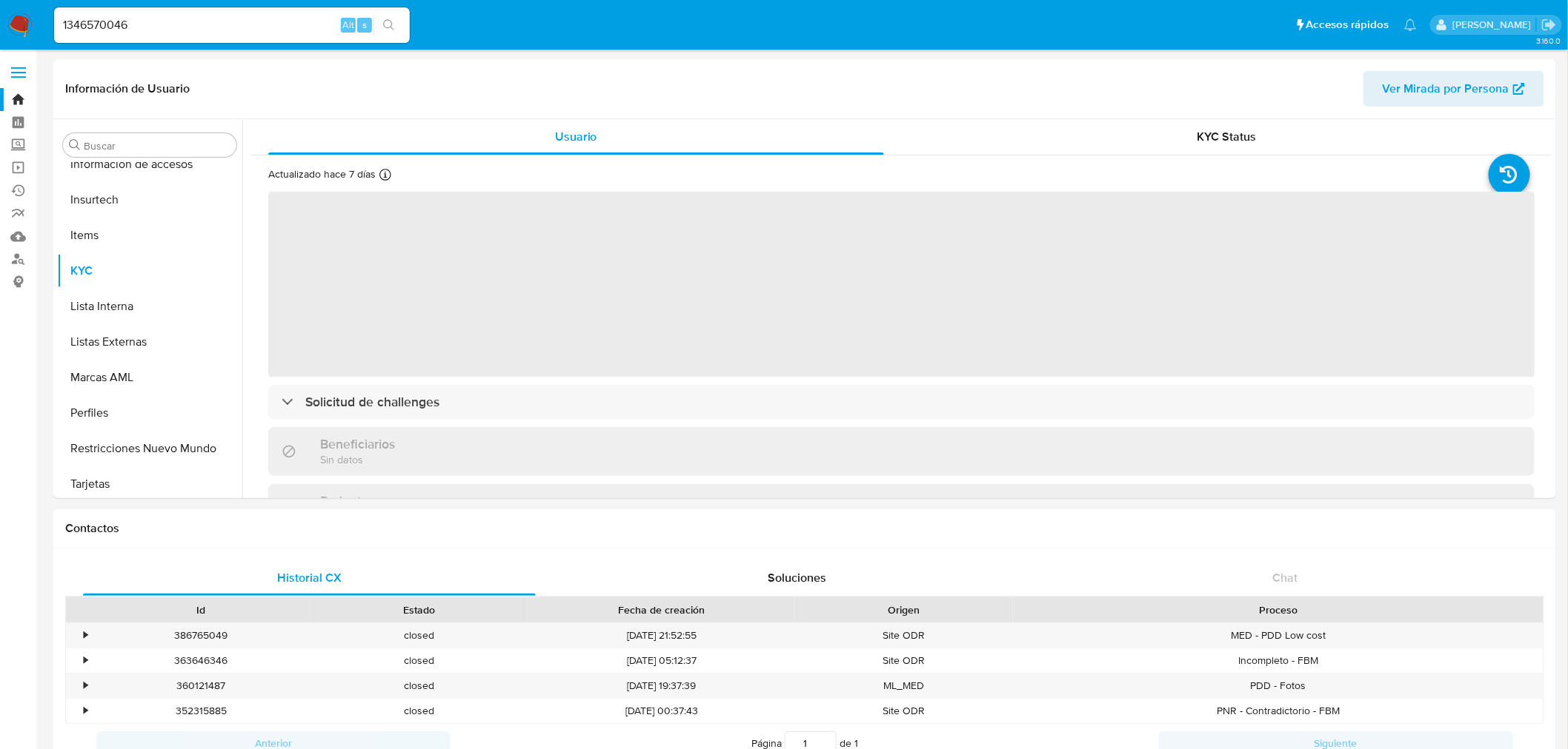
scroll to position [625, 0]
select select "10"
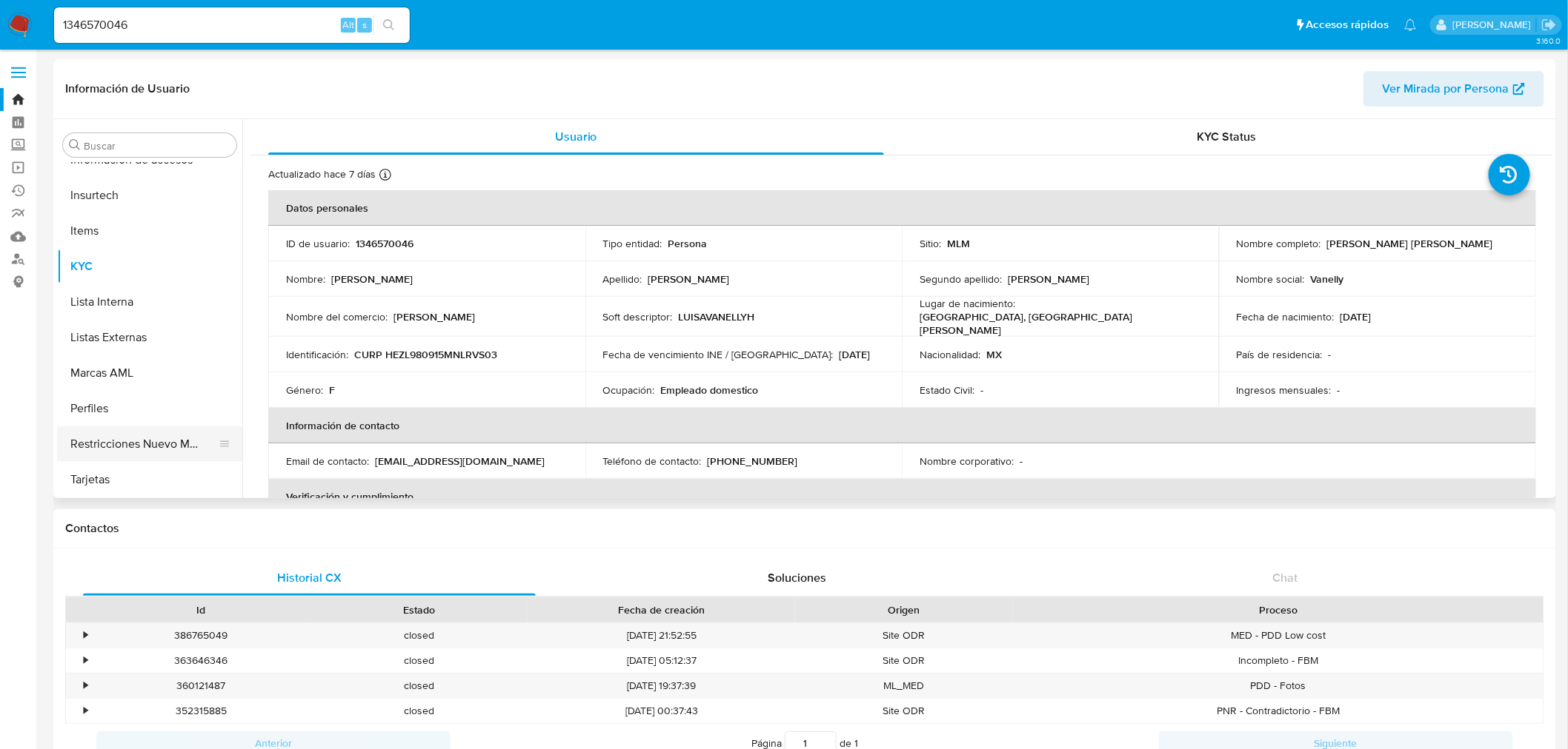
click at [189, 445] on button "Restricciones Nuevo Mundo" at bounding box center [143, 444] width 173 height 36
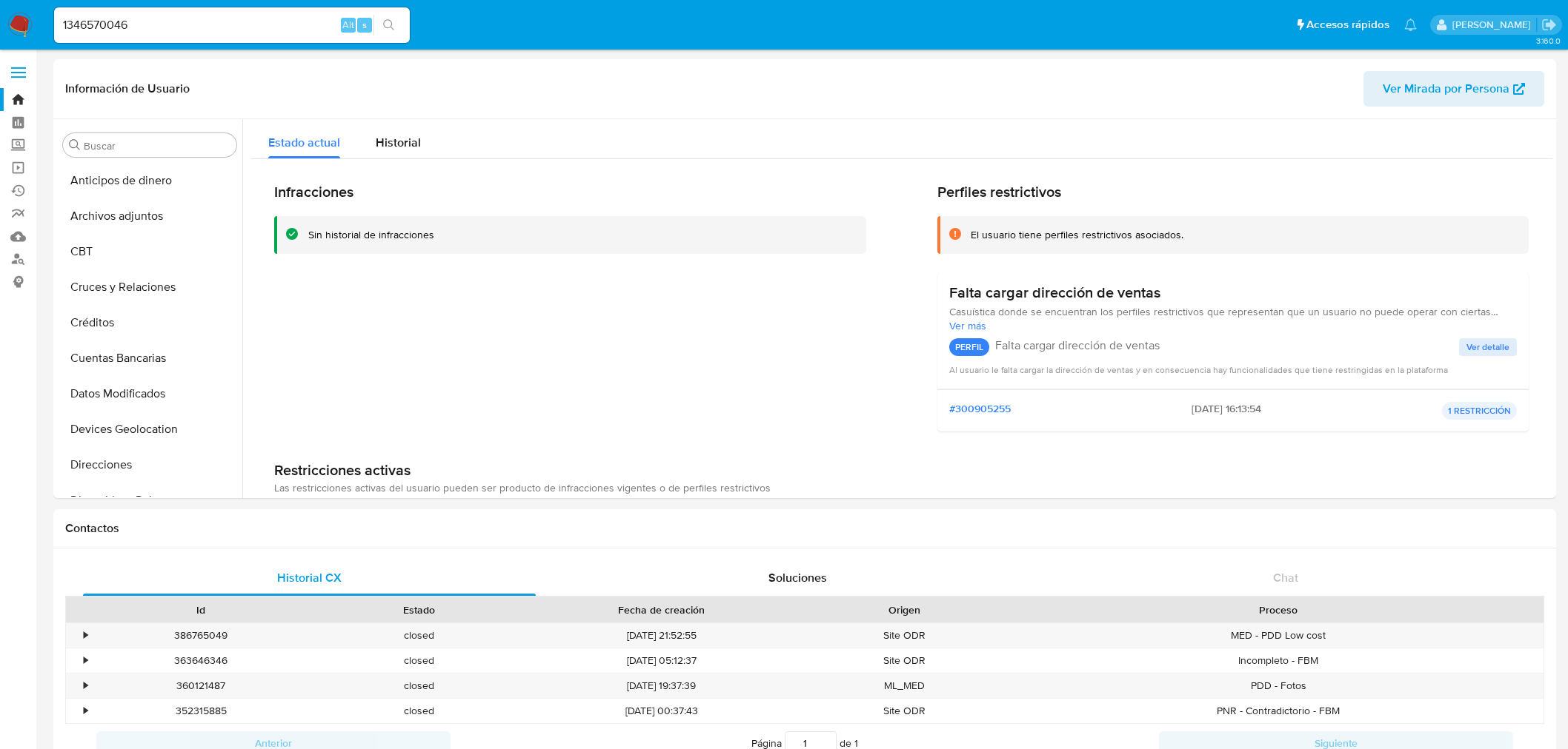
select select "10"
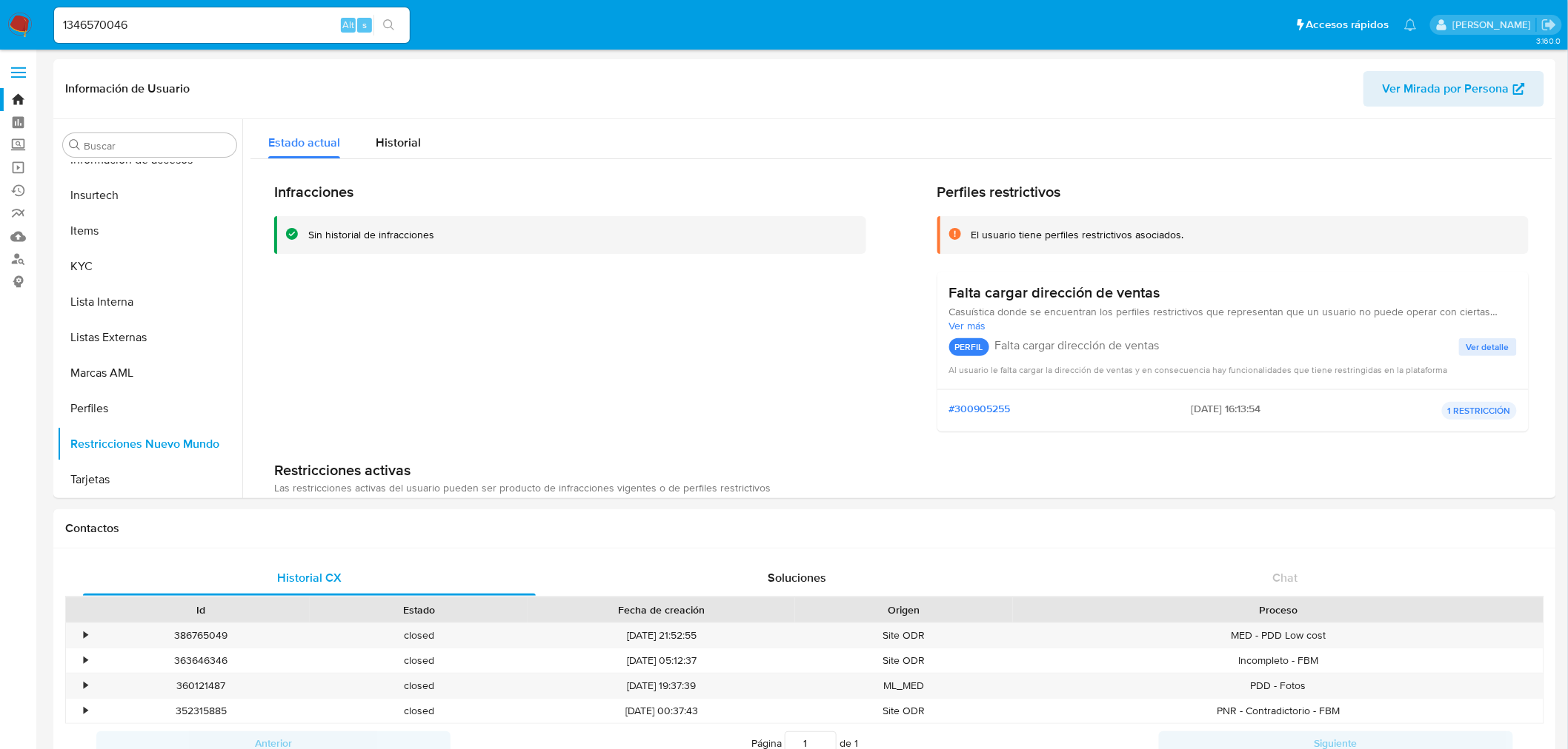
click at [126, 34] on div "1346570046 Alt s" at bounding box center [231, 26] width 356 height 36
click at [121, 26] on input "1346570046" at bounding box center [231, 25] width 356 height 20
paste input "800059973"
type input "1800059973"
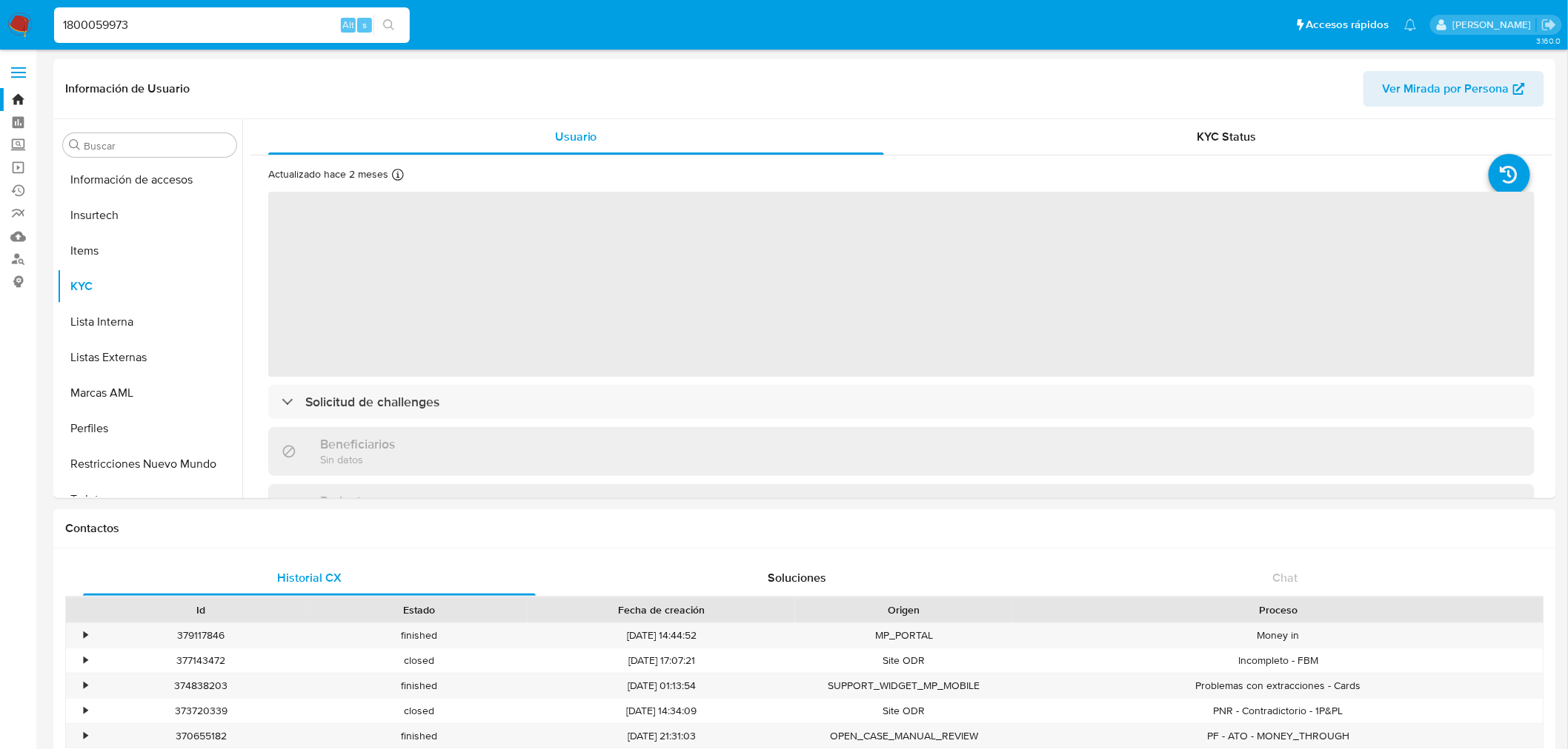
scroll to position [625, 0]
select select "10"
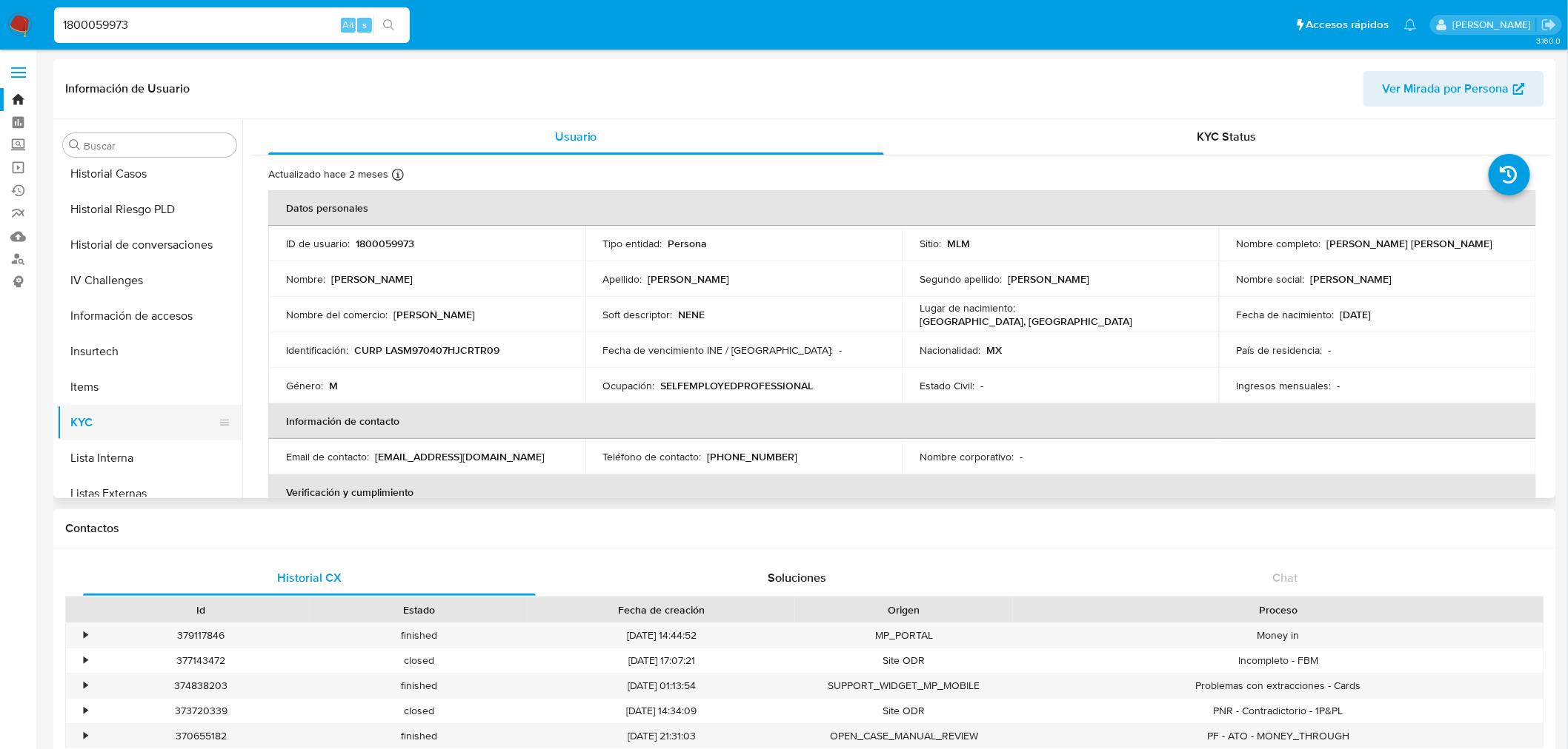
scroll to position [461, 0]
click at [131, 185] on button "Historial Casos" at bounding box center [143, 183] width 173 height 36
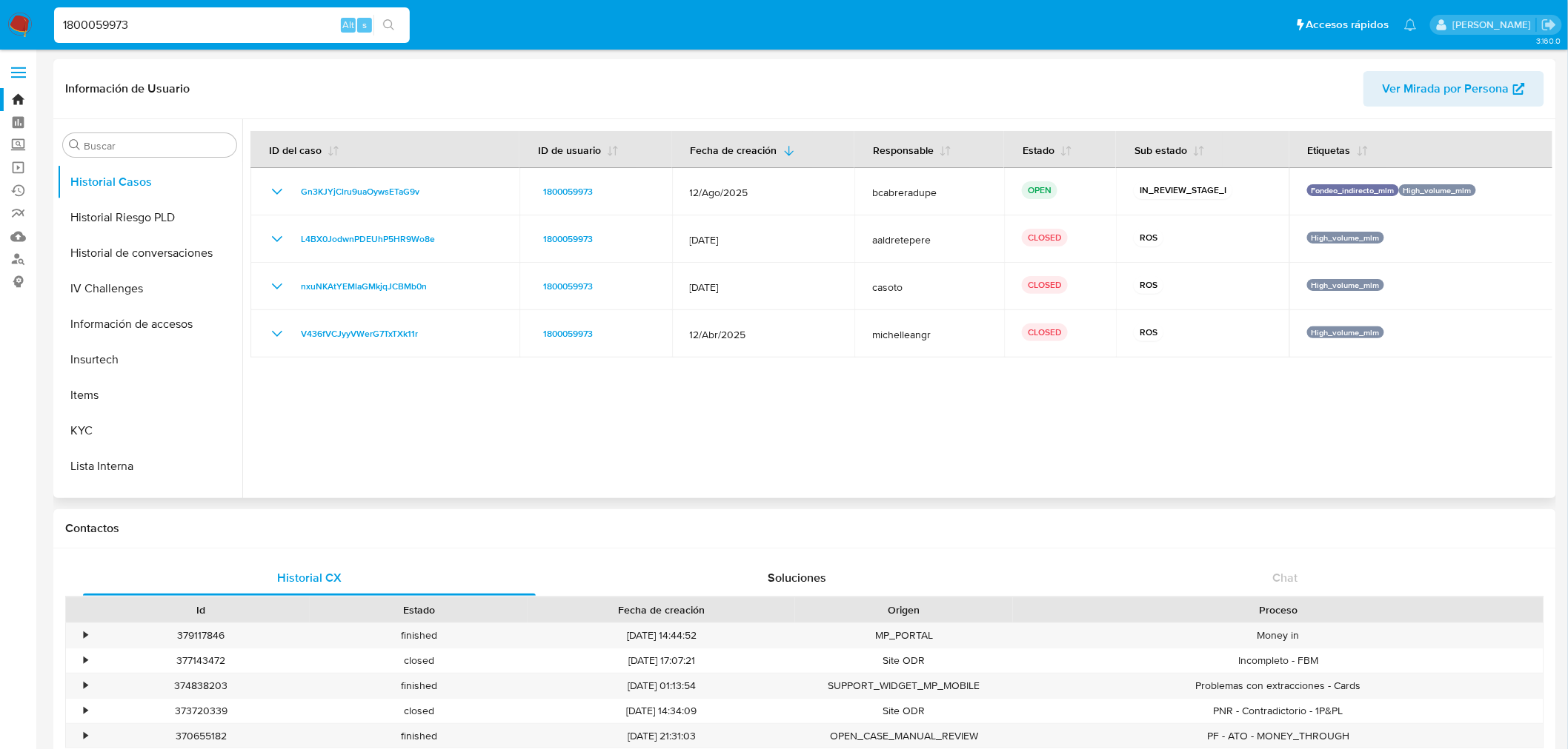
click at [848, 443] on div at bounding box center [897, 309] width 1310 height 379
click at [1163, 433] on div at bounding box center [897, 309] width 1310 height 379
click at [186, 25] on input "1800059973" at bounding box center [231, 25] width 356 height 20
paste input "Aw33H70K5NmSYrzXc7O6N3kR"
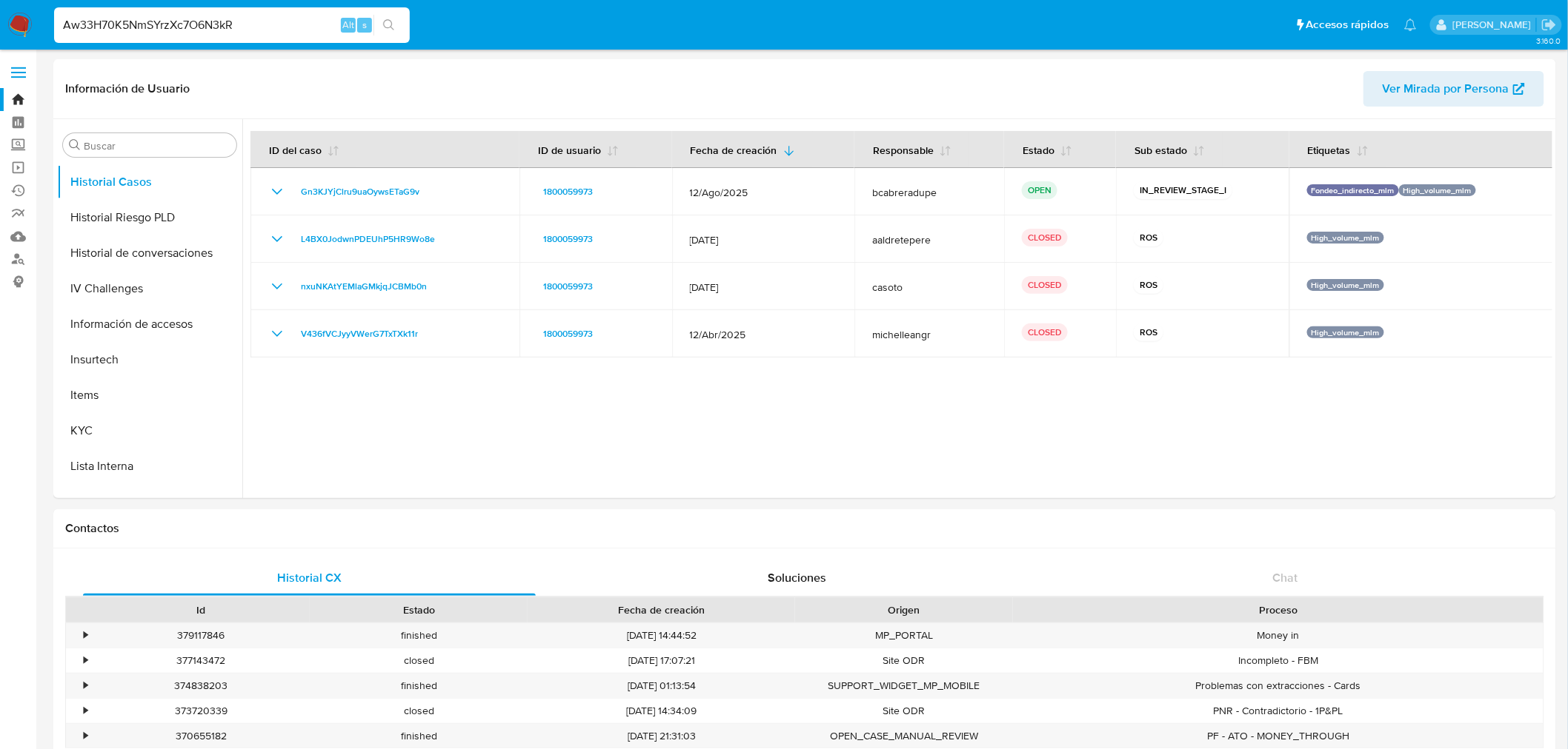
type input "Aw33H70K5NmSYrzXc7O6N3kR"
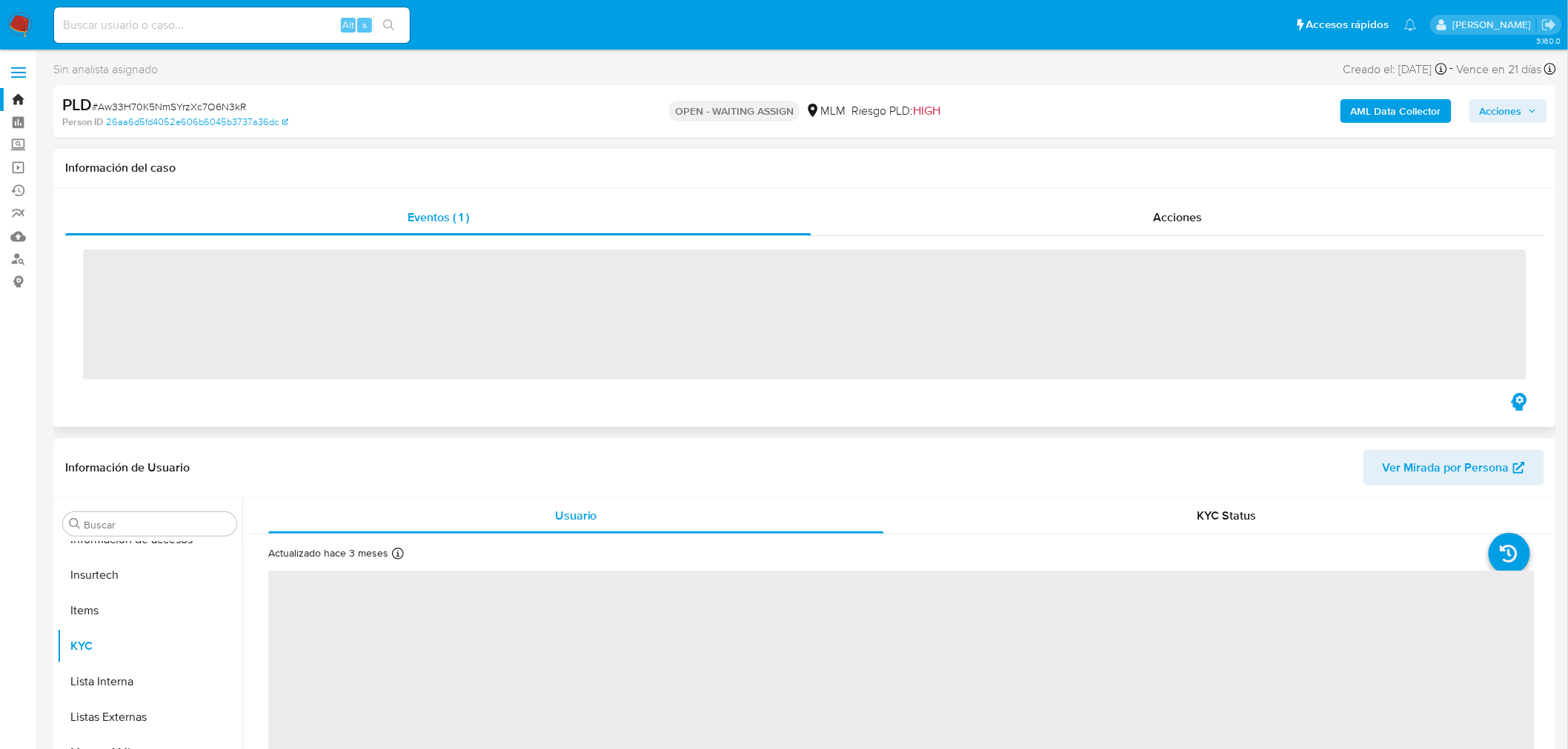
scroll to position [625, 0]
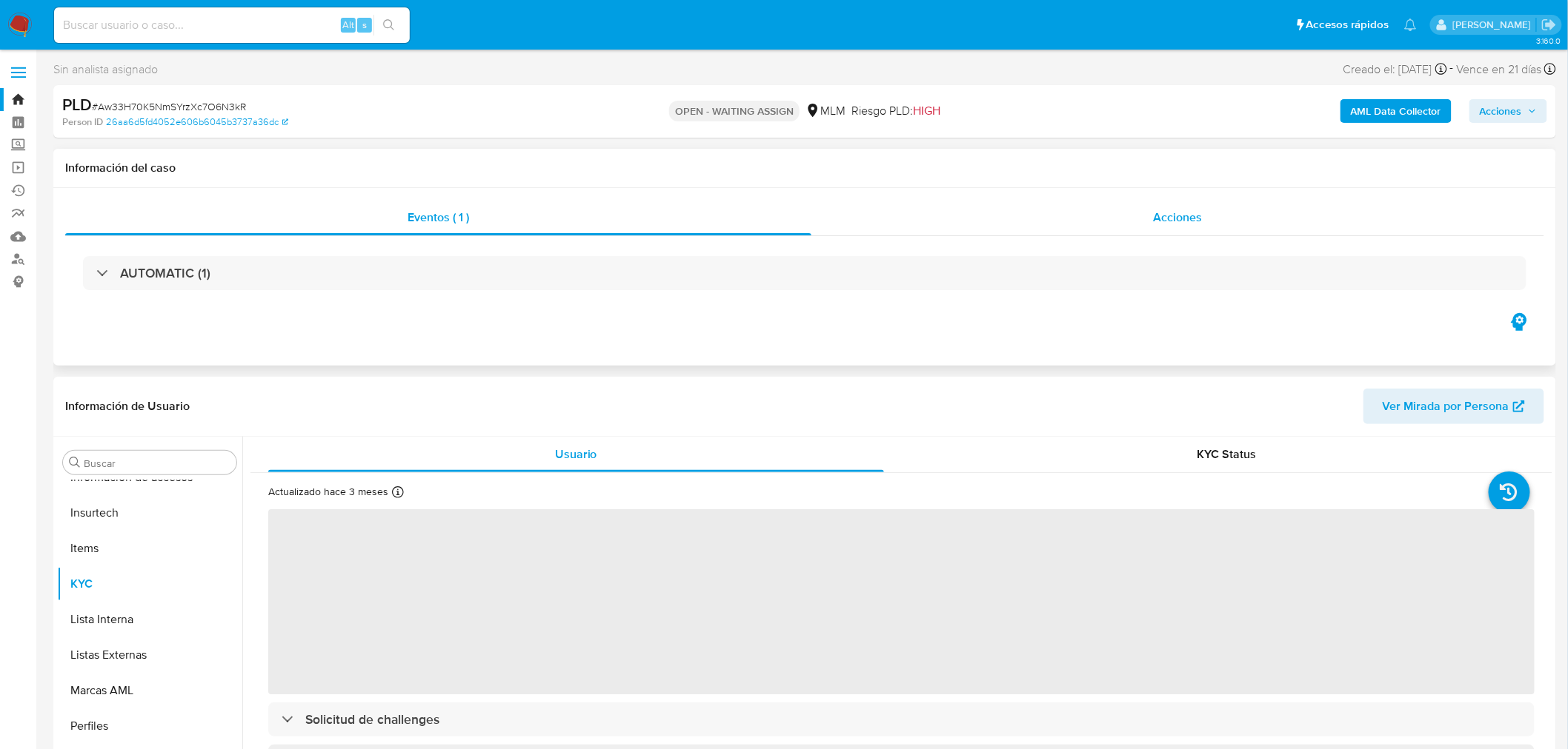
select select "10"
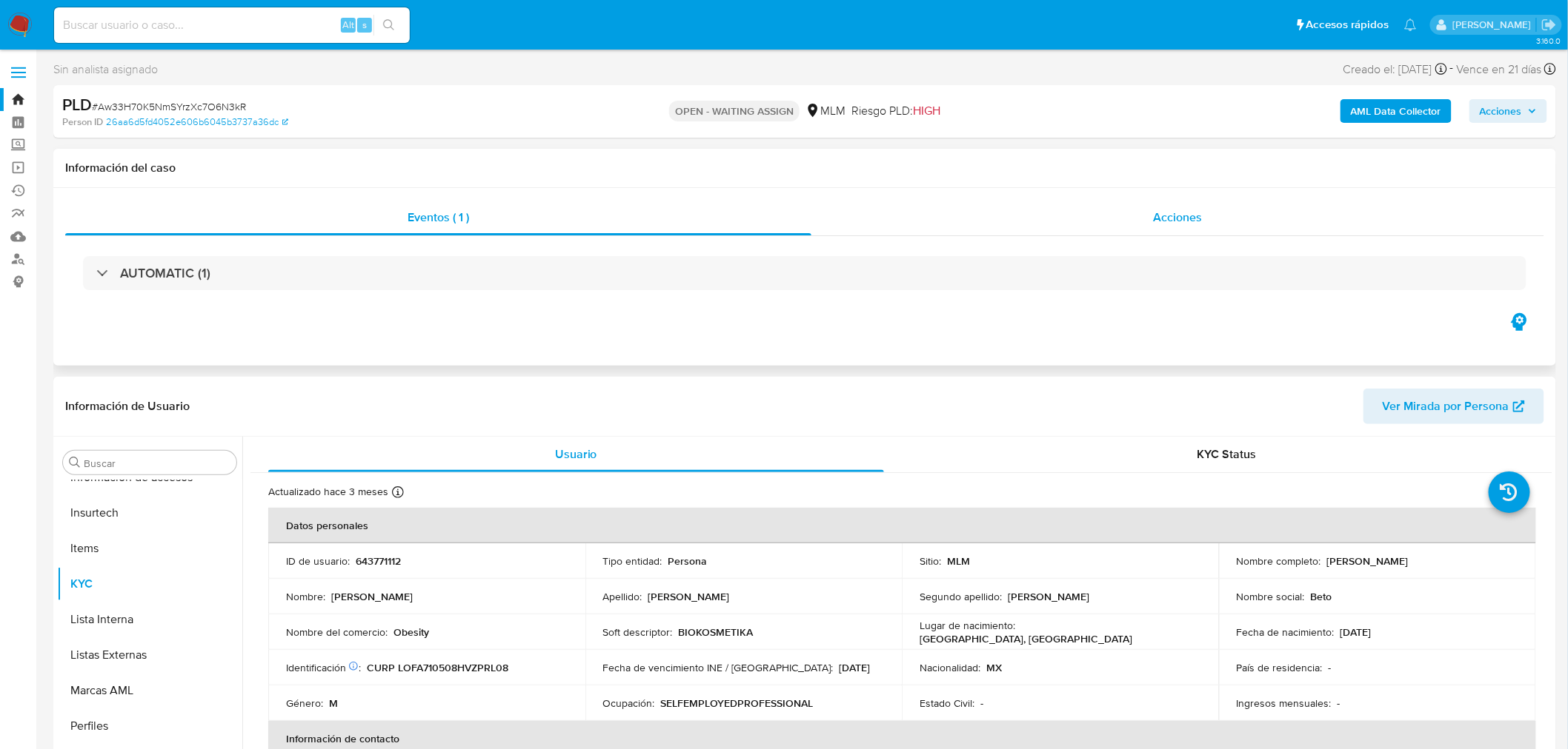
click at [1135, 227] on div "Acciones" at bounding box center [1177, 218] width 733 height 36
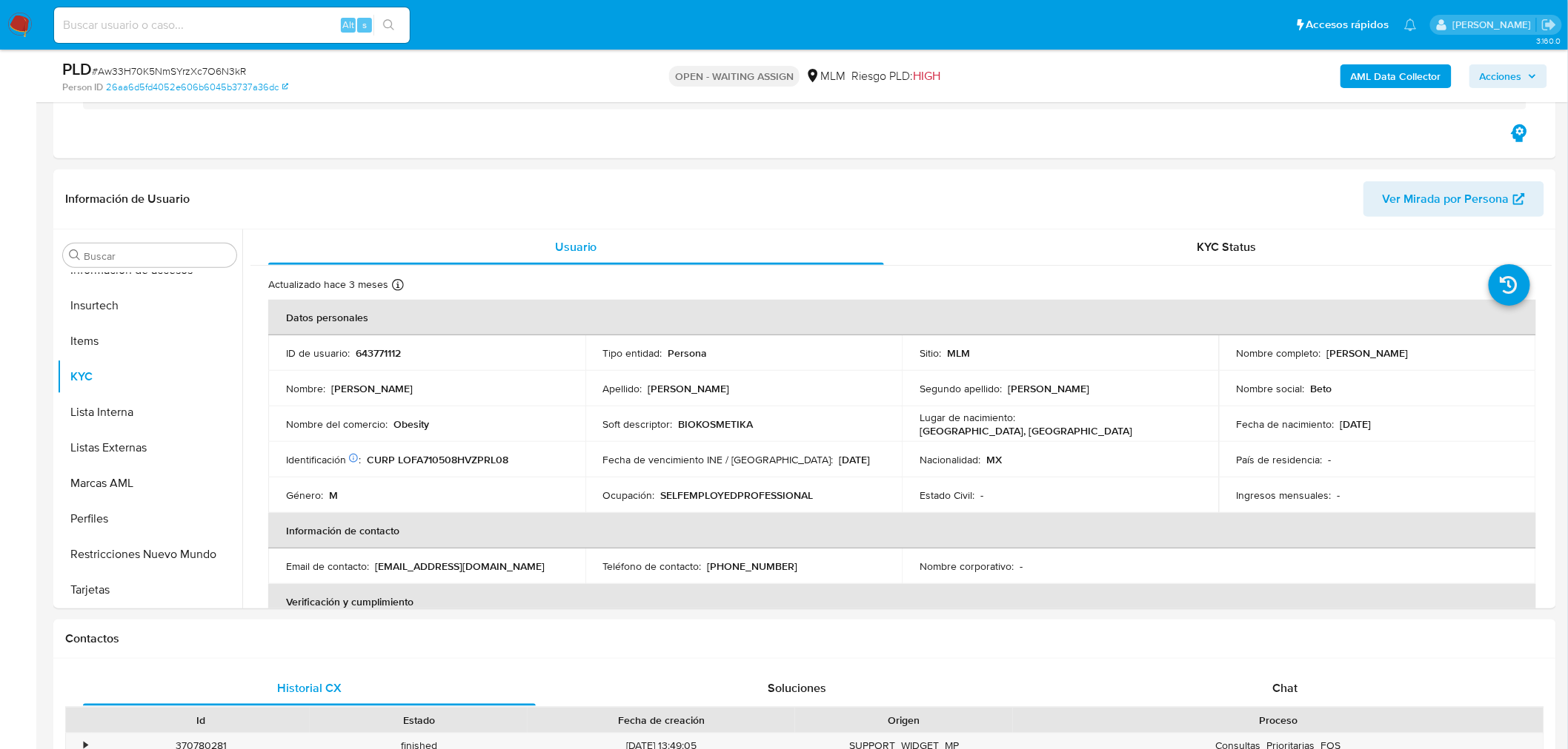
scroll to position [0, 0]
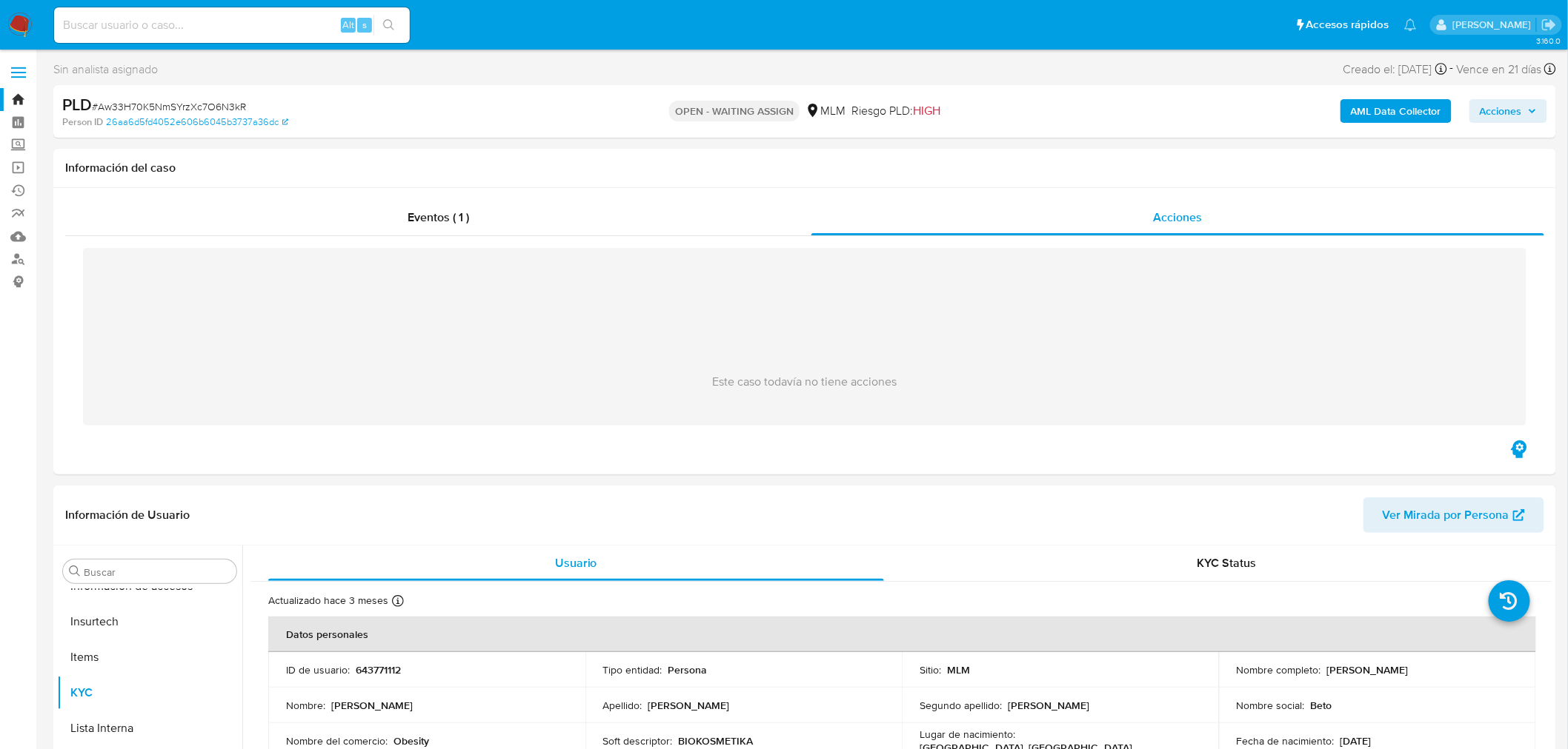
click at [160, 15] on input at bounding box center [231, 25] width 356 height 20
paste input "ly7CgQ4jvEj5PHhZNi3g0xi4"
type input "ly7CgQ4jvEj5PHhZNi3g0xi4"
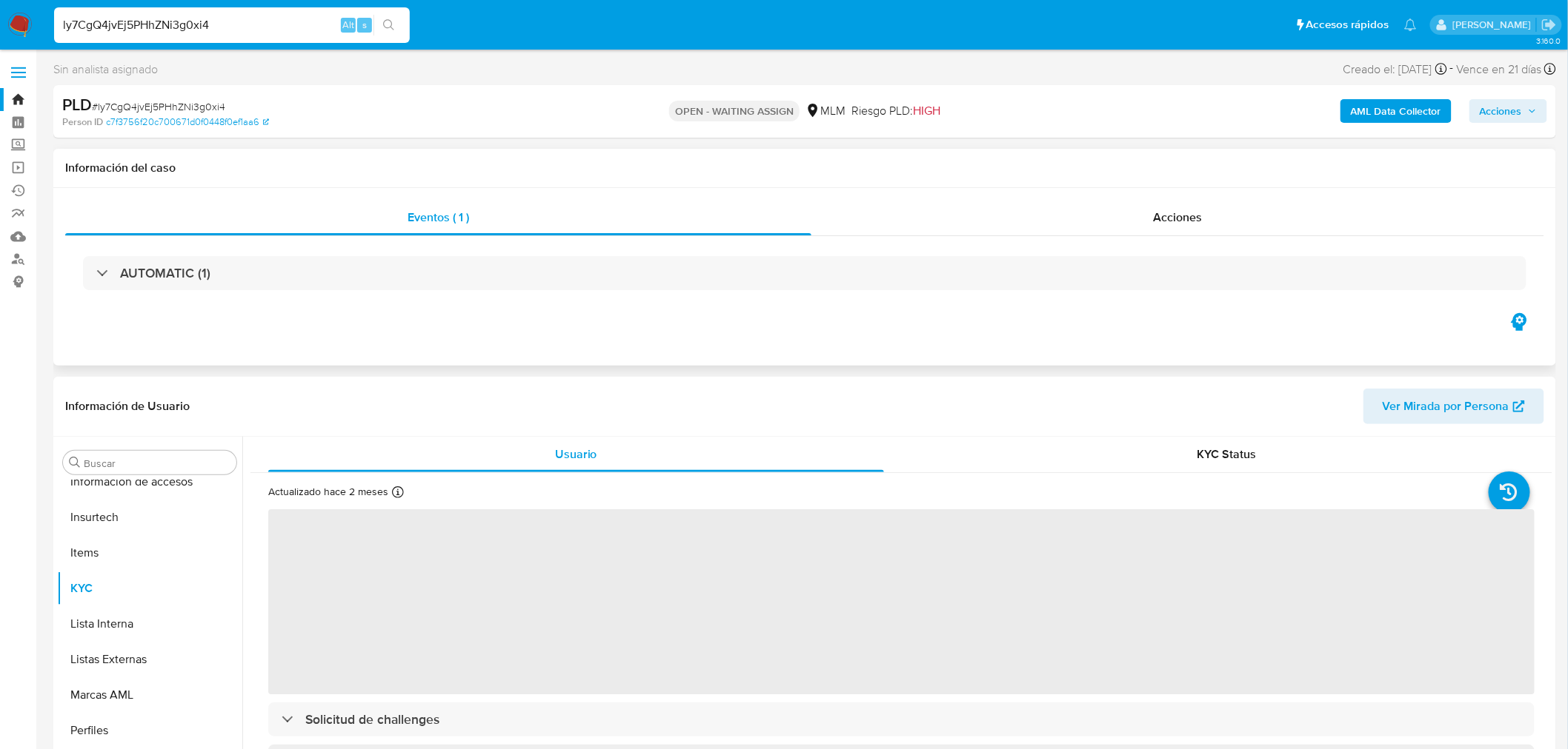
scroll to position [625, 0]
click at [1217, 218] on div "Acciones" at bounding box center [1177, 218] width 733 height 36
select select "10"
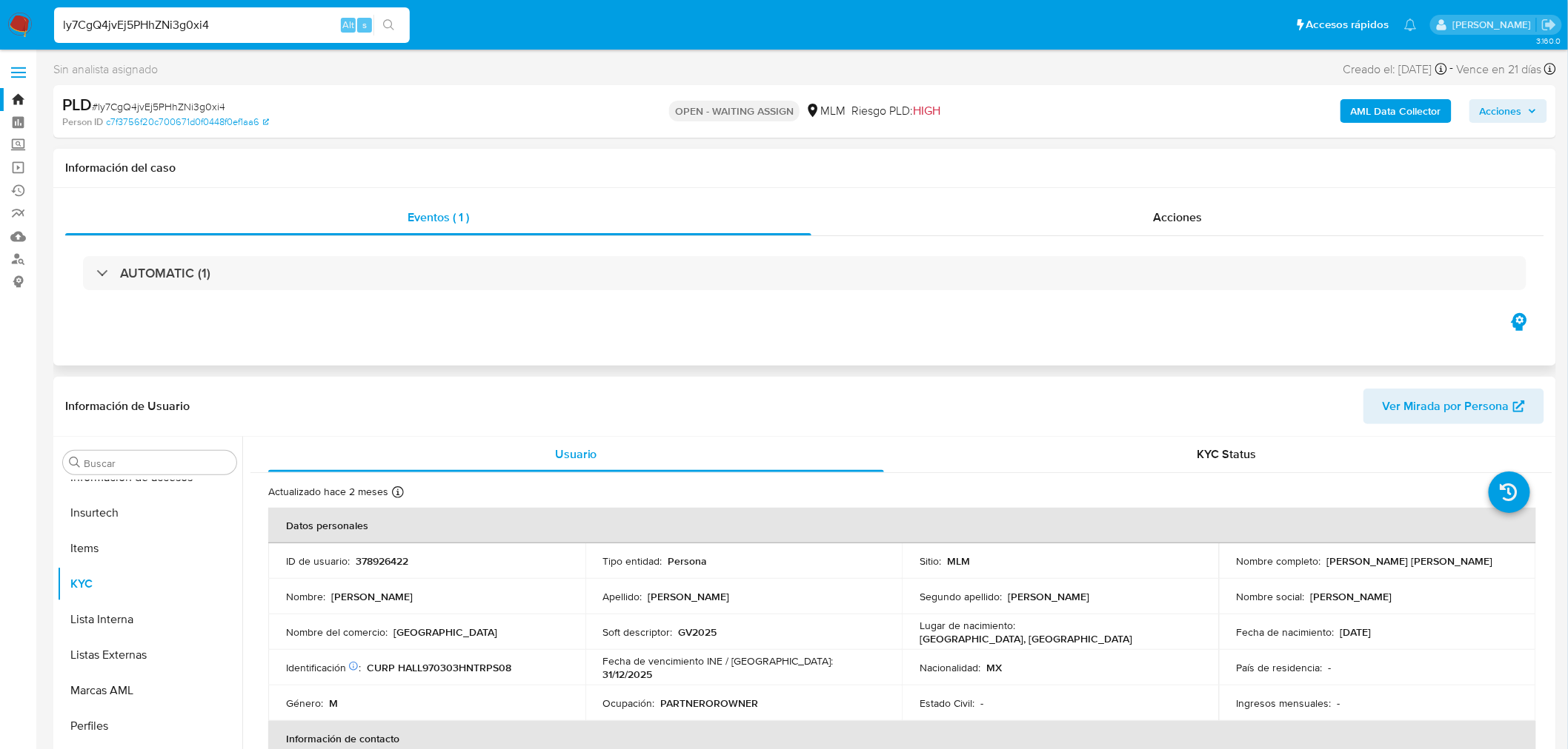
click at [172, 299] on div "AUTOMATIC (1)" at bounding box center [804, 273] width 1479 height 74
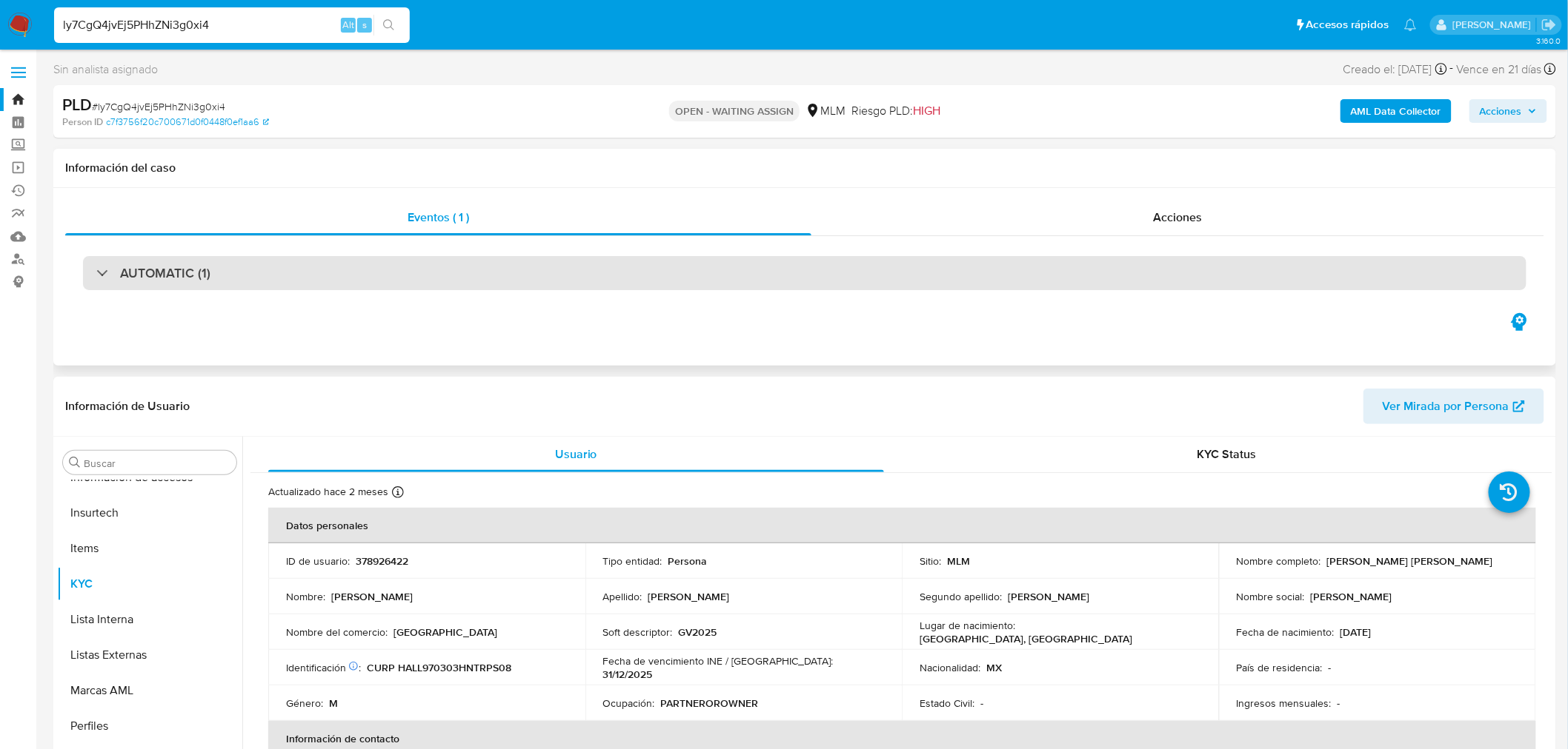
click at [172, 284] on div "AUTOMATIC (1)" at bounding box center [804, 273] width 1443 height 34
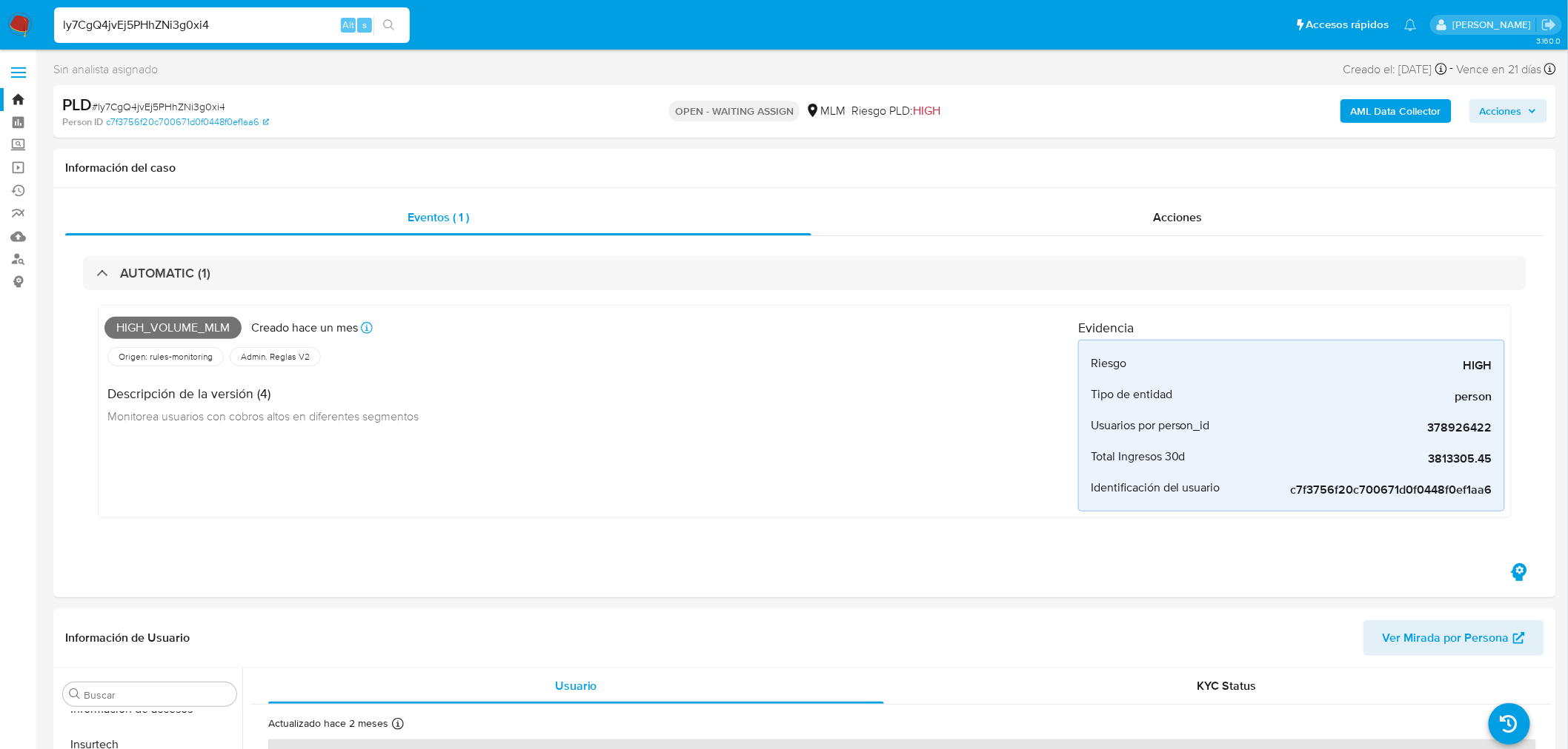
click at [156, 12] on div "ly7CgQ4jvEj5PHhZNi3g0xi4 Alt s" at bounding box center [231, 26] width 356 height 36
click at [154, 30] on input "ly7CgQ4jvEj5PHhZNi3g0xi4" at bounding box center [231, 25] width 356 height 20
paste input "ZmdgOfOtDxGS4MTFhhjpD7KT"
type input "ZmdgOfOtDxGS4MTFhhjpD7KT"
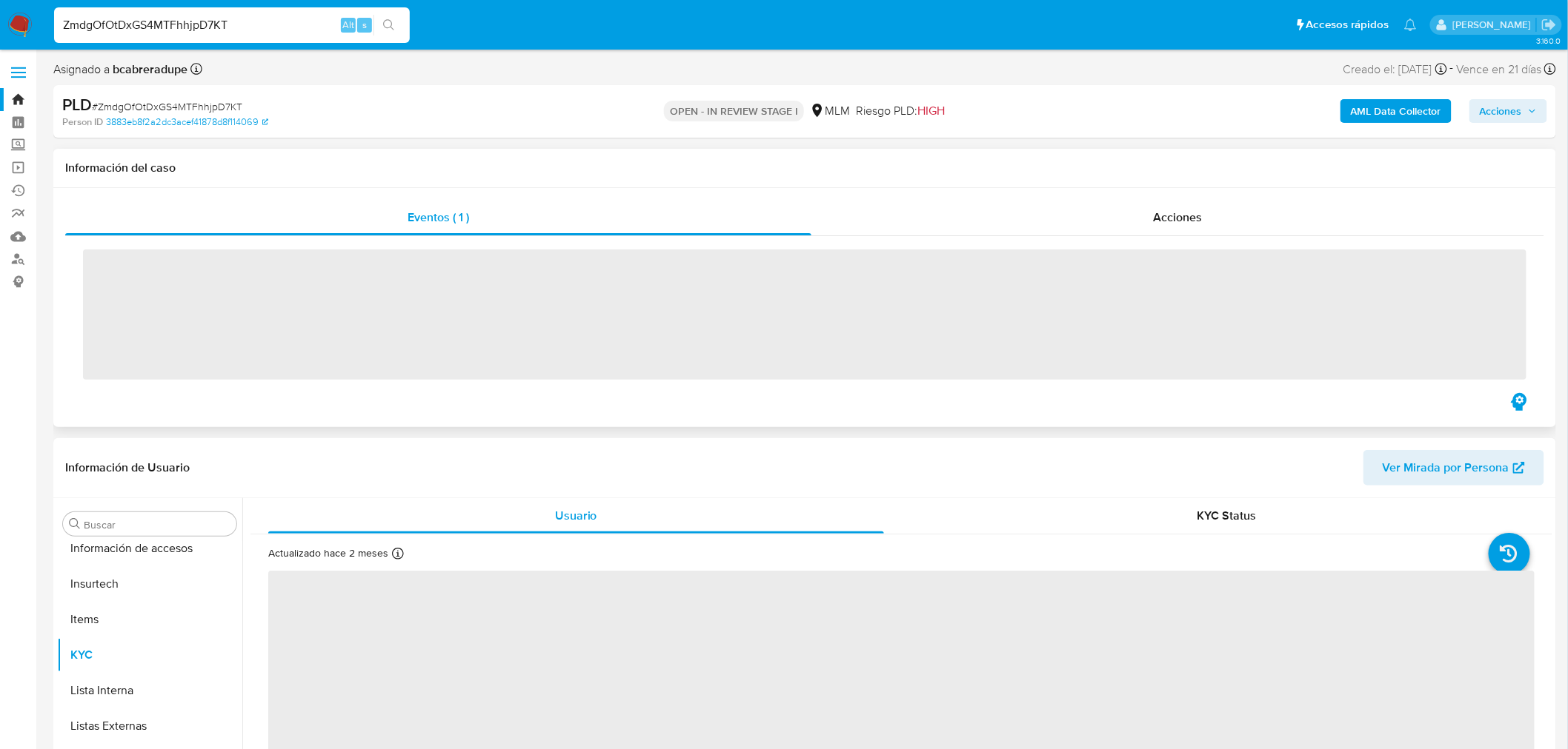
scroll to position [625, 0]
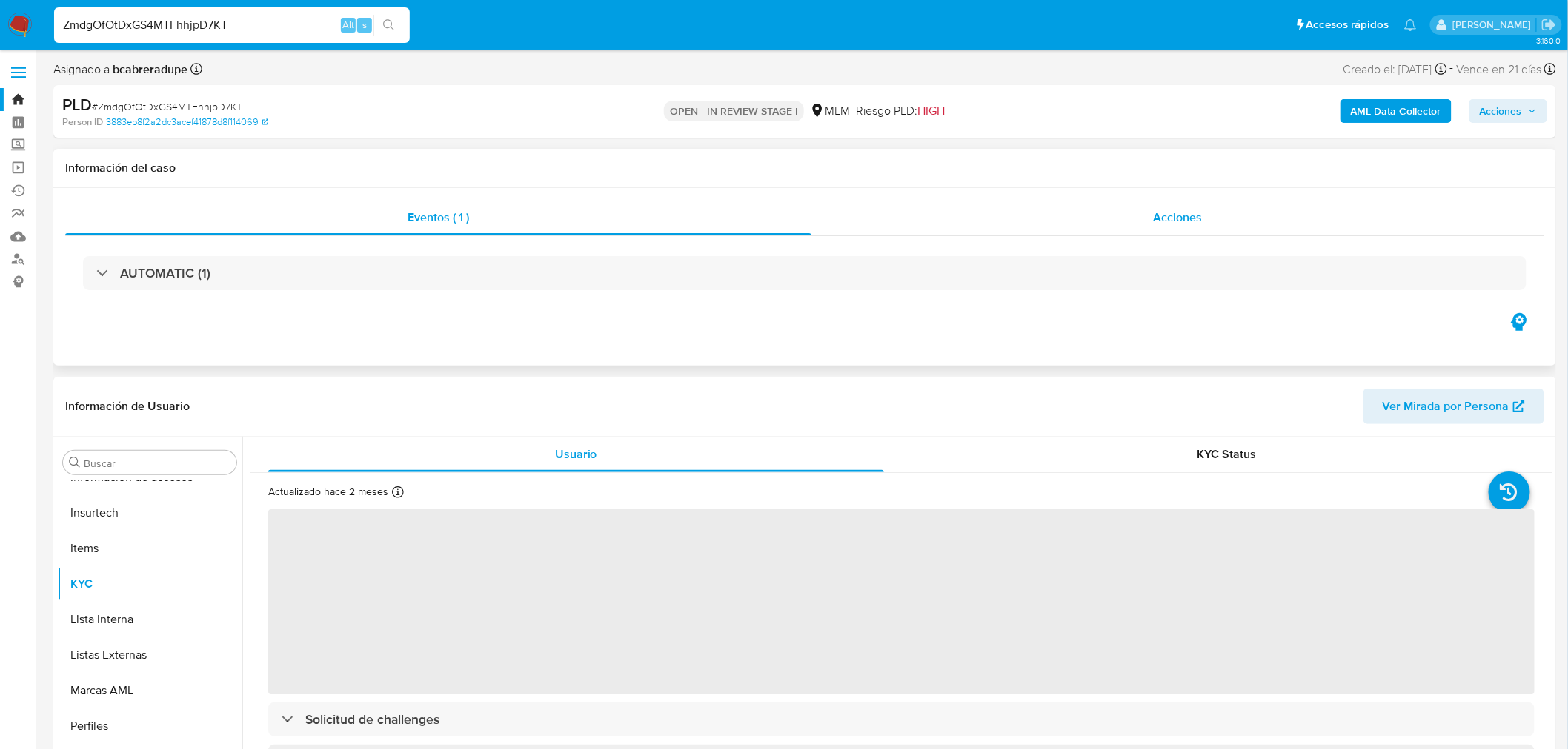
click at [1157, 223] on span "Acciones" at bounding box center [1177, 218] width 49 height 17
select select "10"
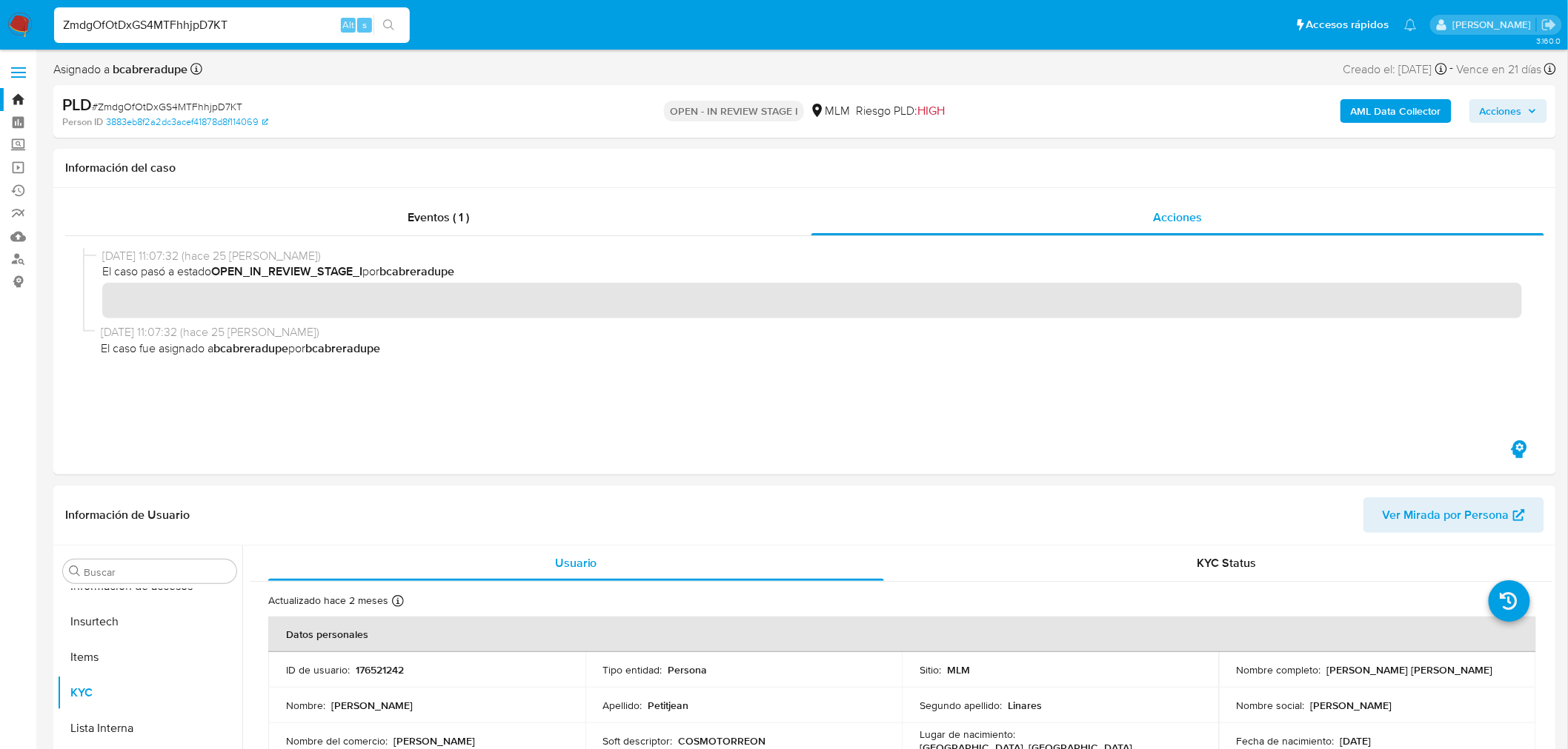
click at [86, 26] on input "ZmdgOfOtDxGS4MTFhhjpD7KT" at bounding box center [231, 25] width 356 height 20
paste input "Gn3KJYjClru9uaOywsETaG9v"
type input "Gn3KJYjClru9uaOywsETaG9v"
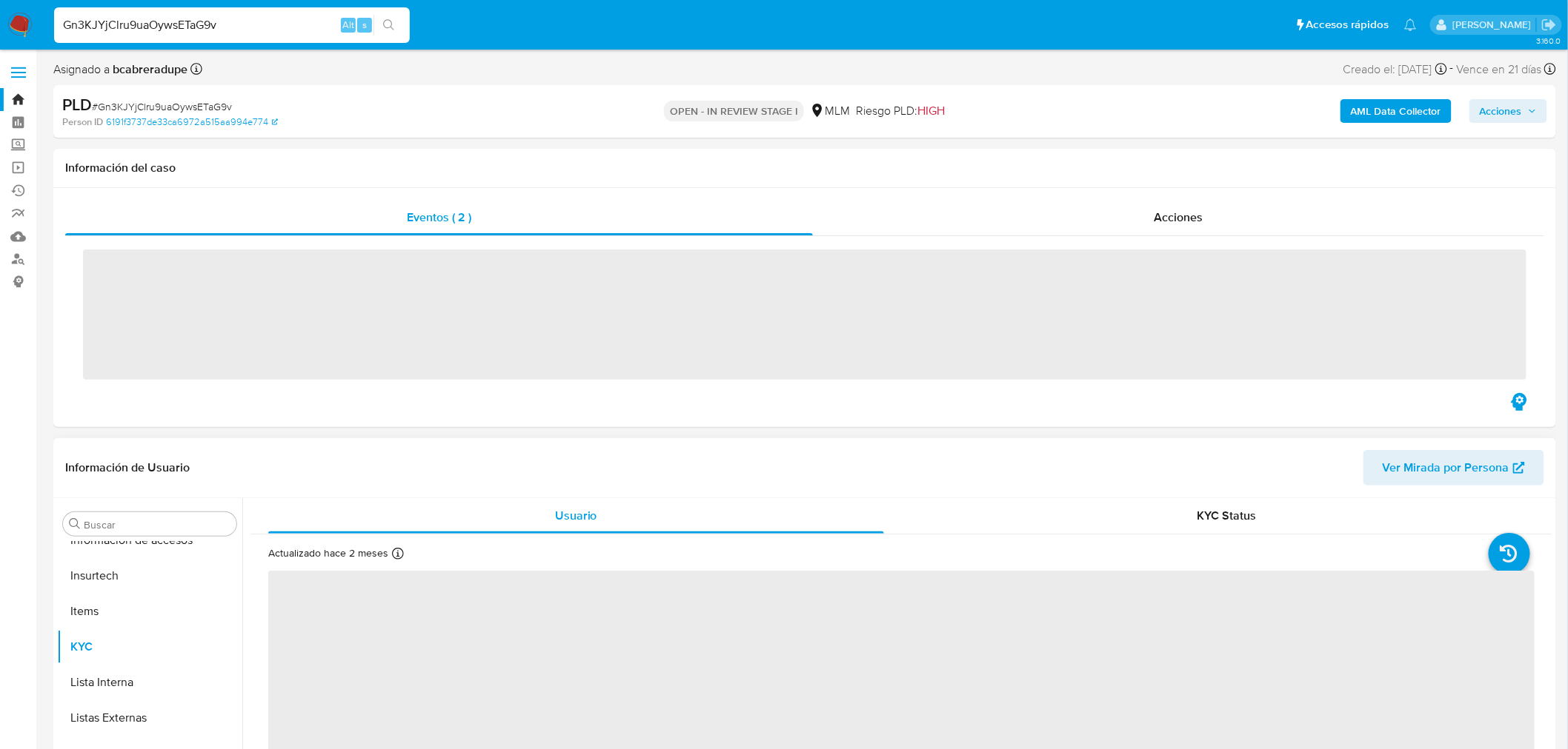
scroll to position [625, 0]
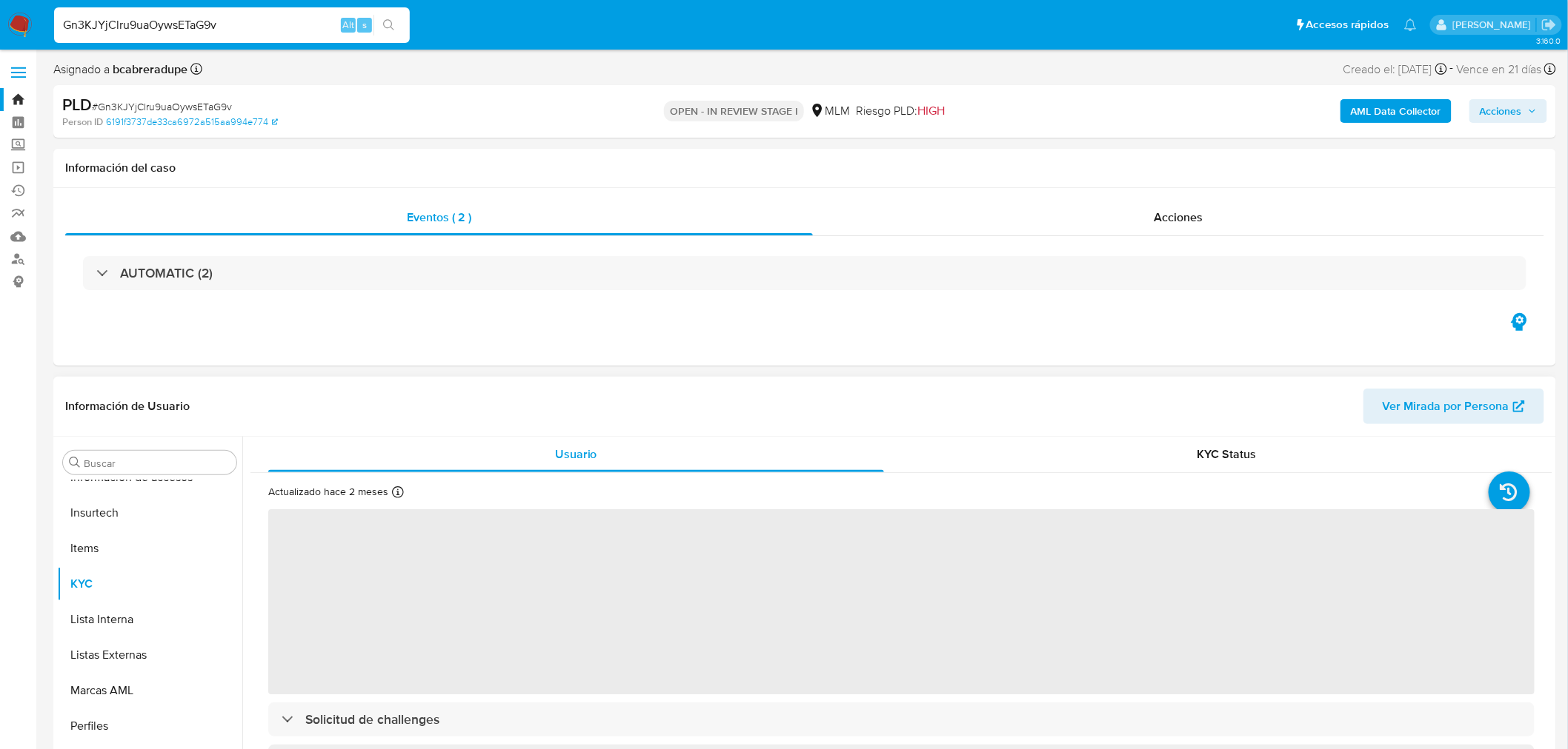
select select "10"
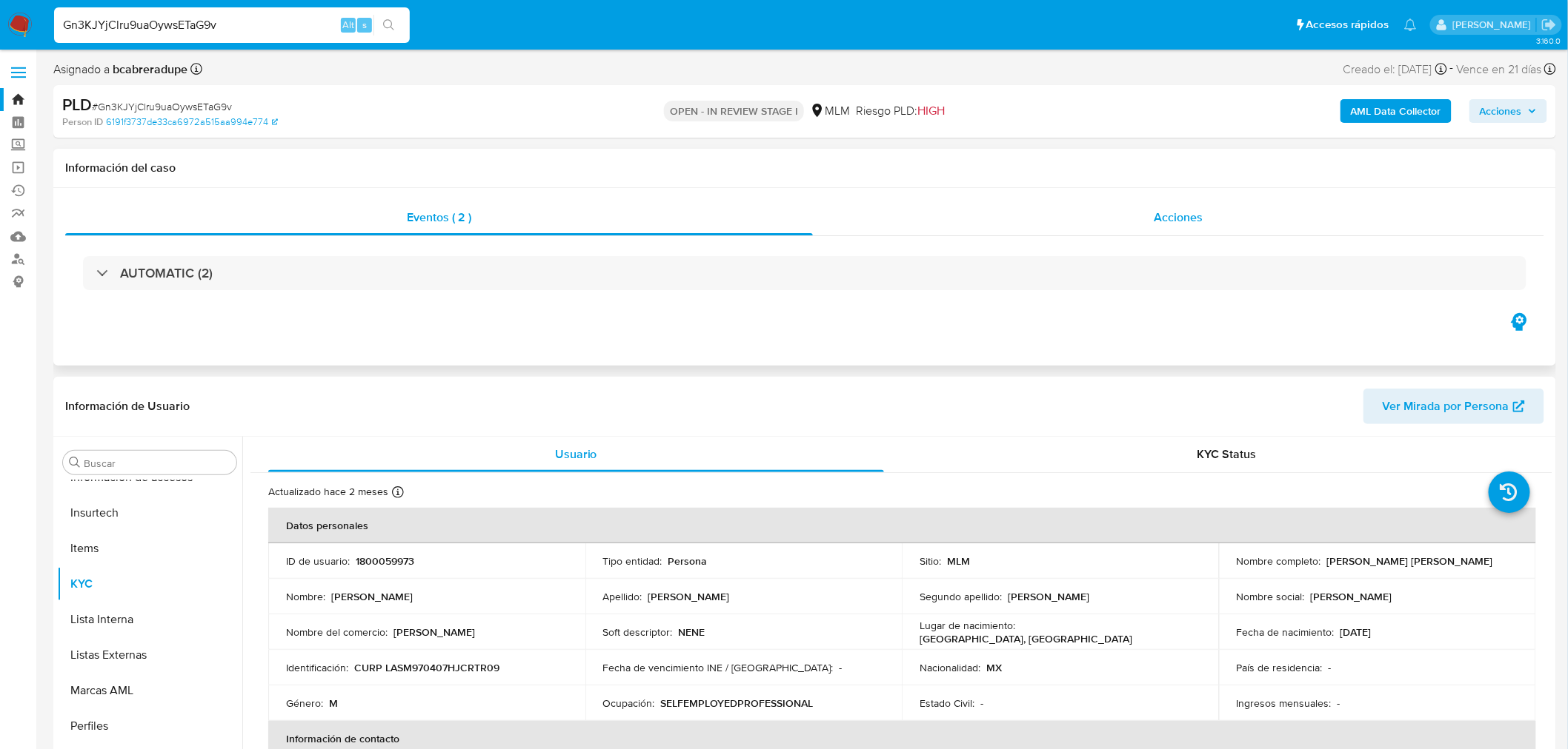
click at [1187, 218] on span "Acciones" at bounding box center [1177, 218] width 49 height 17
